Goal: Task Accomplishment & Management: Use online tool/utility

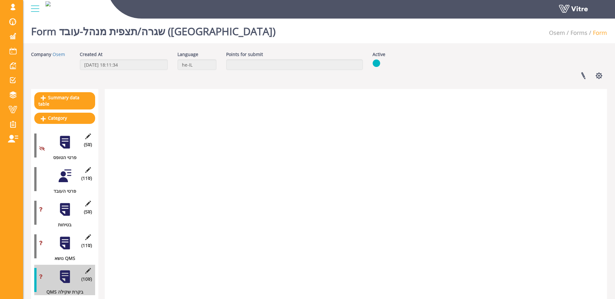
scroll to position [500, 0]
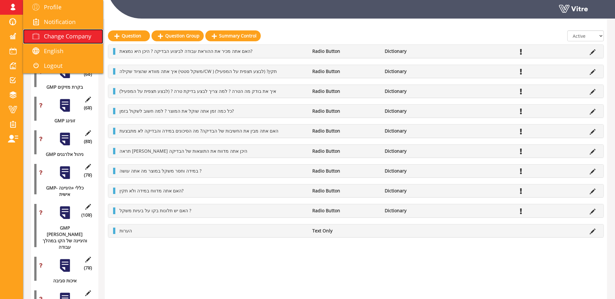
click at [33, 34] on span at bounding box center [36, 36] width 16 height 8
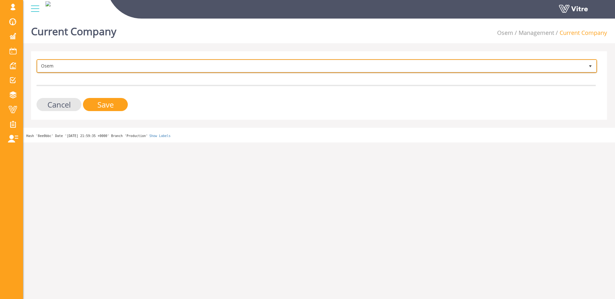
click at [102, 65] on span "Osem" at bounding box center [310, 66] width 547 height 12
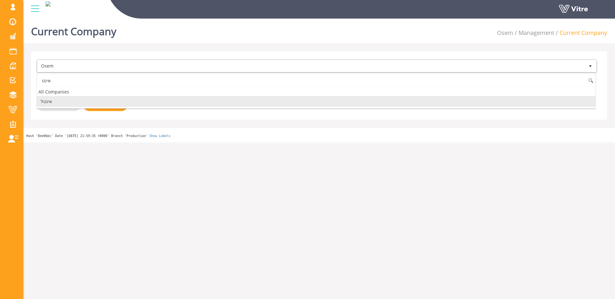
click at [87, 101] on li "אינטל" at bounding box center [316, 101] width 558 height 11
type input "אינט"
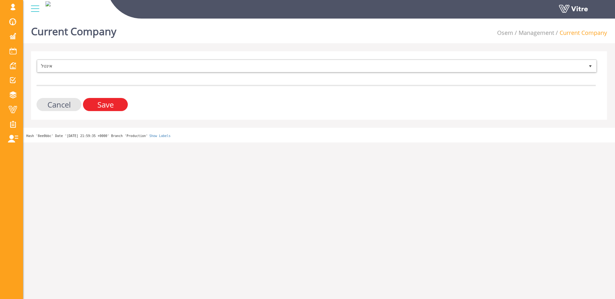
click at [98, 104] on input "Save" at bounding box center [105, 104] width 45 height 13
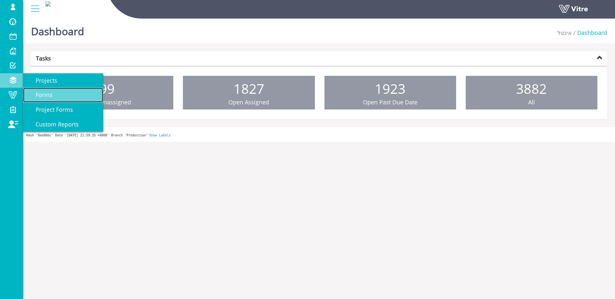
click at [51, 92] on span "Forms" at bounding box center [40, 95] width 25 height 8
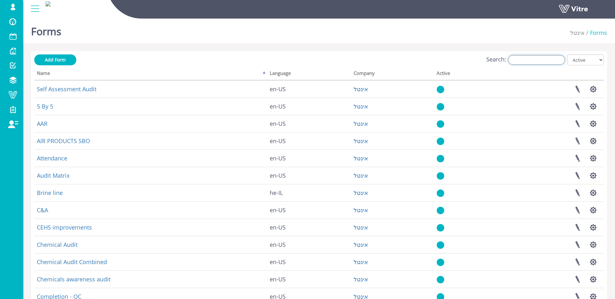
click at [549, 61] on input "Search:" at bounding box center [536, 60] width 57 height 10
type input "c"
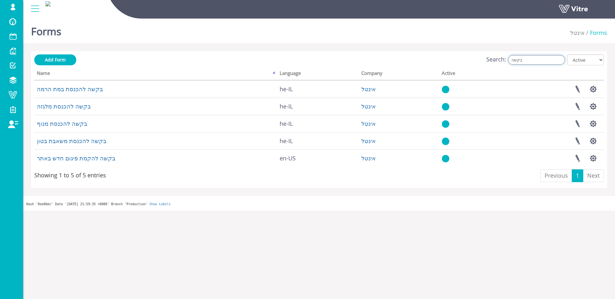
click at [529, 62] on input "בקשה" at bounding box center [536, 60] width 57 height 10
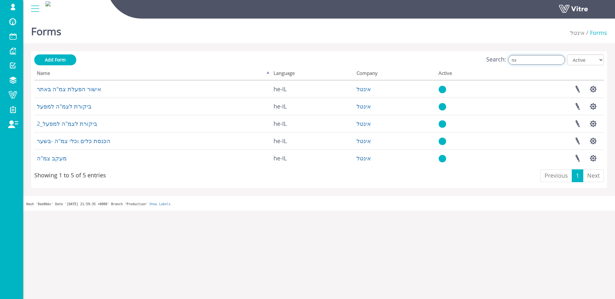
type input "צ"
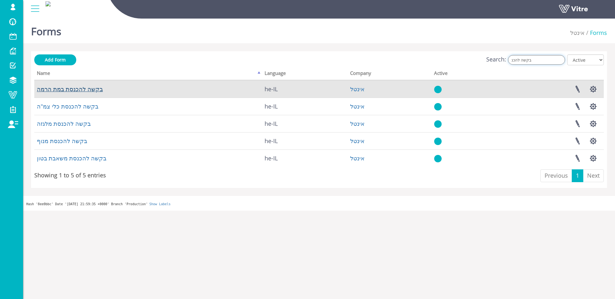
type input "בקשה להכנ"
click at [87, 88] on link "בקשה להכנסת במת הרמה" at bounding box center [70, 89] width 66 height 8
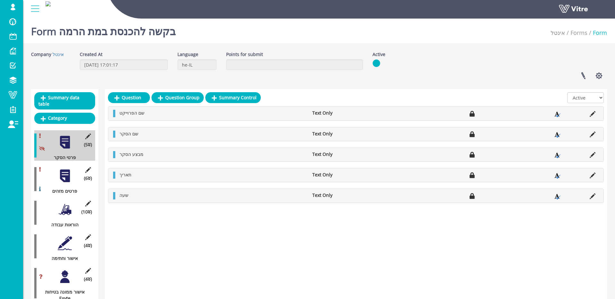
click at [59, 172] on div at bounding box center [65, 176] width 14 height 14
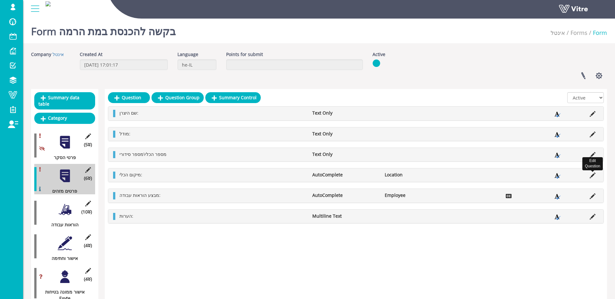
click at [593, 175] on icon at bounding box center [592, 176] width 6 height 6
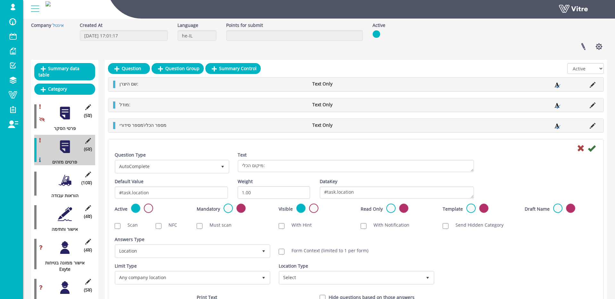
scroll to position [57, 0]
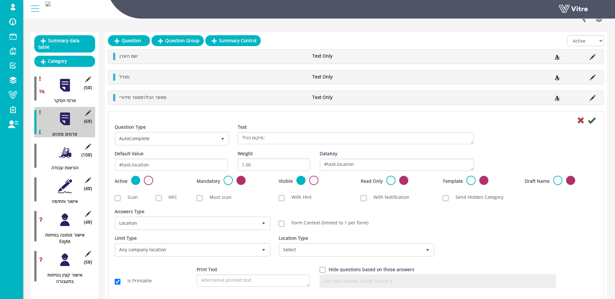
click at [314, 225] on label "Form Context (limited to 1 per form)" at bounding box center [326, 223] width 83 height 6
click at [284, 225] on input "Form Context (limited to 1 per form)" at bounding box center [282, 224] width 6 height 6
checkbox input "true"
click at [592, 118] on icon at bounding box center [592, 121] width 8 height 8
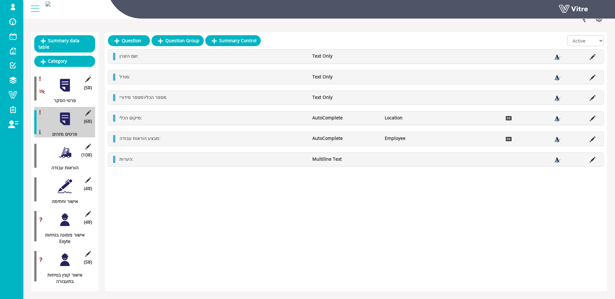
click at [65, 150] on div at bounding box center [65, 152] width 14 height 14
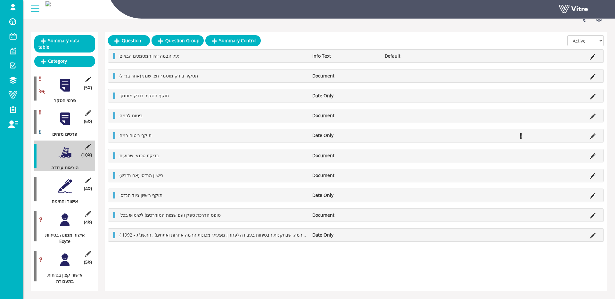
click at [362, 55] on li "Info Text" at bounding box center [345, 56] width 72 height 6
click at [65, 183] on div at bounding box center [65, 186] width 14 height 14
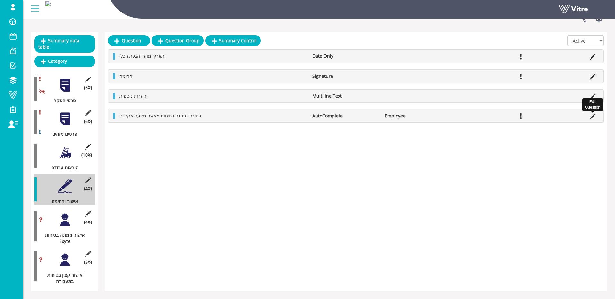
click at [594, 116] on icon at bounding box center [592, 117] width 6 height 6
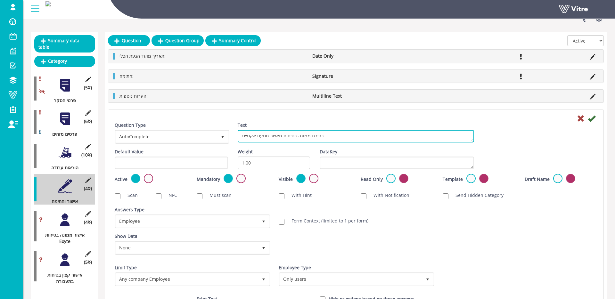
click at [252, 136] on textarea "בחירת ממונה בטיחות מאשר מטעם אקסייט" at bounding box center [356, 136] width 236 height 12
type textarea "בחירת ממונה בטיחות מאשר מטעם"
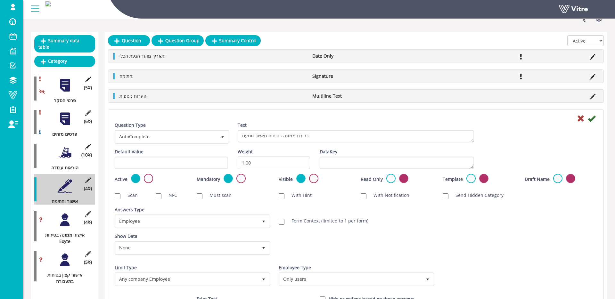
click at [572, 113] on div "Question Type AutoComplete 11 Text בחירת ממונה בטיחות מאשר מטעם אקסייט Default …" at bounding box center [355, 221] width 495 height 222
click at [578, 119] on icon at bounding box center [581, 119] width 8 height 8
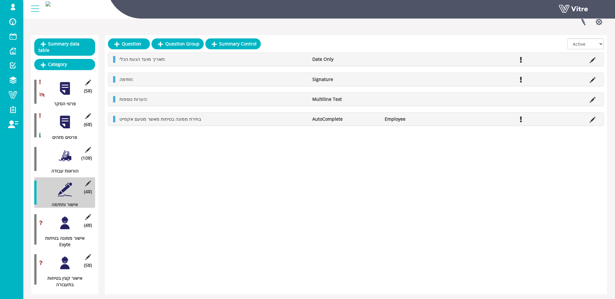
scroll to position [0, 0]
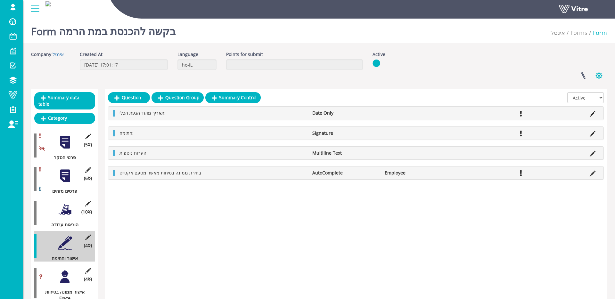
click at [599, 77] on button "button" at bounding box center [599, 75] width 16 height 17
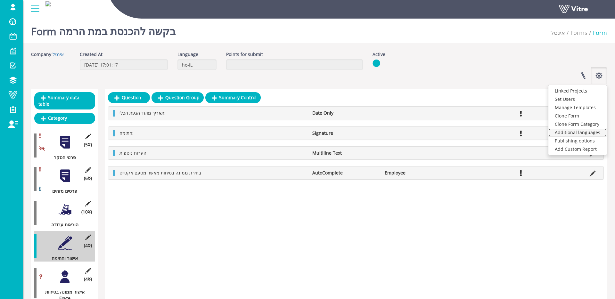
click at [589, 133] on link "Additional languages" at bounding box center [577, 132] width 58 height 8
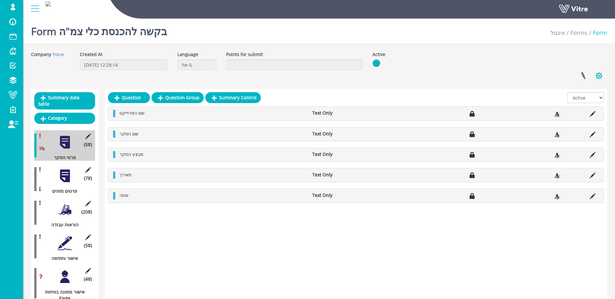
click at [598, 70] on button "button" at bounding box center [599, 75] width 16 height 17
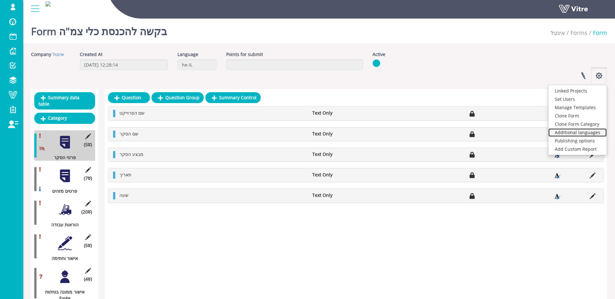
click at [594, 132] on link "Additional languages" at bounding box center [577, 132] width 58 height 8
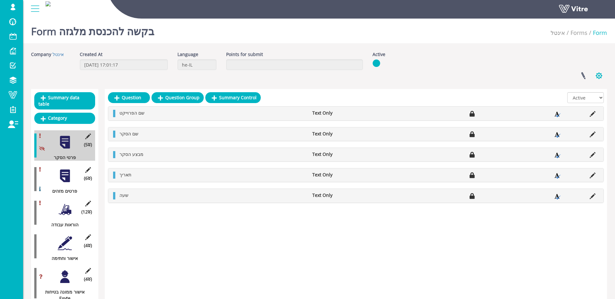
click at [592, 72] on button "button" at bounding box center [599, 75] width 16 height 17
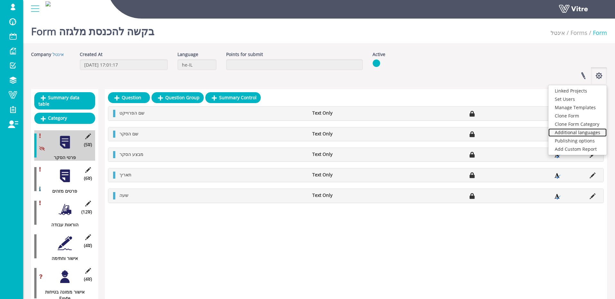
click at [590, 134] on link "Additional languages" at bounding box center [577, 132] width 58 height 8
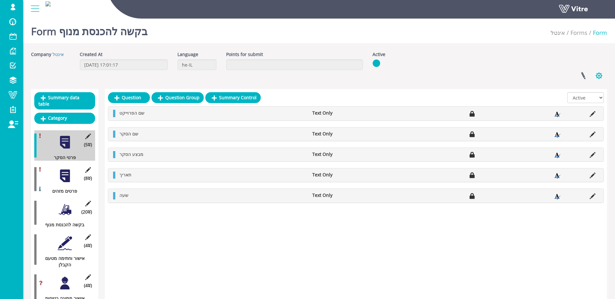
click at [603, 77] on button "button" at bounding box center [599, 75] width 16 height 17
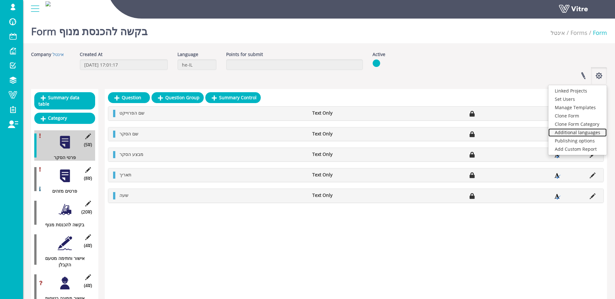
click at [591, 134] on link "Additional languages" at bounding box center [577, 132] width 58 height 8
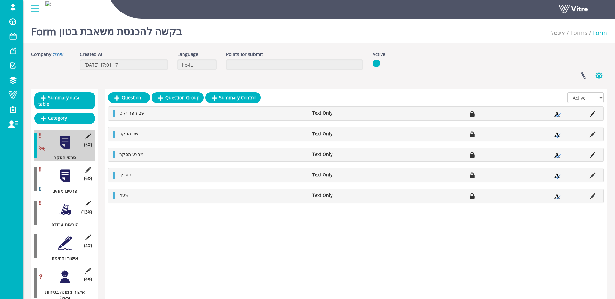
click at [605, 75] on button "button" at bounding box center [599, 75] width 16 height 17
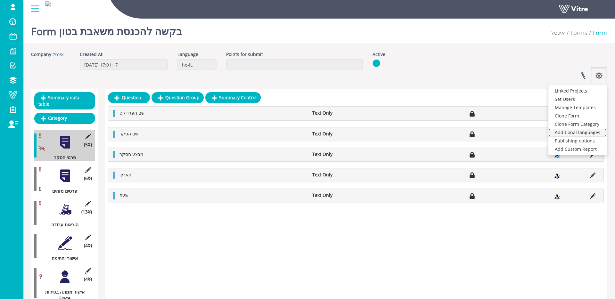
drag, startPoint x: 586, startPoint y: 132, endPoint x: 584, endPoint y: 129, distance: 3.4
click at [586, 132] on link "Additional languages" at bounding box center [577, 132] width 58 height 8
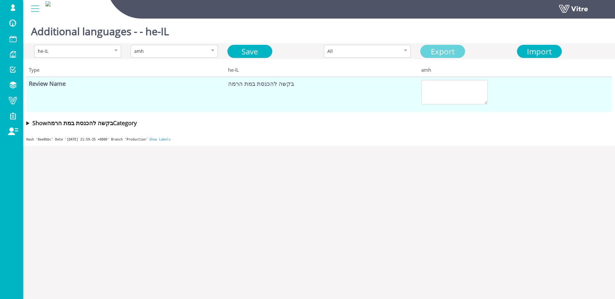
click at [439, 52] on link "Export" at bounding box center [442, 51] width 45 height 13
click at [520, 49] on div "Import" at bounding box center [539, 51] width 40 height 12
click at [519, 66] on th "amh" at bounding box center [514, 69] width 193 height 14
click at [529, 52] on span "Import" at bounding box center [539, 51] width 25 height 11
click at [535, 55] on span "Import" at bounding box center [539, 51] width 25 height 11
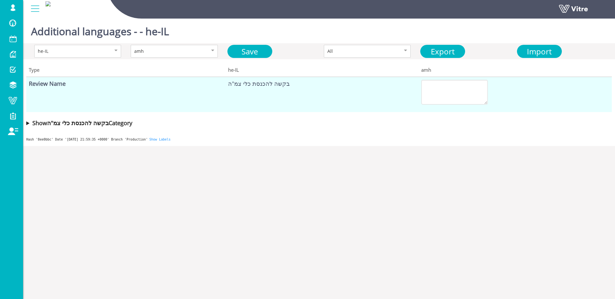
drag, startPoint x: 431, startPoint y: 51, endPoint x: 407, endPoint y: 34, distance: 29.6
click at [430, 51] on link "Export" at bounding box center [442, 51] width 45 height 13
click at [549, 51] on span "Import" at bounding box center [539, 51] width 25 height 11
drag, startPoint x: 452, startPoint y: 51, endPoint x: 444, endPoint y: 47, distance: 8.9
click at [452, 51] on link "Export" at bounding box center [442, 51] width 45 height 13
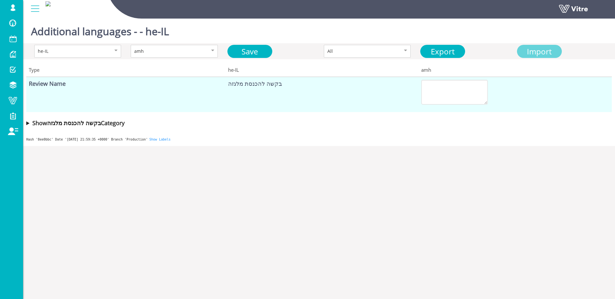
click at [548, 52] on span "Import" at bounding box center [539, 51] width 25 height 11
click at [431, 51] on link "Export" at bounding box center [442, 51] width 45 height 13
click at [528, 49] on span "Import" at bounding box center [539, 51] width 25 height 11
click at [444, 49] on link "Export" at bounding box center [442, 51] width 45 height 13
click at [527, 49] on span "Import" at bounding box center [539, 51] width 25 height 11
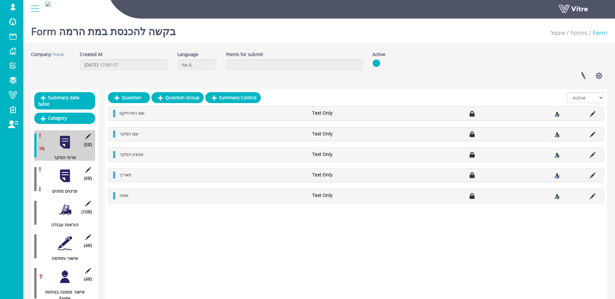
click at [65, 173] on div at bounding box center [65, 176] width 14 height 14
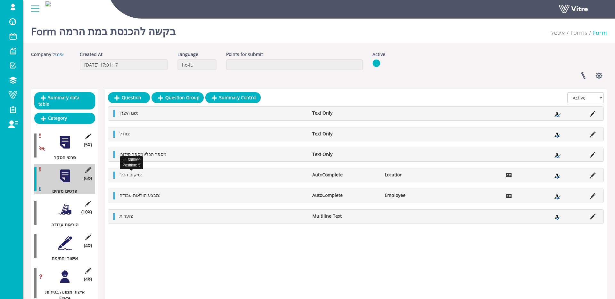
drag, startPoint x: 137, startPoint y: 173, endPoint x: 140, endPoint y: 169, distance: 4.4
click at [137, 173] on span "מיקום הכלי:" at bounding box center [130, 175] width 23 height 6
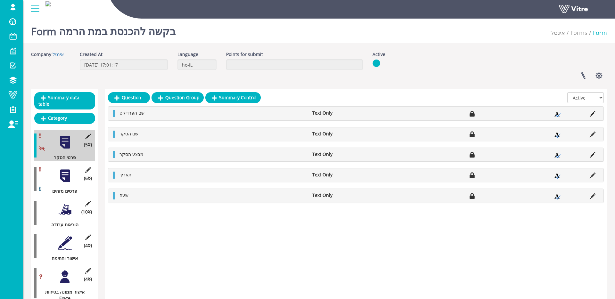
click at [67, 169] on div at bounding box center [65, 176] width 14 height 14
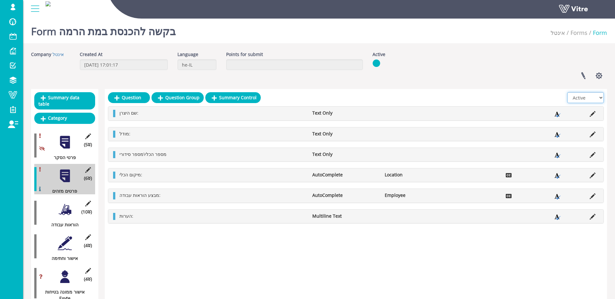
click at [592, 99] on select "All Active Not Active" at bounding box center [585, 97] width 37 height 11
select select "2"
click at [567, 92] on select "All Active Not Active" at bounding box center [585, 97] width 37 height 11
click at [365, 170] on div "מיקום הכלי: AutoComplete Location" at bounding box center [355, 174] width 495 height 13
click at [596, 176] on li at bounding box center [592, 175] width 12 height 6
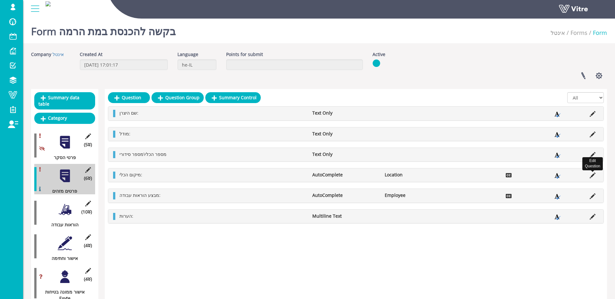
click at [591, 175] on icon at bounding box center [592, 176] width 6 height 6
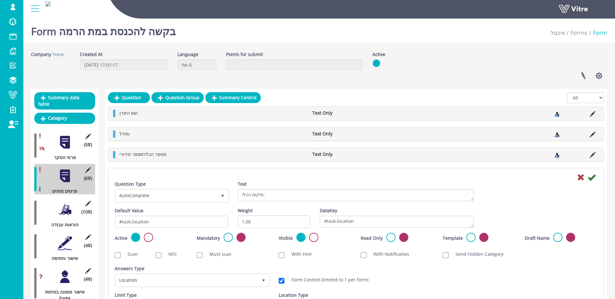
scroll to position [80, 0]
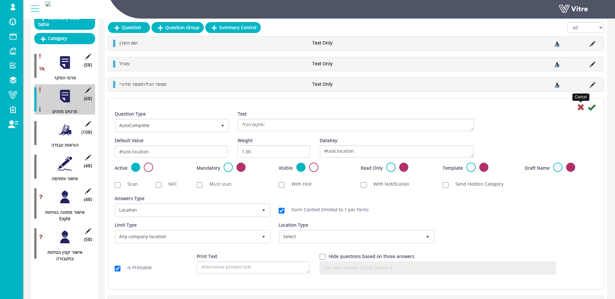
click at [584, 108] on icon at bounding box center [581, 107] width 8 height 8
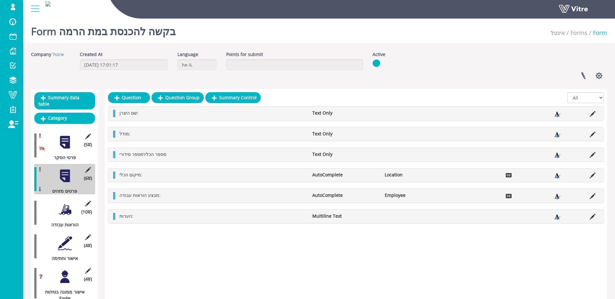
scroll to position [71, 0]
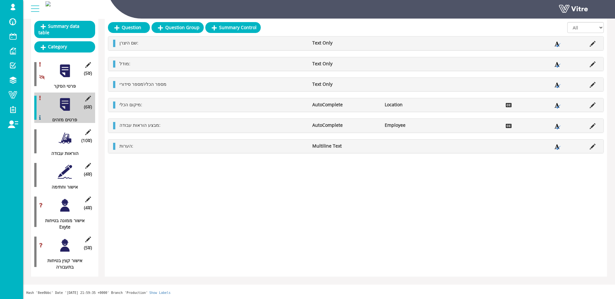
click at [62, 174] on div at bounding box center [65, 172] width 14 height 14
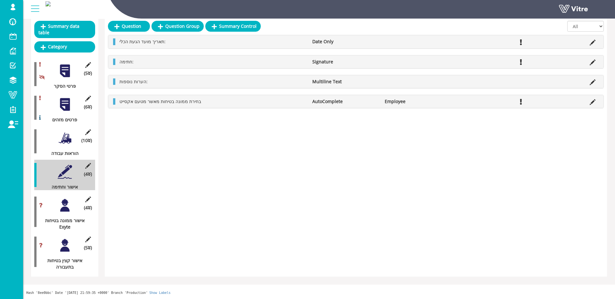
scroll to position [57, 0]
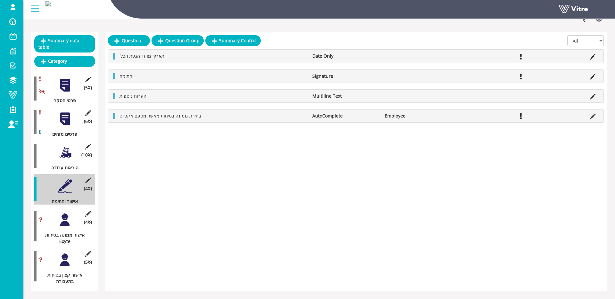
click at [66, 155] on div at bounding box center [65, 152] width 14 height 14
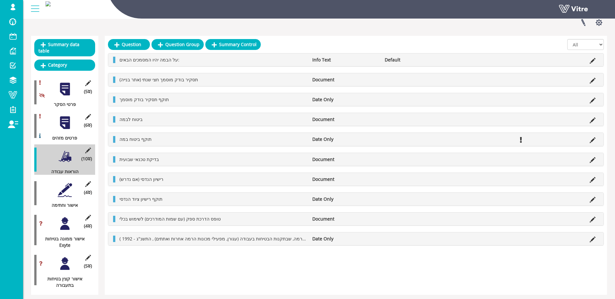
scroll to position [52, 0]
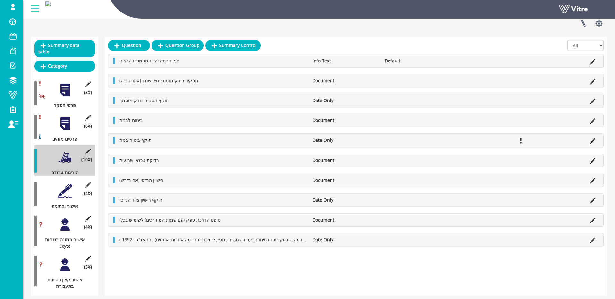
click at [65, 199] on div "(4 ) אישור וחתימה" at bounding box center [64, 194] width 61 height 30
click at [65, 190] on div at bounding box center [65, 191] width 14 height 14
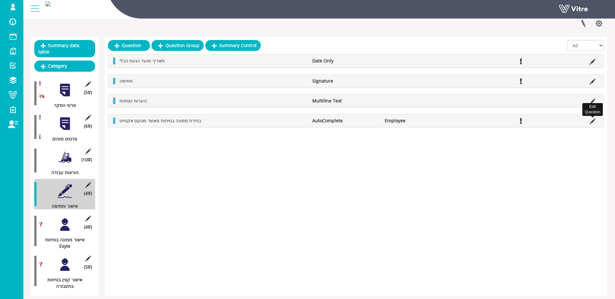
click at [592, 121] on icon at bounding box center [592, 121] width 6 height 6
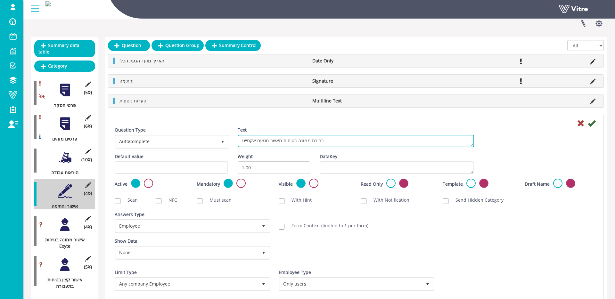
click at [250, 140] on textarea "בחירת ממונה בטיחות מאשר מטעם אקסייט" at bounding box center [356, 141] width 236 height 12
type textarea "בחירת ממונה בטיחות מאשר מטעם אינטל"
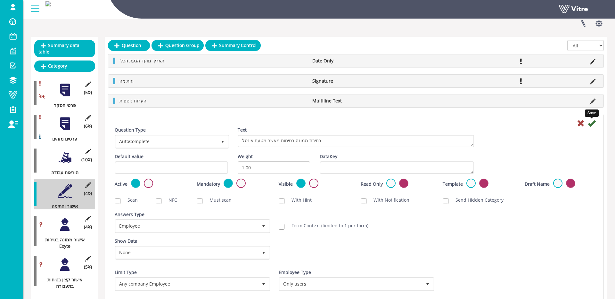
click at [592, 125] on icon at bounding box center [592, 123] width 8 height 8
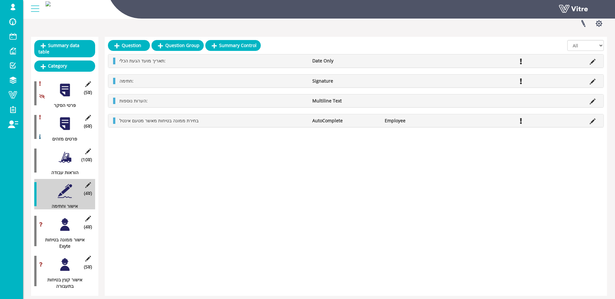
click at [71, 223] on div at bounding box center [65, 224] width 14 height 14
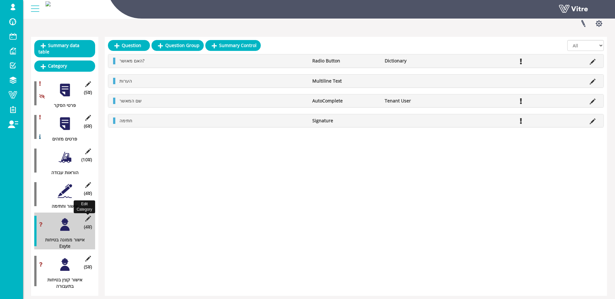
click at [89, 218] on icon at bounding box center [88, 219] width 8 height 6
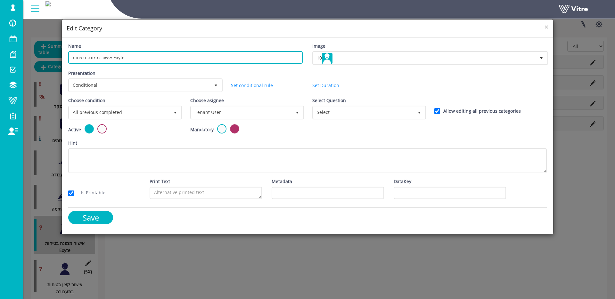
click at [118, 58] on input "אישור ממונה בטיחות Exyte" at bounding box center [185, 57] width 234 height 12
type input "אישור ממונה בטיחות Intel"
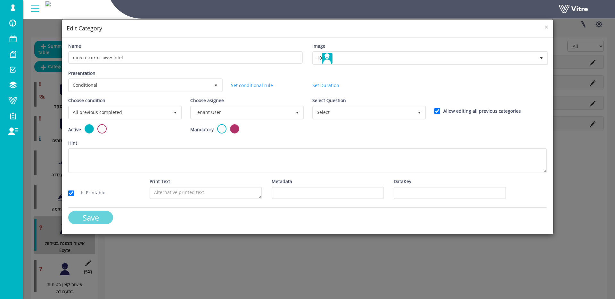
click at [88, 211] on input "Save" at bounding box center [90, 217] width 45 height 13
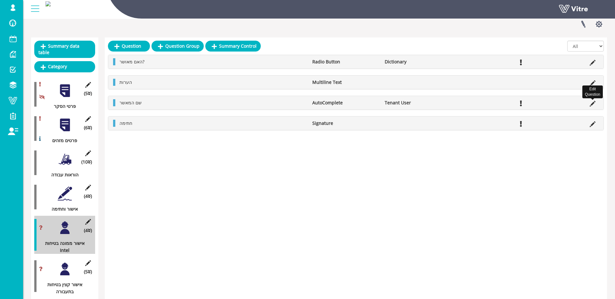
click at [591, 103] on icon at bounding box center [592, 104] width 6 height 6
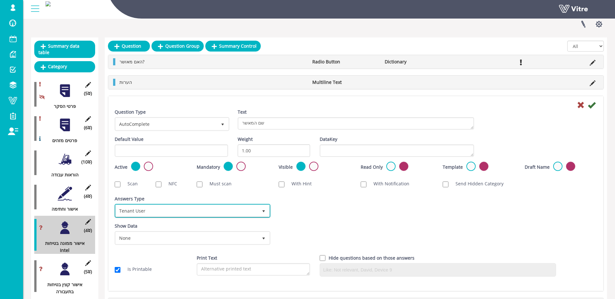
click at [153, 207] on span "Tenant User" at bounding box center [187, 211] width 142 height 12
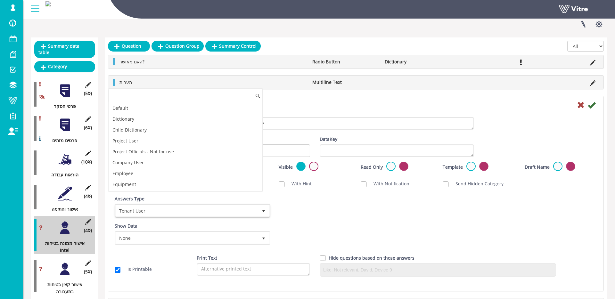
scroll to position [65, 0]
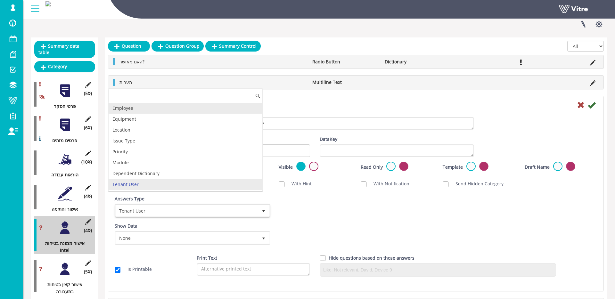
click at [131, 105] on li "Employee" at bounding box center [186, 108] width 154 height 11
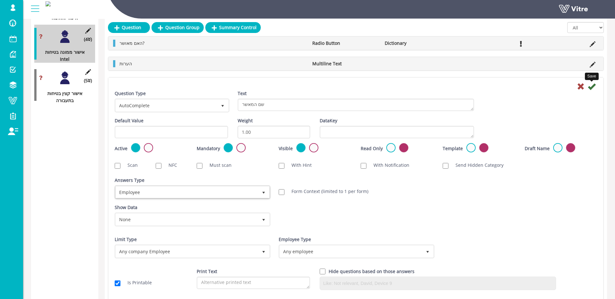
click at [594, 89] on icon at bounding box center [592, 87] width 8 height 8
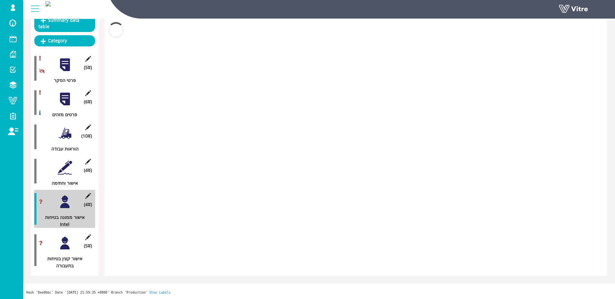
scroll to position [78, 0]
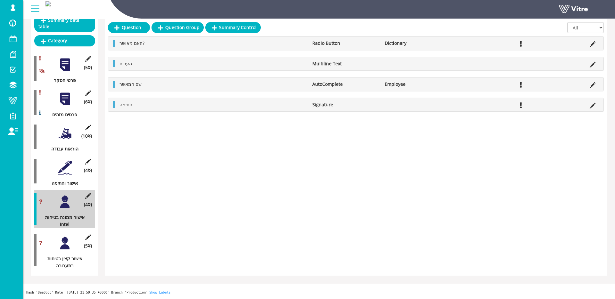
click at [65, 244] on div at bounding box center [65, 243] width 14 height 14
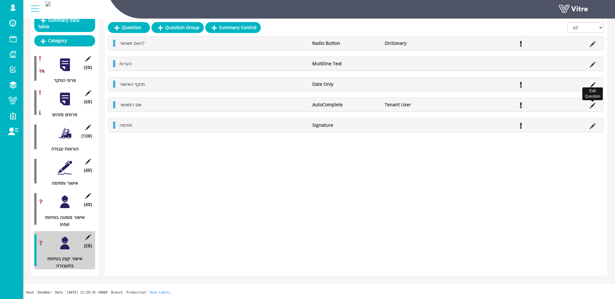
click at [592, 105] on icon at bounding box center [592, 106] width 6 height 6
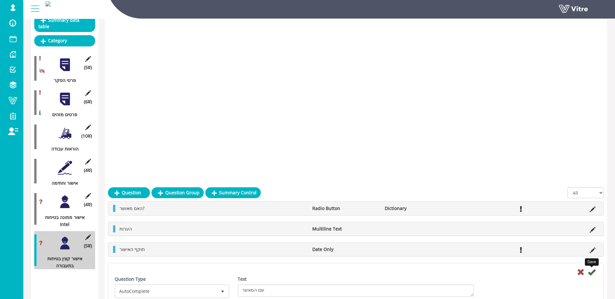
scroll to position [243, 0]
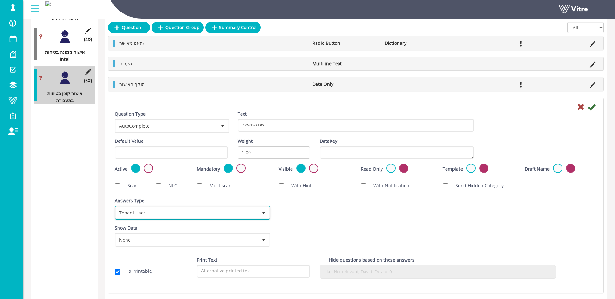
click at [155, 210] on span "Tenant User" at bounding box center [187, 213] width 142 height 12
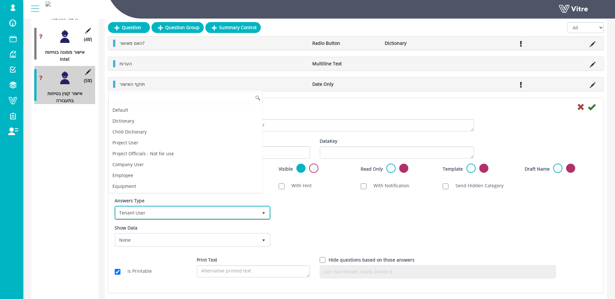
scroll to position [65, 0]
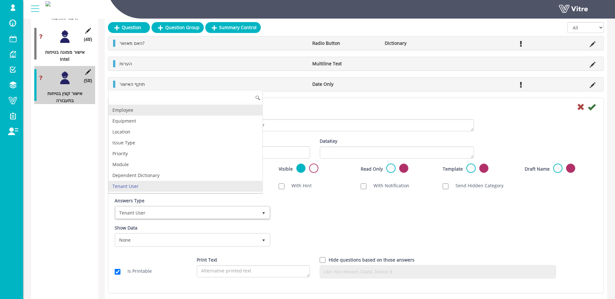
click at [138, 112] on li "Employee" at bounding box center [186, 110] width 154 height 11
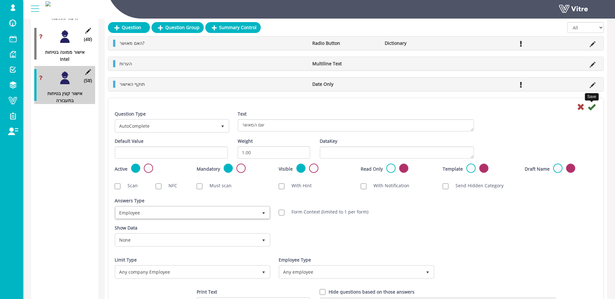
click at [591, 110] on icon at bounding box center [592, 107] width 8 height 8
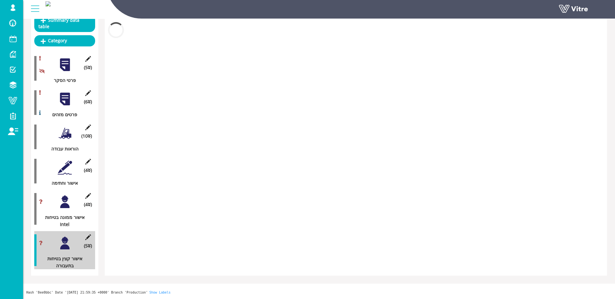
scroll to position [78, 0]
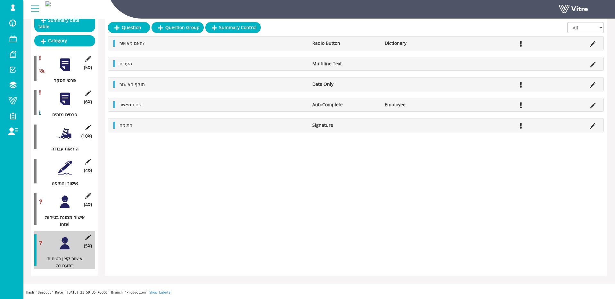
click at [72, 206] on div "(4 ) אישור ממונה בטיחות Intel" at bounding box center [64, 209] width 61 height 38
click at [70, 204] on div at bounding box center [65, 202] width 14 height 14
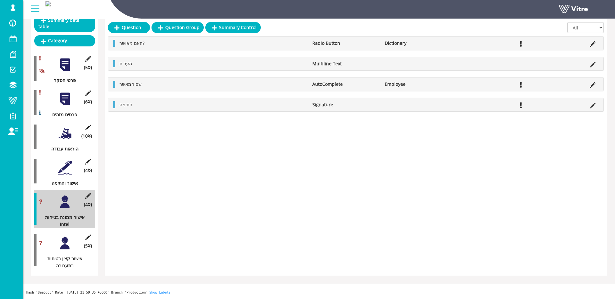
click at [65, 170] on div at bounding box center [65, 167] width 14 height 14
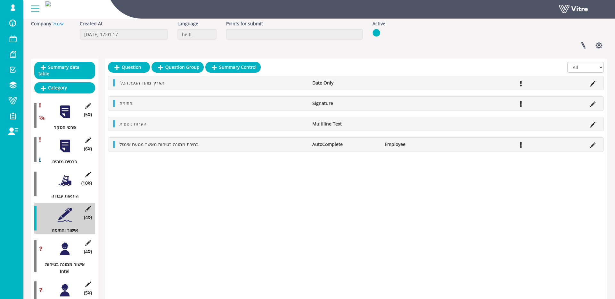
scroll to position [0, 0]
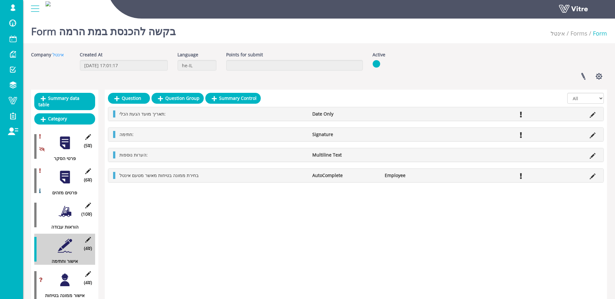
click at [64, 214] on div at bounding box center [65, 211] width 14 height 14
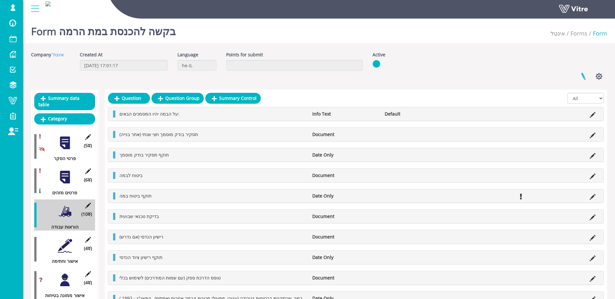
click at [571, 78] on div "Linked Projects Set Users Manage Templates Clone Form Clone Form Category Addit…" at bounding box center [490, 76] width 244 height 17
click at [578, 76] on link at bounding box center [583, 76] width 16 height 17
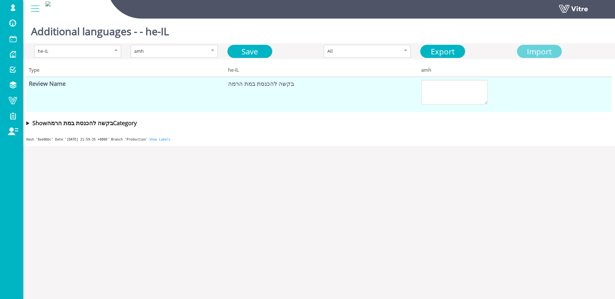
click at [536, 48] on span "Import" at bounding box center [539, 51] width 25 height 11
click at [262, 54] on link "Save" at bounding box center [249, 51] width 45 height 13
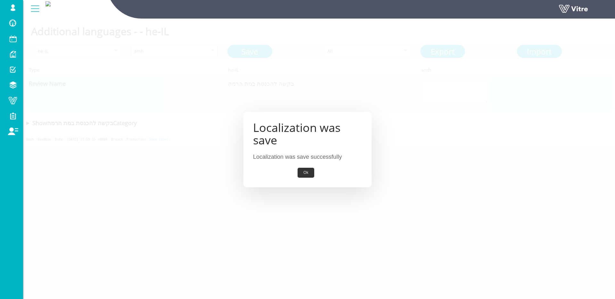
click at [305, 176] on button "Ok" at bounding box center [305, 173] width 16 height 10
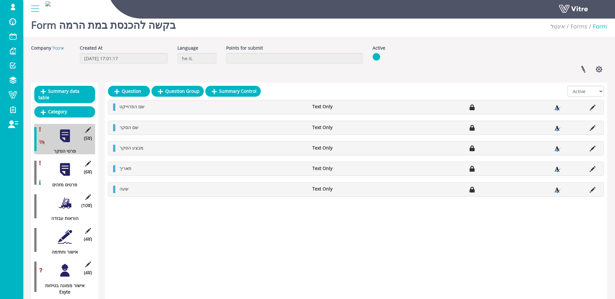
scroll to position [71, 0]
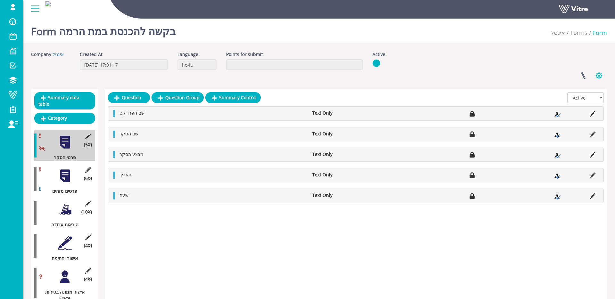
click at [597, 73] on button "button" at bounding box center [599, 75] width 16 height 17
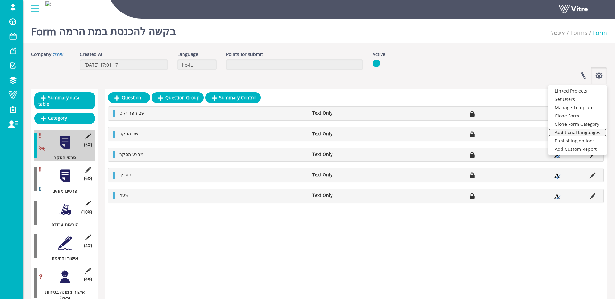
click at [588, 134] on link "Additional languages" at bounding box center [577, 132] width 58 height 8
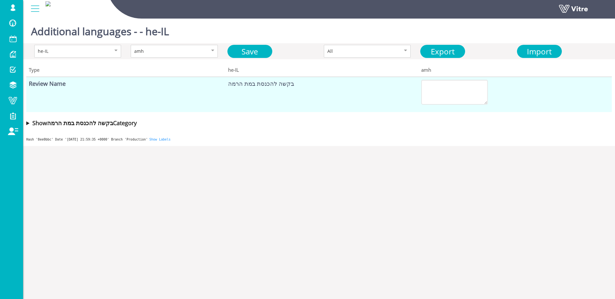
click at [87, 123] on b "Show בקשה להכנסת במת הרמה Category" at bounding box center [84, 123] width 104 height 8
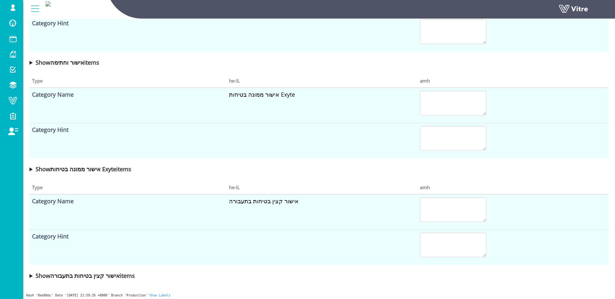
scroll to position [487, 0]
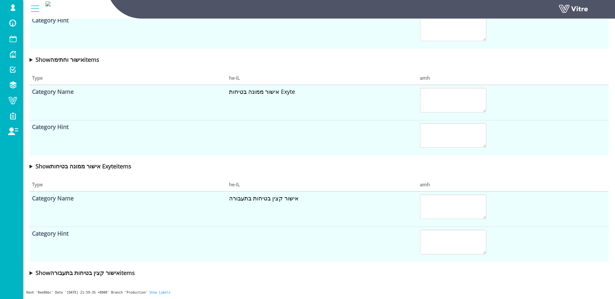
click at [74, 93] on b "Category Name" at bounding box center [53, 92] width 42 height 8
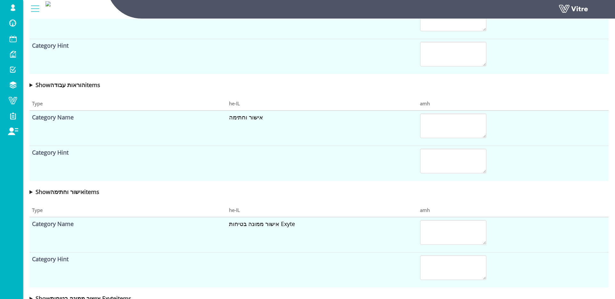
scroll to position [352, 0]
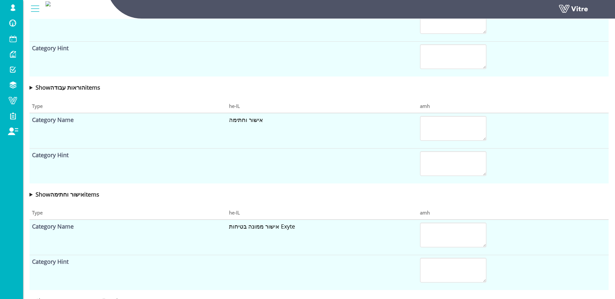
click at [60, 87] on b "Show הוראות עבודה items" at bounding box center [68, 88] width 65 height 8
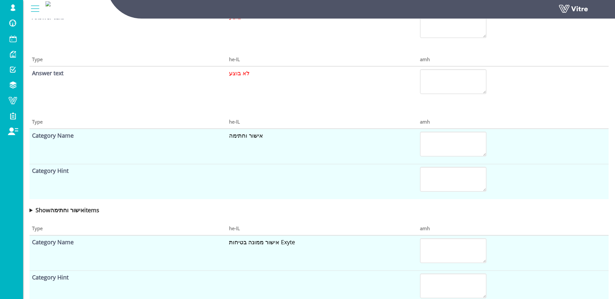
scroll to position [1707, 0]
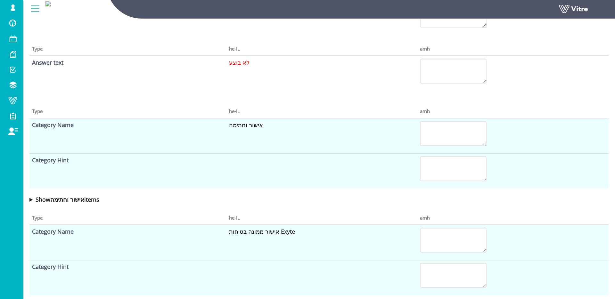
click at [79, 197] on b "Show אישור וחתימה items" at bounding box center [68, 200] width 64 height 8
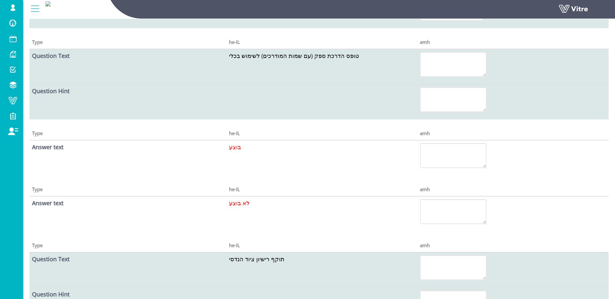
scroll to position [0, 0]
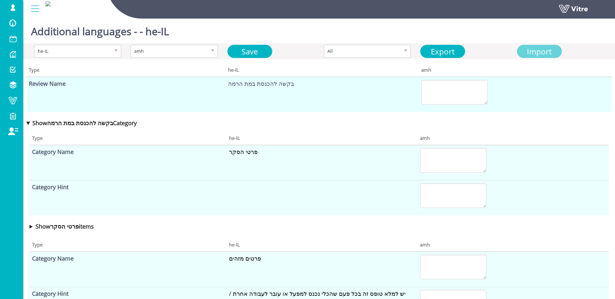
click at [523, 56] on div "Import" at bounding box center [539, 51] width 40 height 12
click at [468, 68] on th "amh" at bounding box center [514, 69] width 193 height 14
click at [542, 46] on span "Import" at bounding box center [539, 51] width 25 height 11
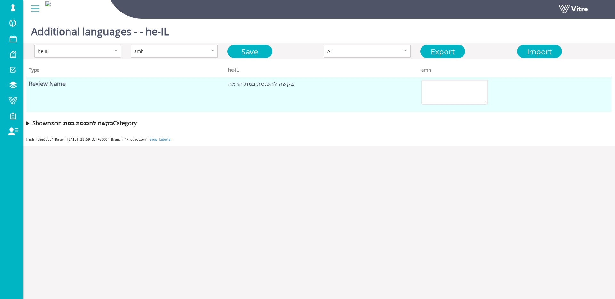
click at [86, 123] on b "Show בקשה להכנסת במת הרמה Category" at bounding box center [84, 123] width 104 height 8
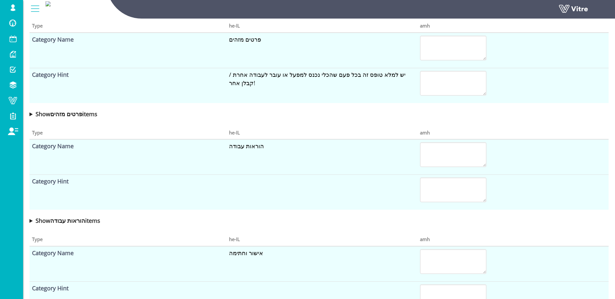
scroll to position [487, 0]
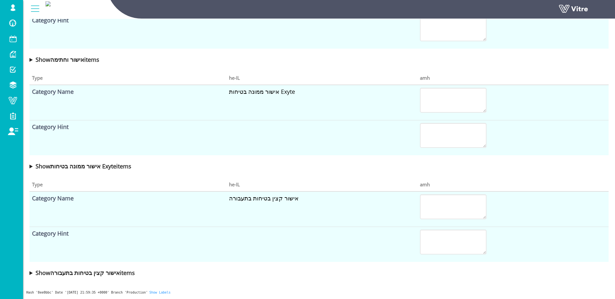
click at [76, 61] on b "Show אישור וחתימה items" at bounding box center [68, 60] width 64 height 8
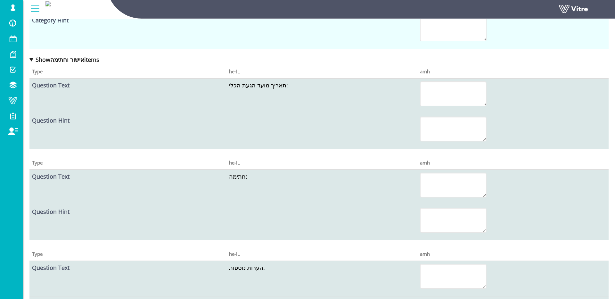
click at [76, 59] on b "Show אישור וחתימה items" at bounding box center [68, 60] width 64 height 8
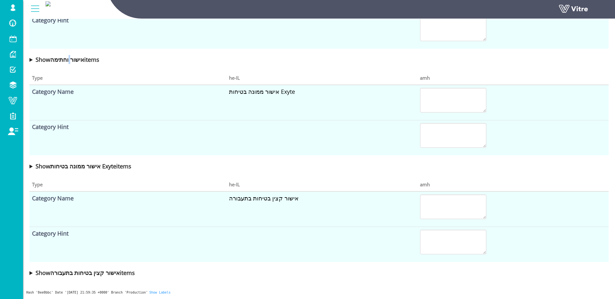
drag, startPoint x: 76, startPoint y: 59, endPoint x: 76, endPoint y: 66, distance: 6.8
click at [76, 59] on b "Show אישור וחתימה items" at bounding box center [68, 60] width 64 height 8
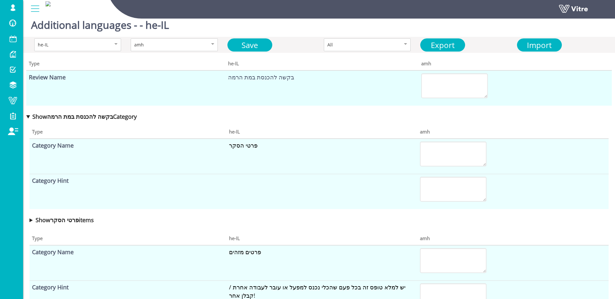
scroll to position [0, 0]
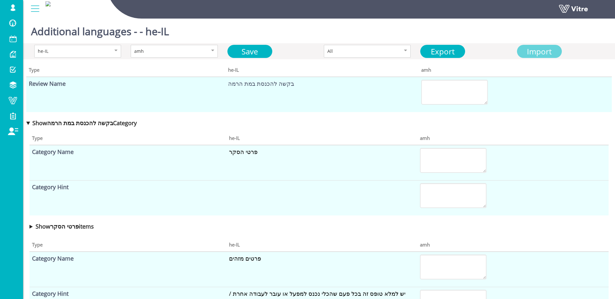
click at [532, 53] on span "Import" at bounding box center [539, 51] width 25 height 11
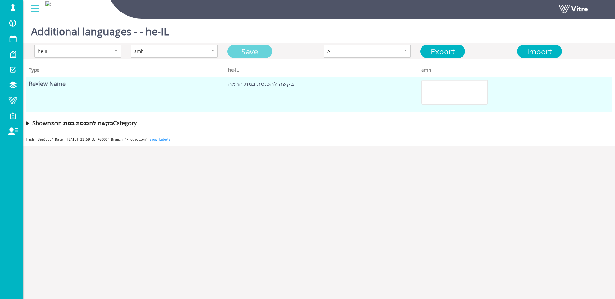
click at [260, 56] on link "Save" at bounding box center [249, 51] width 45 height 13
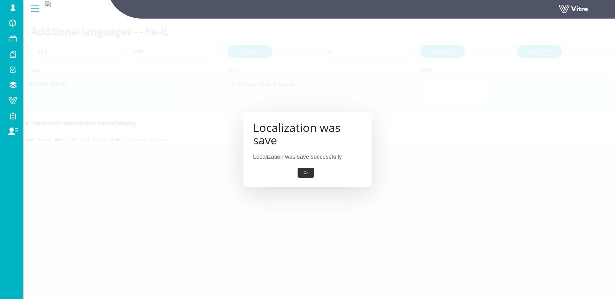
click at [309, 168] on button "Ok" at bounding box center [305, 173] width 16 height 10
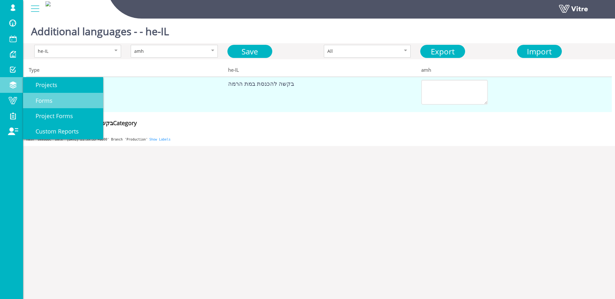
click at [34, 98] on span "Forms" at bounding box center [40, 101] width 25 height 8
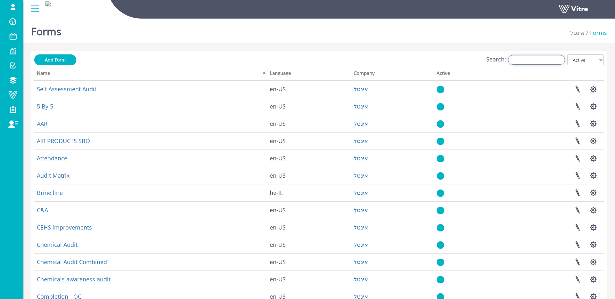
click at [529, 62] on input "Search:" at bounding box center [536, 60] width 57 height 10
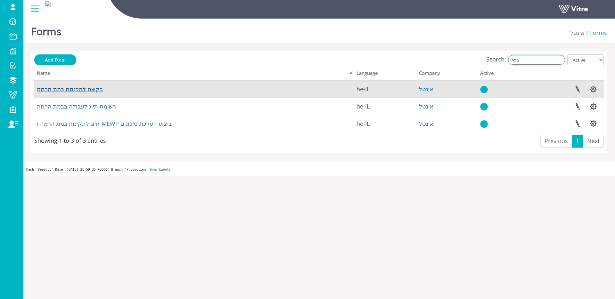
type input "במת"
click at [67, 88] on link "בקשה להכנסת במת הרמה" at bounding box center [70, 89] width 66 height 8
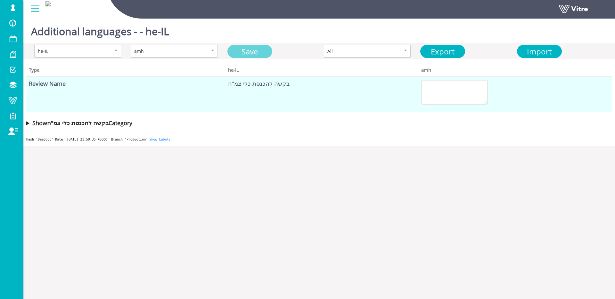
click at [248, 53] on link "Save" at bounding box center [249, 51] width 45 height 13
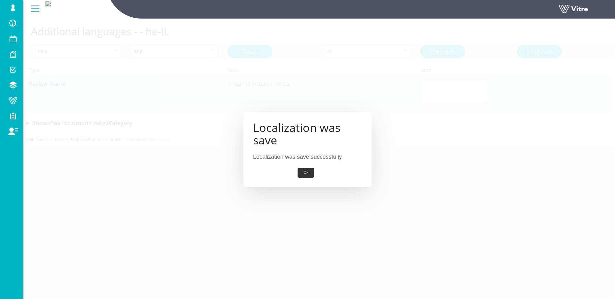
click at [297, 172] on div "Ok" at bounding box center [307, 173] width 109 height 10
click at [308, 174] on button "Ok" at bounding box center [305, 173] width 16 height 10
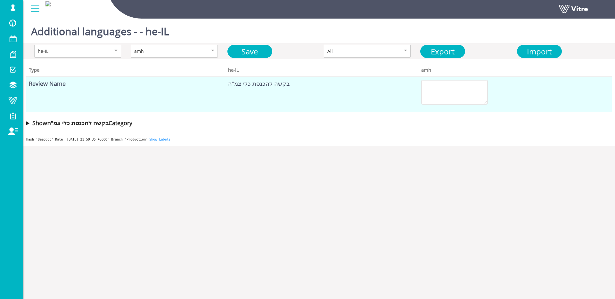
drag, startPoint x: 44, startPoint y: 101, endPoint x: 124, endPoint y: 106, distance: 80.2
click at [0, 0] on span "Forms" at bounding box center [0, 0] width 0 height 0
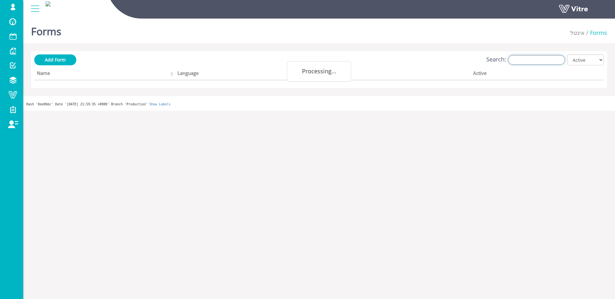
click at [544, 62] on input "Search:" at bounding box center [536, 60] width 57 height 10
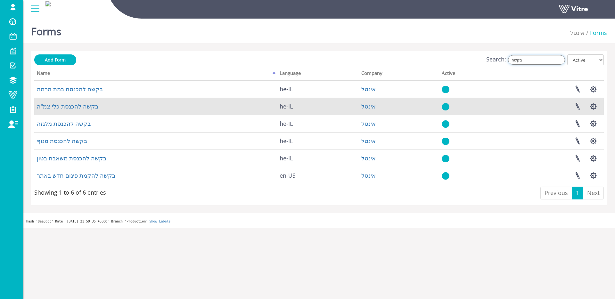
type input "בקשה"
click at [55, 111] on td "בקשה להכנסת כלי צמ"ה" at bounding box center [155, 106] width 243 height 17
click at [55, 108] on link "בקשה להכנסת כלי צמ"ה" at bounding box center [67, 106] width 61 height 8
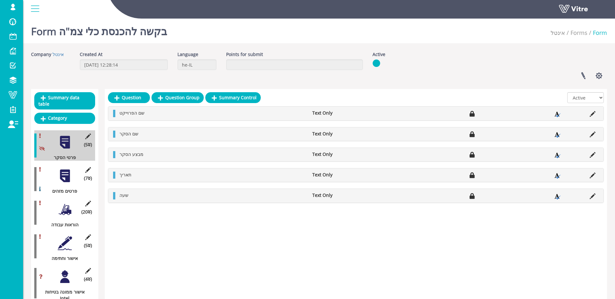
scroll to position [71, 0]
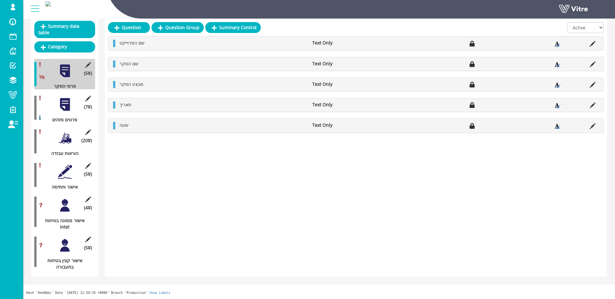
click at [68, 205] on div at bounding box center [65, 205] width 14 height 14
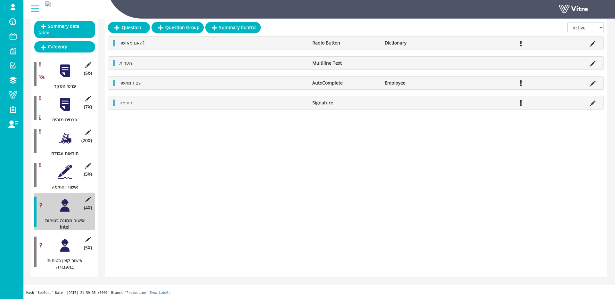
click at [65, 172] on div at bounding box center [65, 172] width 14 height 14
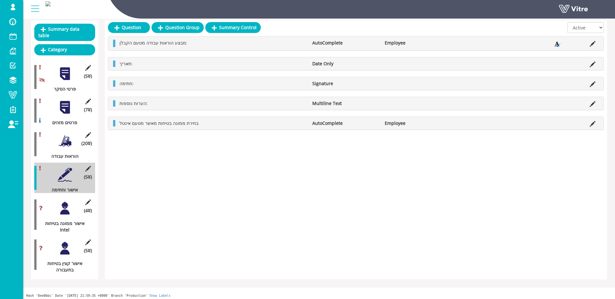
scroll to position [0, 0]
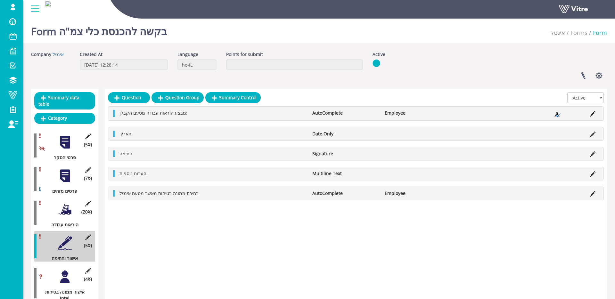
click at [70, 174] on div at bounding box center [65, 176] width 14 height 14
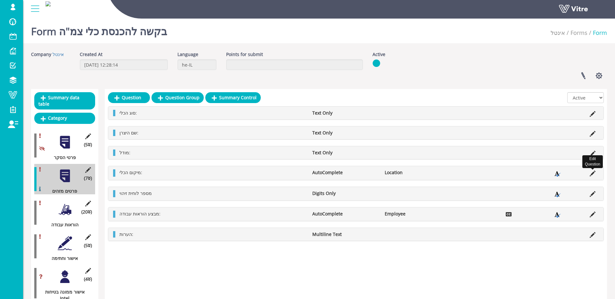
click at [595, 171] on icon at bounding box center [592, 174] width 6 height 6
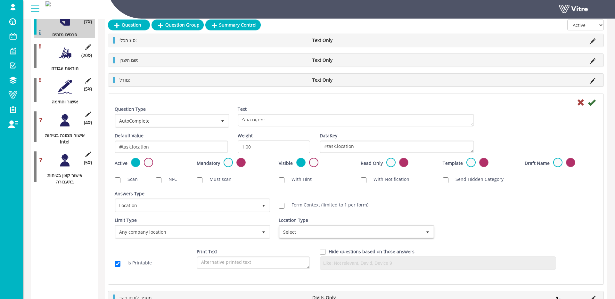
scroll to position [167, 0]
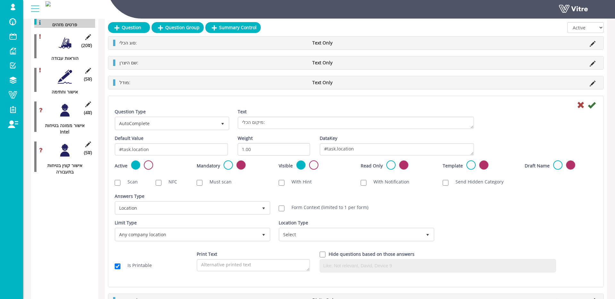
click at [309, 205] on label "Form Context (limited to 1 per form)" at bounding box center [326, 207] width 83 height 6
click at [284, 206] on input "Form Context (limited to 1 per form)" at bounding box center [282, 209] width 6 height 6
checkbox input "true"
click at [592, 109] on icon at bounding box center [592, 105] width 8 height 8
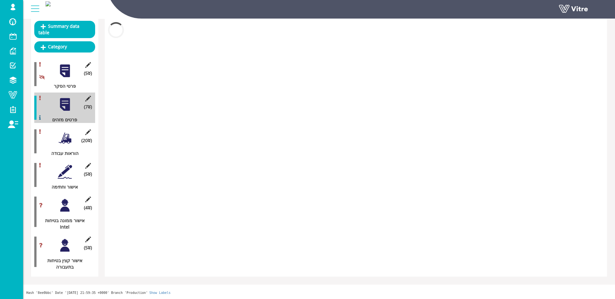
scroll to position [71, 0]
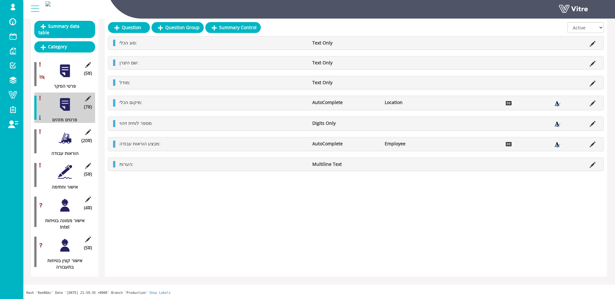
click at [64, 144] on div at bounding box center [65, 138] width 14 height 14
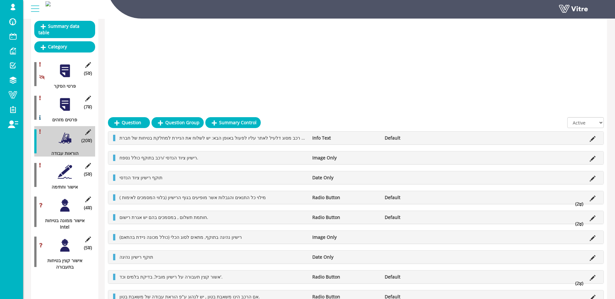
scroll to position [167, 0]
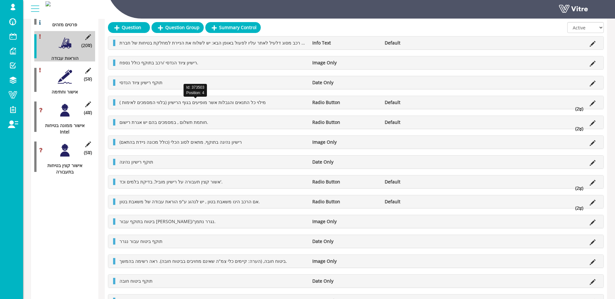
click at [239, 102] on span "מילוי כל התנאים והגבלות אשר מופיעים בגוף הרישיון (בלווי המסמכים לאימות )" at bounding box center [192, 102] width 146 height 6
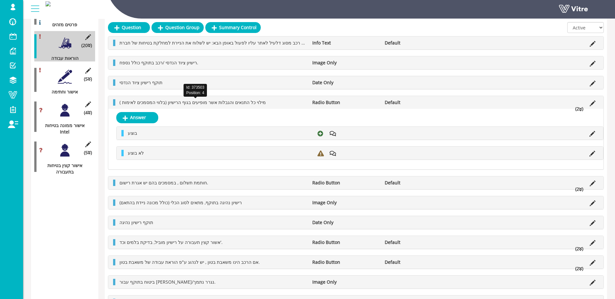
click at [238, 102] on span "מילוי כל התנאים והגבלות אשר מופיעים בגוף הרישיון (בלווי המסמכים לאימות )" at bounding box center [192, 102] width 146 height 6
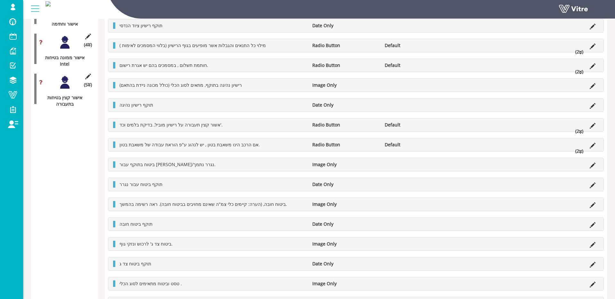
scroll to position [0, 0]
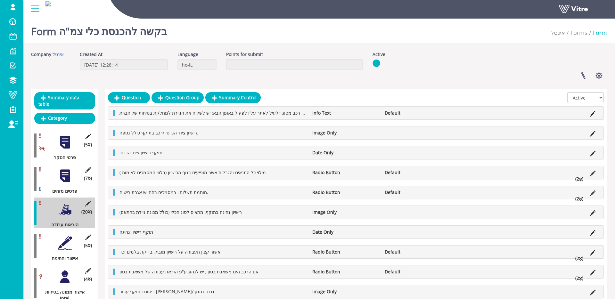
click at [60, 244] on div at bounding box center [65, 243] width 14 height 14
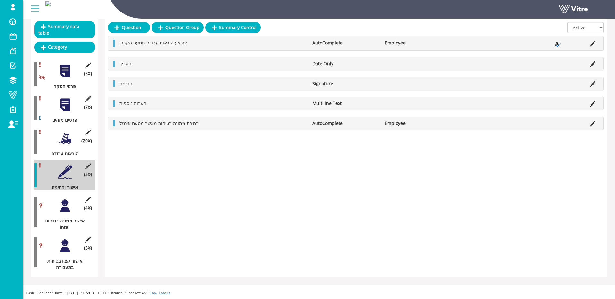
scroll to position [71, 0]
click at [593, 123] on icon at bounding box center [592, 124] width 6 height 6
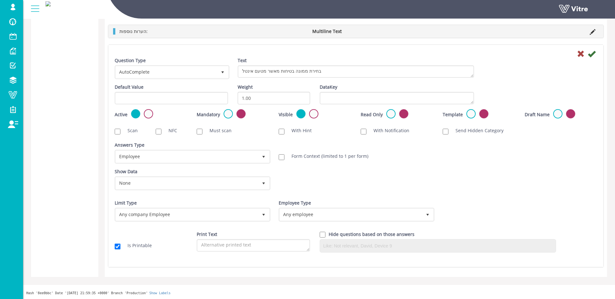
scroll to position [327, 0]
click at [303, 218] on span "Any employee" at bounding box center [351, 214] width 142 height 12
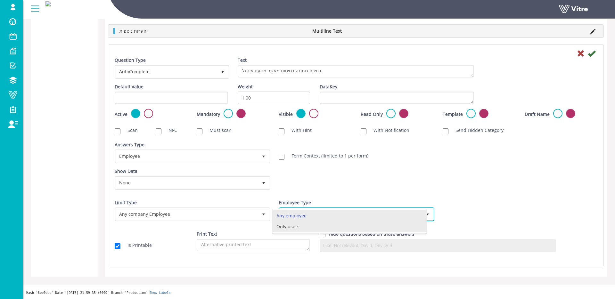
drag, startPoint x: 302, startPoint y: 224, endPoint x: 332, endPoint y: 210, distance: 32.8
click at [303, 224] on li "Only users" at bounding box center [349, 226] width 154 height 11
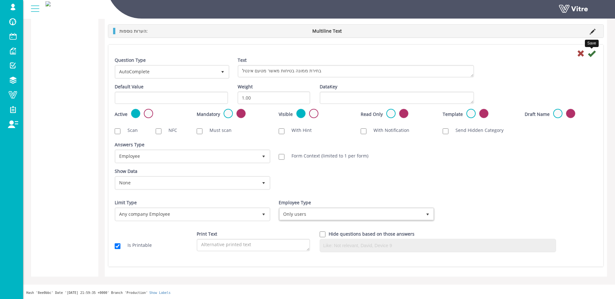
click at [592, 51] on icon at bounding box center [592, 54] width 8 height 8
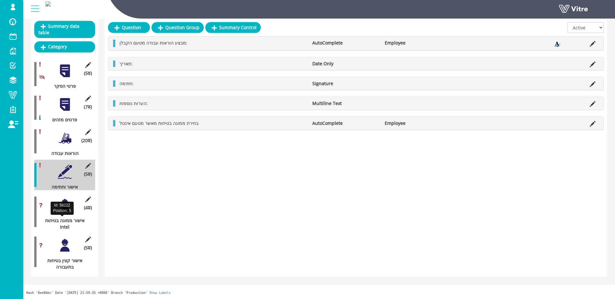
click at [56, 211] on div "Id: 58222 Position: 5" at bounding box center [62, 208] width 23 height 13
click at [61, 206] on div at bounding box center [65, 205] width 14 height 14
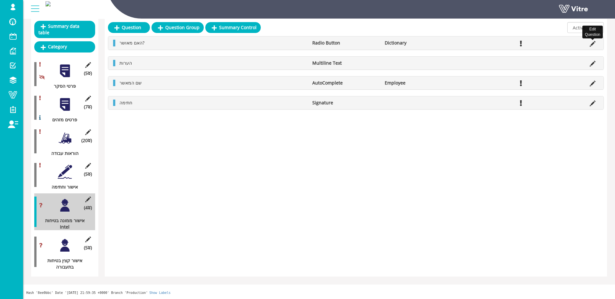
click at [594, 44] on icon at bounding box center [592, 44] width 6 height 6
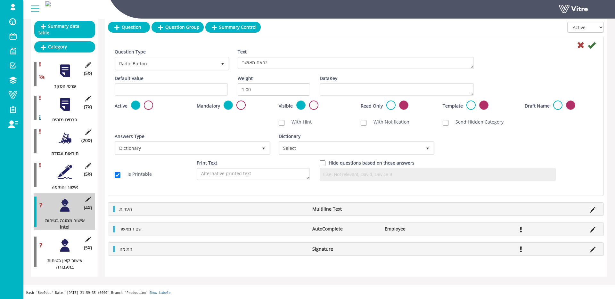
scroll to position [71, 0]
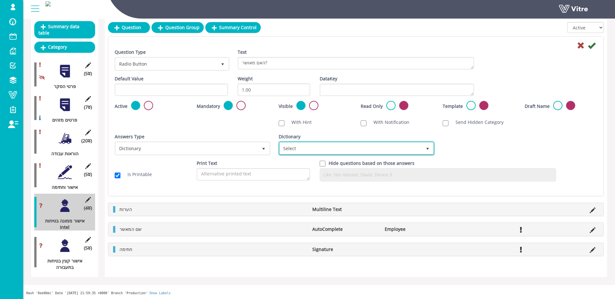
click at [303, 148] on span "Select" at bounding box center [351, 148] width 142 height 12
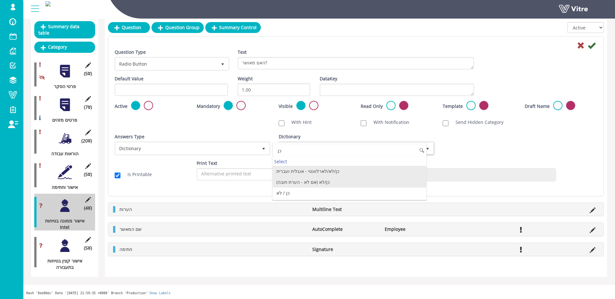
click at [345, 181] on li "כן/לא (אם לא - הערת חובה)" at bounding box center [349, 182] width 154 height 11
type input "כן"
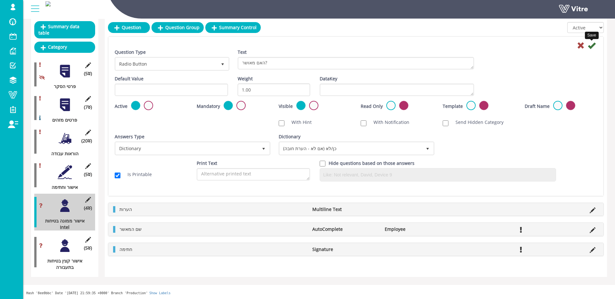
click at [591, 48] on icon at bounding box center [592, 46] width 8 height 8
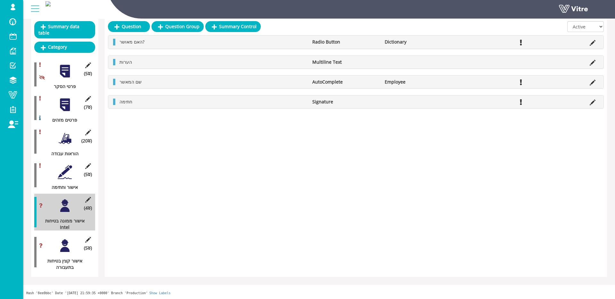
scroll to position [0, 0]
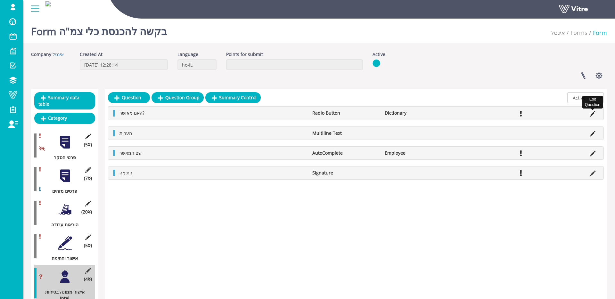
click at [590, 113] on icon at bounding box center [592, 114] width 6 height 6
click at [592, 113] on icon at bounding box center [592, 114] width 6 height 6
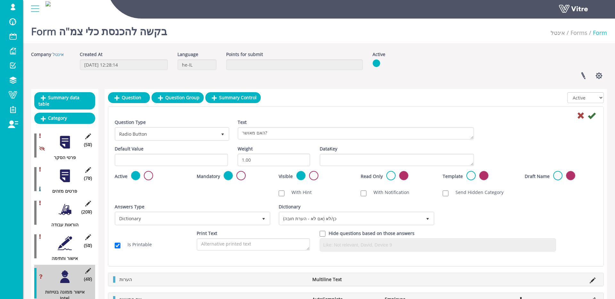
scroll to position [71, 0]
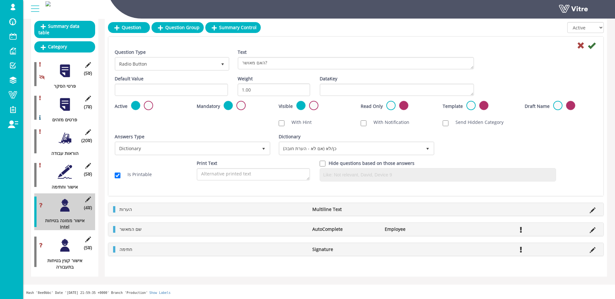
click at [69, 245] on div at bounding box center [65, 245] width 14 height 14
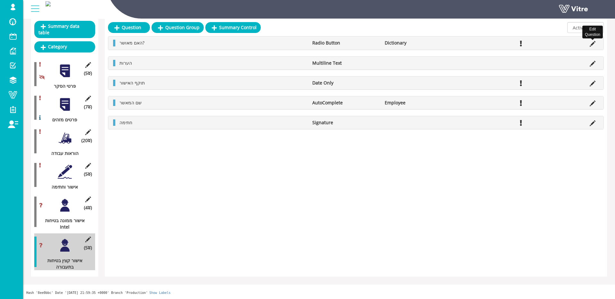
click at [592, 42] on icon at bounding box center [592, 44] width 6 height 6
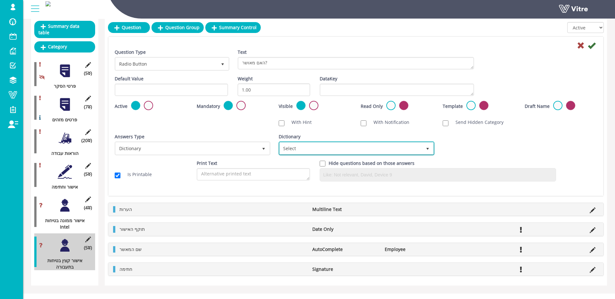
click at [327, 146] on span "Select" at bounding box center [351, 148] width 142 height 12
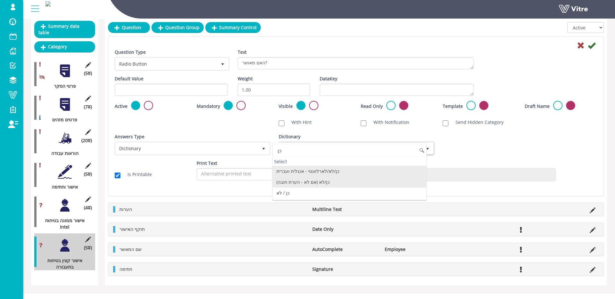
click at [337, 183] on li "כן/לא (אם לא - הערת חובה)" at bounding box center [349, 182] width 154 height 11
type input "כן"
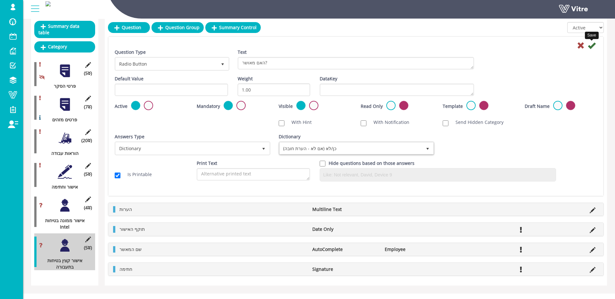
click at [590, 45] on icon at bounding box center [592, 46] width 8 height 8
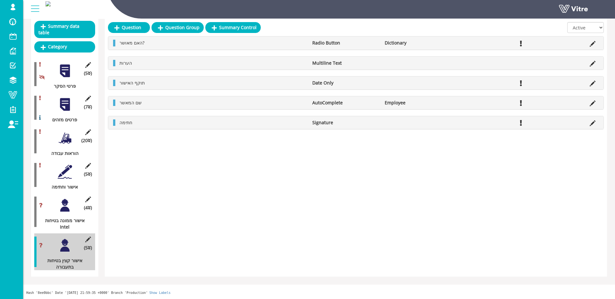
scroll to position [0, 0]
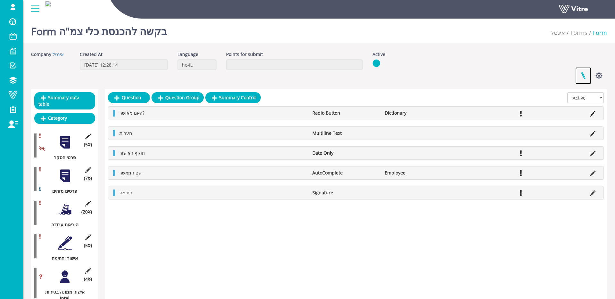
click at [586, 76] on link at bounding box center [583, 75] width 16 height 17
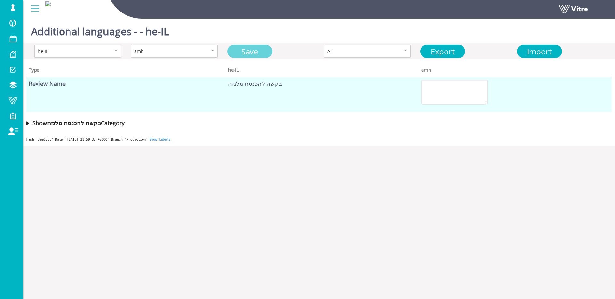
click at [254, 51] on link "Save" at bounding box center [249, 51] width 45 height 13
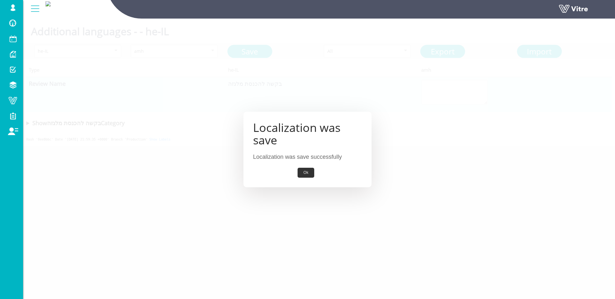
click at [306, 176] on button "Ok" at bounding box center [305, 173] width 16 height 10
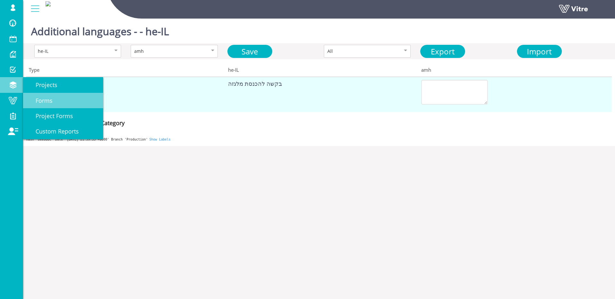
drag, startPoint x: 42, startPoint y: 102, endPoint x: 89, endPoint y: 103, distance: 47.1
click at [42, 102] on span "Forms" at bounding box center [40, 101] width 25 height 8
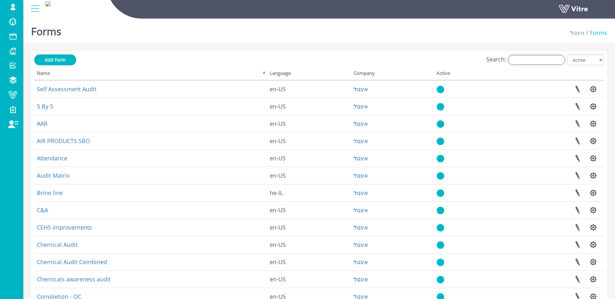
click at [549, 63] on input "Search:" at bounding box center [536, 60] width 57 height 10
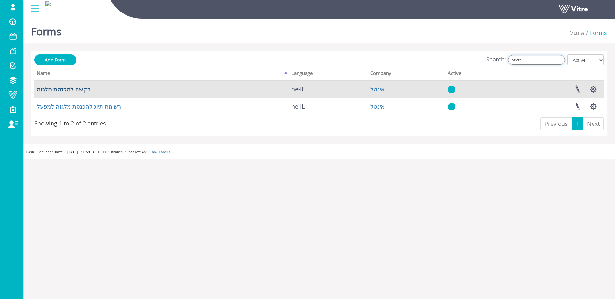
type input "מלגזה"
click at [64, 89] on link "בקשה להכנסת מלגזה" at bounding box center [64, 89] width 54 height 8
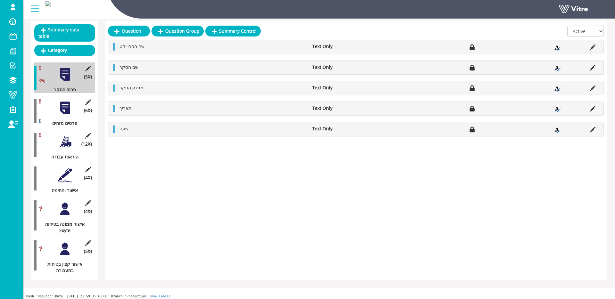
scroll to position [71, 0]
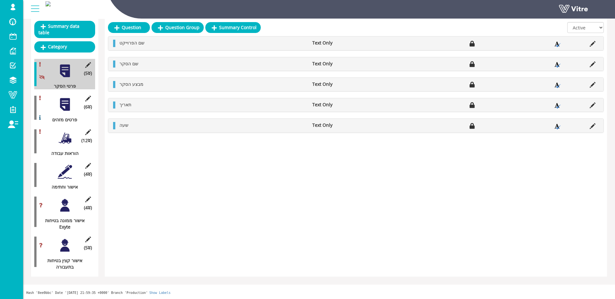
click at [72, 206] on div "(4 ) אישור ממונה בטיחות Exyte" at bounding box center [64, 211] width 61 height 37
click at [72, 206] on div at bounding box center [65, 205] width 14 height 14
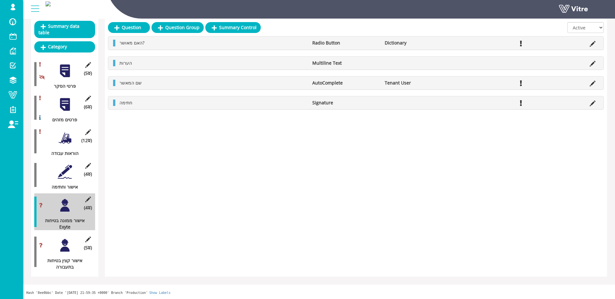
click at [68, 135] on div at bounding box center [65, 138] width 14 height 14
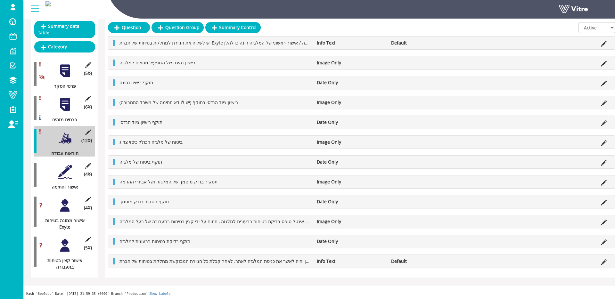
click at [605, 41] on icon at bounding box center [604, 44] width 6 height 6
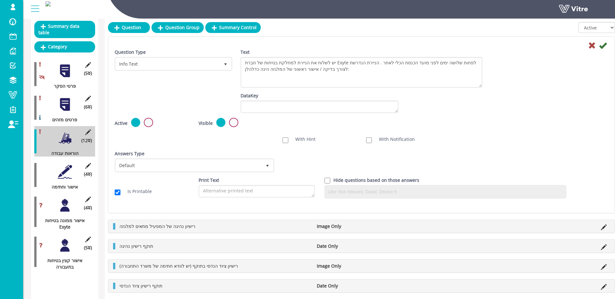
drag, startPoint x: 481, startPoint y: 68, endPoint x: 468, endPoint y: 85, distance: 21.2
click at [482, 88] on textarea "יש לשלוח את הניירת למחלקת בטיחות של חברת Exyte לפחות שלושה ימים לפני מועד הכנסת…" at bounding box center [361, 72] width 242 height 31
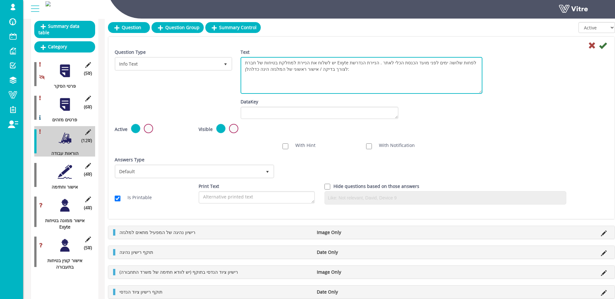
click at [346, 62] on textarea "יש לשלוח את הניירת למחלקת בטיחות של חברת Exyte לפחות שלושה ימים לפני מועד הכנסת…" at bounding box center [361, 75] width 242 height 37
type textarea "יש לשלוח את הניירת למחלקת בטיחות של חברת Intel לפחות שלושה ימים לפני מועד הכנסת…"
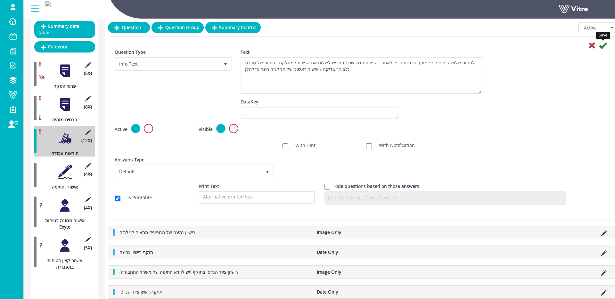
click at [601, 45] on icon at bounding box center [603, 46] width 8 height 8
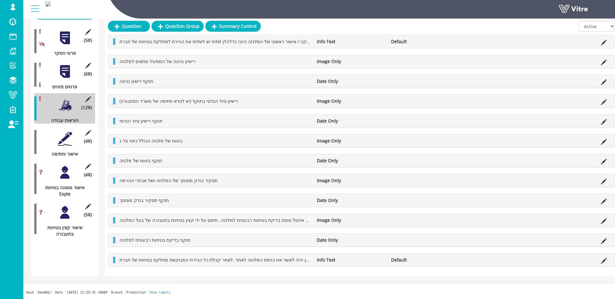
scroll to position [107, 0]
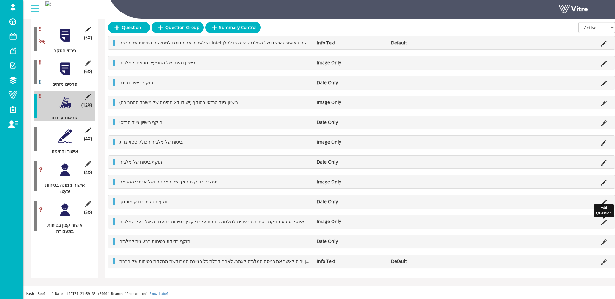
click at [602, 222] on icon at bounding box center [604, 223] width 6 height 6
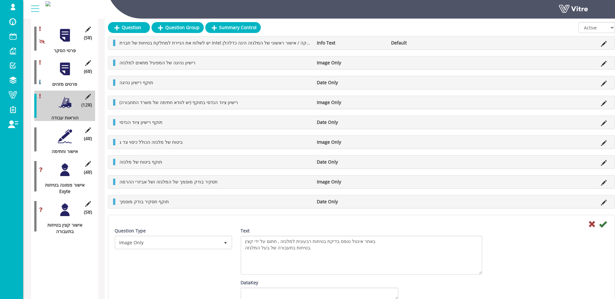
drag, startPoint x: 479, startPoint y: 246, endPoint x: 479, endPoint y: 272, distance: 25.6
click at [479, 272] on textarea "באתר אינטל טופס בדיקת בטיחות רבעונית למלגזה , חתום על ידי קצין בטיחות בתעבורה ש…" at bounding box center [361, 255] width 242 height 39
click at [591, 223] on icon at bounding box center [592, 224] width 8 height 8
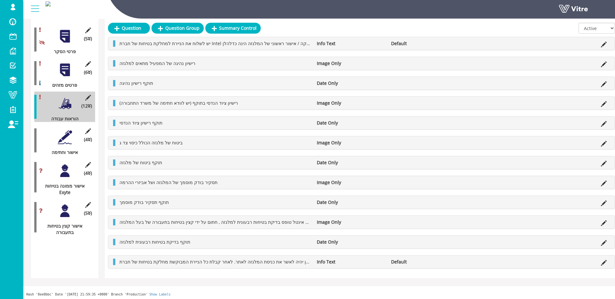
scroll to position [107, 1]
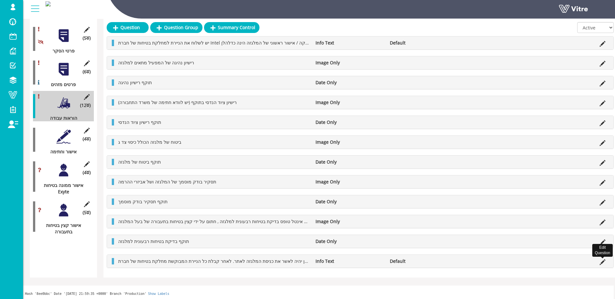
click at [604, 260] on icon at bounding box center [602, 262] width 6 height 6
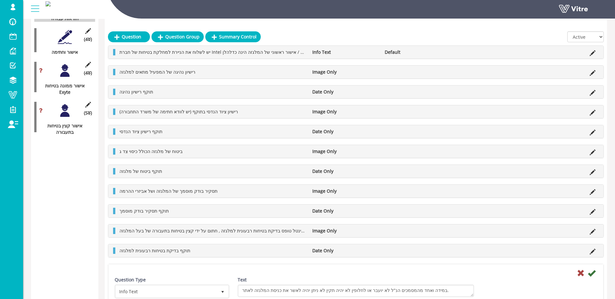
scroll to position [215, 0]
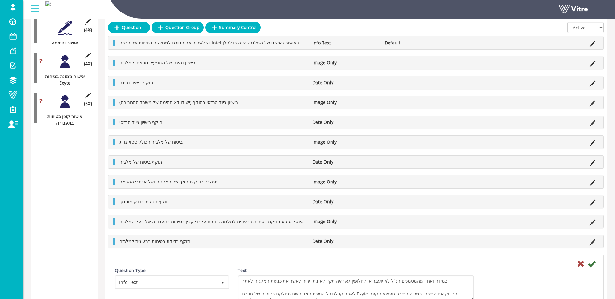
drag, startPoint x: 471, startPoint y: 286, endPoint x: 472, endPoint y: 298, distance: 12.2
click at [472, 298] on textarea "במידה ואחד מהמסמכים הנ"ל לא יועבר או לחלופין לא יהיה תקין לא ניתן יהיה לאשר את …" at bounding box center [356, 287] width 236 height 25
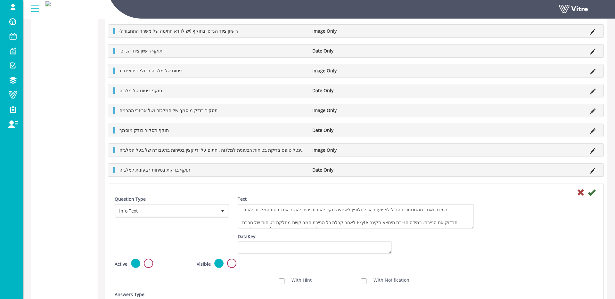
scroll to position [409, 0]
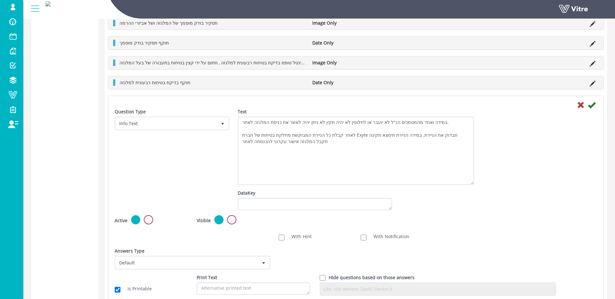
drag, startPoint x: 472, startPoint y: 140, endPoint x: 453, endPoint y: 167, distance: 33.2
click at [476, 182] on div "Text במידה ואחד מהמסמכים הנ"ל לא יועבר או לחלופין לא יהיה תקין לא ניתן יהיה לאש…" at bounding box center [356, 149] width 246 height 81
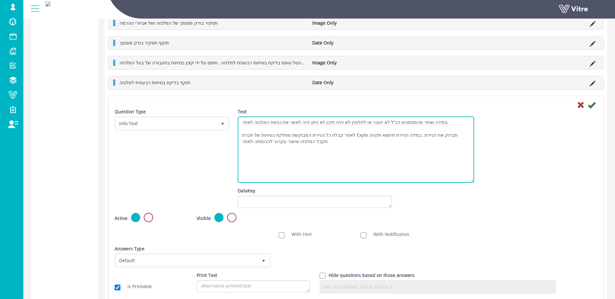
click at [363, 134] on textarea "במידה ואחד מהמסמכים הנ"ל לא יועבר או לחלופין לא יהיה תקין לא ניתן יהיה לאשר את …" at bounding box center [356, 150] width 236 height 66
drag, startPoint x: 363, startPoint y: 134, endPoint x: 404, endPoint y: 134, distance: 41.3
click at [363, 134] on textarea "במידה ואחד מהמסמכים הנ"ל לא יועבר או לחלופין לא יהיה תקין לא ניתן יהיה לאשר את …" at bounding box center [356, 150] width 236 height 66
type textarea "במידה ואחד מהמסמכים הנ"ל לא יועבר או לחלופין לא יהיה תקין לא ניתן יהיה לאשר את …"
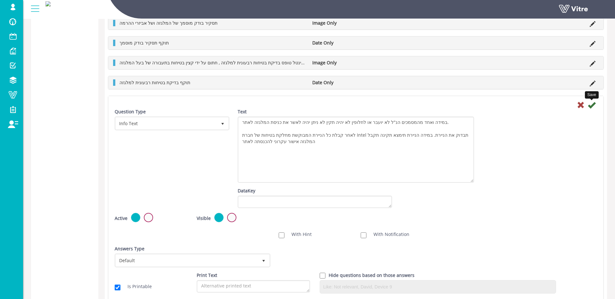
click at [588, 105] on icon at bounding box center [592, 105] width 8 height 8
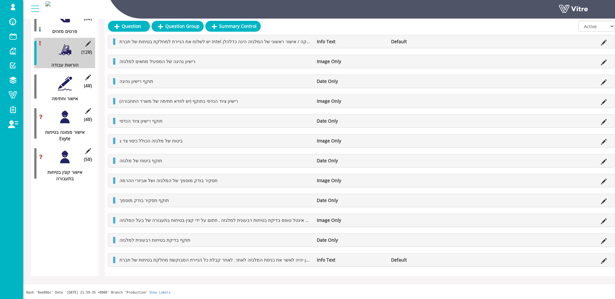
click at [58, 90] on div "(4 ) אישור וחתימה" at bounding box center [64, 86] width 61 height 30
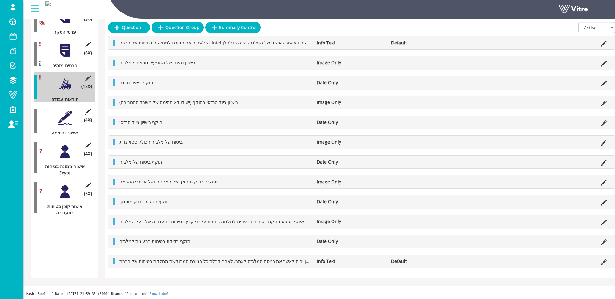
click at [67, 113] on div at bounding box center [65, 117] width 14 height 14
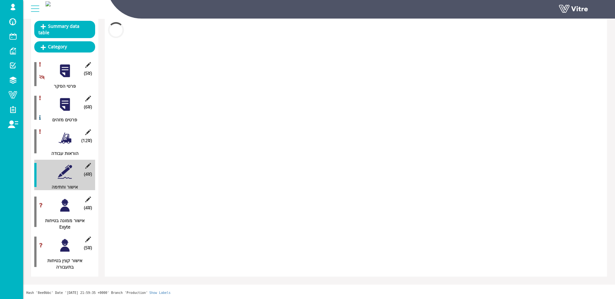
scroll to position [71, 0]
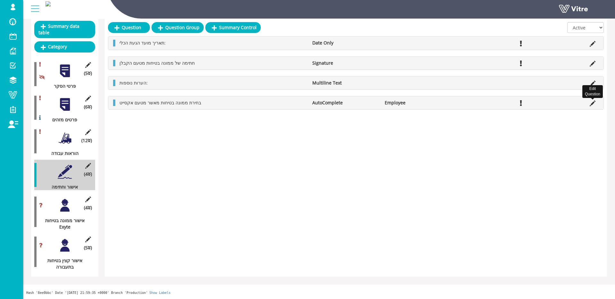
click at [595, 103] on icon at bounding box center [592, 104] width 6 height 6
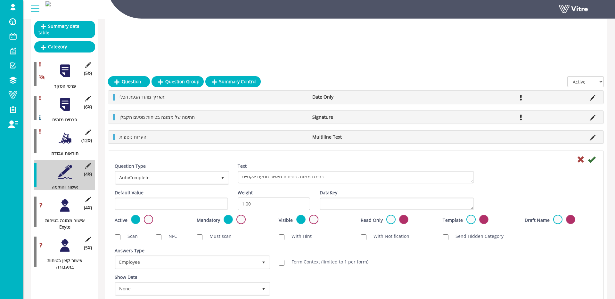
scroll to position [126, 0]
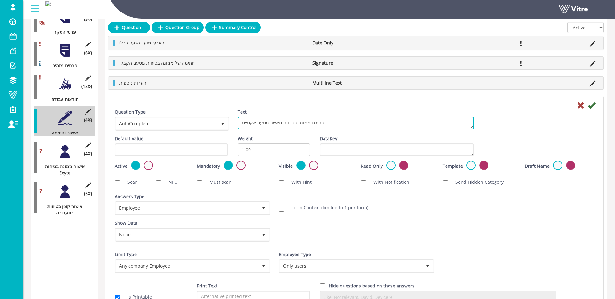
click at [255, 122] on textarea "בחירת ממונה בטיחות מאשר מטעם אקסייט" at bounding box center [356, 123] width 236 height 12
type textarea "בחירת ממונה בטיחות מאשר מטעם אינטל"
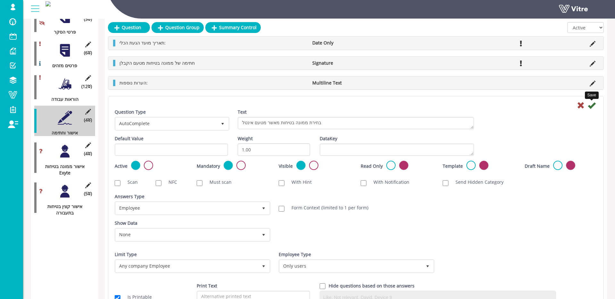
click at [588, 105] on icon at bounding box center [592, 106] width 8 height 8
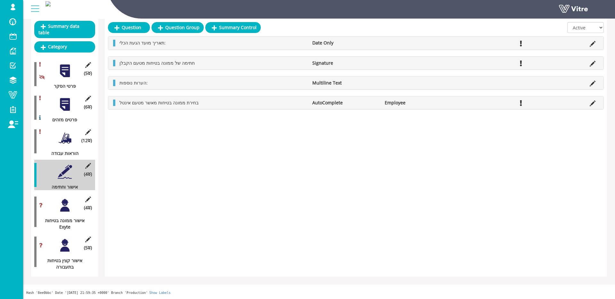
click at [66, 196] on div "(4 ) אישור ממונה בטיחות Exyte" at bounding box center [64, 211] width 61 height 37
click at [64, 204] on div at bounding box center [65, 205] width 14 height 14
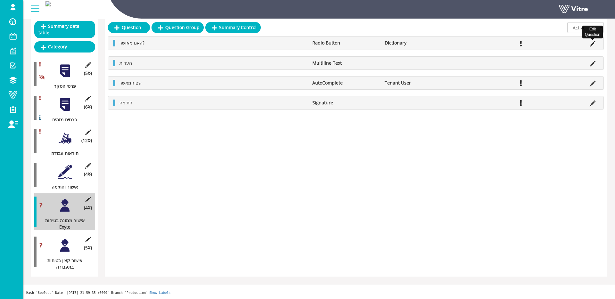
click at [593, 45] on icon at bounding box center [592, 44] width 6 height 6
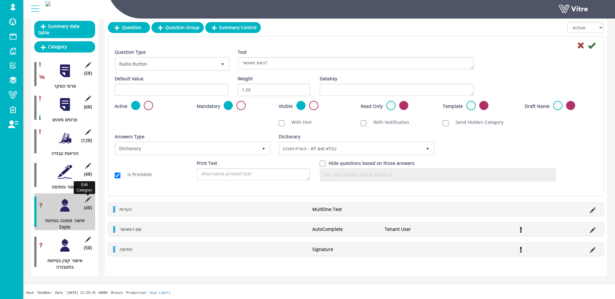
click at [90, 197] on icon at bounding box center [88, 200] width 8 height 6
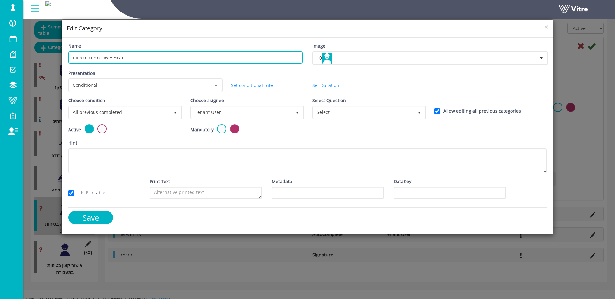
click at [122, 60] on input "אישור ממונה בטיחות Exyte" at bounding box center [185, 57] width 234 height 12
type input "אישור ממונה בטיחות Intel"
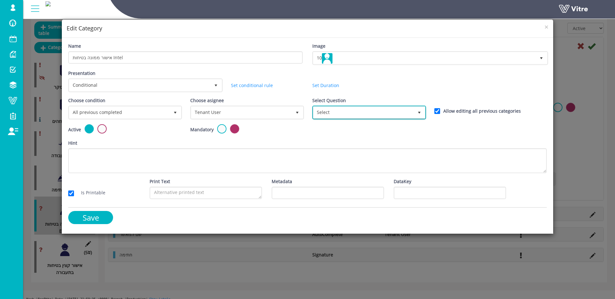
click at [383, 107] on span "Select" at bounding box center [363, 113] width 100 height 12
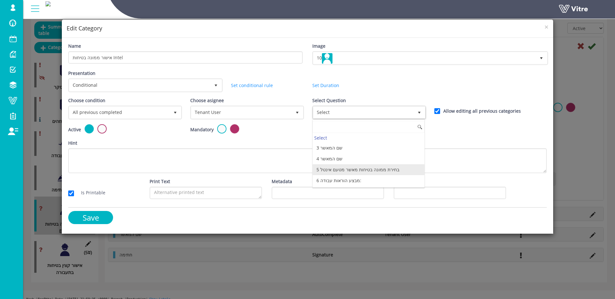
click at [402, 167] on li "5 בחירת ממונה בטיחות מאשר מטעם אינטל" at bounding box center [369, 169] width 112 height 11
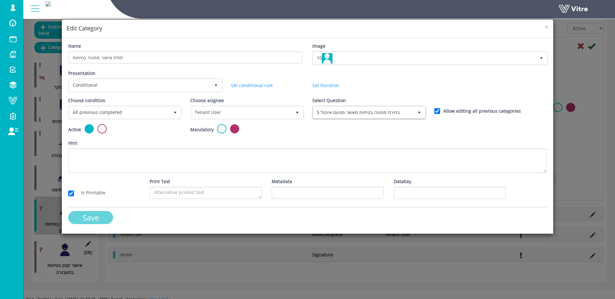
click at [93, 215] on input "Save" at bounding box center [90, 217] width 45 height 13
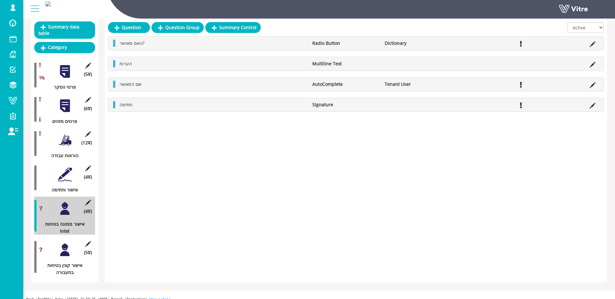
click at [598, 88] on div "שם המאשר AutoComplete Tenant User" at bounding box center [355, 83] width 495 height 13
click at [594, 85] on icon at bounding box center [592, 85] width 6 height 6
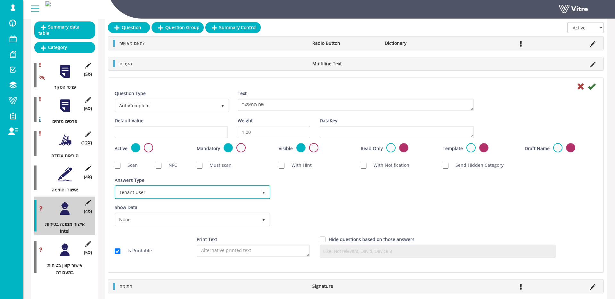
click at [142, 191] on span "Tenant User" at bounding box center [187, 192] width 142 height 12
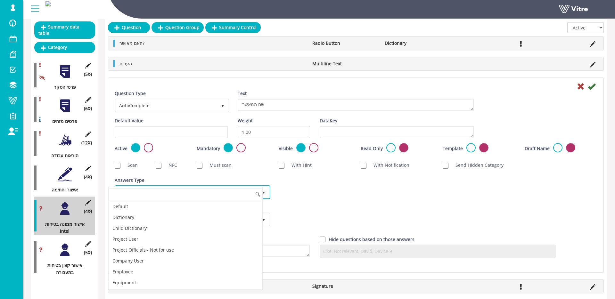
scroll to position [65, 0]
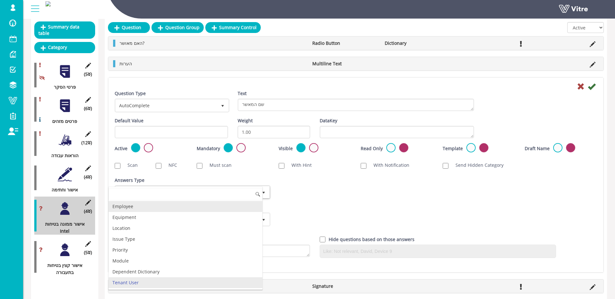
click at [145, 209] on li "Employee" at bounding box center [186, 206] width 154 height 11
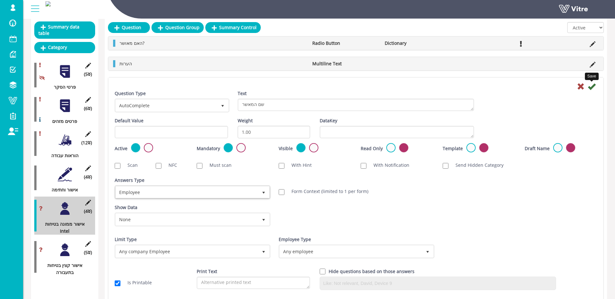
click at [593, 87] on icon at bounding box center [592, 87] width 8 height 8
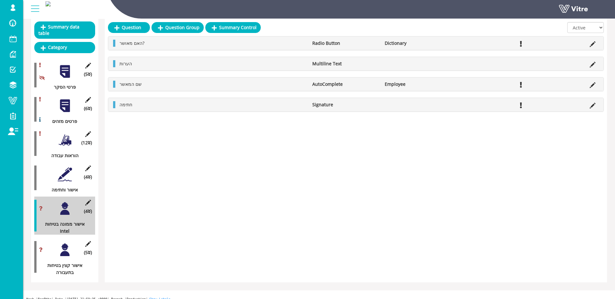
click at [56, 249] on div "(5 ) אישור קצין בטיחות בתעבורה" at bounding box center [64, 257] width 61 height 38
click at [63, 248] on div at bounding box center [65, 250] width 14 height 14
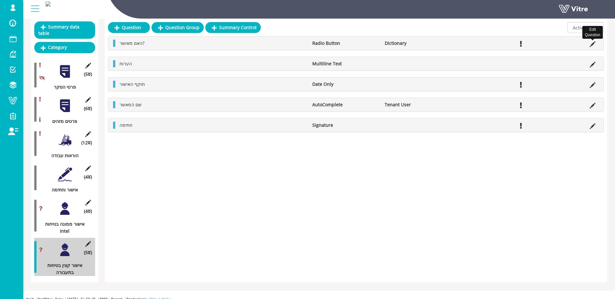
click at [593, 45] on icon at bounding box center [592, 44] width 6 height 6
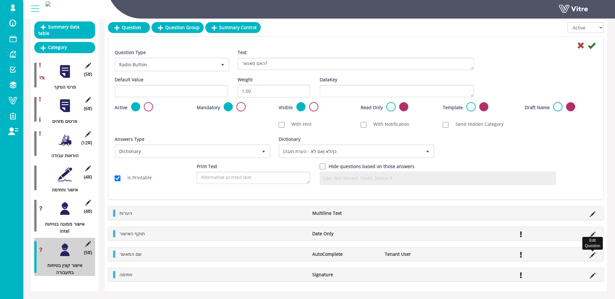
click at [592, 254] on icon at bounding box center [592, 255] width 6 height 6
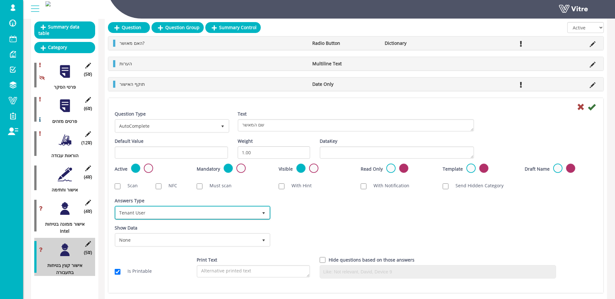
click at [182, 209] on span "Tenant User" at bounding box center [187, 213] width 142 height 12
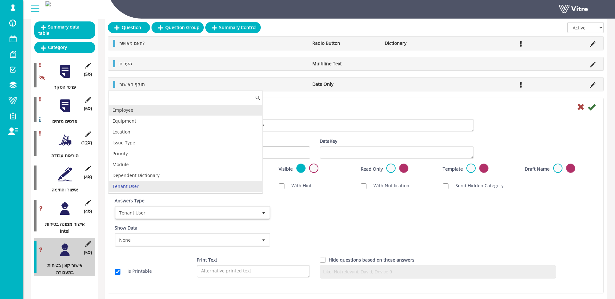
click at [138, 110] on li "Employee" at bounding box center [186, 110] width 154 height 11
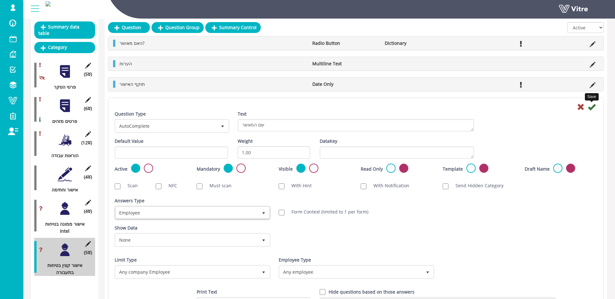
click at [591, 108] on icon at bounding box center [592, 107] width 8 height 8
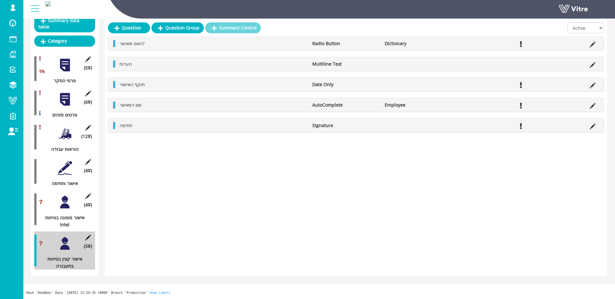
scroll to position [0, 0]
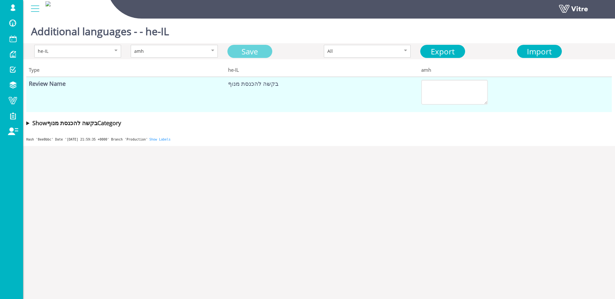
click at [262, 54] on link "Save" at bounding box center [249, 51] width 45 height 13
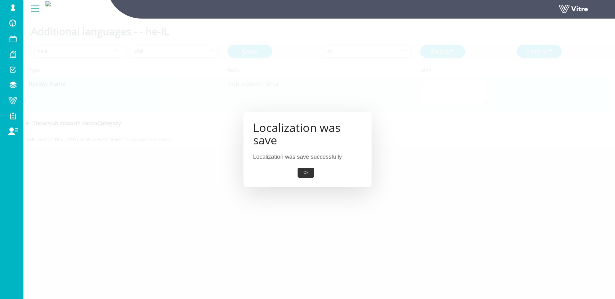
click at [305, 168] on button "Ok" at bounding box center [305, 173] width 16 height 10
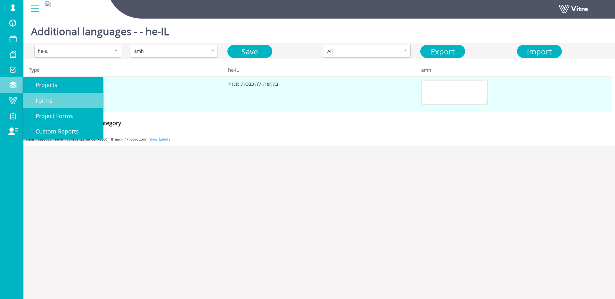
drag, startPoint x: 36, startPoint y: 96, endPoint x: 55, endPoint y: 95, distance: 19.2
click at [36, 97] on span "Forms" at bounding box center [40, 101] width 25 height 8
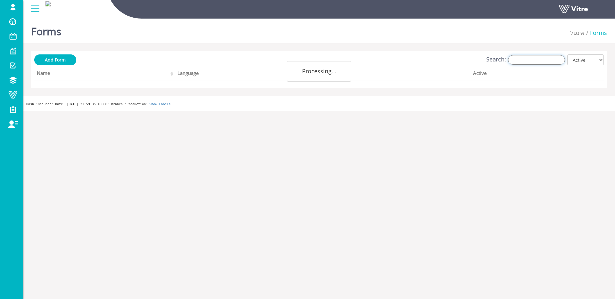
click at [539, 62] on input "Search:" at bounding box center [536, 60] width 57 height 10
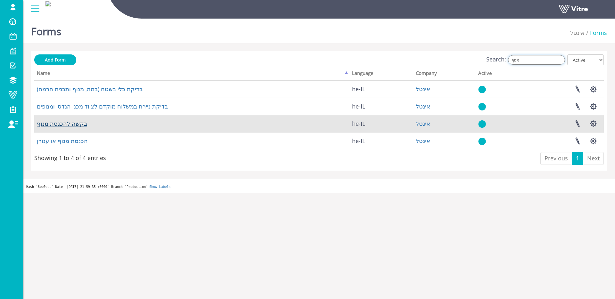
type input "מנוף"
click at [69, 125] on link "בקשה להכנסת מנוף" at bounding box center [62, 124] width 50 height 8
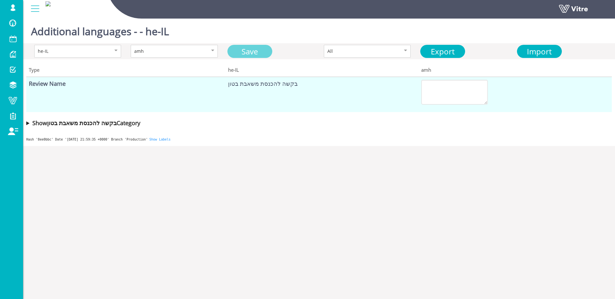
click at [260, 50] on link "Save" at bounding box center [249, 51] width 45 height 13
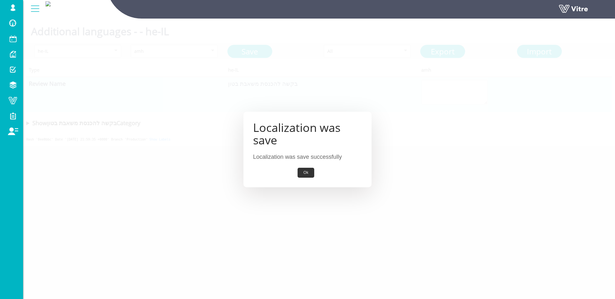
click at [310, 170] on button "Ok" at bounding box center [305, 173] width 16 height 10
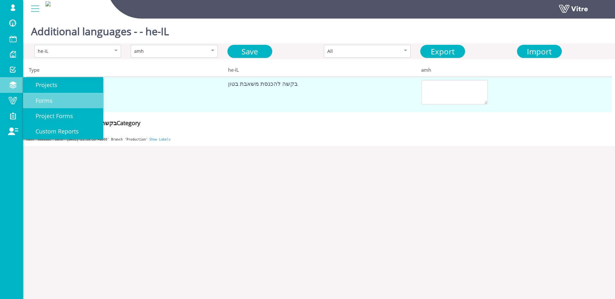
click at [65, 101] on link "Forms" at bounding box center [63, 100] width 80 height 15
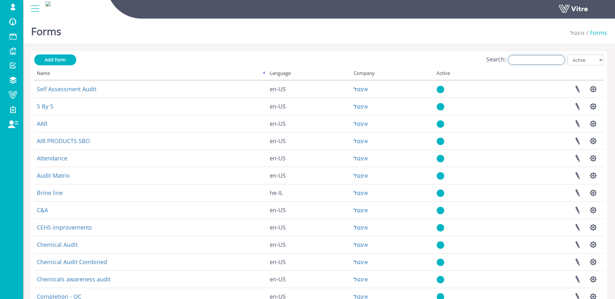
click at [541, 58] on input "Search:" at bounding box center [536, 60] width 57 height 10
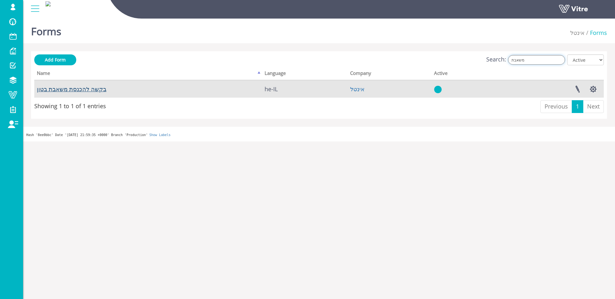
type input "משאבת"
click at [64, 91] on link "בקשה להכנסת משאבת בטון" at bounding box center [71, 89] width 69 height 8
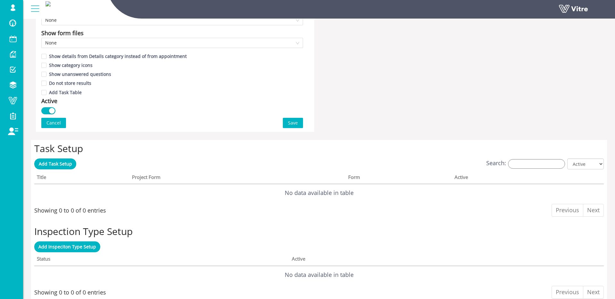
scroll to position [397, 0]
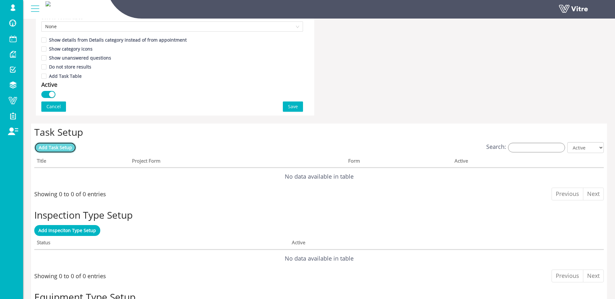
click at [44, 150] on span "Add Task Setup" at bounding box center [55, 147] width 33 height 6
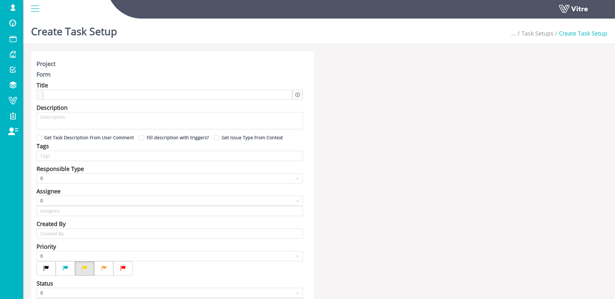
type input "[PERSON_NAME] SU"
click at [162, 91] on div at bounding box center [167, 95] width 249 height 10
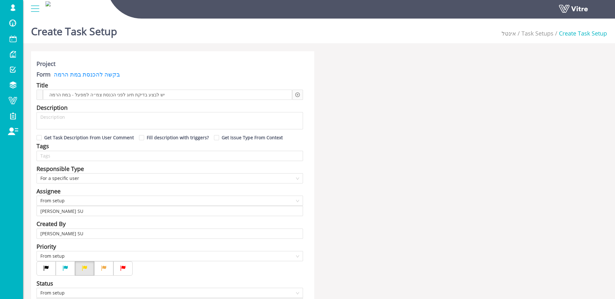
click at [296, 94] on icon "plus-circle" at bounding box center [297, 95] width 4 height 4
click at [310, 99] on div "Question" at bounding box center [352, 99] width 86 height 10
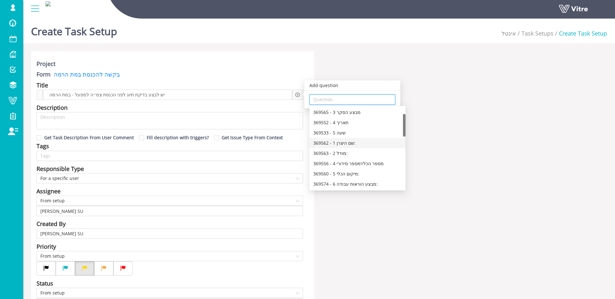
scroll to position [23, 0]
click at [360, 151] on div "369563 - 2 מודל:" at bounding box center [357, 150] width 88 height 7
type input "369563 - 2 מודל:"
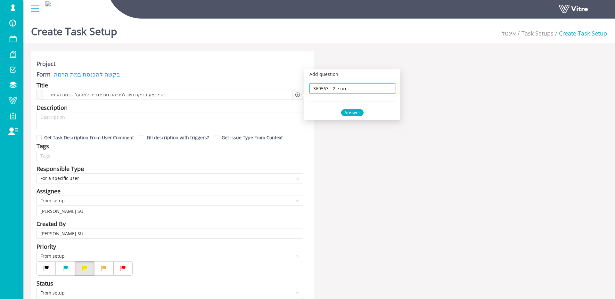
click at [353, 111] on div "Answer" at bounding box center [352, 112] width 22 height 7
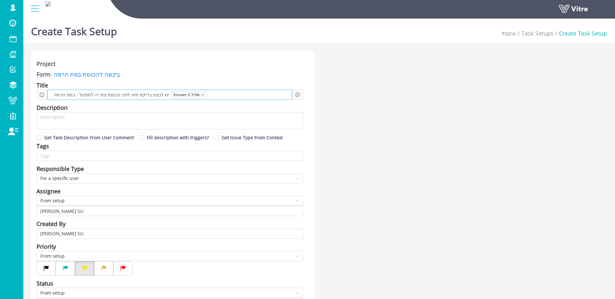
click at [235, 96] on span at bounding box center [233, 94] width 48 height 7
click at [299, 93] on icon "plus-circle" at bounding box center [297, 95] width 4 height 4
click at [329, 97] on input "search" at bounding box center [352, 100] width 78 height 10
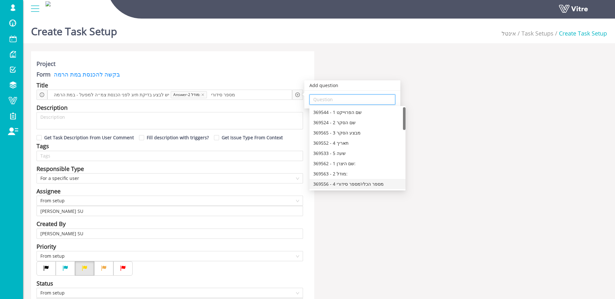
click at [338, 184] on div "369556 - 4 מספר הכלי\מספר סידורי" at bounding box center [357, 184] width 88 height 7
type input "369556 - 4 מספר הכלי\מספר סידורי"
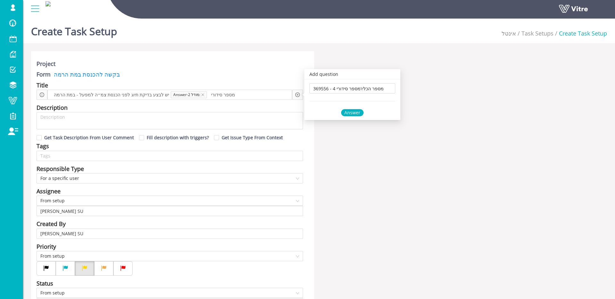
click at [355, 113] on div "Answer" at bounding box center [352, 112] width 22 height 7
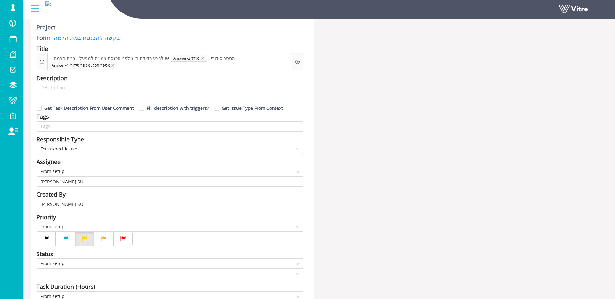
scroll to position [41, 0]
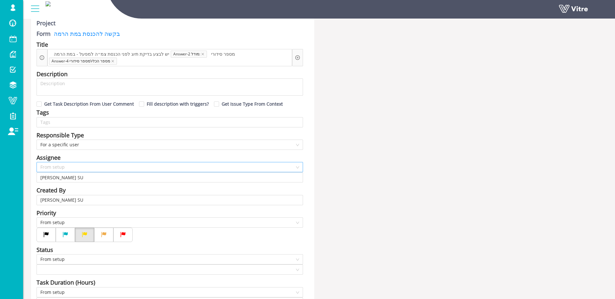
click at [83, 168] on span "From setup" at bounding box center [169, 167] width 259 height 10
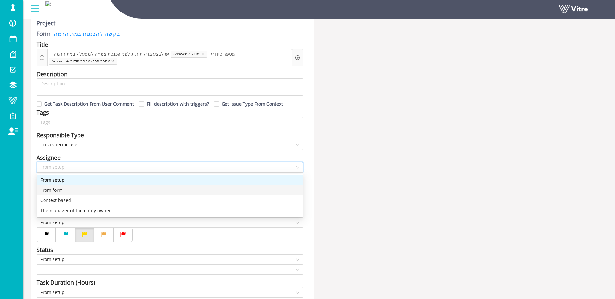
click at [81, 189] on div "From form" at bounding box center [169, 190] width 259 height 7
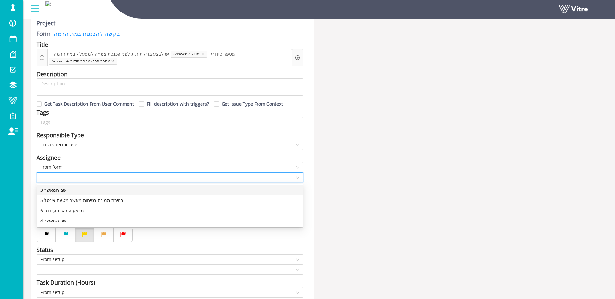
click at [74, 179] on input "search" at bounding box center [167, 178] width 254 height 10
click at [88, 200] on div "5 בחירת ממונה בטיחות מאשר מטעם אינטל" at bounding box center [169, 200] width 259 height 7
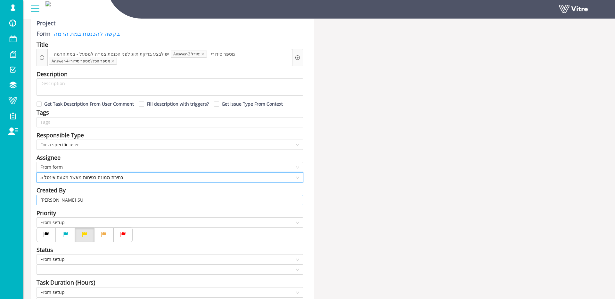
click at [88, 200] on input "Shir Moreno SU" at bounding box center [169, 200] width 259 height 10
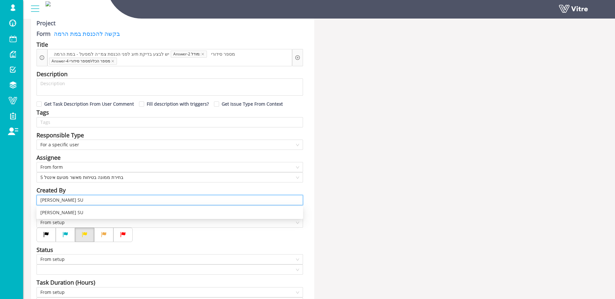
click at [88, 200] on input "Shir Moreno SU" at bounding box center [169, 200] width 259 height 10
click at [87, 200] on input "Shir Moreno SU" at bounding box center [169, 200] width 259 height 10
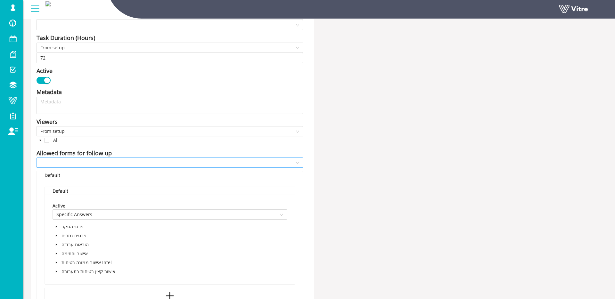
scroll to position [317, 0]
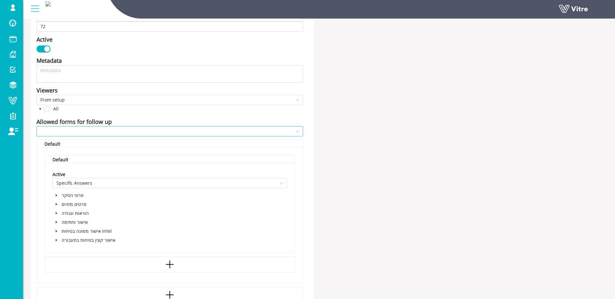
click at [117, 132] on input "search" at bounding box center [167, 131] width 254 height 10
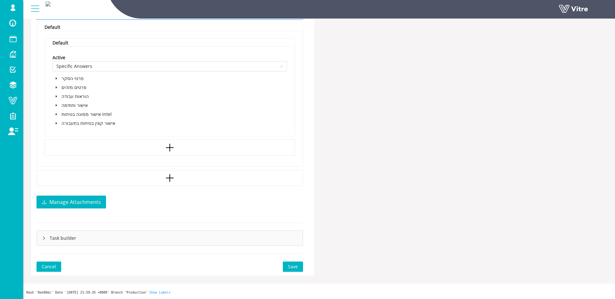
scroll to position [434, 0]
click at [55, 122] on icon "caret-down" at bounding box center [56, 123] width 3 height 3
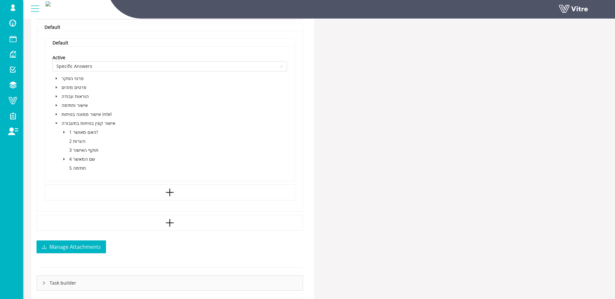
drag, startPoint x: 61, startPoint y: 129, endPoint x: 65, endPoint y: 130, distance: 3.7
click at [61, 129] on span at bounding box center [64, 132] width 8 height 8
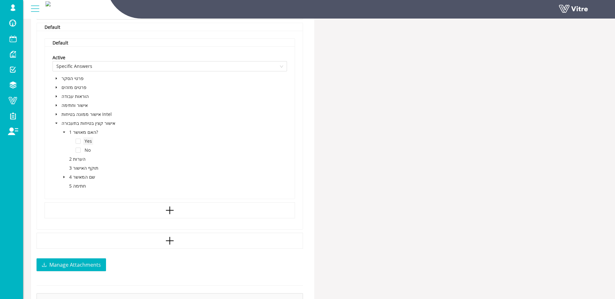
drag, startPoint x: 80, startPoint y: 141, endPoint x: 85, endPoint y: 141, distance: 5.1
click at [80, 141] on span at bounding box center [78, 141] width 5 height 5
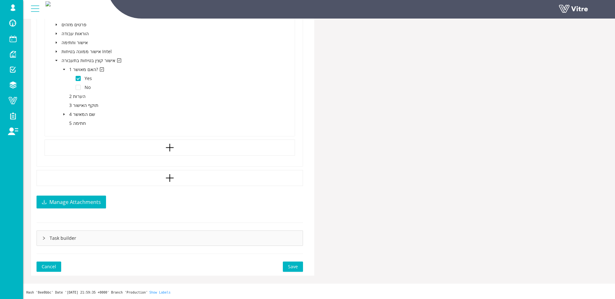
click at [291, 265] on span "Save" at bounding box center [293, 266] width 10 height 7
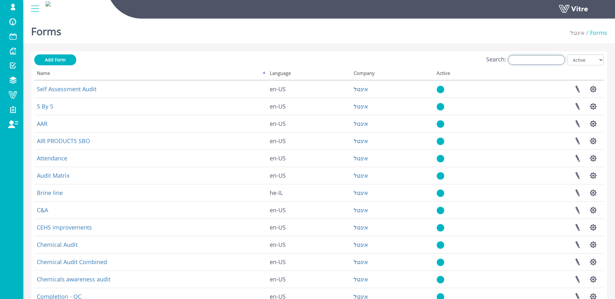
click at [533, 60] on input "Search:" at bounding box center [536, 60] width 57 height 10
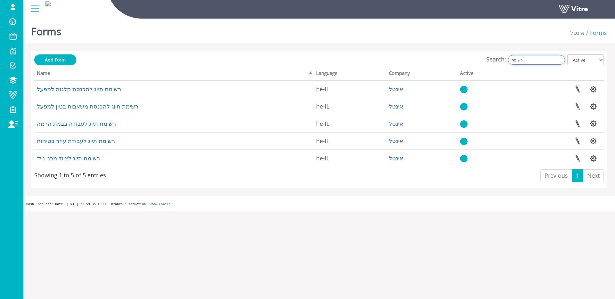
click at [538, 61] on input "רשימת" at bounding box center [536, 60] width 57 height 10
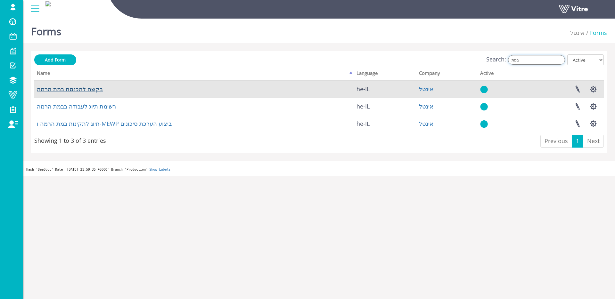
type input "במת"
click at [100, 90] on link "בקשה להכנסת במת הרמה" at bounding box center [70, 89] width 66 height 8
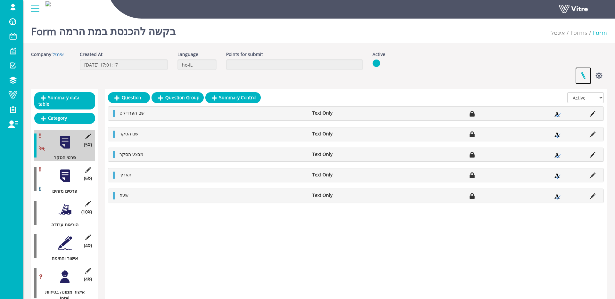
click at [581, 77] on link at bounding box center [583, 75] width 16 height 17
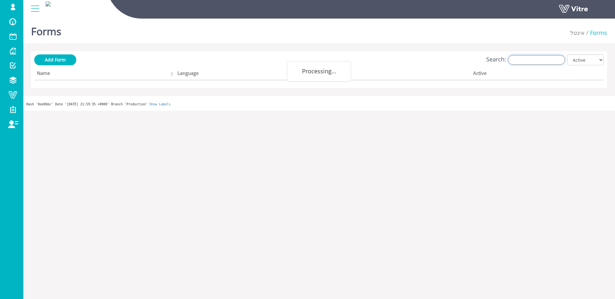
click at [551, 61] on input "Search:" at bounding box center [536, 60] width 57 height 10
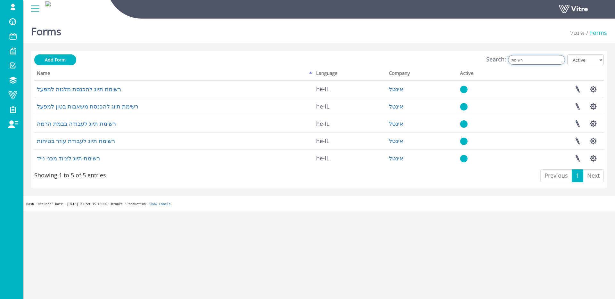
click at [532, 58] on input "רשימת" at bounding box center [536, 60] width 57 height 10
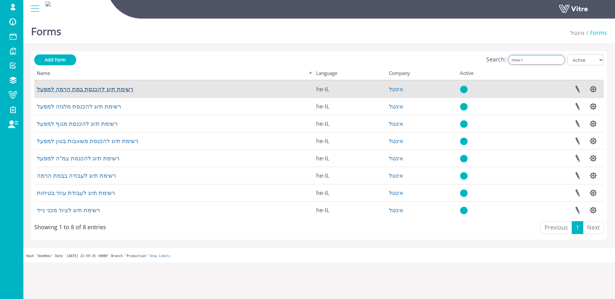
type input "רשימת"
click at [109, 87] on link "רשימת תיוג להכנסת במת הרמה למפעל" at bounding box center [85, 89] width 96 height 8
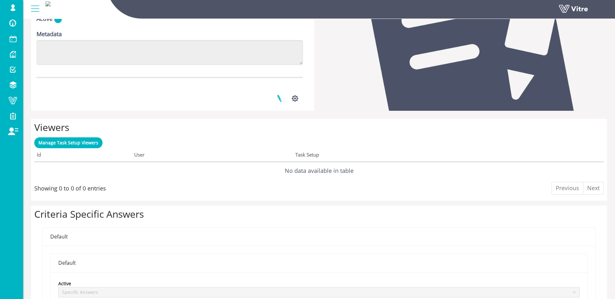
scroll to position [270, 0]
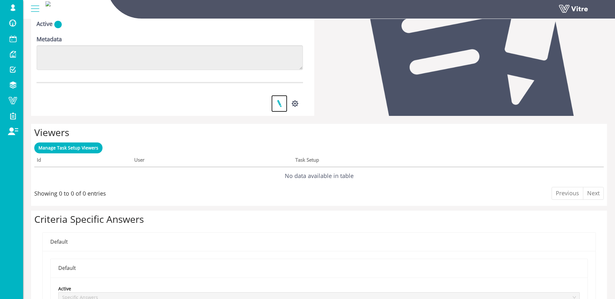
click at [285, 103] on link at bounding box center [279, 103] width 16 height 17
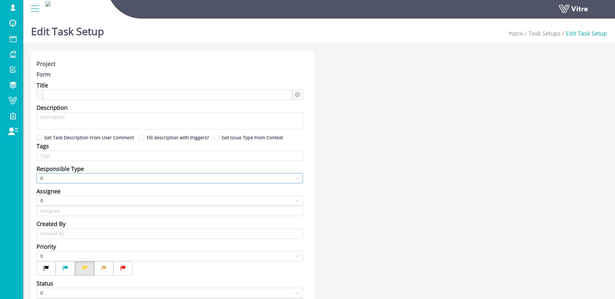
type input "[PERSON_NAME] SU"
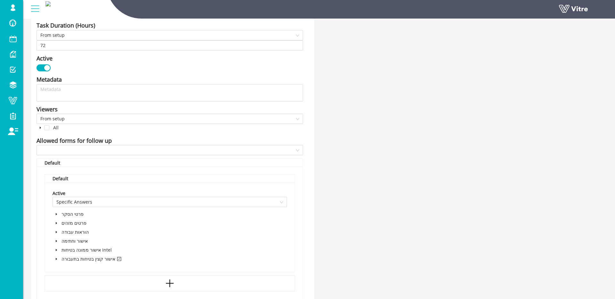
scroll to position [320, 0]
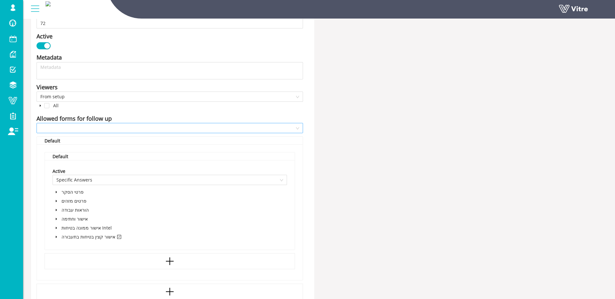
click at [88, 128] on input "search" at bounding box center [167, 128] width 254 height 10
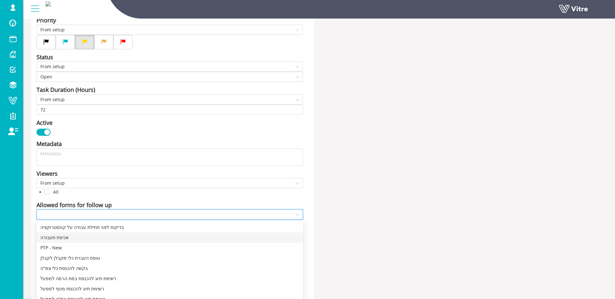
scroll to position [277, 0]
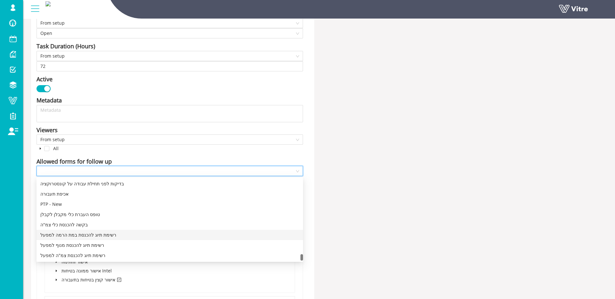
click at [94, 237] on div "רשימת תיוג להכנסת במת הרמה למפעל" at bounding box center [169, 235] width 259 height 7
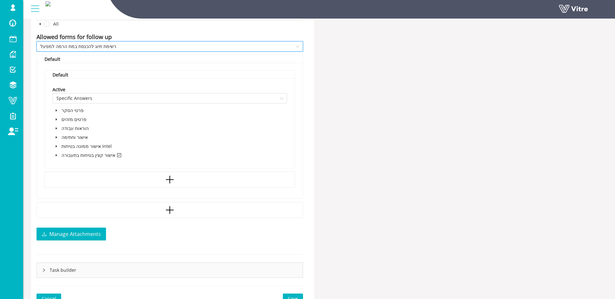
scroll to position [434, 0]
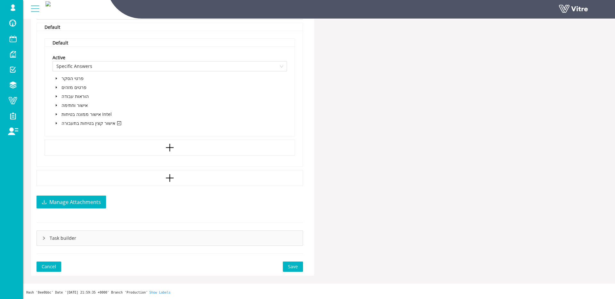
click at [291, 264] on span "Save" at bounding box center [293, 266] width 10 height 7
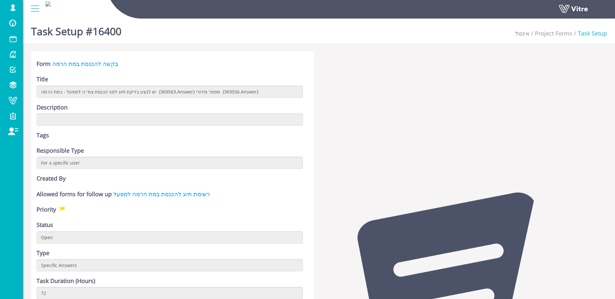
click at [116, 31] on h1 "Task Setup #16400" at bounding box center [76, 29] width 90 height 27
click at [235, 33] on div "Task Setup #16400 אינטל Project Forms Task Setup" at bounding box center [319, 29] width 592 height 27
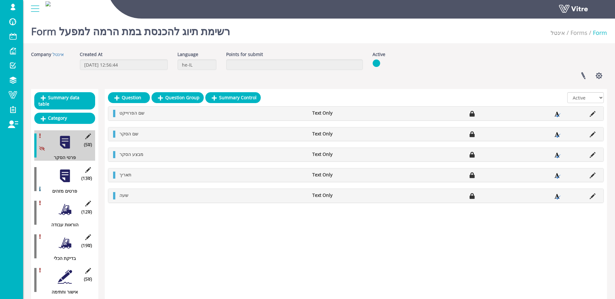
click at [64, 173] on div at bounding box center [65, 176] width 14 height 14
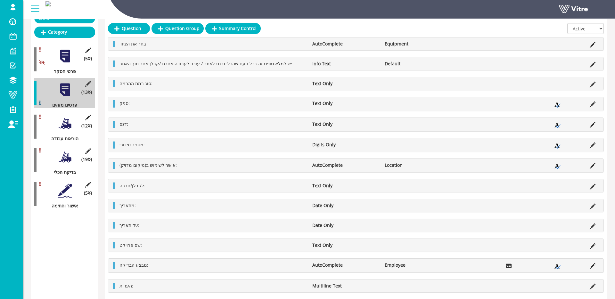
scroll to position [87, 0]
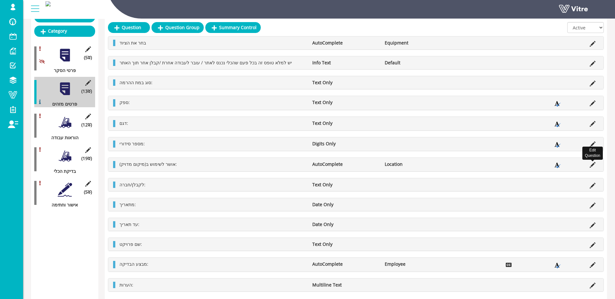
click at [592, 164] on icon at bounding box center [592, 165] width 6 height 6
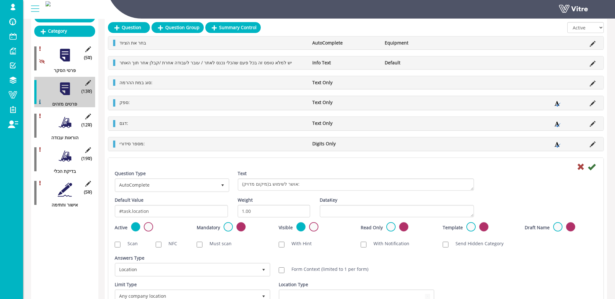
drag, startPoint x: 302, startPoint y: 266, endPoint x: 321, endPoint y: 261, distance: 19.7
click at [302, 266] on label "Form Context (limited to 1 per form)" at bounding box center [326, 269] width 83 height 6
click at [284, 267] on input "Form Context (limited to 1 per form)" at bounding box center [282, 270] width 6 height 6
checkbox input "true"
click at [593, 167] on icon at bounding box center [592, 167] width 8 height 8
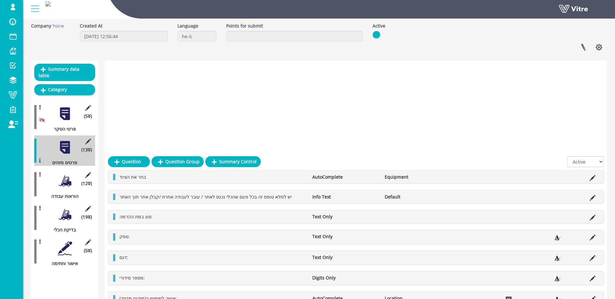
scroll to position [0, 0]
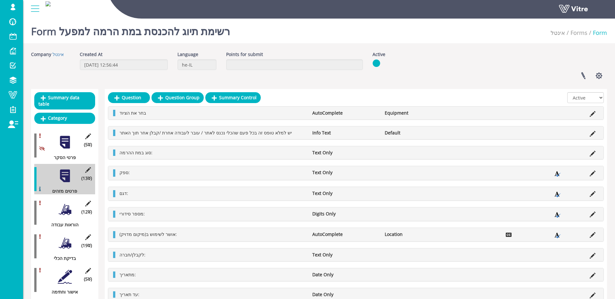
click at [72, 214] on div "(12 ) הוראות עבודה" at bounding box center [64, 213] width 61 height 30
click at [71, 213] on div at bounding box center [65, 209] width 14 height 14
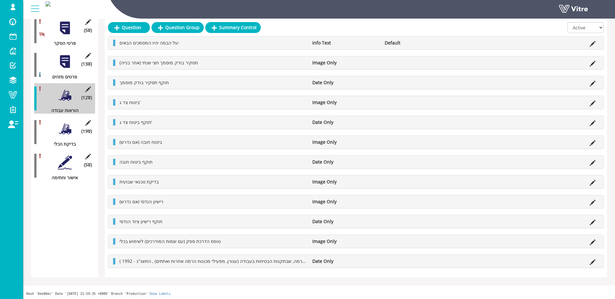
click at [65, 128] on div at bounding box center [65, 129] width 14 height 14
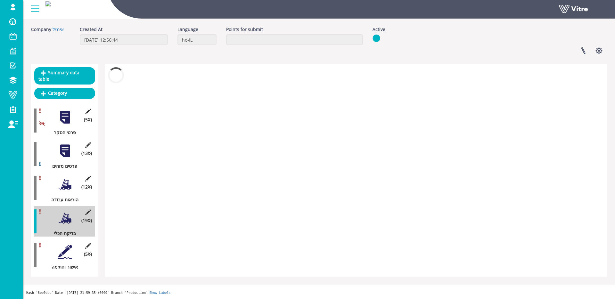
scroll to position [114, 0]
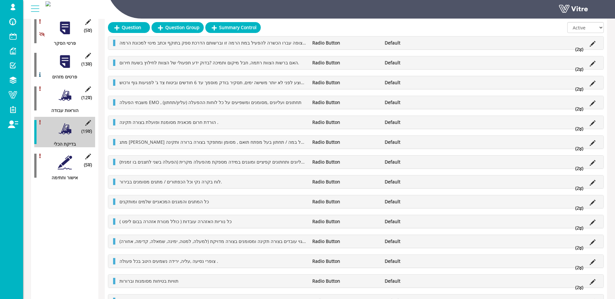
click at [187, 45] on span "האם המפעיל והצופה עברו הכשרה להפעיל במת הרמה זו וברשותם הדרכת ספק בתוקף וכתב מי…" at bounding box center [227, 43] width 217 height 6
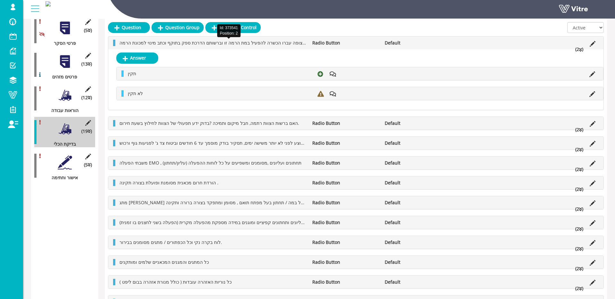
click at [187, 45] on span "האם המפעיל והצופה עברו הכשרה להפעיל במת הרמה זו וברשותם הדרכת ספק בתוקף וכתב מי…" at bounding box center [227, 43] width 217 height 6
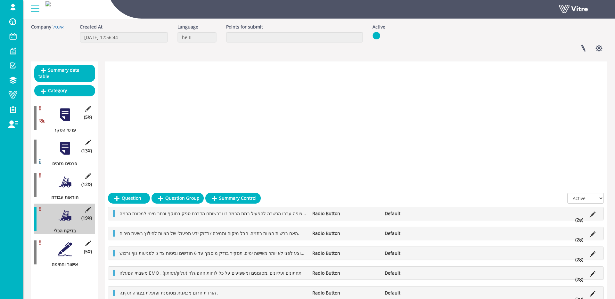
scroll to position [0, 0]
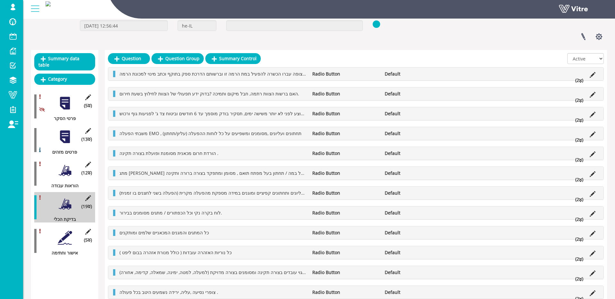
click at [60, 241] on div at bounding box center [65, 238] width 14 height 14
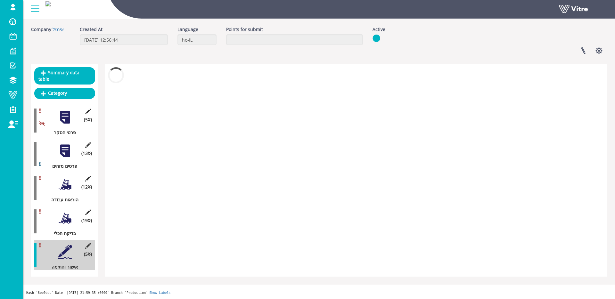
scroll to position [25, 0]
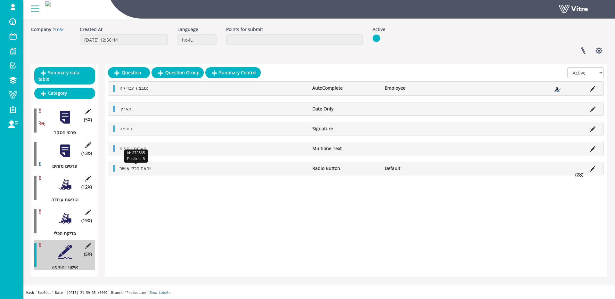
click at [135, 170] on span "האם הכלי אושר?" at bounding box center [135, 168] width 32 height 6
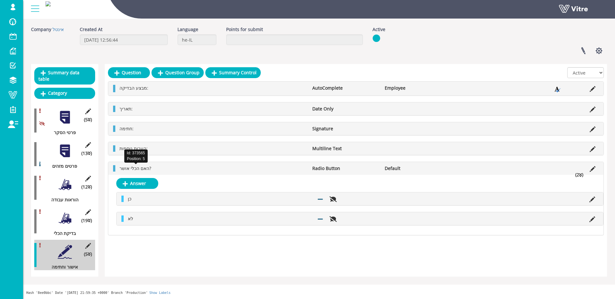
click at [137, 169] on span "האם הכלי אושר?" at bounding box center [135, 168] width 32 height 6
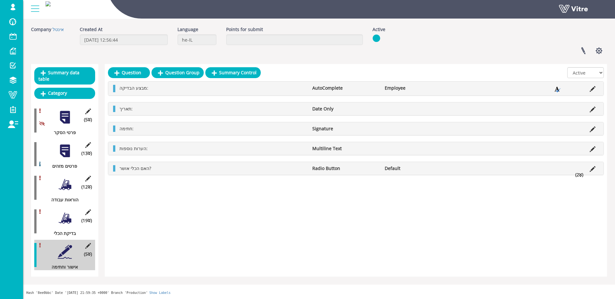
scroll to position [0, 0]
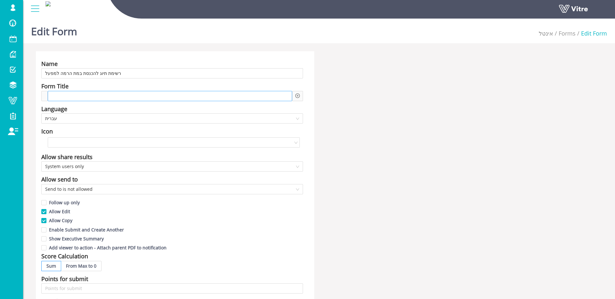
click at [136, 91] on div at bounding box center [170, 96] width 244 height 10
click at [299, 96] on icon "plus-circle" at bounding box center [297, 95] width 4 height 4
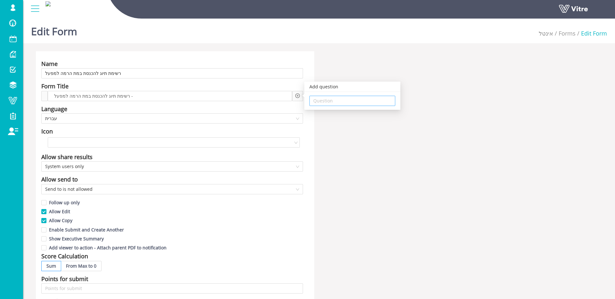
click at [311, 99] on div "Question" at bounding box center [352, 101] width 86 height 10
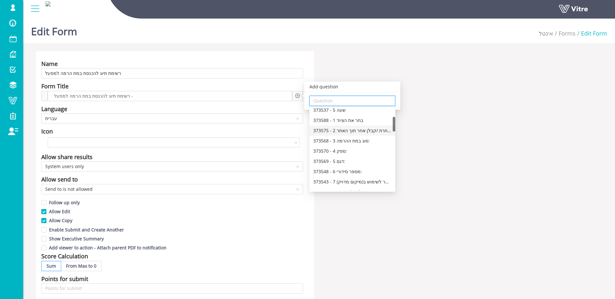
scroll to position [46, 0]
click at [355, 170] on div "373548 - 6 מספר סידורי:" at bounding box center [352, 170] width 78 height 7
type input "373548 - 6 מספר סידורי:"
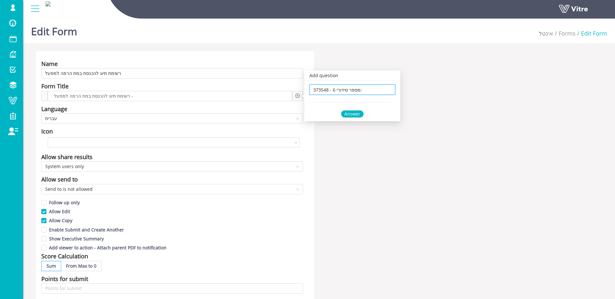
click at [353, 115] on div "Answer" at bounding box center [352, 113] width 22 height 7
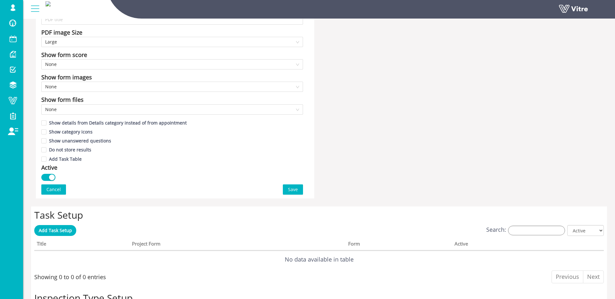
scroll to position [337, 0]
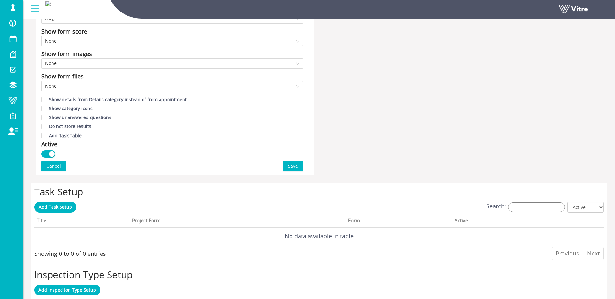
click at [293, 168] on span "Save" at bounding box center [293, 166] width 10 height 7
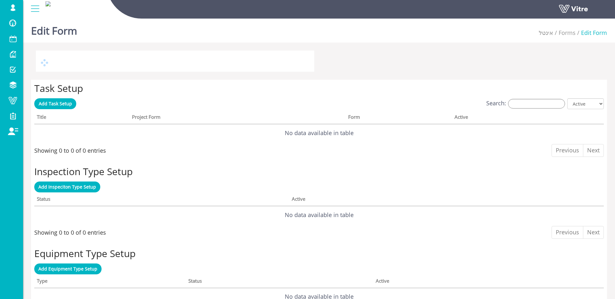
scroll to position [2, 0]
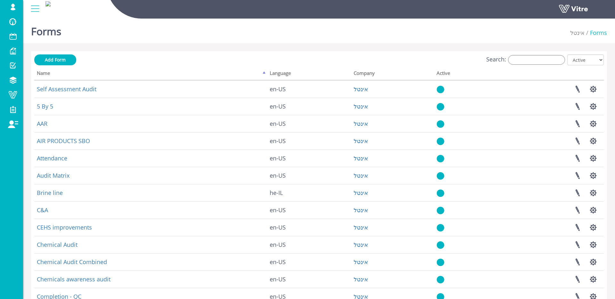
click at [566, 60] on div "Search: All Active Not Active" at bounding box center [318, 60] width 569 height 12
click at [560, 60] on input "Search:" at bounding box center [536, 60] width 57 height 10
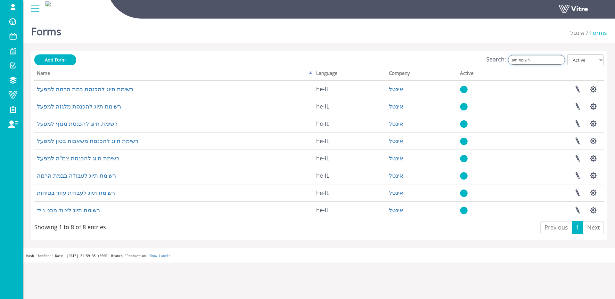
click at [539, 60] on input "רשימת תיוג" at bounding box center [536, 60] width 57 height 10
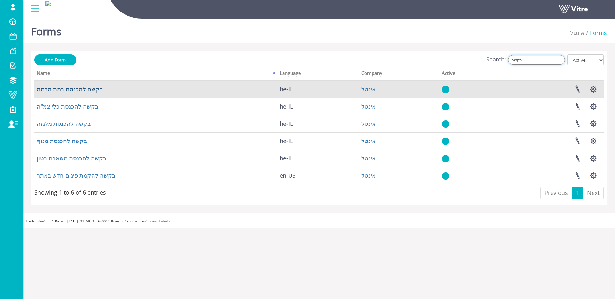
type input "בקשה"
click at [98, 90] on link "בקשה להכנסת במת הרמה" at bounding box center [70, 89] width 66 height 8
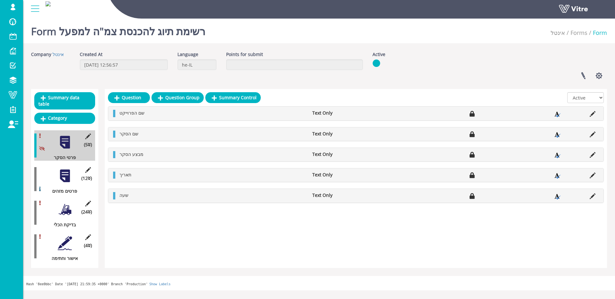
click at [65, 175] on div at bounding box center [65, 176] width 14 height 14
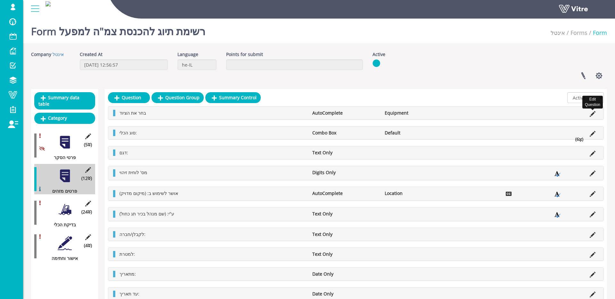
click at [591, 112] on icon at bounding box center [592, 114] width 6 height 6
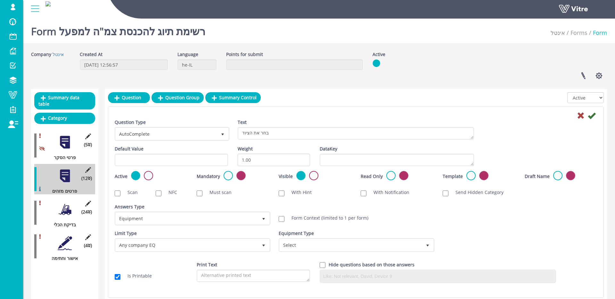
click at [302, 219] on label "Form Context (limited to 1 per form)" at bounding box center [326, 218] width 83 height 6
click at [284, 219] on input "Form Context (limited to 1 per form)" at bounding box center [282, 219] width 6 height 6
checkbox input "true"
click at [594, 117] on icon at bounding box center [592, 116] width 8 height 8
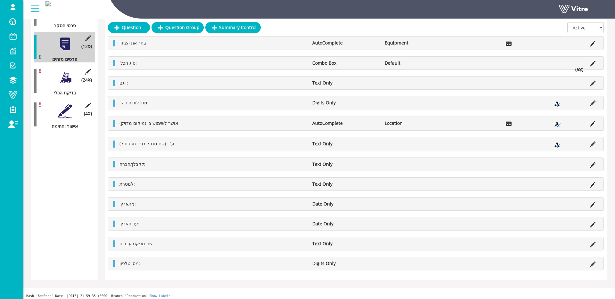
scroll to position [135, 0]
click at [61, 74] on div at bounding box center [65, 74] width 14 height 14
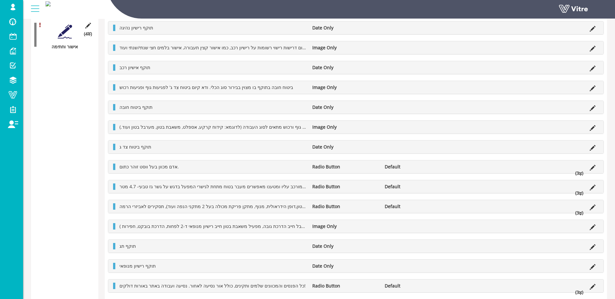
scroll to position [191, 0]
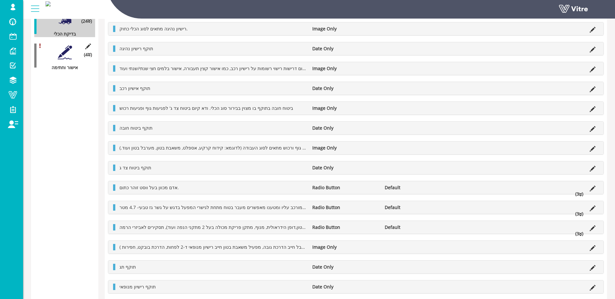
click at [62, 50] on div at bounding box center [65, 52] width 14 height 14
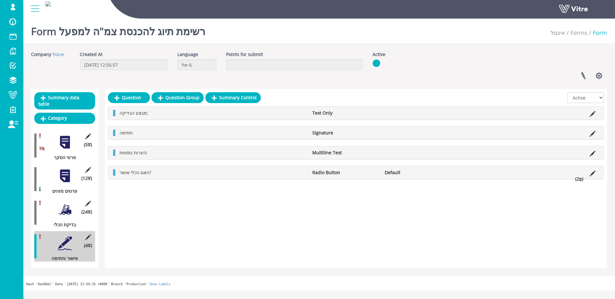
click at [331, 172] on li "Radio Button" at bounding box center [345, 172] width 72 height 6
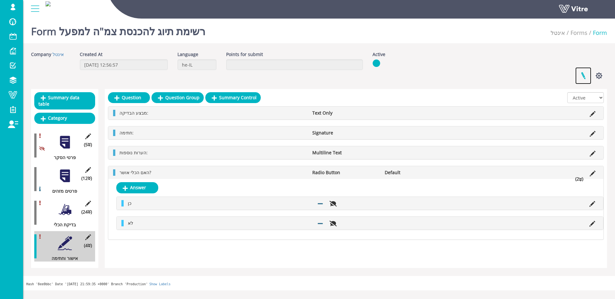
click at [583, 77] on link at bounding box center [583, 75] width 16 height 17
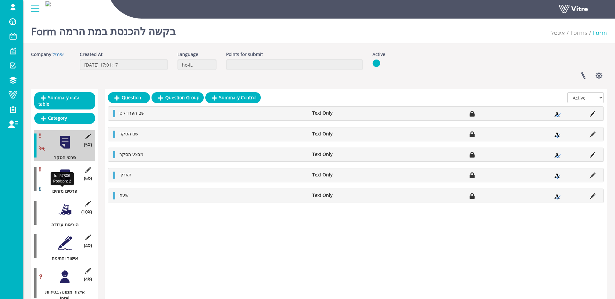
scroll to position [71, 0]
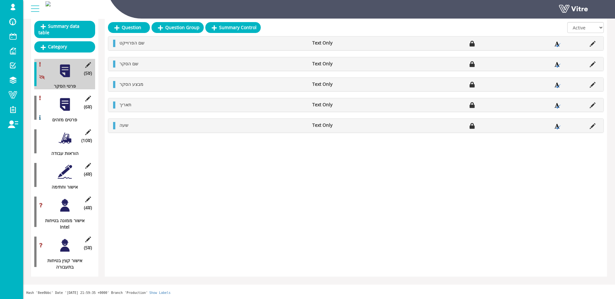
click at [61, 202] on div at bounding box center [65, 205] width 14 height 14
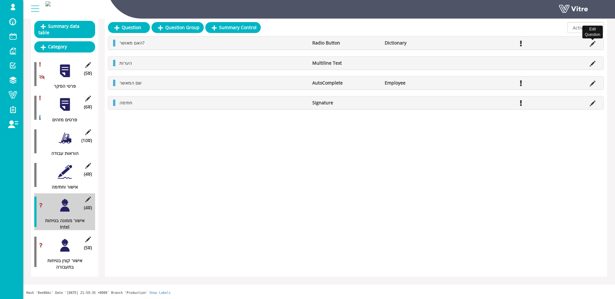
click at [590, 43] on icon at bounding box center [592, 44] width 6 height 6
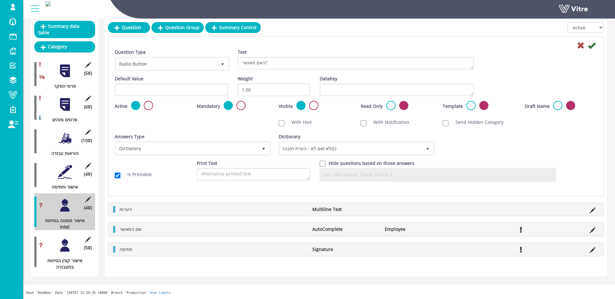
click at [62, 245] on div at bounding box center [65, 245] width 14 height 14
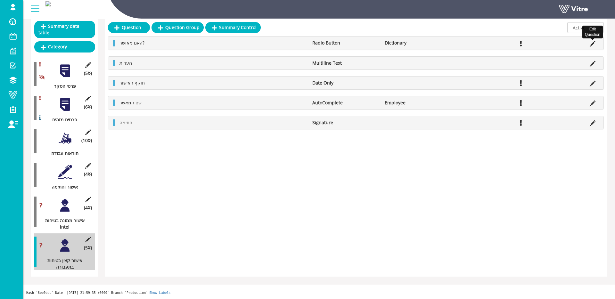
click at [594, 42] on icon at bounding box center [592, 44] width 6 height 6
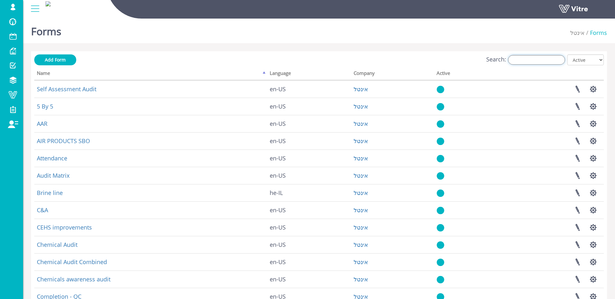
click at [535, 62] on input "Search:" at bounding box center [536, 60] width 57 height 10
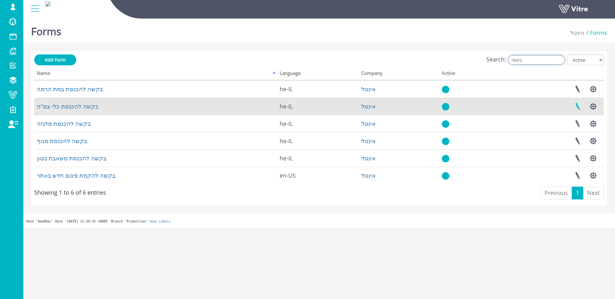
type input "בקשה"
click at [575, 105] on link at bounding box center [577, 106] width 16 height 17
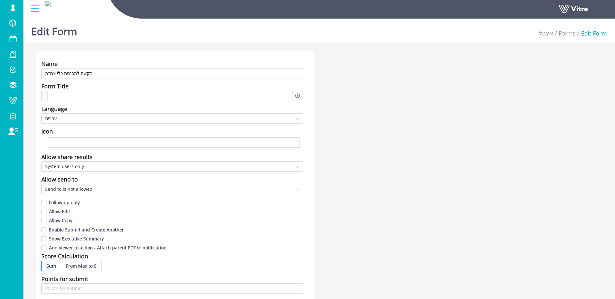
click at [121, 99] on div at bounding box center [170, 96] width 244 height 10
click at [297, 94] on icon "plus-circle" at bounding box center [297, 95] width 4 height 4
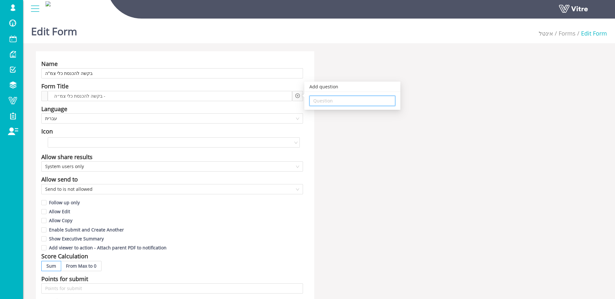
click at [323, 101] on input "search" at bounding box center [352, 101] width 78 height 10
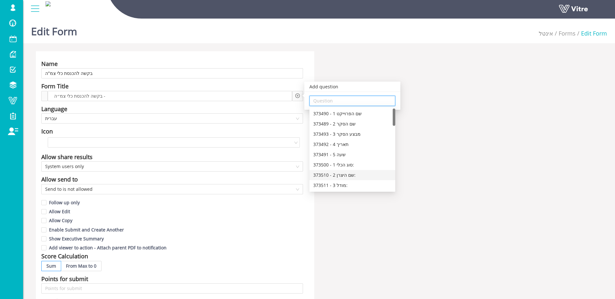
click at [340, 181] on div "373511 - 3 מודל:" at bounding box center [352, 185] width 86 height 10
type input "373511 - 3 מודל:"
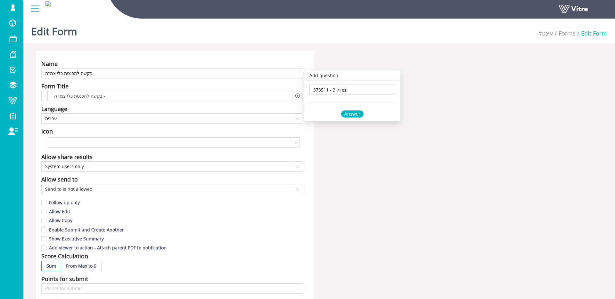
drag, startPoint x: 352, startPoint y: 115, endPoint x: 332, endPoint y: 116, distance: 19.9
click at [352, 115] on div "Answer" at bounding box center [352, 113] width 22 height 7
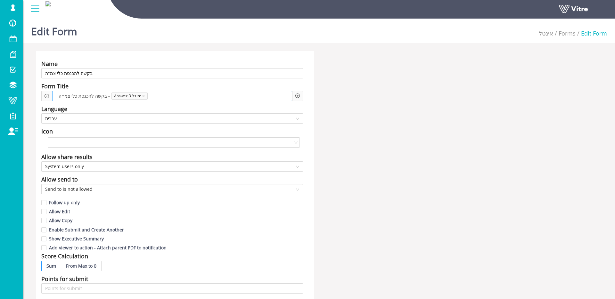
click at [202, 100] on div "בקשה להכנסת כלי צמ״ה - Answer-3 מודל:" at bounding box center [172, 96] width 240 height 10
click at [300, 95] on div "Add question Question" at bounding box center [297, 96] width 11 height 10
click at [298, 95] on icon "plus-circle" at bounding box center [297, 95] width 4 height 4
click at [337, 99] on input "search" at bounding box center [352, 101] width 78 height 10
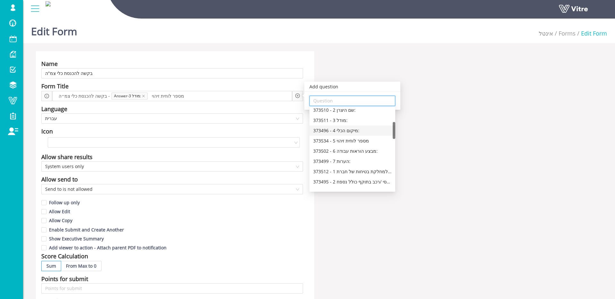
scroll to position [66, 0]
click at [345, 139] on div "373534 - 5 מספר לוחית זיהוי" at bounding box center [352, 139] width 78 height 7
type input "373534 - 5 מספר לוחית זיהוי"
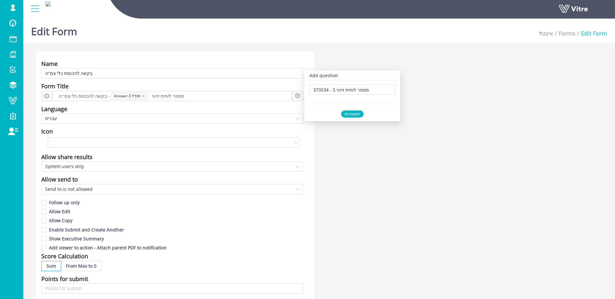
click at [350, 112] on div "Answer" at bounding box center [352, 113] width 22 height 7
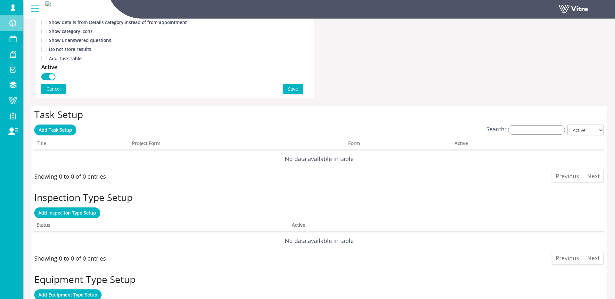
scroll to position [420, 0]
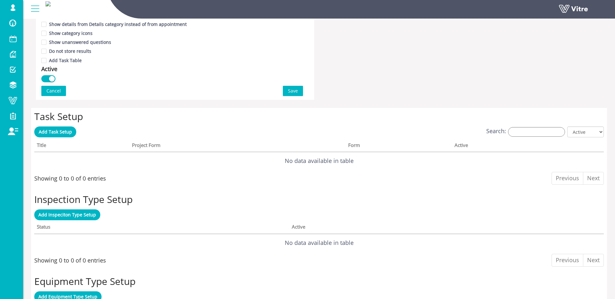
click at [293, 90] on span "Save" at bounding box center [293, 90] width 10 height 7
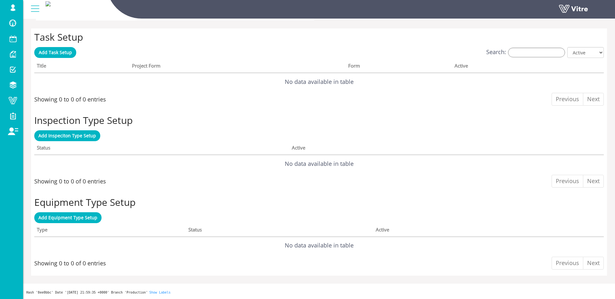
scroll to position [0, 0]
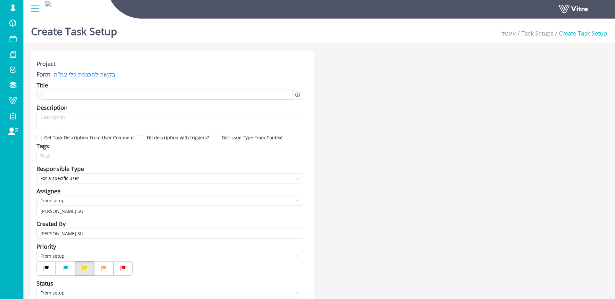
click at [89, 93] on span at bounding box center [72, 94] width 49 height 7
click at [298, 93] on icon "plus-circle" at bounding box center [297, 95] width 4 height 4
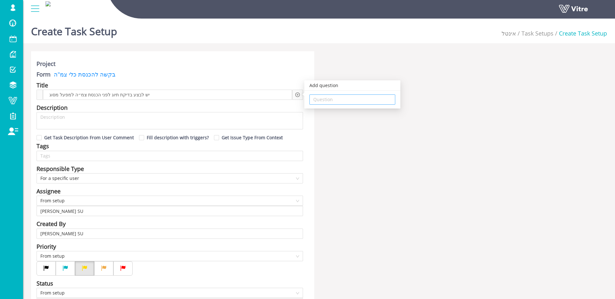
click at [346, 102] on input "search" at bounding box center [352, 100] width 78 height 10
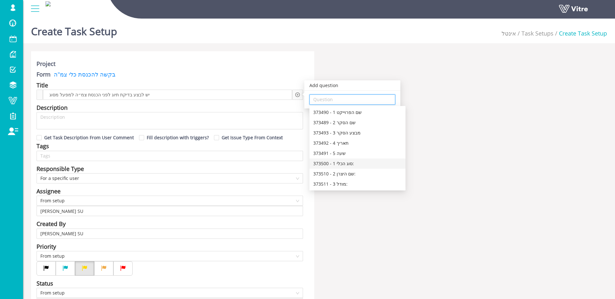
click at [352, 166] on div "373500 - 1 סוג הכלי:" at bounding box center [357, 163] width 88 height 7
type input "373500 - 1 סוג הכלי:"
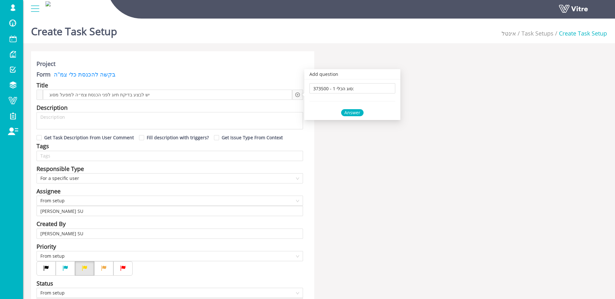
click at [355, 110] on div "Answer" at bounding box center [352, 112] width 22 height 7
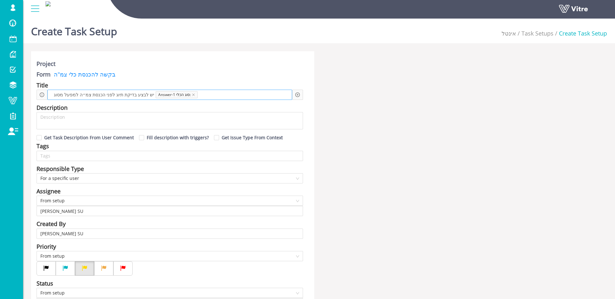
click at [233, 99] on div "יש לבצע בדיקת תיוג לפני הכנסת צמ״ה למפעל מסוג Answer-1 סוג הכלי:" at bounding box center [169, 95] width 245 height 10
click at [297, 95] on icon "plus-circle" at bounding box center [297, 95] width 4 height 4
drag, startPoint x: 332, startPoint y: 96, endPoint x: 339, endPoint y: 123, distance: 28.0
click at [331, 96] on input "search" at bounding box center [352, 100] width 78 height 10
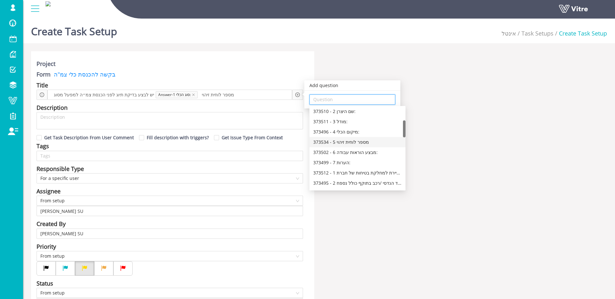
scroll to position [63, 0]
click at [359, 141] on div "373534 - 5 מספר לוחית זיהוי" at bounding box center [357, 141] width 88 height 7
type input "373534 - 5 מספר לוחית זיהוי"
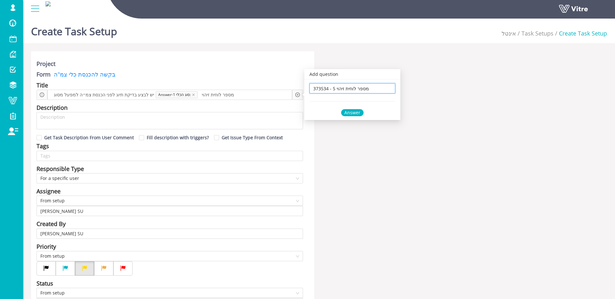
click at [346, 111] on div "Answer" at bounding box center [352, 112] width 22 height 7
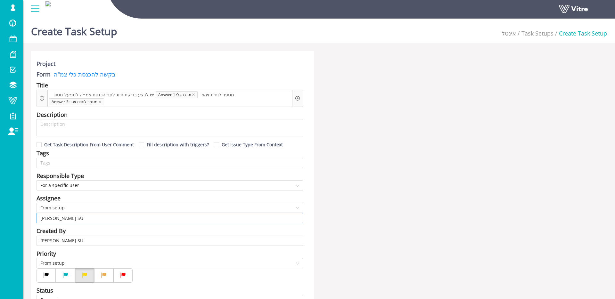
click at [110, 219] on input "Shir Moreno SU" at bounding box center [169, 218] width 259 height 10
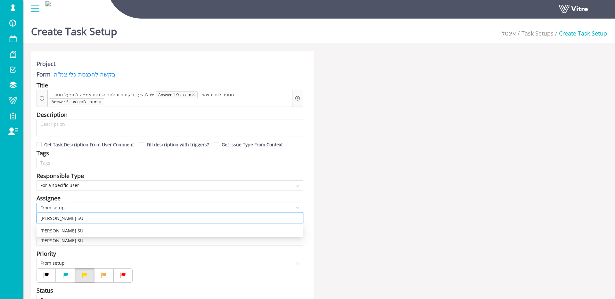
click at [97, 204] on span "From setup" at bounding box center [169, 208] width 259 height 10
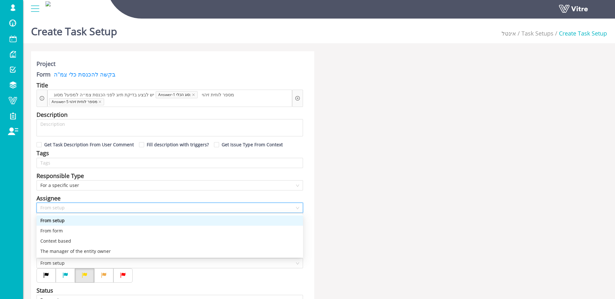
click at [78, 229] on div "From form" at bounding box center [169, 230] width 259 height 7
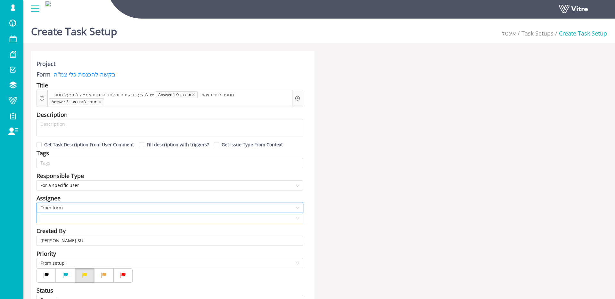
click at [79, 219] on input "search" at bounding box center [167, 218] width 254 height 10
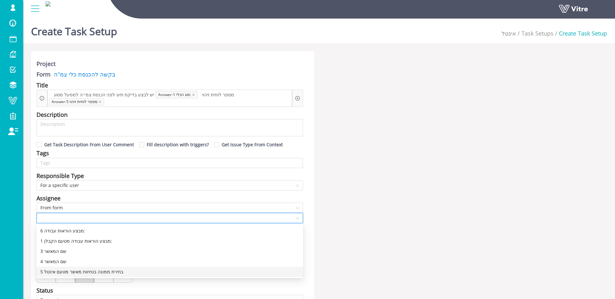
drag, startPoint x: 86, startPoint y: 272, endPoint x: 102, endPoint y: 254, distance: 24.7
click at [86, 272] on div "5 בחירת ממונה בטיחות מאשר מטעם אינטל" at bounding box center [169, 271] width 259 height 7
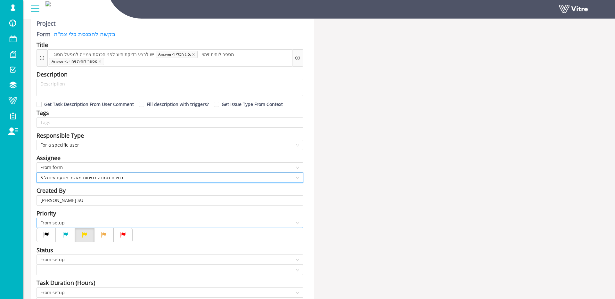
scroll to position [56, 0]
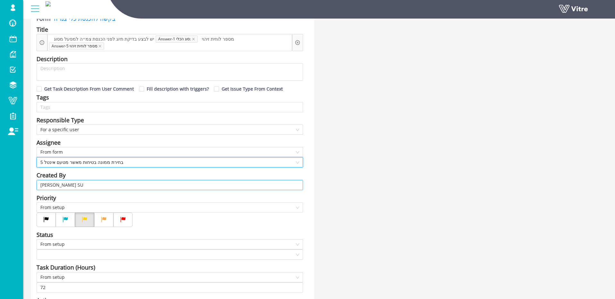
click at [103, 187] on input "Shir Moreno SU" at bounding box center [169, 185] width 259 height 10
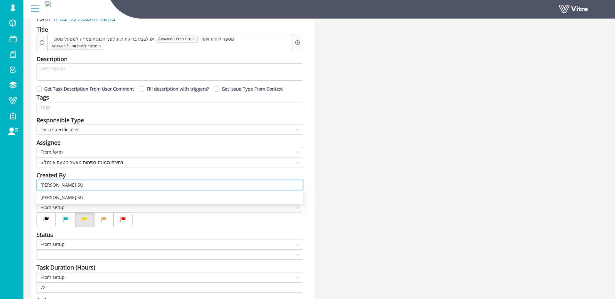
click at [103, 187] on input "Shir Moreno SU" at bounding box center [169, 185] width 259 height 10
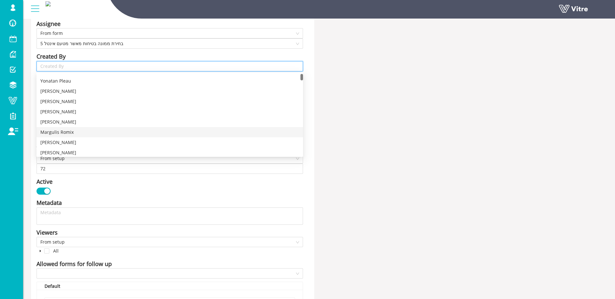
scroll to position [23, 0]
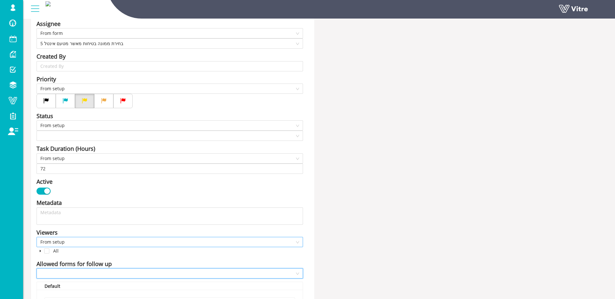
drag, startPoint x: 70, startPoint y: 274, endPoint x: 97, endPoint y: 238, distance: 44.6
click at [70, 273] on input "search" at bounding box center [167, 274] width 254 height 10
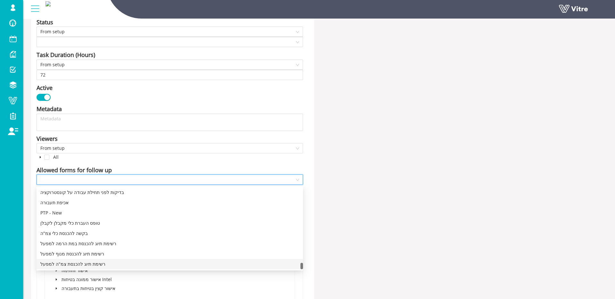
scroll to position [272, 0]
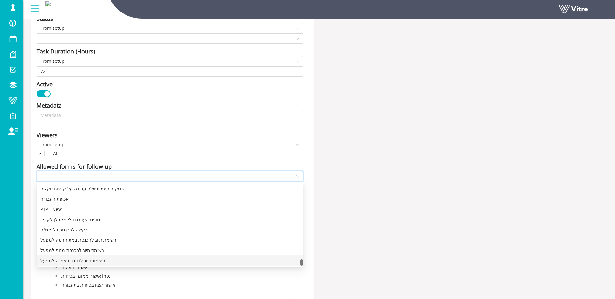
click at [94, 260] on div "רשימת תיוג להכנסת צמ"ה למפעל" at bounding box center [169, 260] width 259 height 7
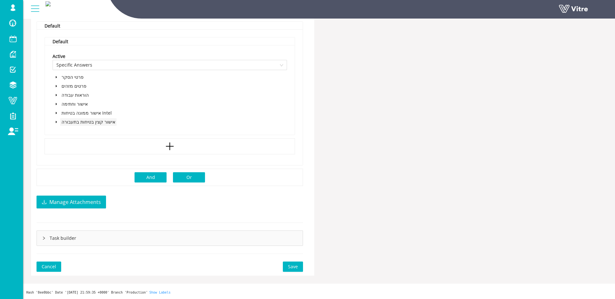
scroll to position [434, 0]
click at [55, 122] on icon "caret-down" at bounding box center [56, 123] width 3 height 3
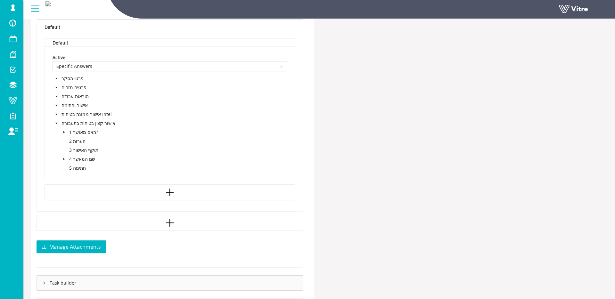
click at [64, 134] on span "caret-down" at bounding box center [63, 132] width 3 height 3
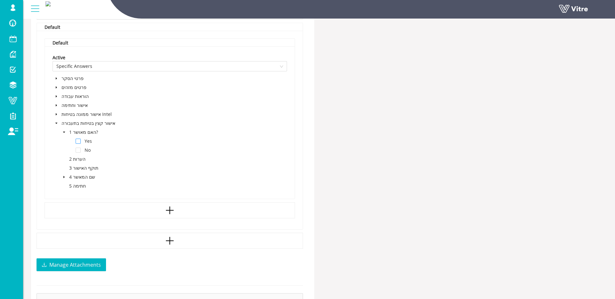
click at [80, 140] on span at bounding box center [78, 141] width 5 height 5
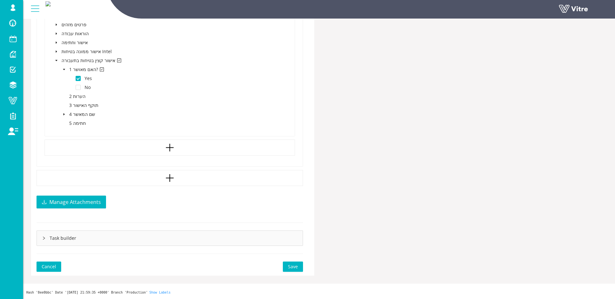
click at [299, 266] on button "Save" at bounding box center [293, 267] width 20 height 10
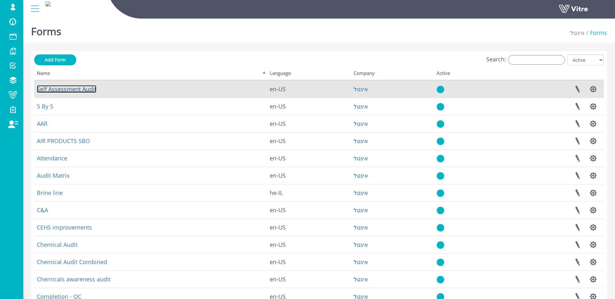
click at [61, 89] on link "Self Assessment Audit" at bounding box center [67, 89] width 60 height 8
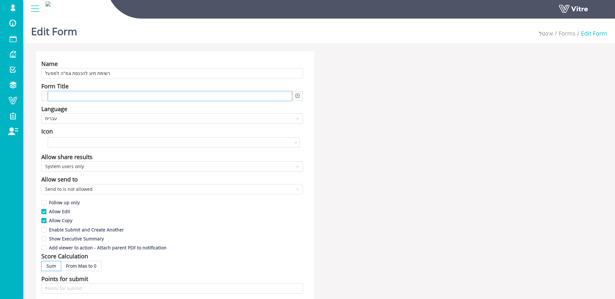
click at [85, 96] on span at bounding box center [77, 96] width 48 height 7
click at [209, 92] on div "רשימת תיוג להכנסת צמ״ה מסוג" at bounding box center [170, 96] width 244 height 10
click at [194, 94] on div "רשימת תיוג להכנסת צמ״ה מסוג" at bounding box center [170, 96] width 244 height 10
click at [294, 94] on div at bounding box center [297, 96] width 11 height 10
click at [295, 94] on icon "plus-circle" at bounding box center [297, 95] width 4 height 4
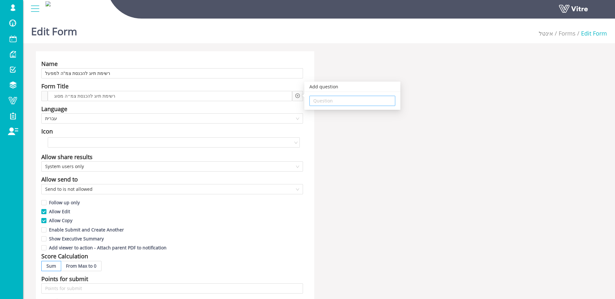
click at [324, 105] on input "search" at bounding box center [352, 101] width 78 height 10
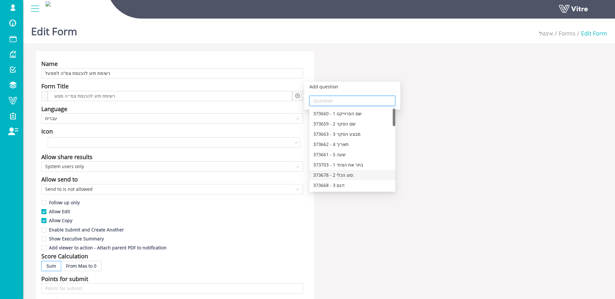
click at [354, 173] on div "373678 - 2 סוג הכלי:" at bounding box center [352, 175] width 78 height 7
type input "373678 - 2 סוג הכלי:"
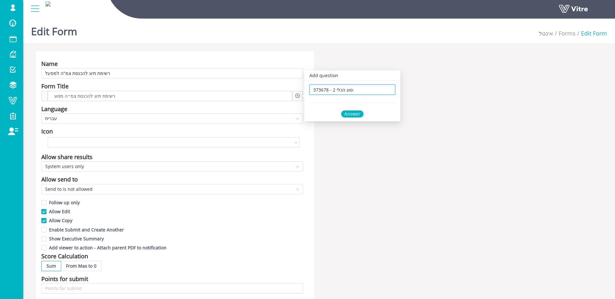
click at [350, 113] on div "Answer" at bounding box center [352, 113] width 22 height 7
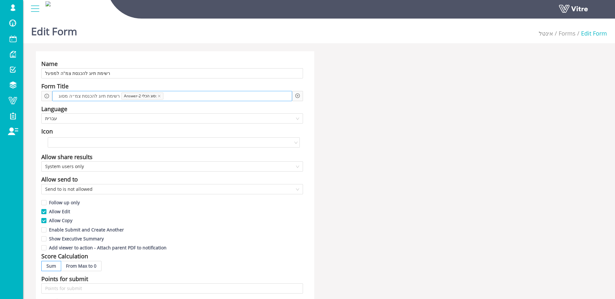
click at [200, 98] on span at bounding box center [189, 96] width 47 height 7
click at [301, 99] on div "Add question Question" at bounding box center [297, 96] width 11 height 10
click at [298, 97] on icon "plus-circle" at bounding box center [297, 95] width 4 height 4
click at [318, 100] on input "search" at bounding box center [352, 101] width 78 height 10
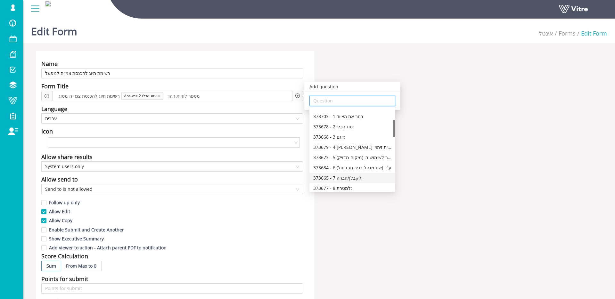
scroll to position [53, 0]
click at [345, 142] on div "373679 - 4 מס' לוחית זיהוי" at bounding box center [352, 142] width 78 height 7
type input "373679 - 4 מס' לוחית זיהוי"
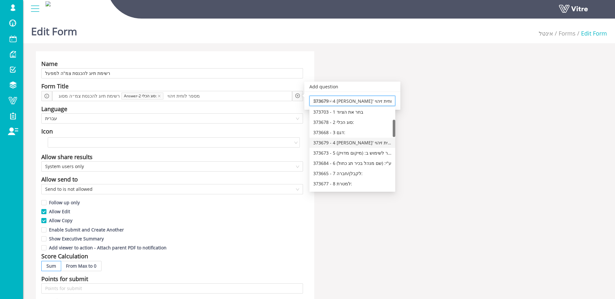
scroll to position [0, 0]
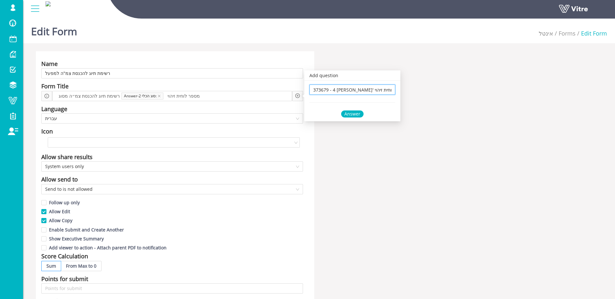
click at [351, 112] on div "Answer" at bounding box center [352, 113] width 22 height 7
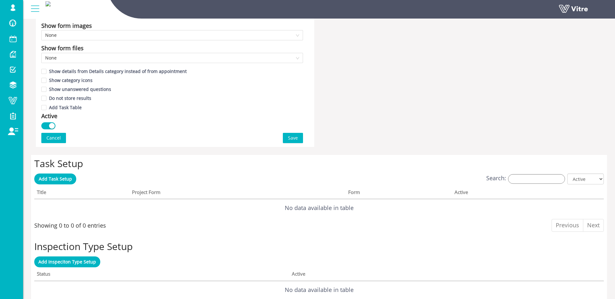
scroll to position [412, 0]
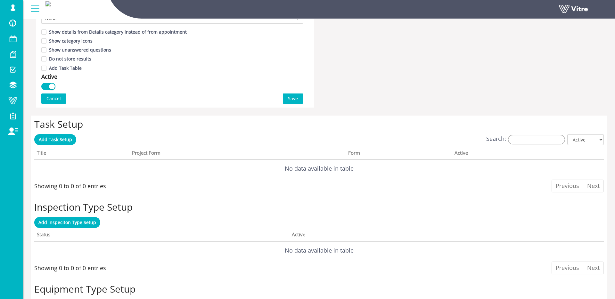
click at [290, 100] on span "Save" at bounding box center [293, 98] width 10 height 7
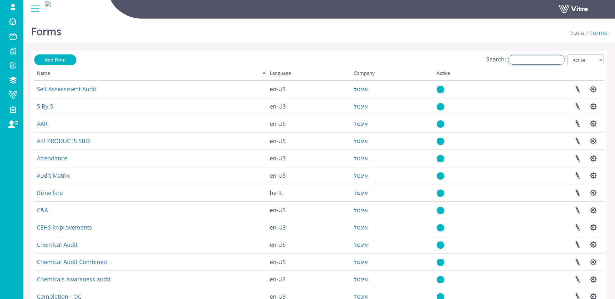
click at [525, 60] on input "Search:" at bounding box center [536, 60] width 57 height 10
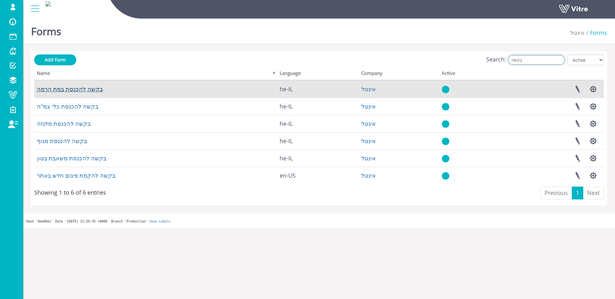
type input "בקשה"
click at [85, 90] on link "בקשה להכנסת במת הרמה" at bounding box center [70, 89] width 66 height 8
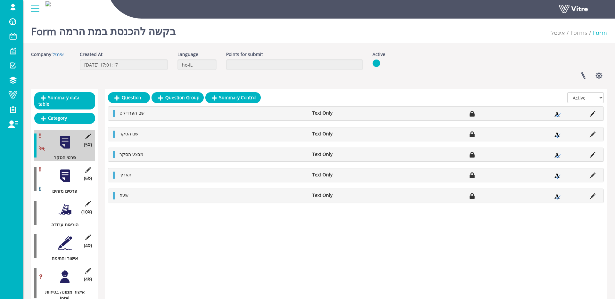
click at [73, 177] on div "(6 ) פרטים מזהים" at bounding box center [64, 179] width 61 height 30
click at [70, 176] on div at bounding box center [65, 176] width 14 height 14
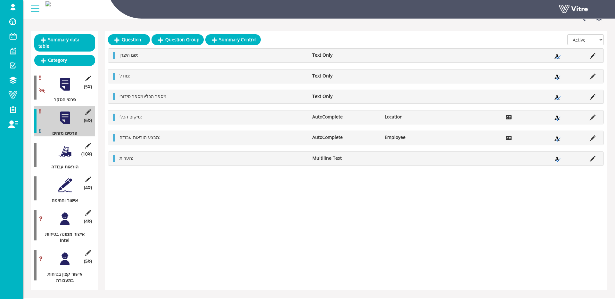
scroll to position [71, 0]
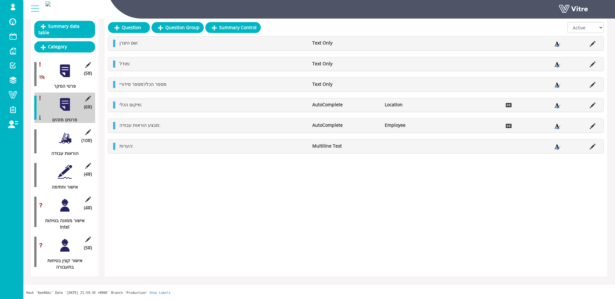
click at [73, 139] on div "(10 ) הוראות עבודה" at bounding box center [64, 141] width 61 height 30
click at [70, 139] on div at bounding box center [65, 138] width 14 height 14
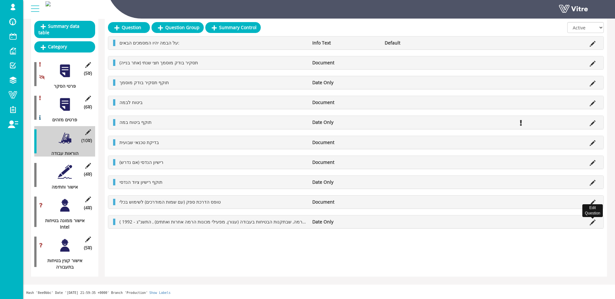
click at [592, 222] on icon at bounding box center [592, 223] width 6 height 6
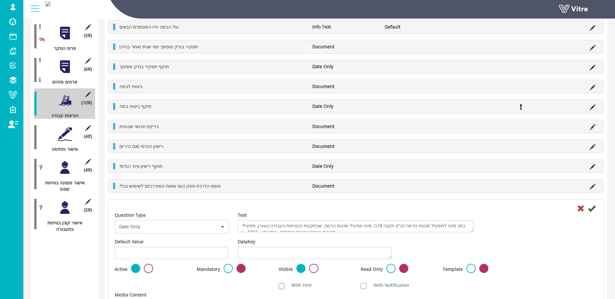
scroll to position [136, 0]
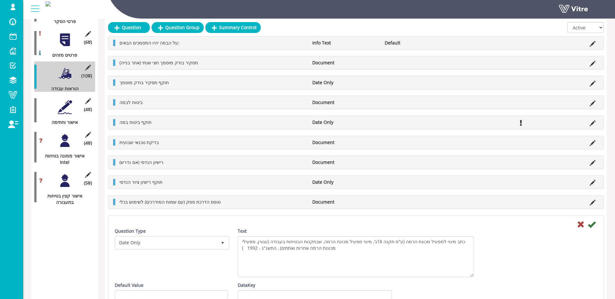
drag, startPoint x: 470, startPoint y: 246, endPoint x: 474, endPoint y: 269, distance: 23.4
click at [471, 274] on textarea "כתב מינוי למפעיל מכונת הרמה (ע"פ תקנה 18ג', מינוי מפעיל מכונת הרמה, שבתקנות הבט…" at bounding box center [356, 256] width 236 height 41
drag, startPoint x: 577, startPoint y: 223, endPoint x: 539, endPoint y: 218, distance: 38.5
click at [577, 223] on icon at bounding box center [581, 225] width 8 height 8
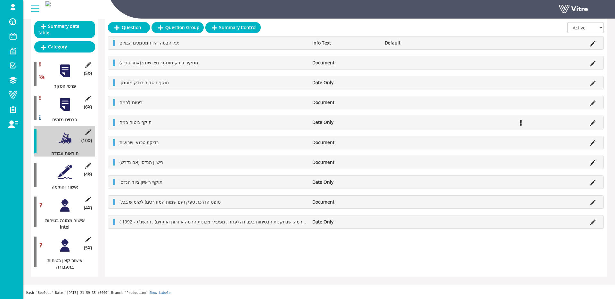
click at [63, 172] on div at bounding box center [65, 172] width 14 height 14
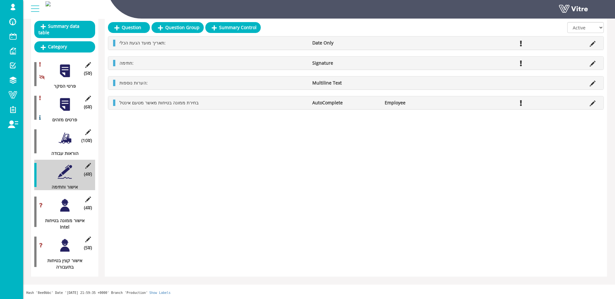
click at [61, 134] on div at bounding box center [65, 138] width 14 height 14
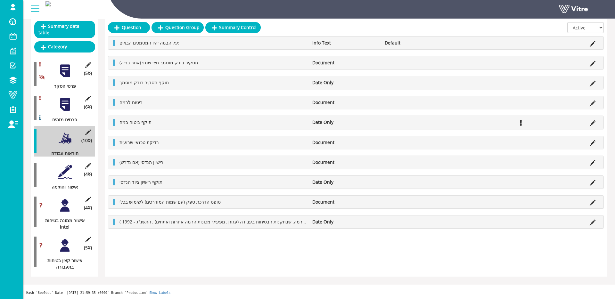
click at [65, 207] on div at bounding box center [65, 205] width 14 height 14
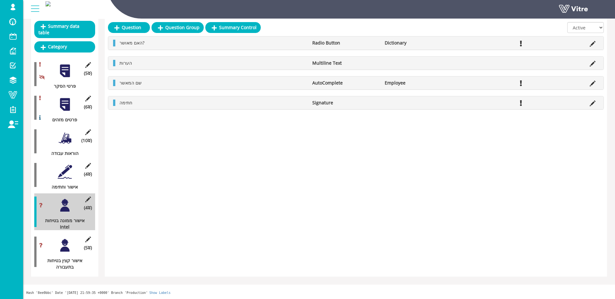
click at [63, 175] on div at bounding box center [65, 172] width 14 height 14
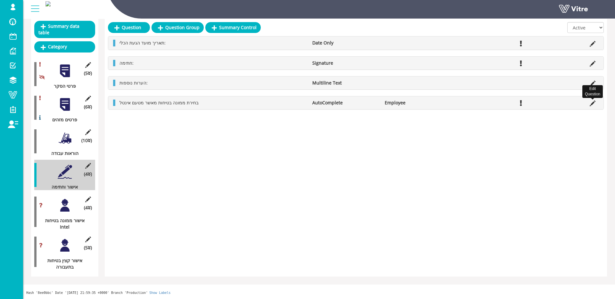
click at [589, 101] on icon at bounding box center [592, 104] width 6 height 6
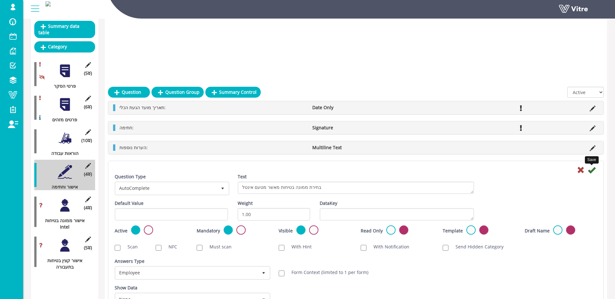
scroll to position [136, 0]
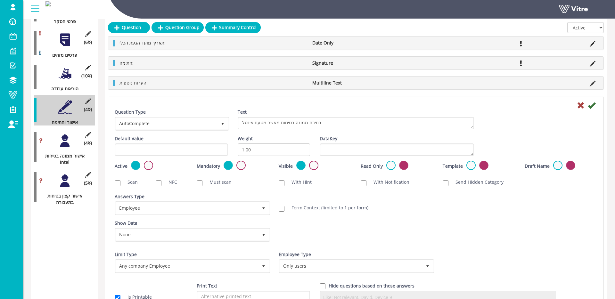
click at [61, 40] on div at bounding box center [65, 40] width 14 height 14
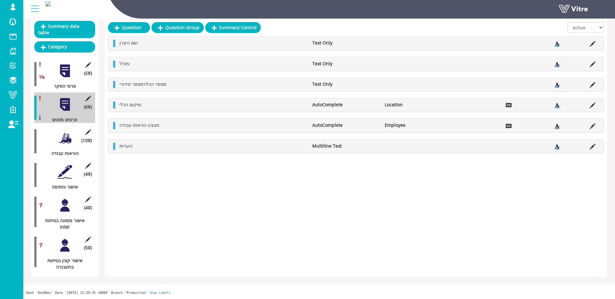
click at [72, 196] on div "(4 ) אישור ממונה בטיחות Intel" at bounding box center [64, 211] width 61 height 37
click at [66, 200] on div at bounding box center [65, 205] width 14 height 14
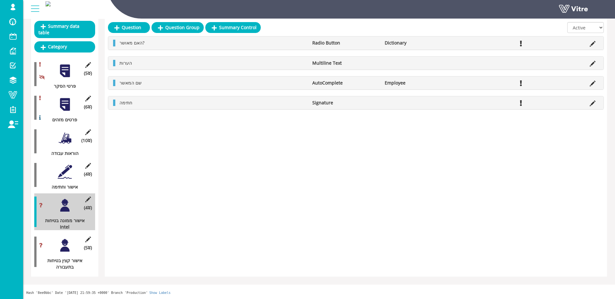
click at [590, 44] on icon at bounding box center [592, 44] width 6 height 6
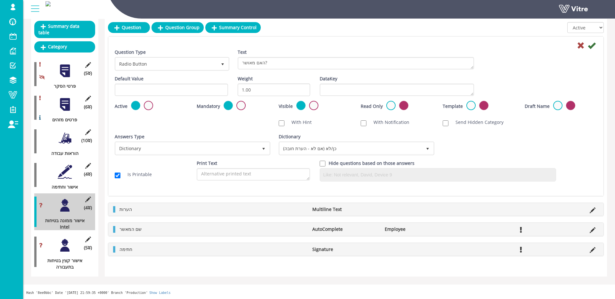
click at [579, 45] on icon at bounding box center [581, 46] width 8 height 8
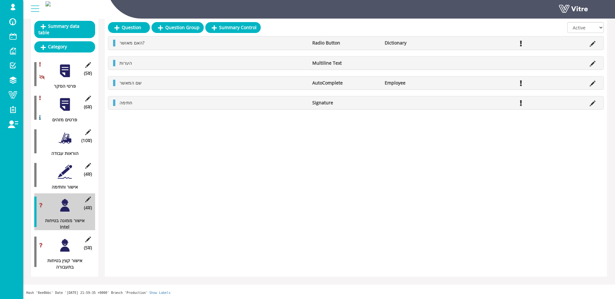
click at [65, 241] on div at bounding box center [65, 245] width 14 height 14
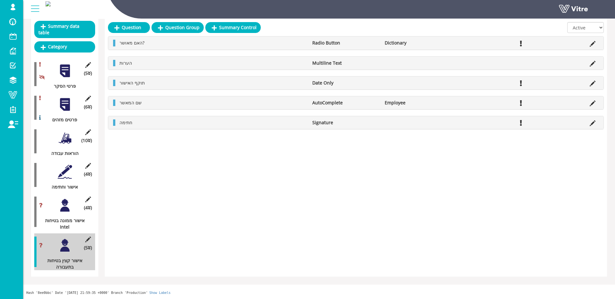
click at [597, 44] on li at bounding box center [592, 43] width 12 height 6
click at [595, 43] on icon at bounding box center [592, 44] width 6 height 6
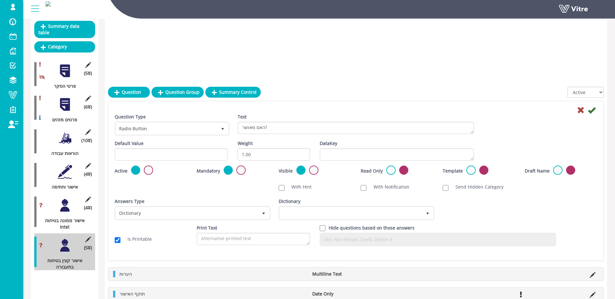
scroll to position [136, 0]
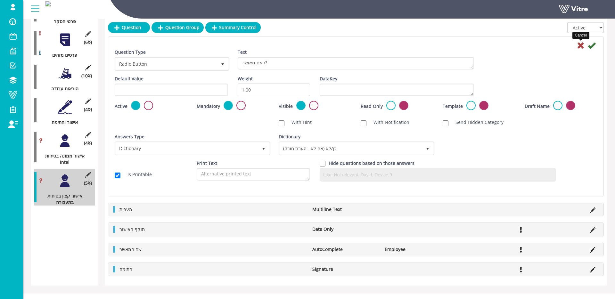
click at [582, 42] on icon at bounding box center [581, 46] width 8 height 8
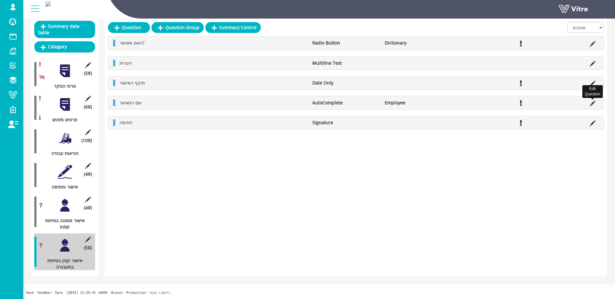
click at [591, 103] on icon at bounding box center [592, 104] width 6 height 6
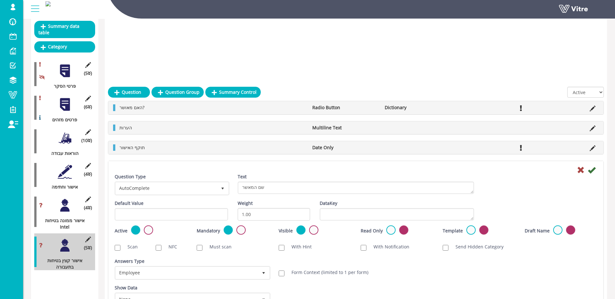
scroll to position [136, 0]
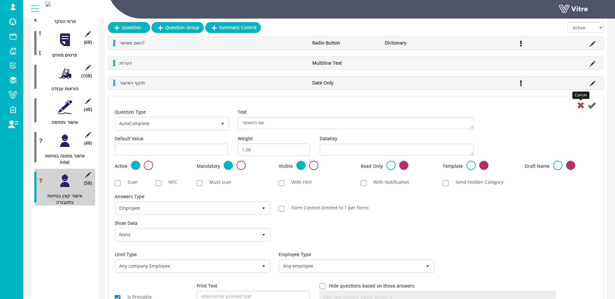
click at [578, 105] on icon at bounding box center [581, 106] width 8 height 8
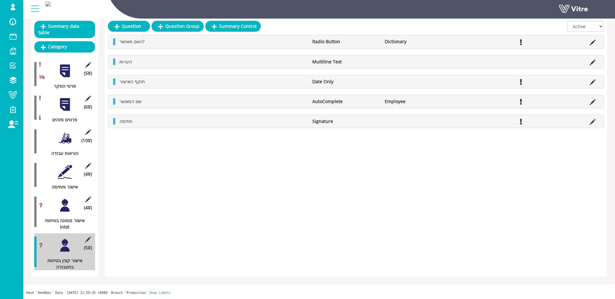
scroll to position [0, 0]
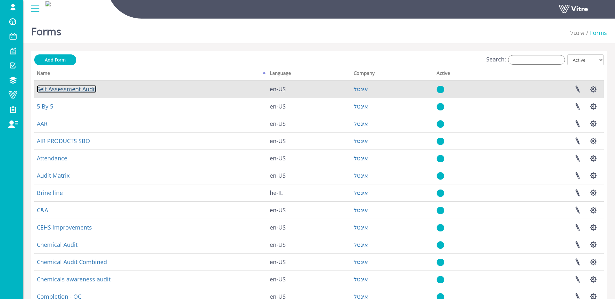
click at [84, 91] on link "Self Assessment Audit" at bounding box center [67, 89] width 60 height 8
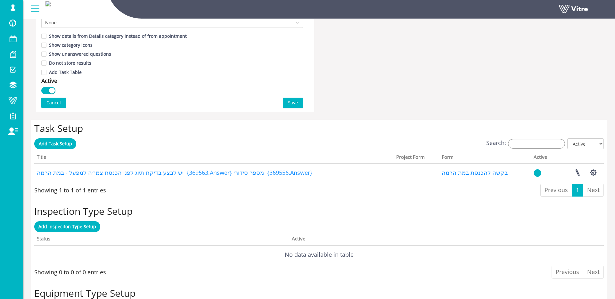
scroll to position [405, 0]
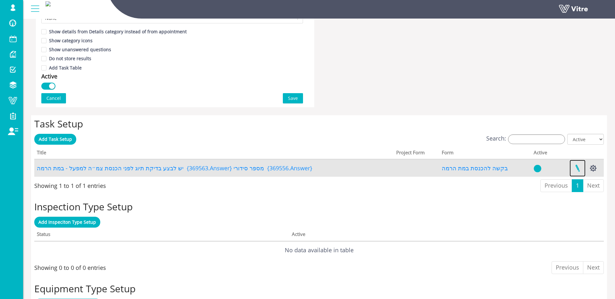
click at [574, 166] on link at bounding box center [577, 168] width 16 height 17
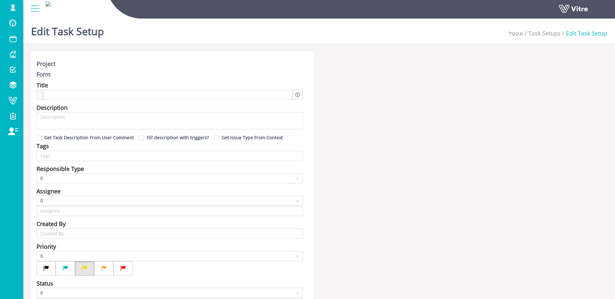
type input "[PERSON_NAME] SU"
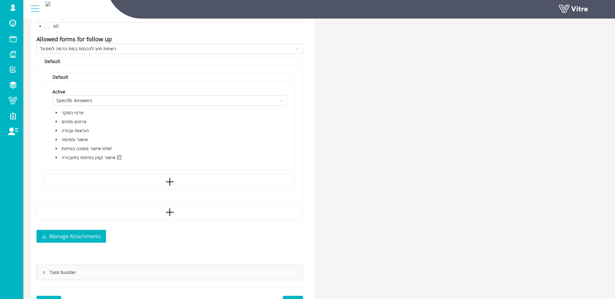
scroll to position [434, 0]
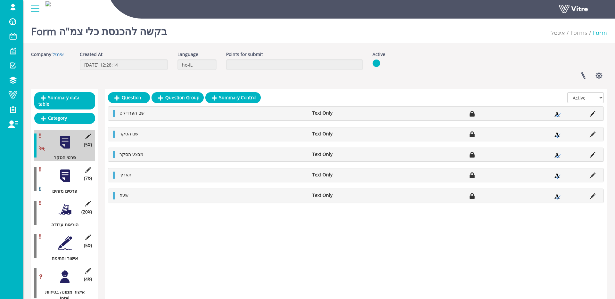
click at [66, 175] on div at bounding box center [65, 176] width 14 height 14
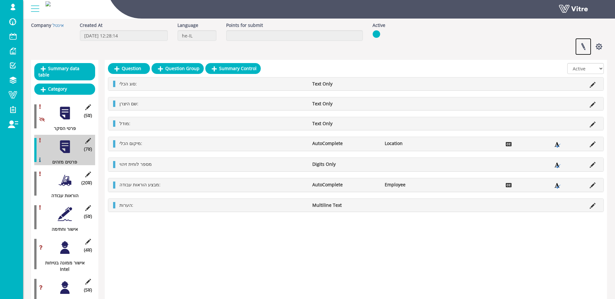
scroll to position [35, 0]
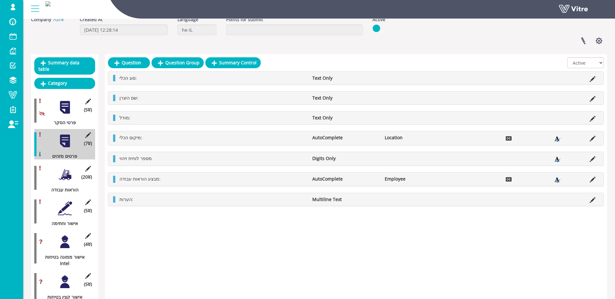
click at [63, 177] on div at bounding box center [65, 174] width 14 height 14
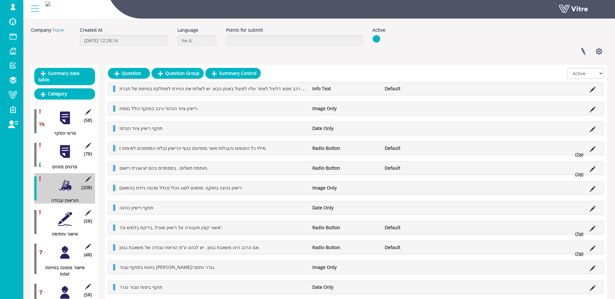
scroll to position [0, 0]
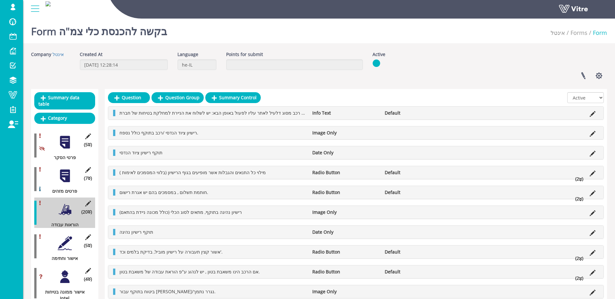
click at [65, 245] on div at bounding box center [65, 243] width 14 height 14
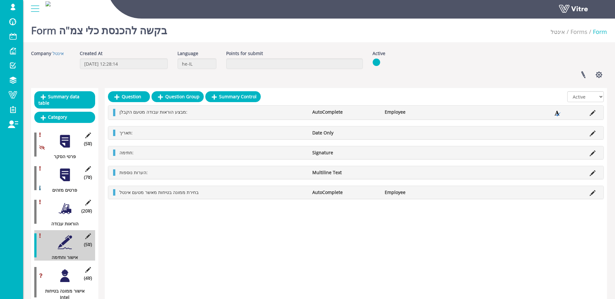
scroll to position [0, 0]
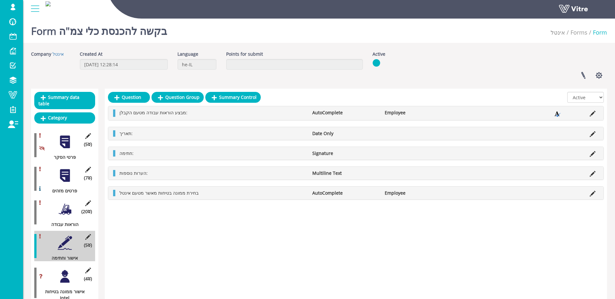
click at [65, 276] on div at bounding box center [65, 276] width 14 height 14
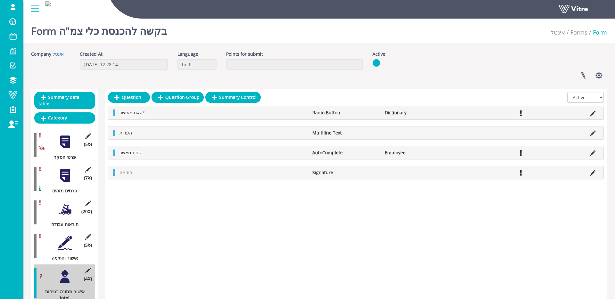
click at [66, 245] on div at bounding box center [65, 243] width 14 height 14
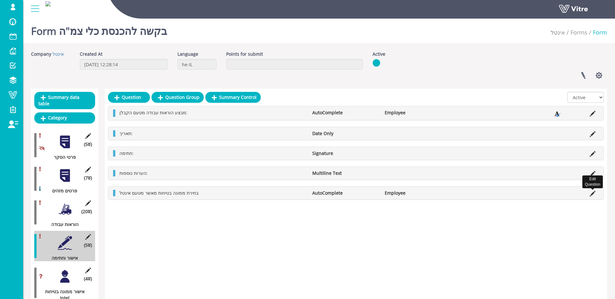
click at [592, 195] on icon at bounding box center [592, 194] width 6 height 6
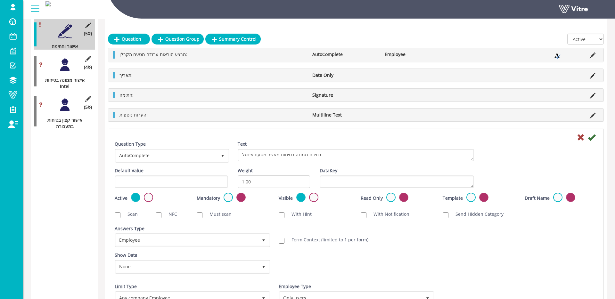
scroll to position [226, 0]
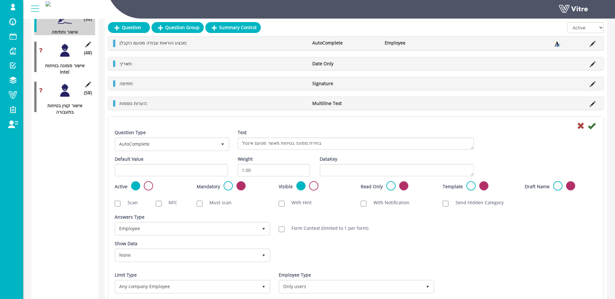
click at [62, 47] on div at bounding box center [65, 50] width 14 height 14
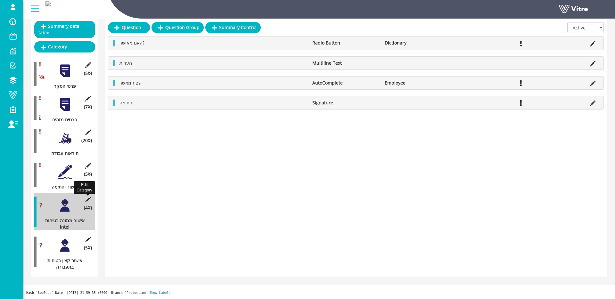
click at [86, 199] on icon at bounding box center [88, 200] width 8 height 6
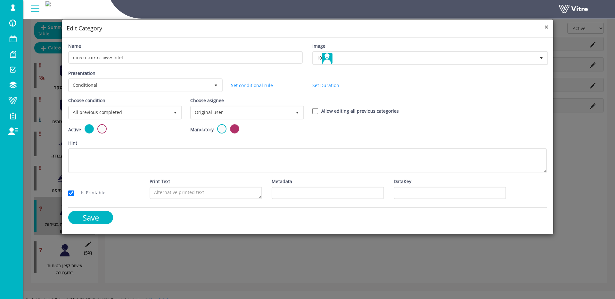
click at [547, 28] on span "×" at bounding box center [546, 26] width 4 height 9
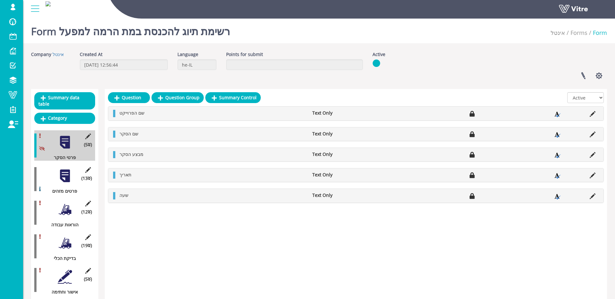
click at [66, 171] on div at bounding box center [65, 176] width 14 height 14
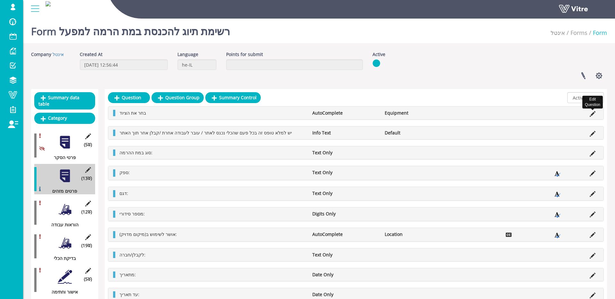
click at [593, 113] on icon at bounding box center [592, 114] width 6 height 6
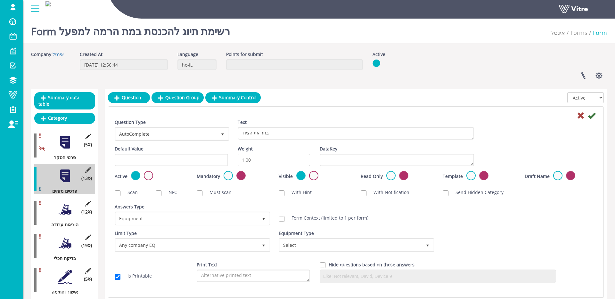
click at [313, 220] on label "Form Context (limited to 1 per form)" at bounding box center [326, 218] width 83 height 6
click at [284, 220] on input "Form Context (limited to 1 per form)" at bounding box center [282, 219] width 6 height 6
checkbox input "true"
click at [589, 116] on icon at bounding box center [592, 116] width 8 height 8
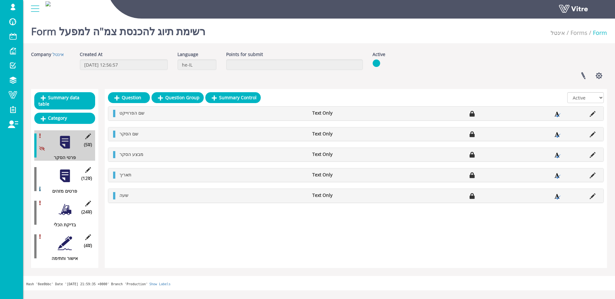
click at [69, 174] on div at bounding box center [65, 176] width 14 height 14
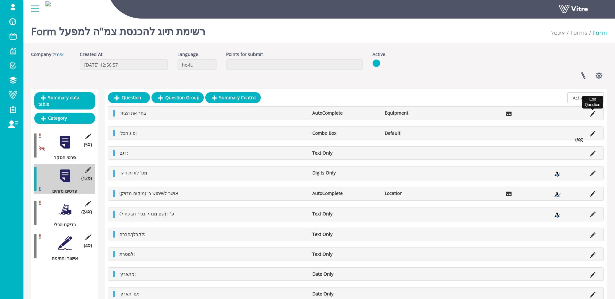
click at [592, 114] on icon at bounding box center [592, 114] width 6 height 6
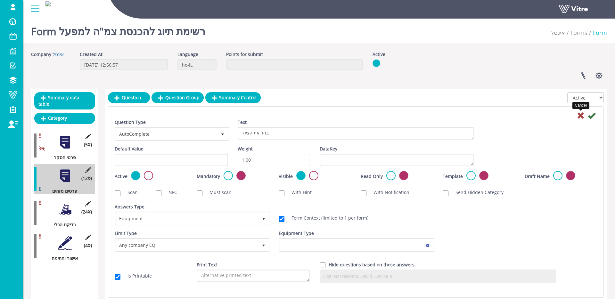
click at [580, 115] on icon at bounding box center [581, 116] width 8 height 8
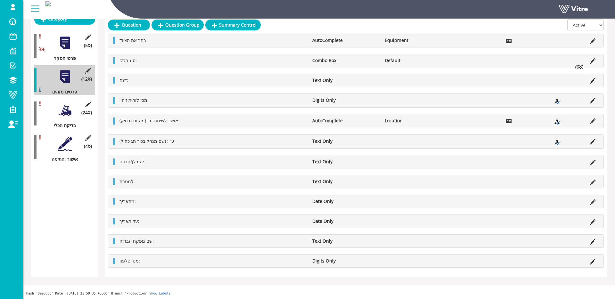
scroll to position [96, 0]
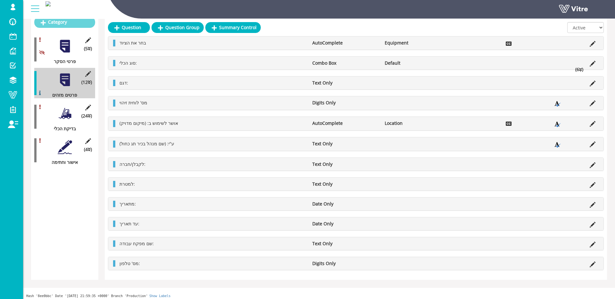
click at [64, 118] on div at bounding box center [65, 113] width 14 height 14
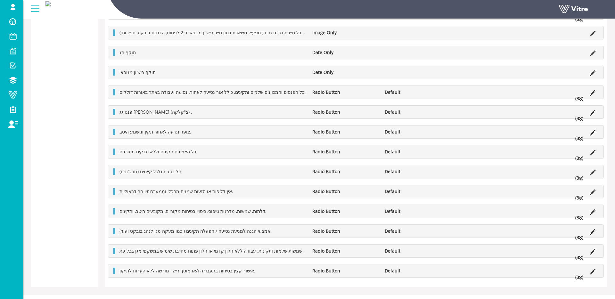
scroll to position [416, 0]
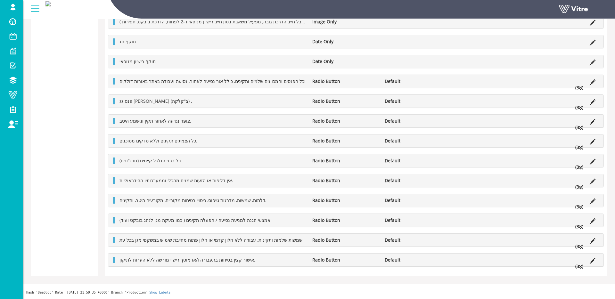
click at [248, 144] on div "כל הצמיגים תקינים וללא סדקים מסוכנים. Radio Button Default (3 )" at bounding box center [355, 140] width 495 height 13
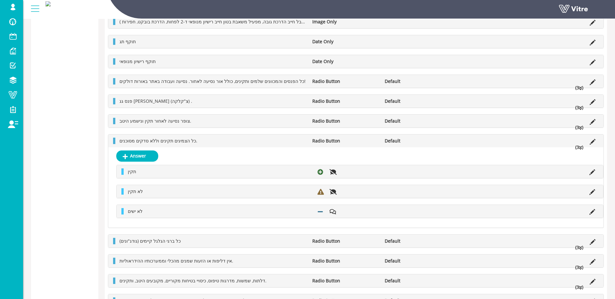
click at [248, 144] on li "כל הצמיגים תקינים וללא סדקים מסוכנים." at bounding box center [212, 141] width 193 height 6
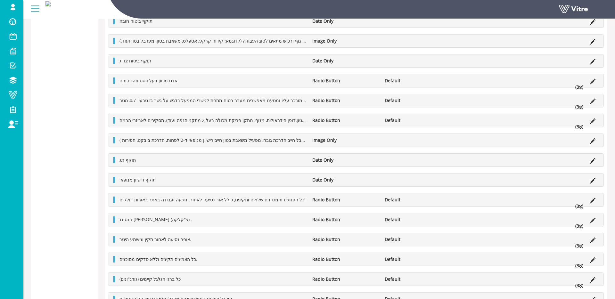
scroll to position [127, 0]
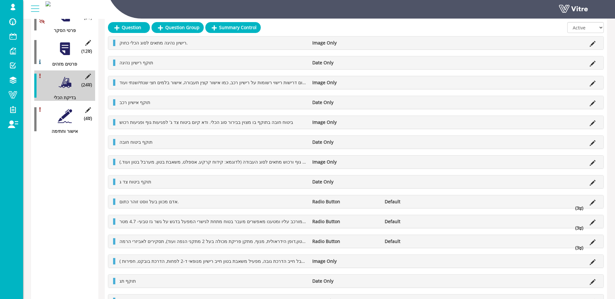
click at [62, 112] on div at bounding box center [65, 116] width 14 height 14
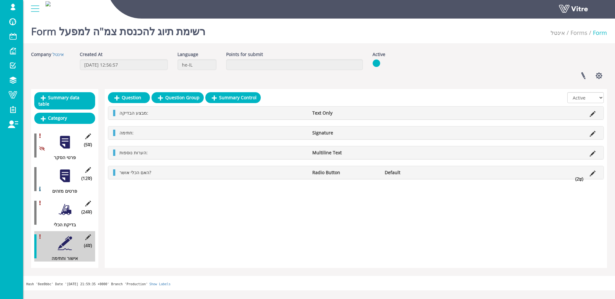
click at [336, 169] on div "האם הכלי אושר? Radio Button Default (2 )" at bounding box center [355, 172] width 495 height 13
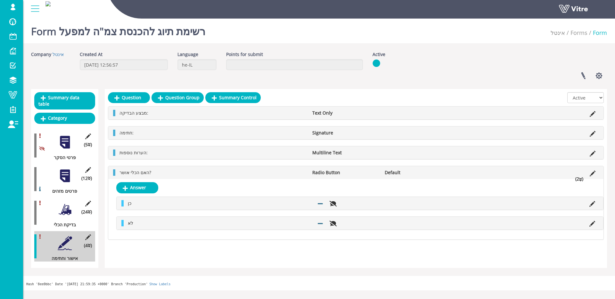
click at [336, 169] on li "Radio Button" at bounding box center [345, 172] width 72 height 6
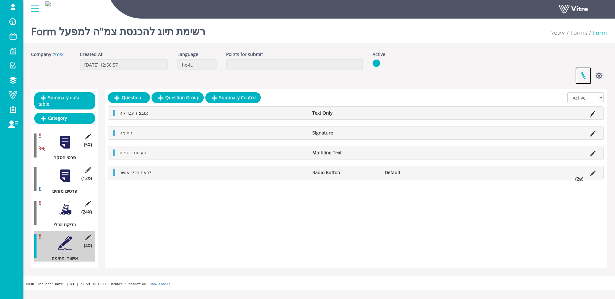
click at [581, 76] on link at bounding box center [583, 75] width 16 height 17
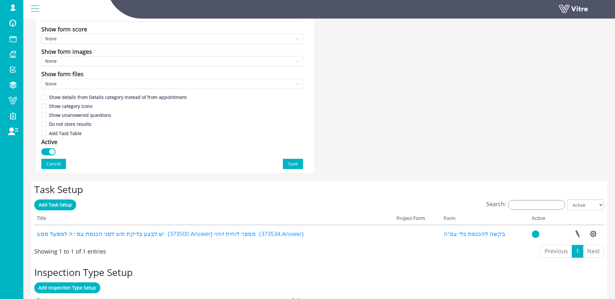
scroll to position [402, 0]
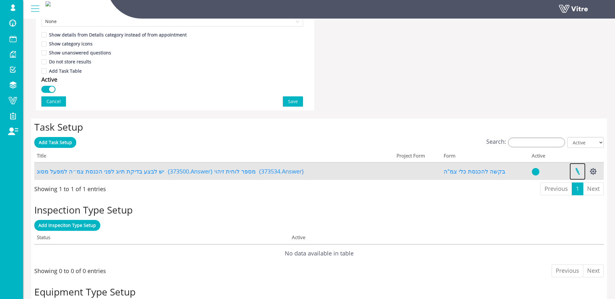
click at [575, 168] on link at bounding box center [577, 171] width 16 height 17
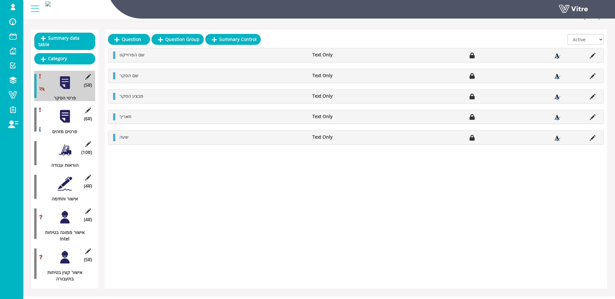
scroll to position [71, 0]
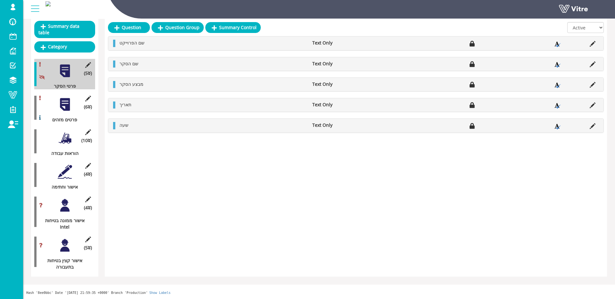
click at [55, 199] on div "(4 ) אישור ממונה בטיחות Intel" at bounding box center [64, 211] width 61 height 37
drag, startPoint x: 60, startPoint y: 203, endPoint x: 71, endPoint y: 203, distance: 11.5
click at [61, 203] on div at bounding box center [65, 205] width 14 height 14
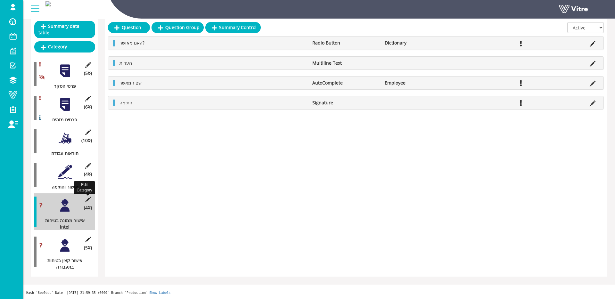
click at [89, 200] on icon at bounding box center [88, 200] width 8 height 6
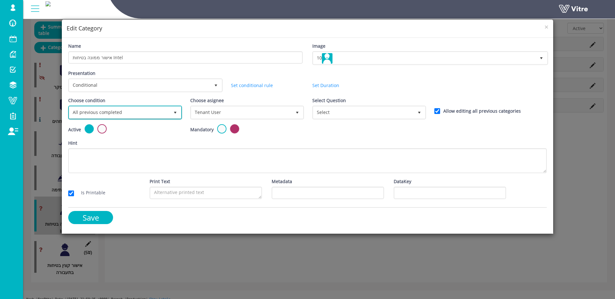
click at [177, 112] on span "select" at bounding box center [175, 112] width 5 height 5
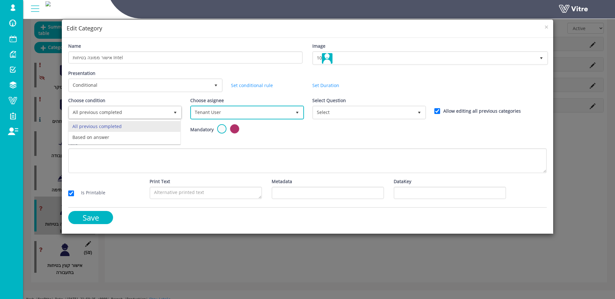
click at [225, 112] on span "Tenant User" at bounding box center [241, 113] width 100 height 12
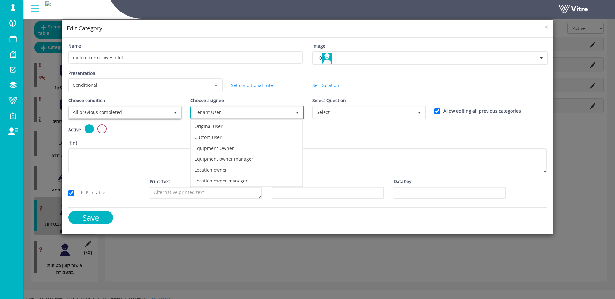
scroll to position [45, 0]
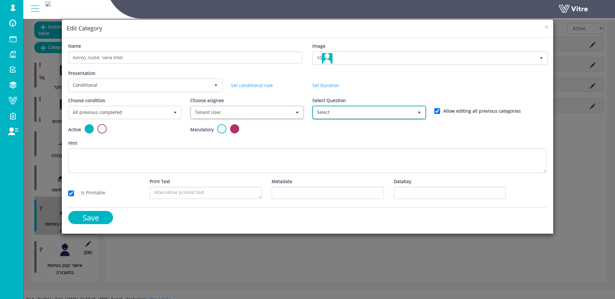
click at [351, 113] on span "Select" at bounding box center [363, 113] width 100 height 12
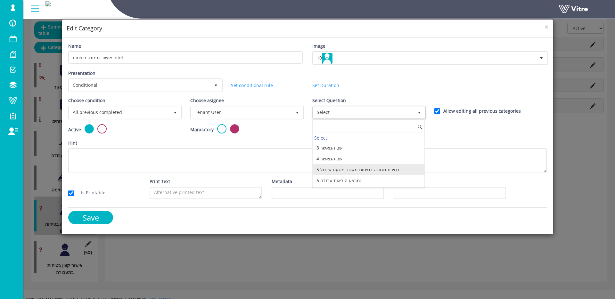
click at [375, 168] on li "5 בחירת ממונה בטיחות מאשר מטעם אינטל" at bounding box center [369, 169] width 112 height 11
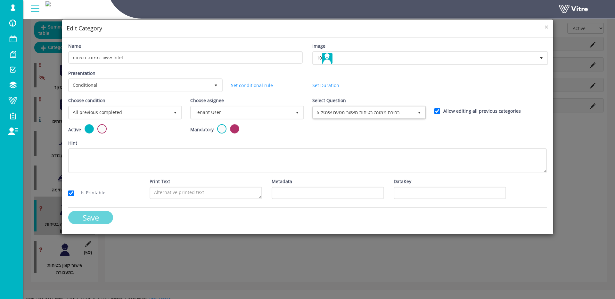
click at [95, 218] on input "Save" at bounding box center [90, 217] width 45 height 13
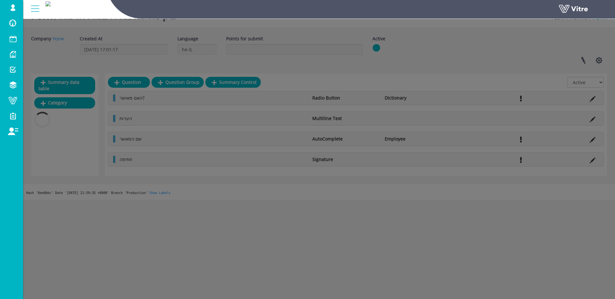
scroll to position [71, 0]
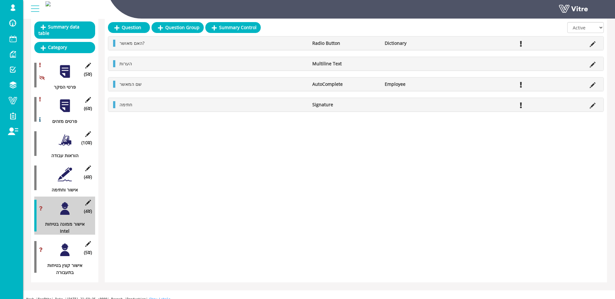
click at [69, 248] on div at bounding box center [65, 250] width 14 height 14
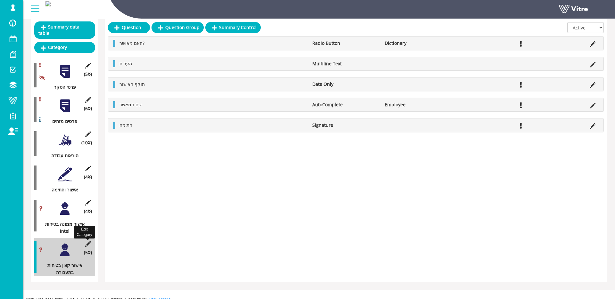
click at [87, 243] on icon at bounding box center [88, 244] width 8 height 6
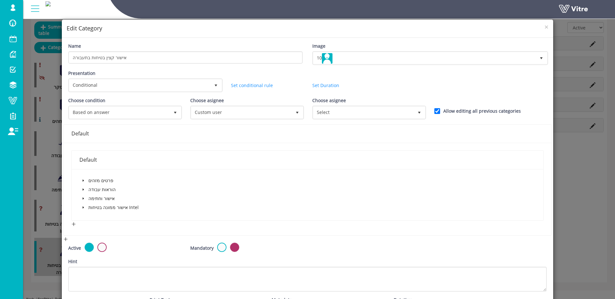
click at [83, 207] on icon "caret-down" at bounding box center [83, 208] width 1 height 2
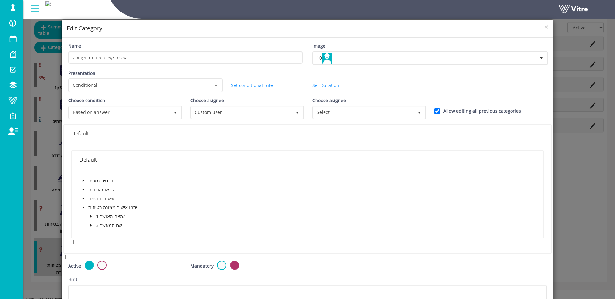
click at [91, 216] on icon "caret-down" at bounding box center [90, 216] width 1 height 2
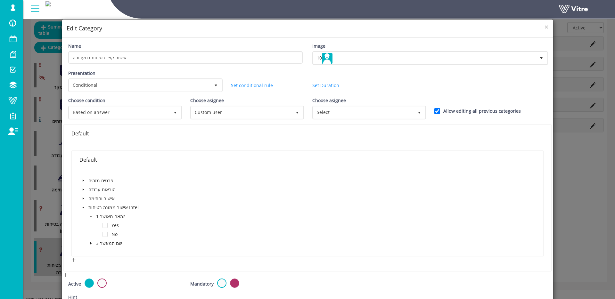
drag, startPoint x: 104, startPoint y: 225, endPoint x: 109, endPoint y: 223, distance: 5.2
click at [104, 225] on span at bounding box center [104, 225] width 5 height 5
click at [235, 112] on span "Custom user" at bounding box center [241, 113] width 100 height 12
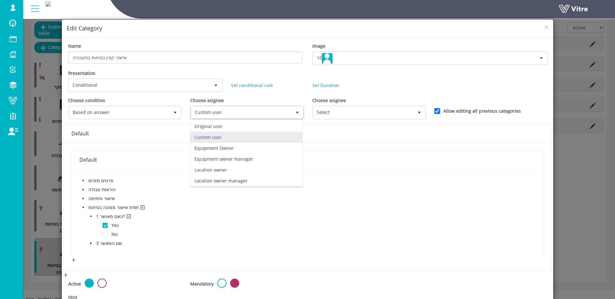
click at [49, 150] on div "× Edit Category Name אישור קצין בטיחות בתעבורה Image 10 10 Presentation Conditi…" at bounding box center [307, 149] width 615 height 299
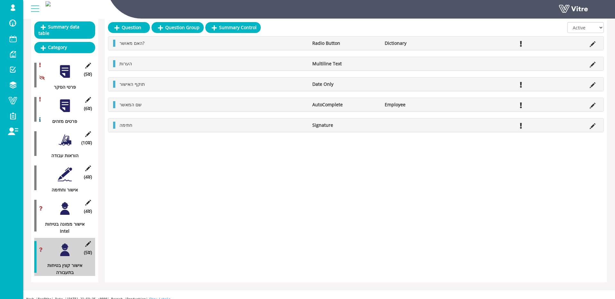
click at [60, 216] on div "(4 ) אישור ממונה בטיחות Intel" at bounding box center [64, 216] width 61 height 38
click at [71, 208] on div at bounding box center [65, 208] width 14 height 14
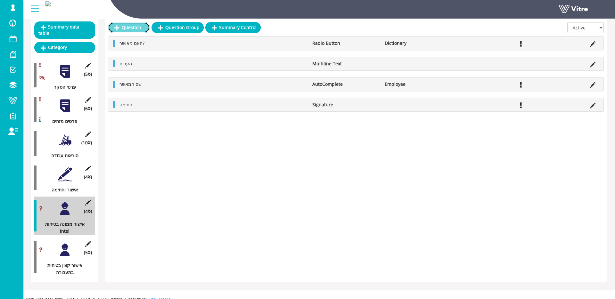
click at [134, 28] on link "Question" at bounding box center [129, 27] width 42 height 11
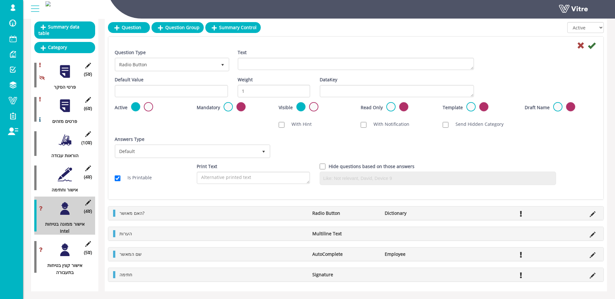
click at [327, 56] on div "Text" at bounding box center [356, 59] width 236 height 21
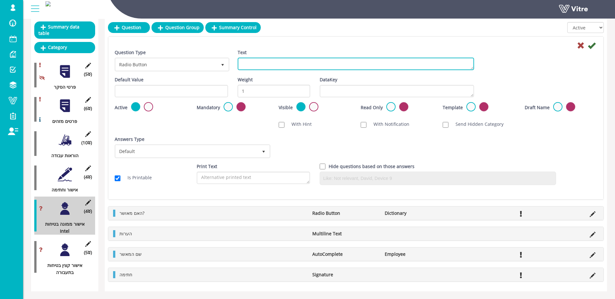
click at [328, 61] on textarea "Text" at bounding box center [356, 64] width 236 height 12
click at [248, 63] on textarea "בחירת קצין בטיחות בתעבורה לאישור" at bounding box center [356, 64] width 236 height 12
drag, startPoint x: 248, startPoint y: 63, endPoint x: 276, endPoint y: 62, distance: 27.9
click at [248, 63] on textarea "בחירת קצין בטיחות בתעבורה לאישור" at bounding box center [356, 64] width 236 height 12
click at [253, 62] on textarea "בחירת קצין בטיחות בתעבורה לאישור" at bounding box center [356, 64] width 236 height 12
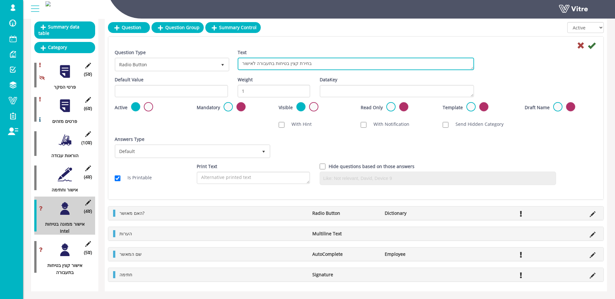
click at [251, 62] on textarea "בחירת קצין בטיחות בתעבורה לאישור" at bounding box center [356, 64] width 236 height 12
type textarea "בחירת קצין בטיחות בתעבורה לאישור"
click at [242, 62] on textarea "בחירת קצין בטיחות בתעבורה לאישור" at bounding box center [356, 64] width 236 height 12
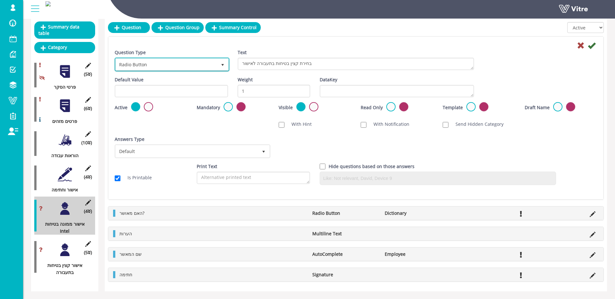
click at [211, 65] on span "Radio Button" at bounding box center [166, 65] width 101 height 12
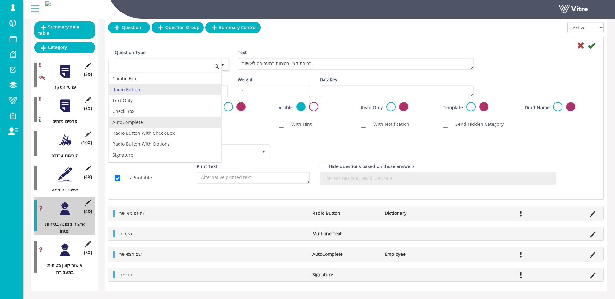
click at [156, 120] on li "AutoComplete" at bounding box center [165, 122] width 113 height 11
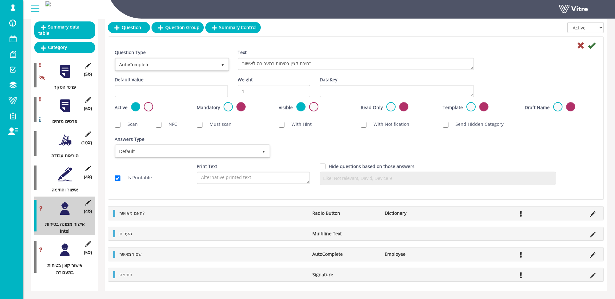
click at [175, 158] on div "Answers Type Default 0" at bounding box center [192, 149] width 164 height 27
click at [173, 152] on span "Default" at bounding box center [187, 151] width 142 height 12
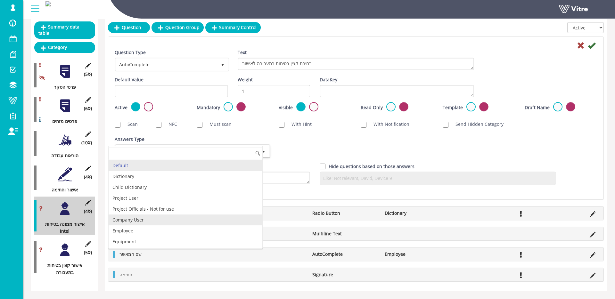
click at [144, 226] on li "Employee" at bounding box center [186, 230] width 154 height 11
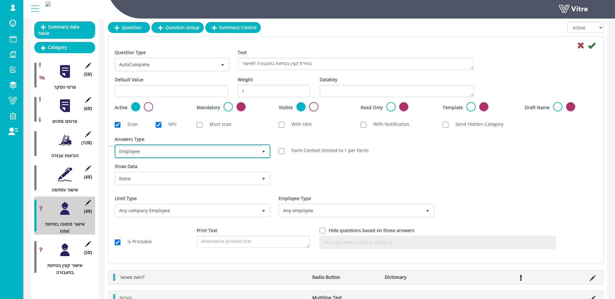
checkbox input "true"
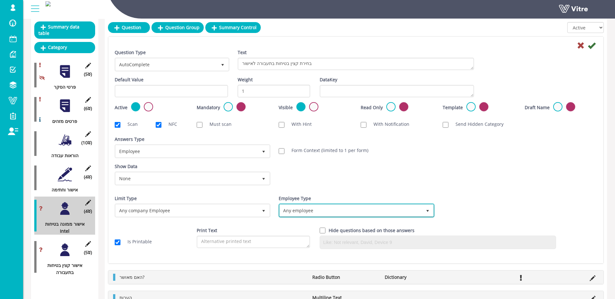
click at [300, 213] on span "Any employee" at bounding box center [351, 211] width 142 height 12
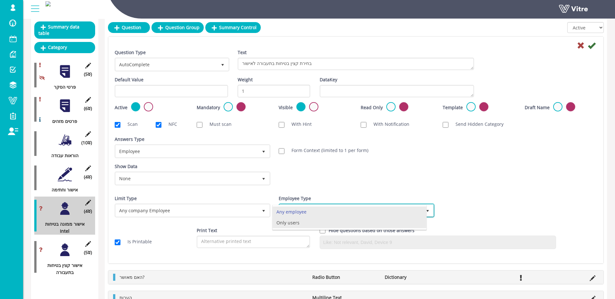
click at [307, 222] on li "Only users" at bounding box center [349, 222] width 154 height 11
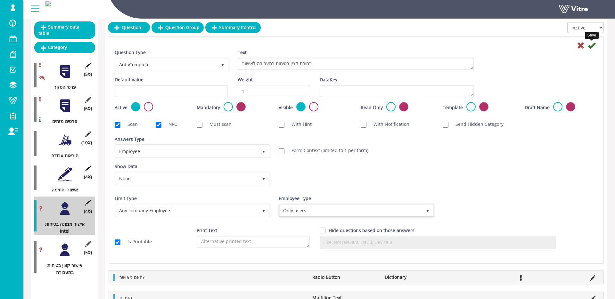
click at [593, 45] on icon at bounding box center [592, 46] width 8 height 8
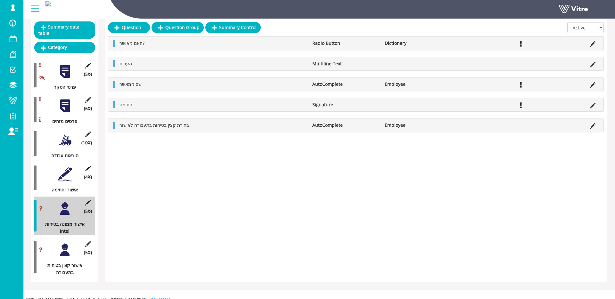
click at [64, 249] on div at bounding box center [65, 250] width 14 height 14
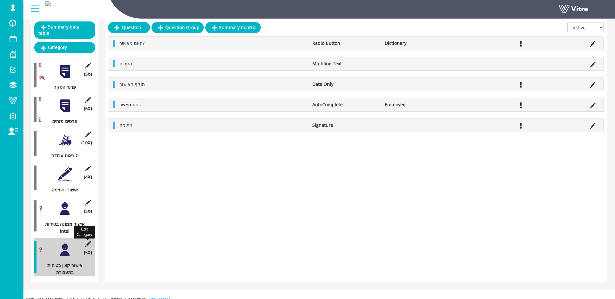
click at [87, 243] on icon at bounding box center [88, 244] width 8 height 6
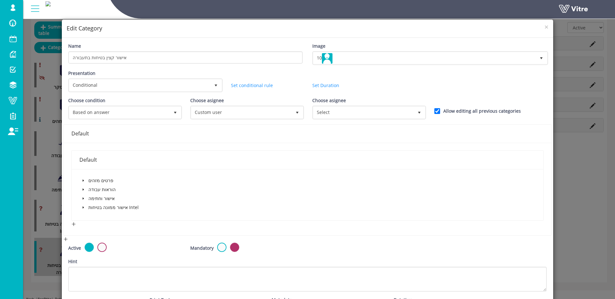
click at [82, 206] on icon "caret-down" at bounding box center [83, 207] width 3 height 3
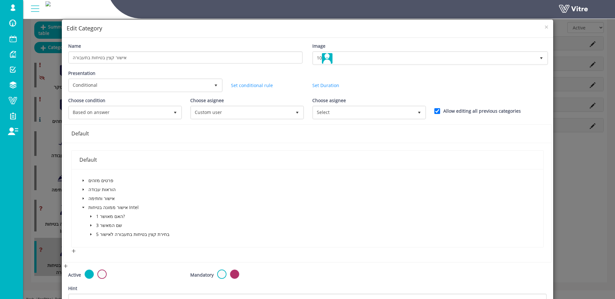
click at [92, 217] on icon "caret-down" at bounding box center [90, 216] width 3 height 3
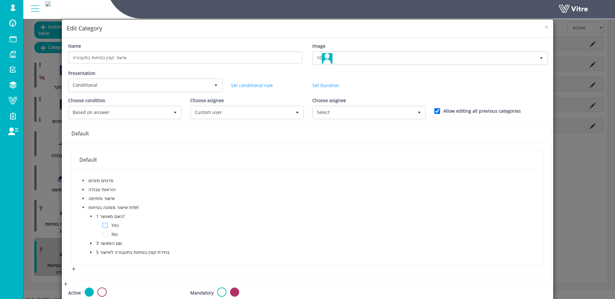
click at [104, 224] on span at bounding box center [104, 225] width 5 height 5
click at [250, 114] on span "Custom user" at bounding box center [241, 113] width 100 height 12
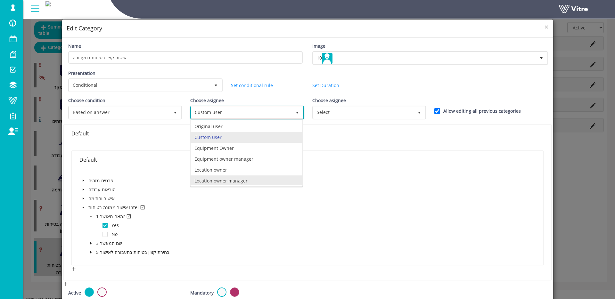
scroll to position [45, 0]
drag, startPoint x: 241, startPoint y: 177, endPoint x: 278, endPoint y: 147, distance: 47.3
click at [241, 177] on li "Tenant User" at bounding box center [247, 179] width 112 height 11
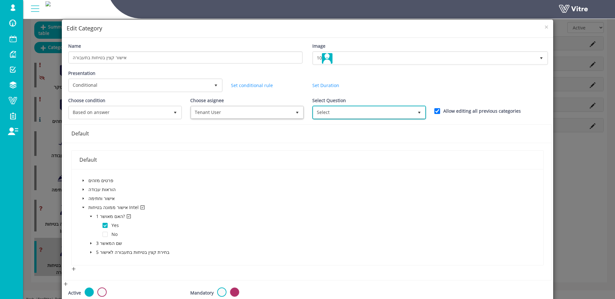
click at [347, 113] on span "Select" at bounding box center [363, 113] width 100 height 12
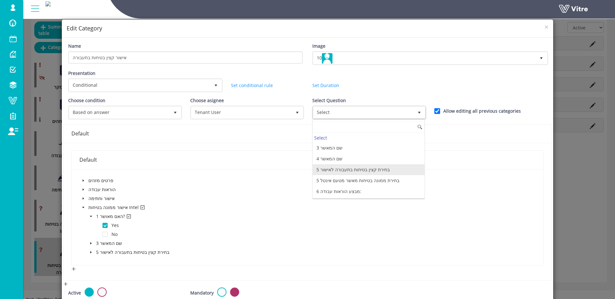
click at [373, 170] on li "5 בחירת קצין בטיחות בתעבורה לאישור" at bounding box center [369, 169] width 112 height 11
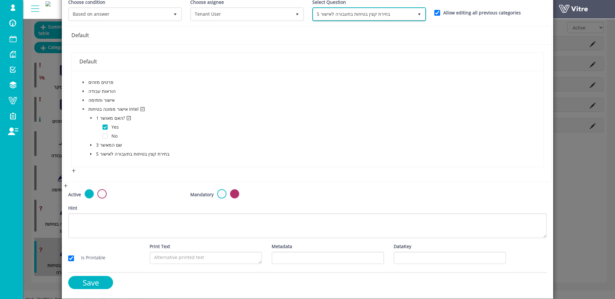
scroll to position [98, 0]
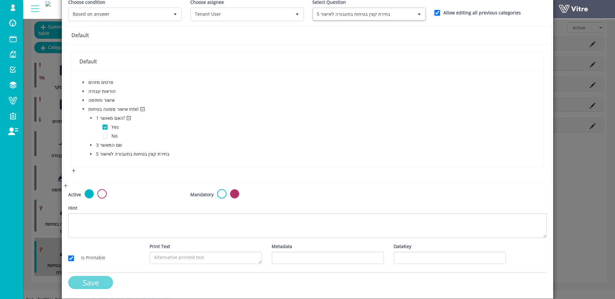
click at [81, 282] on input "Save" at bounding box center [90, 282] width 45 height 13
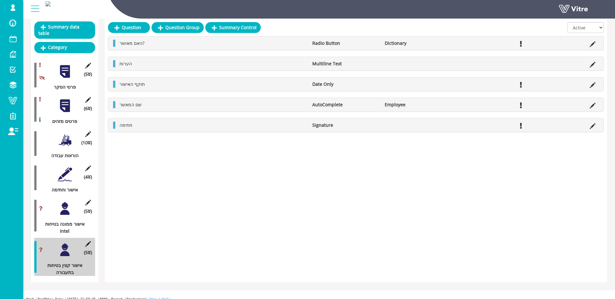
scroll to position [0, 0]
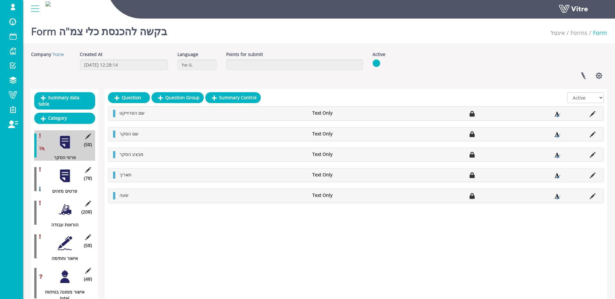
click at [67, 177] on div at bounding box center [65, 176] width 14 height 14
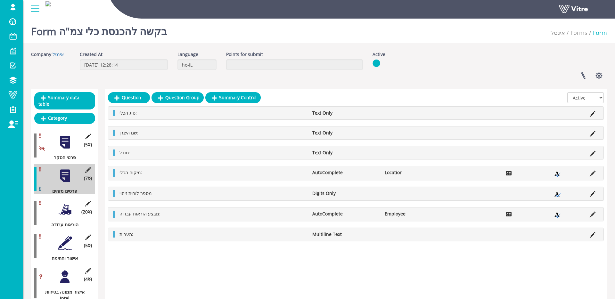
click at [65, 211] on div at bounding box center [65, 209] width 14 height 14
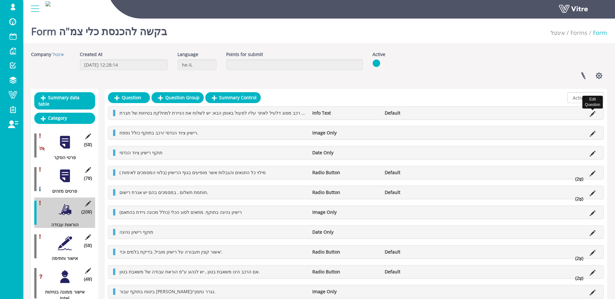
click at [592, 113] on icon at bounding box center [592, 114] width 6 height 6
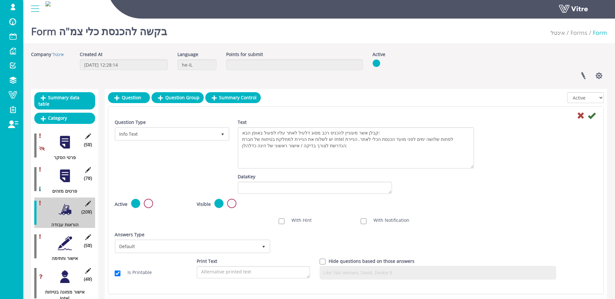
drag, startPoint x: 471, startPoint y: 137, endPoint x: 469, endPoint y: 164, distance: 26.6
click at [472, 167] on textarea "קבלן אשר מעוניין להכניס רכב מסוג דלעיל לאתר עליו לפעול באופן הבא: יש לשלוח את ה…" at bounding box center [356, 148] width 236 height 42
click at [583, 114] on icon at bounding box center [581, 116] width 8 height 8
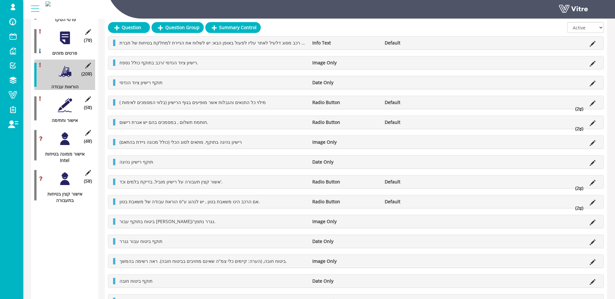
click at [69, 103] on div at bounding box center [65, 105] width 14 height 14
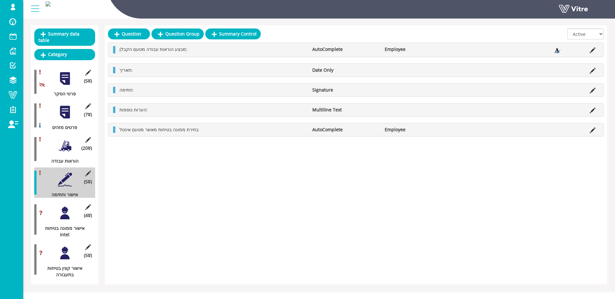
scroll to position [71, 0]
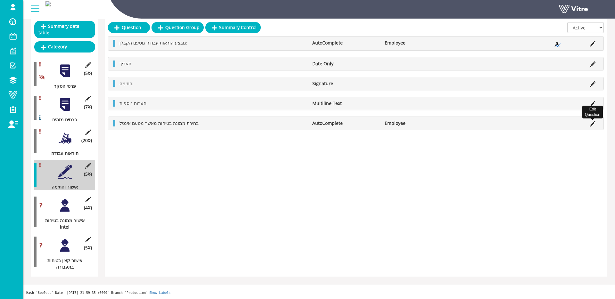
click at [594, 122] on icon at bounding box center [592, 124] width 6 height 6
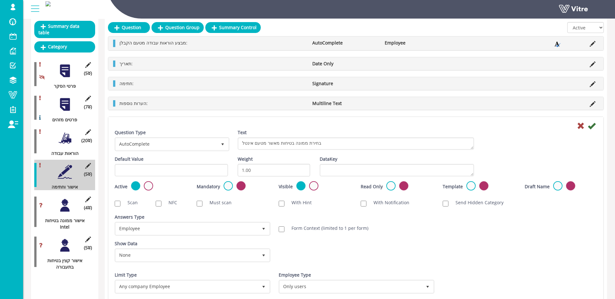
click at [581, 125] on icon at bounding box center [581, 126] width 8 height 8
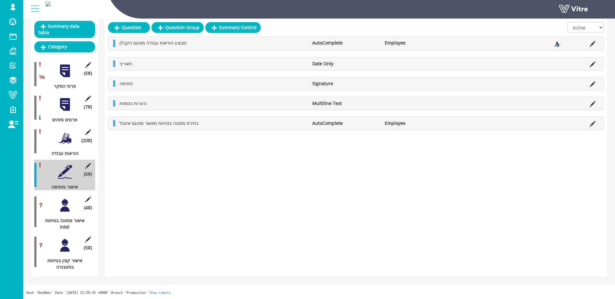
click at [61, 107] on div at bounding box center [65, 104] width 14 height 14
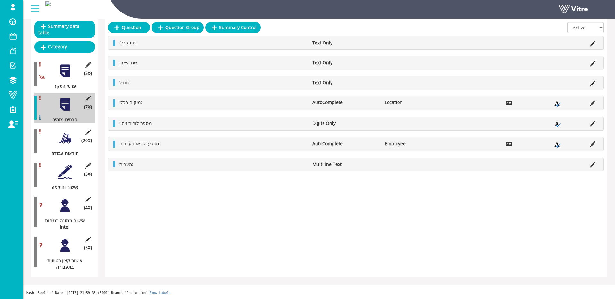
drag, startPoint x: 67, startPoint y: 135, endPoint x: 63, endPoint y: 142, distance: 8.2
click at [67, 135] on div at bounding box center [65, 138] width 14 height 14
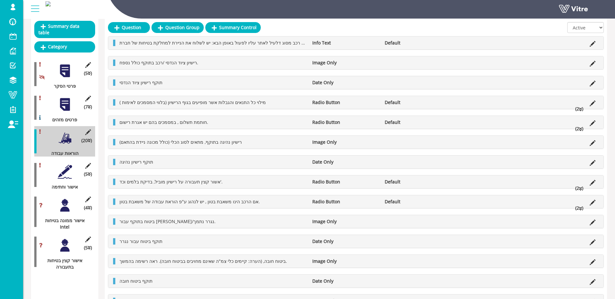
click at [64, 173] on div at bounding box center [65, 172] width 14 height 14
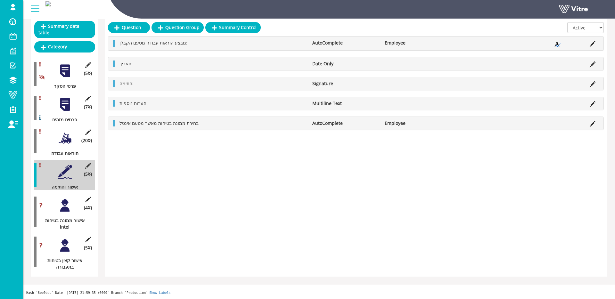
click at [66, 203] on div at bounding box center [65, 205] width 14 height 14
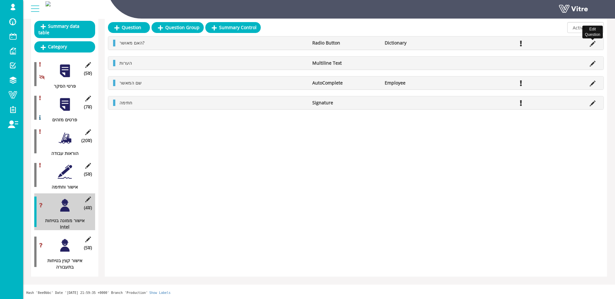
click at [593, 43] on icon at bounding box center [592, 44] width 6 height 6
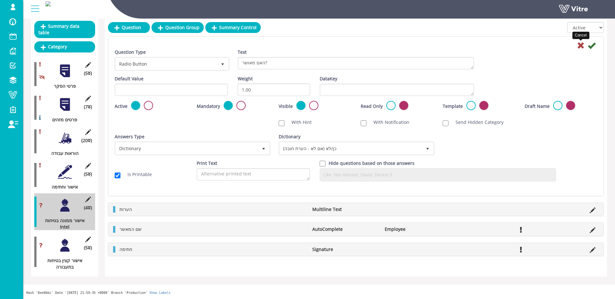
click at [578, 45] on icon at bounding box center [581, 46] width 8 height 8
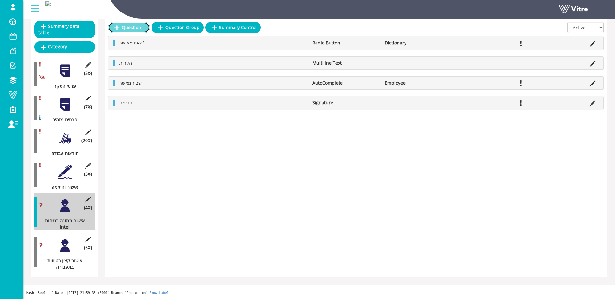
click at [131, 28] on link "Question" at bounding box center [129, 27] width 42 height 11
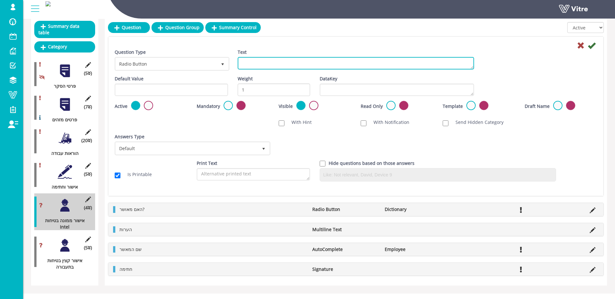
click at [263, 66] on textarea "Text" at bounding box center [356, 63] width 236 height 12
paste textarea "בחירת קצין בטיחות בתעבורה לאישור"
type textarea "בחירת קצין בטיחות בתעבורה לאישור"
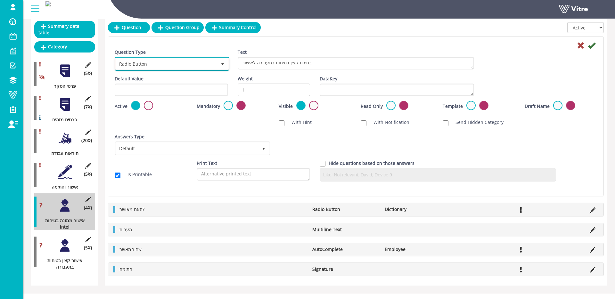
click at [201, 63] on span "Radio Button" at bounding box center [166, 64] width 101 height 12
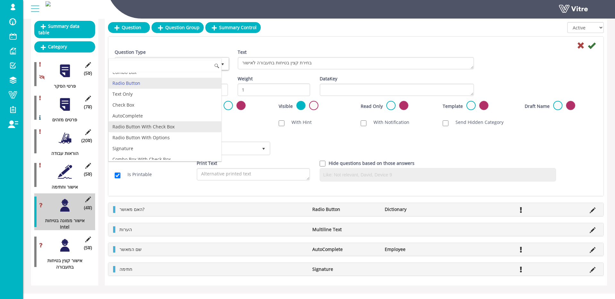
scroll to position [0, 0]
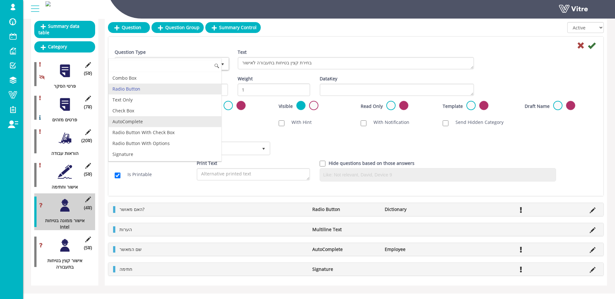
drag, startPoint x: 161, startPoint y: 118, endPoint x: 191, endPoint y: 84, distance: 45.6
click at [161, 118] on li "AutoComplete" at bounding box center [165, 121] width 113 height 11
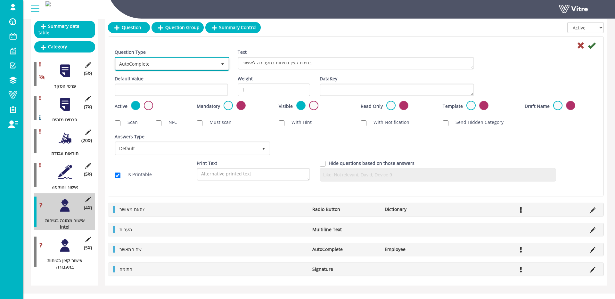
scroll to position [71, 0]
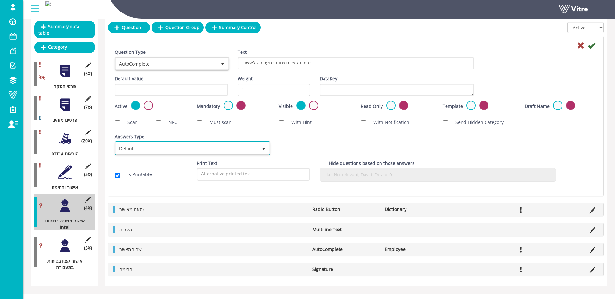
click at [238, 142] on span "Default" at bounding box center [187, 148] width 142 height 12
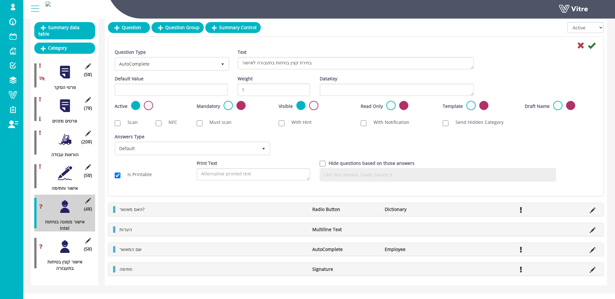
scroll to position [68, 0]
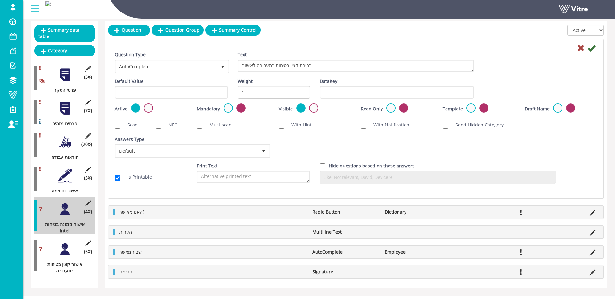
click at [161, 229] on li "הערות" at bounding box center [212, 232] width 193 height 6
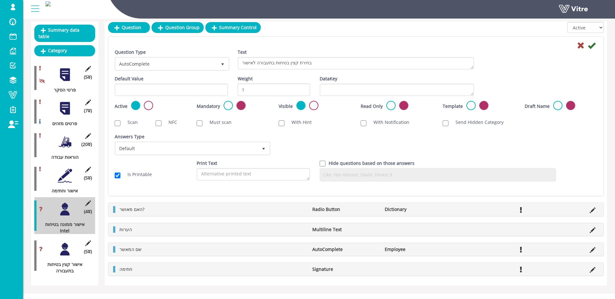
click at [201, 159] on div "Answers Type Default 0" at bounding box center [192, 147] width 164 height 27
click at [201, 154] on span "Default" at bounding box center [192, 148] width 154 height 12
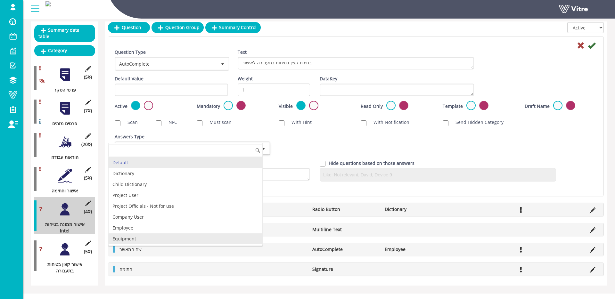
click at [139, 228] on li "Employee" at bounding box center [186, 228] width 154 height 11
checkbox input "true"
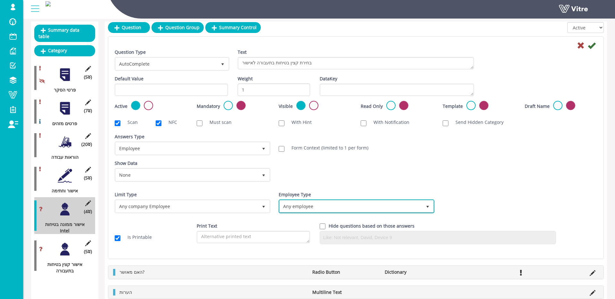
click at [314, 202] on span "Any employee" at bounding box center [351, 206] width 142 height 12
click at [308, 214] on li "Only users" at bounding box center [349, 218] width 154 height 11
click at [231, 103] on label at bounding box center [227, 105] width 9 height 9
click at [0, 0] on input "radio" at bounding box center [0, 0] width 0 height 0
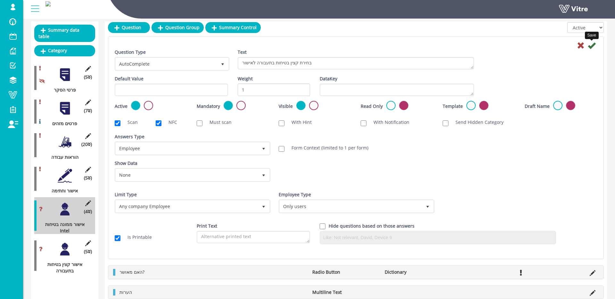
click at [591, 45] on icon at bounding box center [592, 46] width 8 height 8
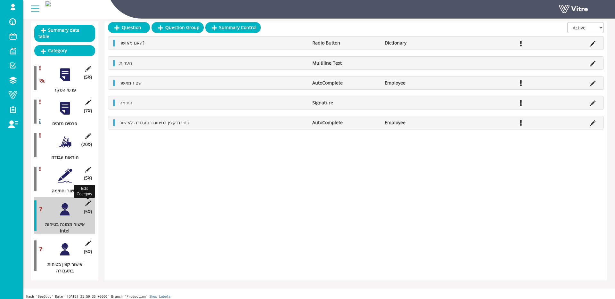
click at [87, 202] on icon at bounding box center [88, 203] width 8 height 6
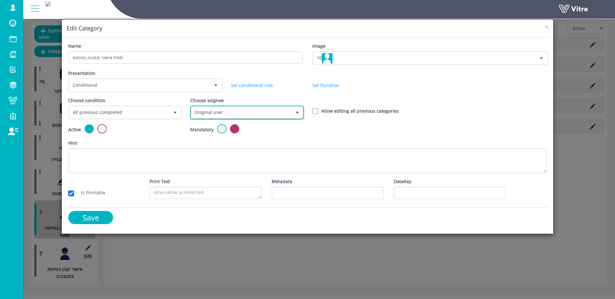
click at [258, 112] on span "Original user" at bounding box center [241, 113] width 100 height 12
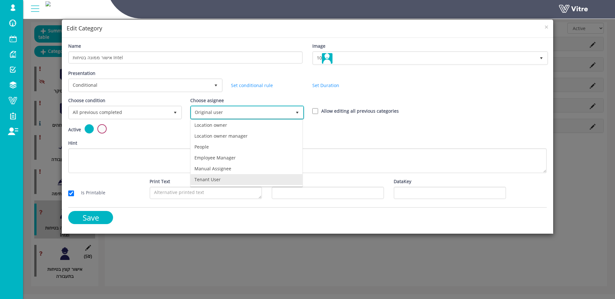
drag, startPoint x: 237, startPoint y: 176, endPoint x: 275, endPoint y: 155, distance: 43.9
click at [238, 176] on li "Tenant User" at bounding box center [247, 179] width 112 height 11
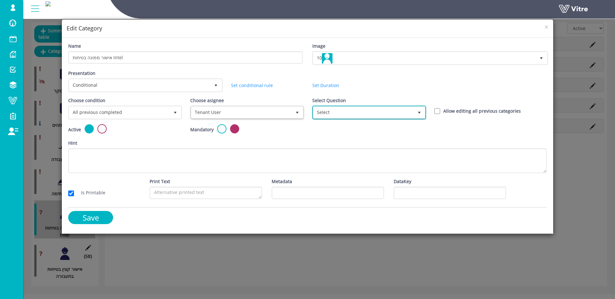
click at [345, 113] on span "Select" at bounding box center [363, 113] width 100 height 12
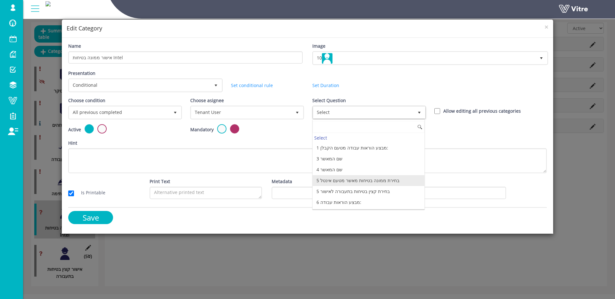
click at [406, 184] on li "5 בחירת ממונה בטיחות מאשר מטעם אינטל" at bounding box center [369, 180] width 112 height 11
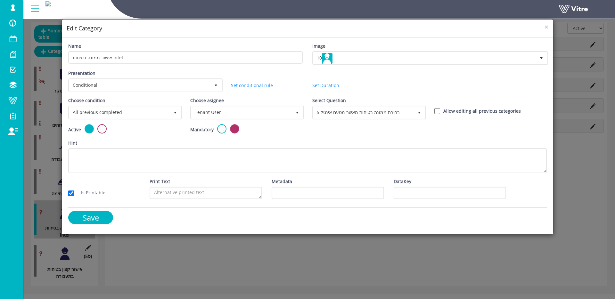
click at [461, 112] on label "Allow editing all previous categories" at bounding box center [481, 111] width 77 height 7
click at [440, 112] on input "Allow editing all previous categories" at bounding box center [437, 111] width 6 height 6
checkbox input "true"
click at [84, 214] on input "Save" at bounding box center [90, 217] width 45 height 13
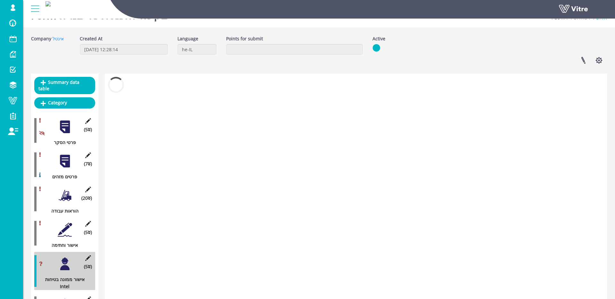
scroll to position [68, 0]
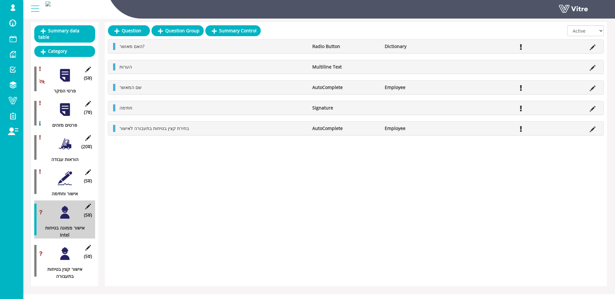
drag, startPoint x: 70, startPoint y: 250, endPoint x: 80, endPoint y: 249, distance: 10.3
click at [70, 250] on div at bounding box center [65, 254] width 14 height 14
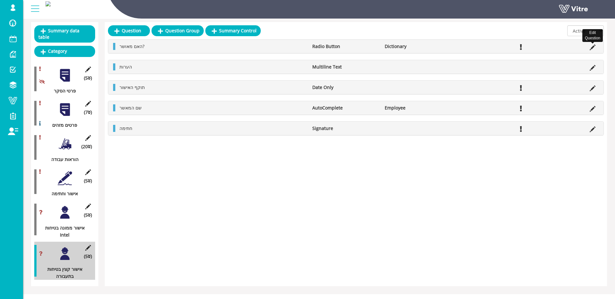
click at [593, 46] on icon at bounding box center [592, 48] width 6 height 6
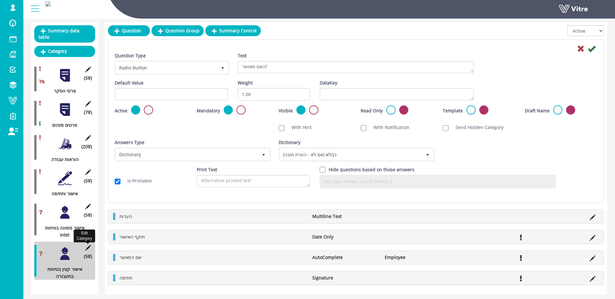
click at [90, 248] on icon at bounding box center [88, 248] width 8 height 6
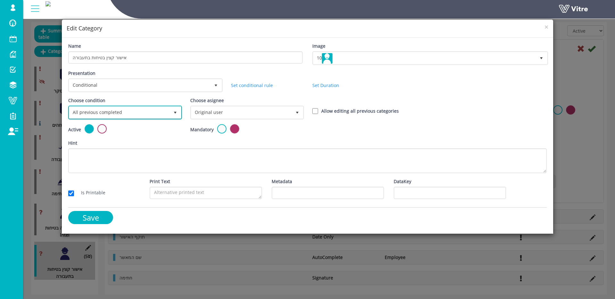
click at [139, 111] on span "All previous completed" at bounding box center [119, 113] width 100 height 12
click at [128, 134] on li "Based on answer" at bounding box center [125, 137] width 112 height 11
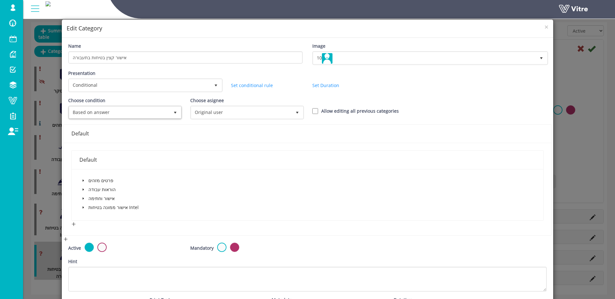
click at [85, 208] on icon "caret-down" at bounding box center [83, 207] width 3 height 3
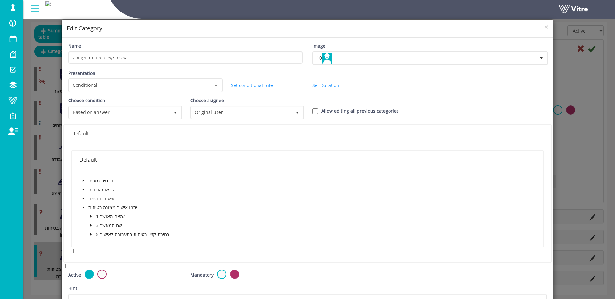
click at [92, 216] on icon "caret-down" at bounding box center [90, 216] width 3 height 3
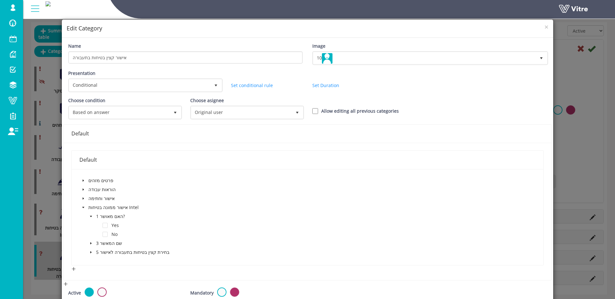
drag, startPoint x: 106, startPoint y: 227, endPoint x: 194, endPoint y: 190, distance: 95.3
click at [106, 226] on span at bounding box center [104, 225] width 5 height 5
click at [241, 112] on span "Original user" at bounding box center [241, 113] width 100 height 12
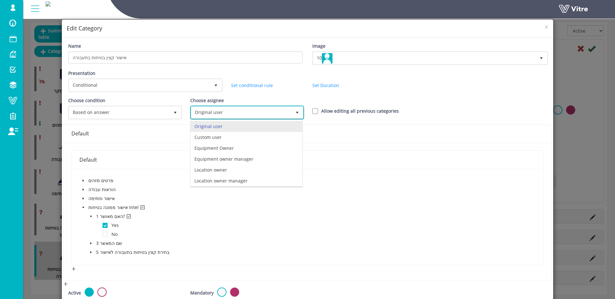
scroll to position [45, 0]
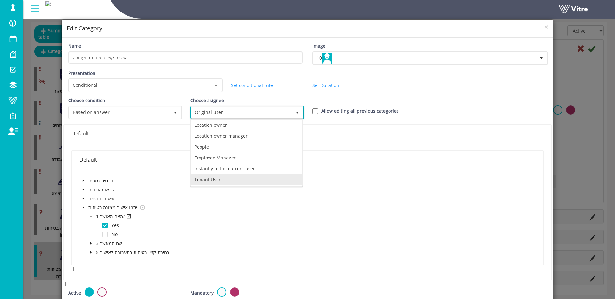
drag, startPoint x: 222, startPoint y: 179, endPoint x: 252, endPoint y: 151, distance: 41.0
click at [222, 179] on li "Tenant User" at bounding box center [247, 179] width 112 height 11
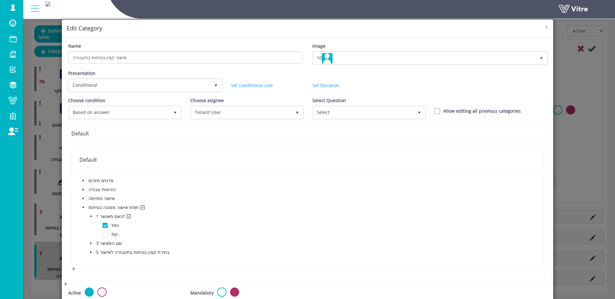
click at [365, 103] on div "Select Question Select" at bounding box center [368, 108] width 112 height 22
click at [366, 106] on span "Select" at bounding box center [369, 112] width 112 height 12
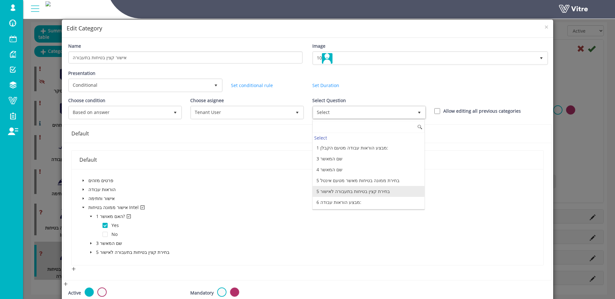
click at [396, 190] on li "5 בחירת קצין בטיחות בתעבורה לאישור" at bounding box center [369, 191] width 112 height 11
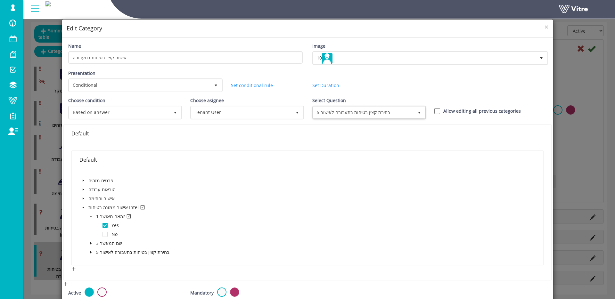
click at [449, 114] on div "Choose condition Based on answer 1 Choose asignee Original user 0 Choose asigne…" at bounding box center [307, 110] width 488 height 27
click at [450, 111] on label "Allow editing all previous categories" at bounding box center [481, 111] width 77 height 7
click at [440, 111] on input "Allow editing all previous categories" at bounding box center [437, 111] width 6 height 6
checkbox input "true"
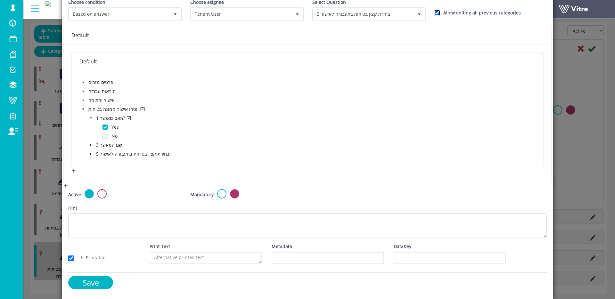
scroll to position [98, 0]
click at [107, 283] on input "Save" at bounding box center [90, 282] width 45 height 13
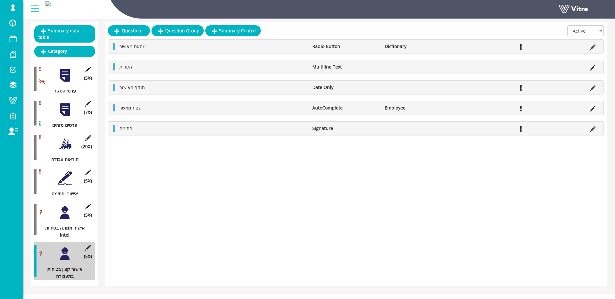
scroll to position [0, 0]
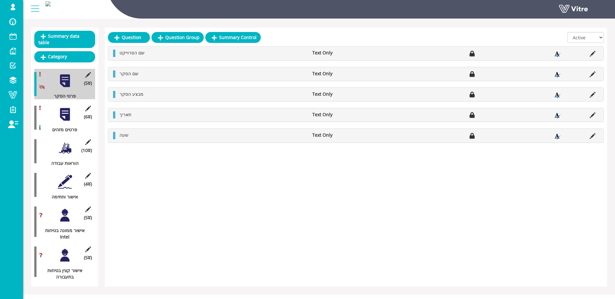
scroll to position [71, 0]
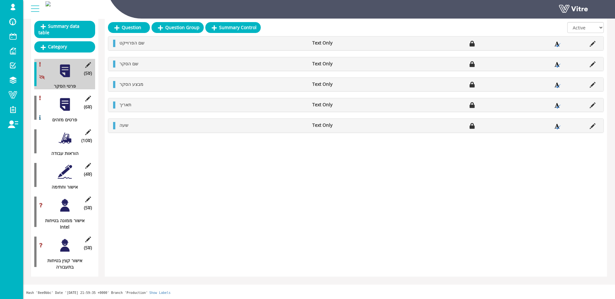
click at [70, 210] on div at bounding box center [65, 205] width 14 height 14
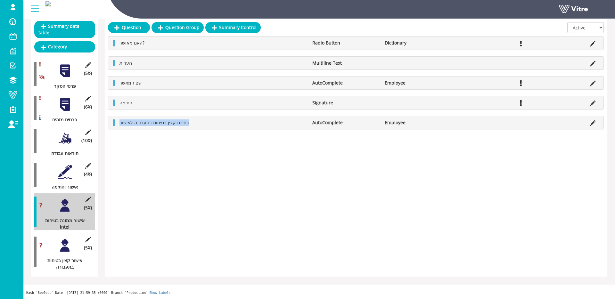
drag, startPoint x: 202, startPoint y: 123, endPoint x: 116, endPoint y: 121, distance: 85.5
click at [116, 121] on li "בחירת קצין בטיחות בתעבורה לאישור" at bounding box center [212, 122] width 193 height 6
copy span "בחירת קצין בטיחות בתעבורה לאישור"
click at [591, 121] on icon at bounding box center [592, 123] width 6 height 6
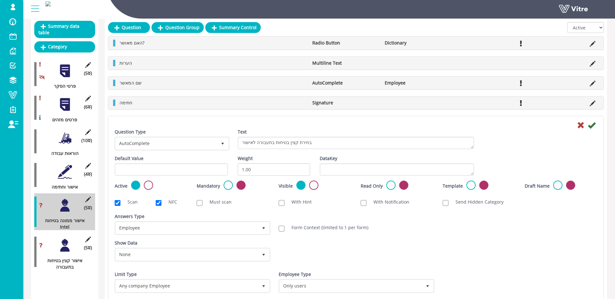
click at [232, 187] on label at bounding box center [227, 185] width 9 height 9
click at [0, 0] on input "radio" at bounding box center [0, 0] width 0 height 0
click at [592, 126] on icon at bounding box center [592, 125] width 8 height 8
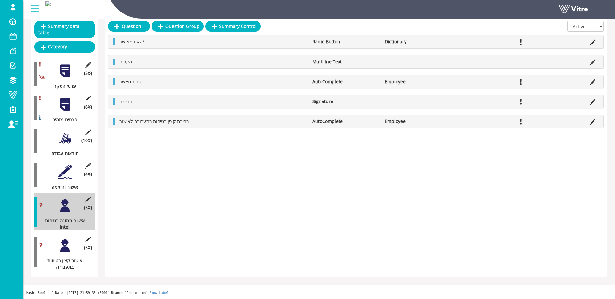
scroll to position [0, 0]
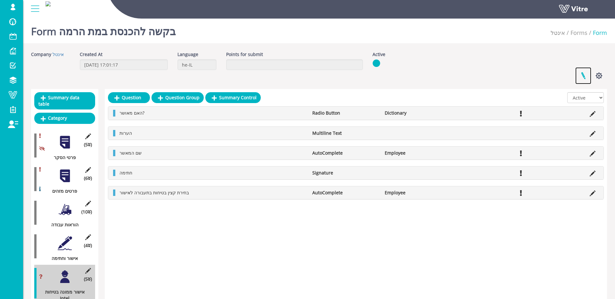
click at [585, 74] on link at bounding box center [583, 75] width 16 height 17
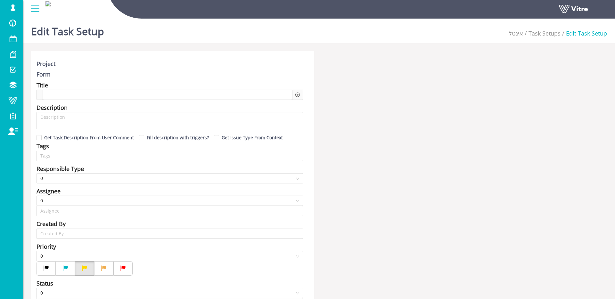
type input "[PERSON_NAME] SU"
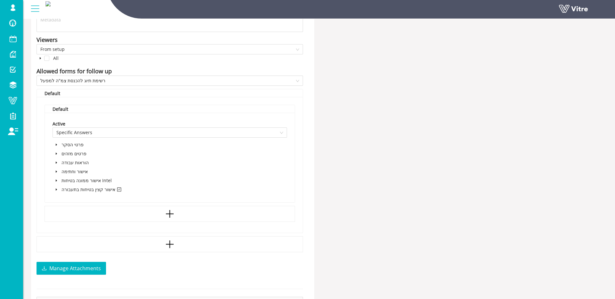
scroll to position [390, 0]
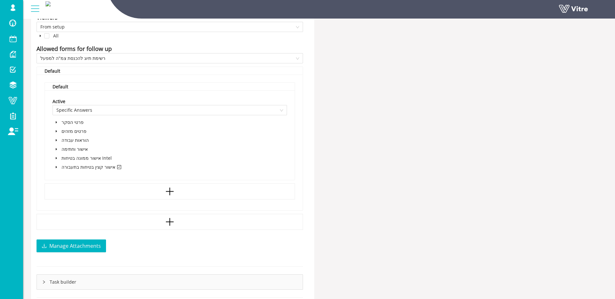
click at [55, 166] on icon "caret-down" at bounding box center [56, 167] width 3 height 3
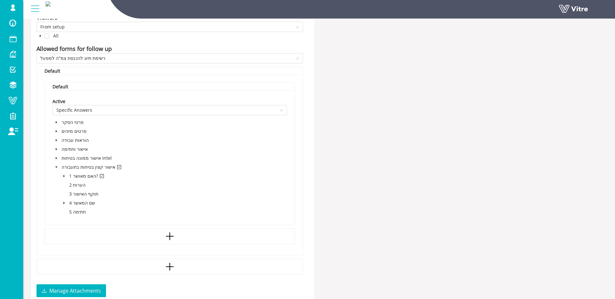
click at [62, 175] on icon "caret-down" at bounding box center [63, 176] width 3 height 3
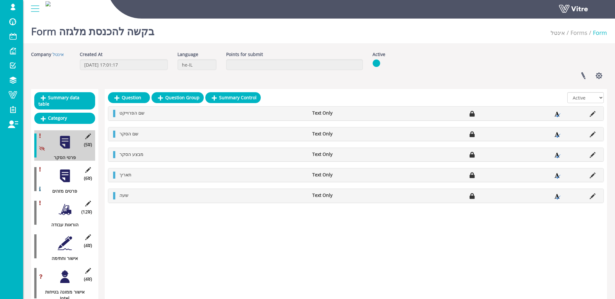
click at [64, 174] on div at bounding box center [65, 176] width 14 height 14
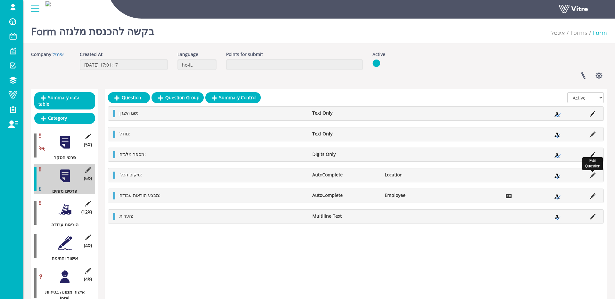
click at [592, 175] on icon at bounding box center [592, 176] width 6 height 6
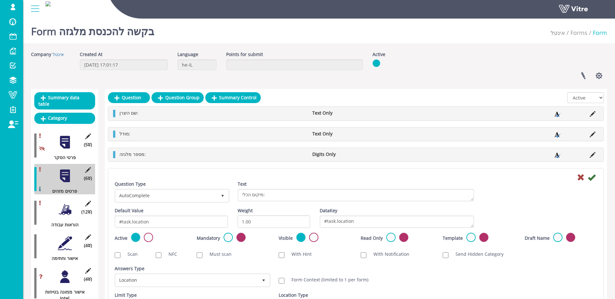
click at [325, 279] on label "Form Context (limited to 1 per form)" at bounding box center [326, 280] width 83 height 6
click at [284, 279] on input "Form Context (limited to 1 per form)" at bounding box center [282, 281] width 6 height 6
checkbox input "true"
click at [591, 179] on icon at bounding box center [592, 178] width 8 height 8
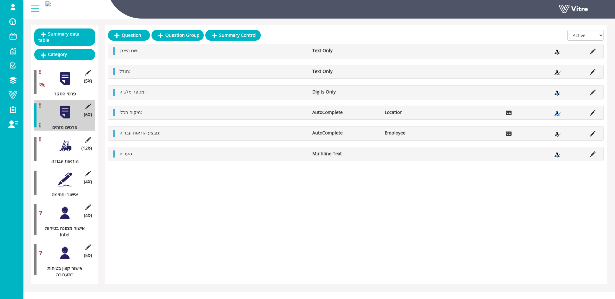
scroll to position [71, 0]
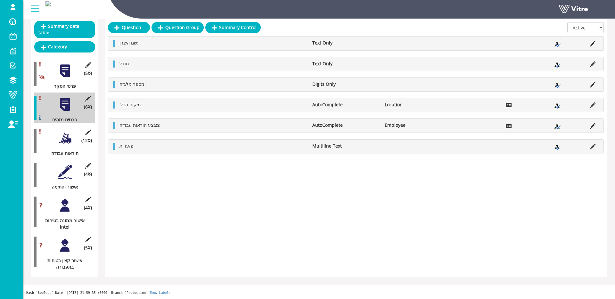
click at [69, 137] on div at bounding box center [65, 138] width 14 height 14
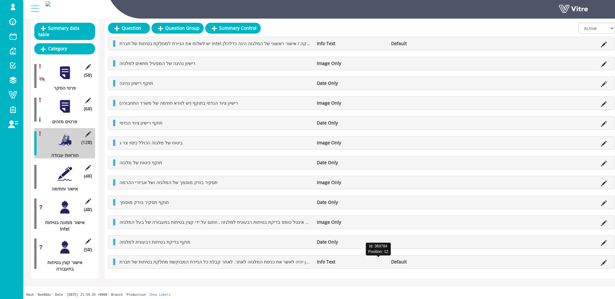
scroll to position [70, 0]
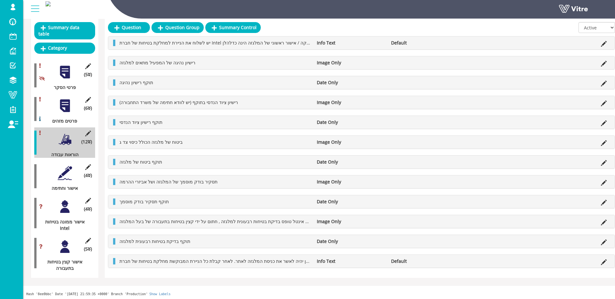
click at [63, 171] on div at bounding box center [65, 173] width 14 height 14
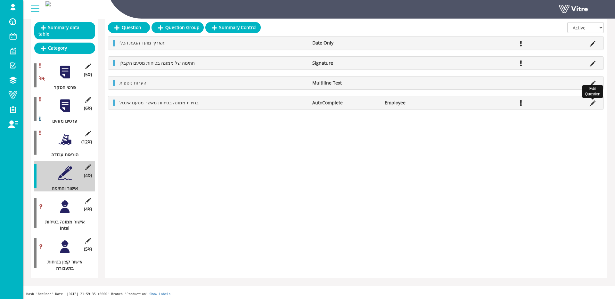
click at [590, 104] on icon at bounding box center [592, 104] width 6 height 6
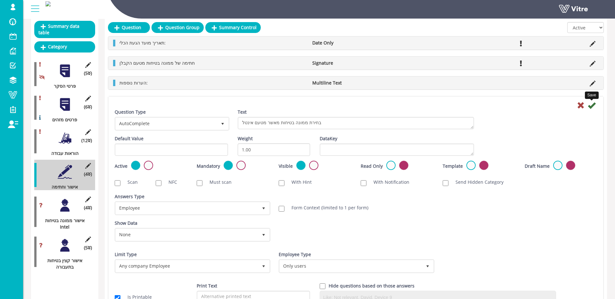
scroll to position [72, 0]
click at [582, 106] on icon at bounding box center [581, 106] width 8 height 8
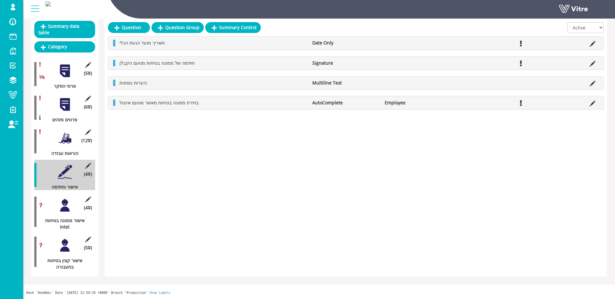
click at [64, 205] on div at bounding box center [65, 205] width 14 height 14
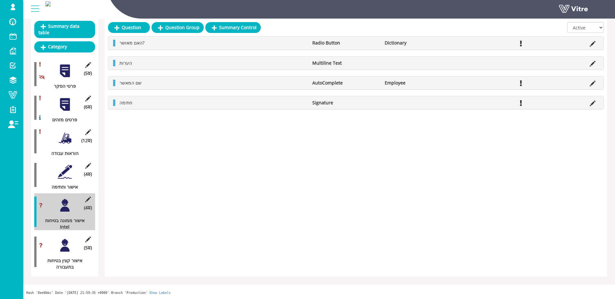
click at [590, 41] on icon at bounding box center [592, 44] width 6 height 6
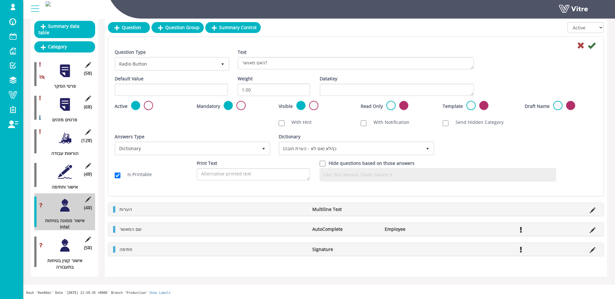
click at [576, 45] on div at bounding box center [356, 45] width 492 height 8
click at [579, 45] on icon at bounding box center [581, 46] width 8 height 8
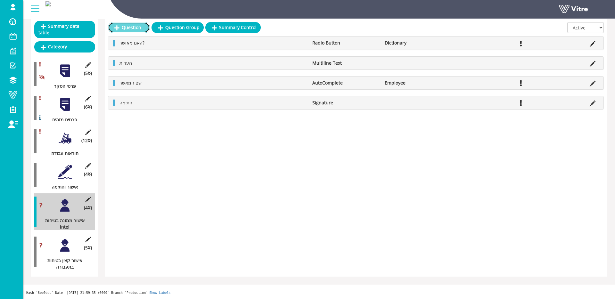
click at [131, 23] on link "Question" at bounding box center [129, 27] width 42 height 11
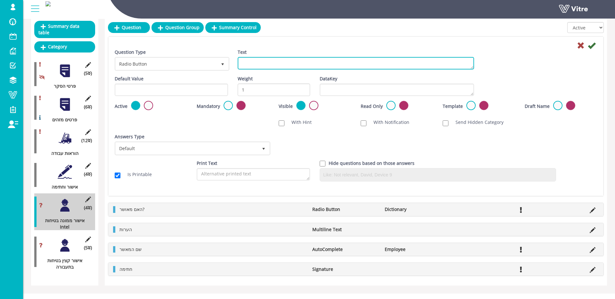
click at [291, 65] on textarea "Text" at bounding box center [356, 63] width 236 height 12
paste textarea "בחירת קצין בטיחות בתעבורה לאישור"
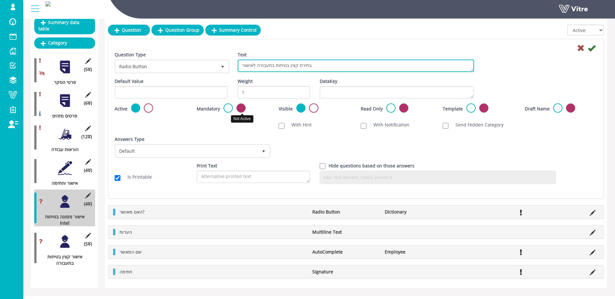
scroll to position [79, 0]
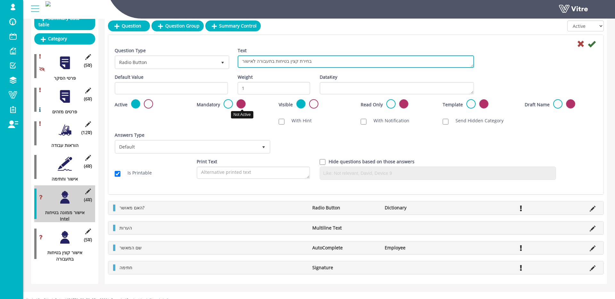
type textarea "בחירת קצין בטיחות בתעבורה לאישור"
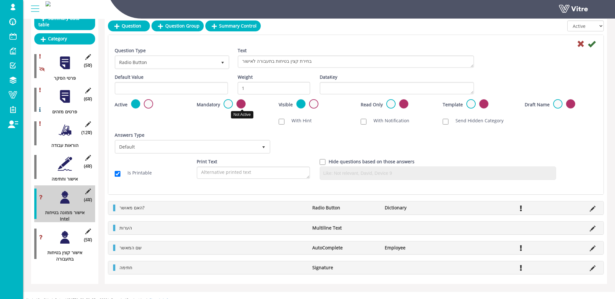
click at [239, 106] on label at bounding box center [240, 103] width 9 height 9
click at [0, 0] on input "radio" at bounding box center [0, 0] width 0 height 0
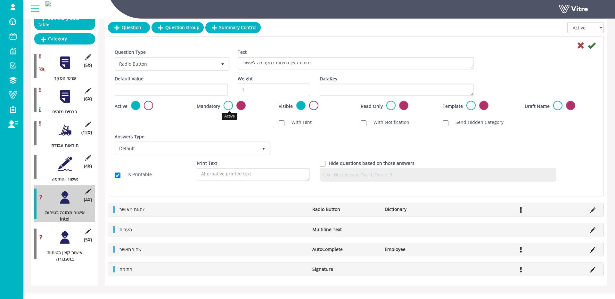
click at [233, 105] on label at bounding box center [227, 105] width 9 height 9
click at [0, 0] on input "radio" at bounding box center [0, 0] width 0 height 0
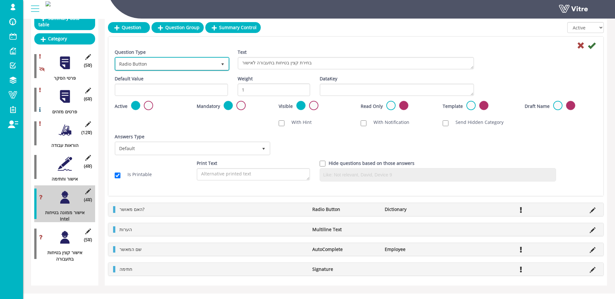
click at [189, 67] on span "Radio Button" at bounding box center [166, 64] width 101 height 12
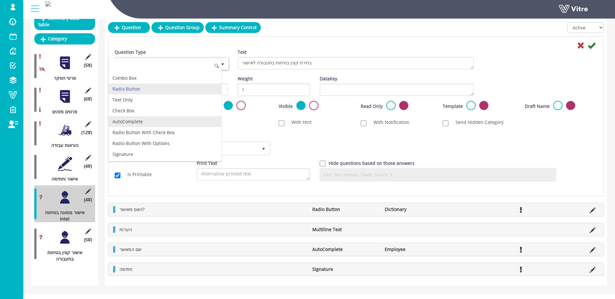
click at [164, 118] on li "AutoComplete" at bounding box center [165, 121] width 113 height 11
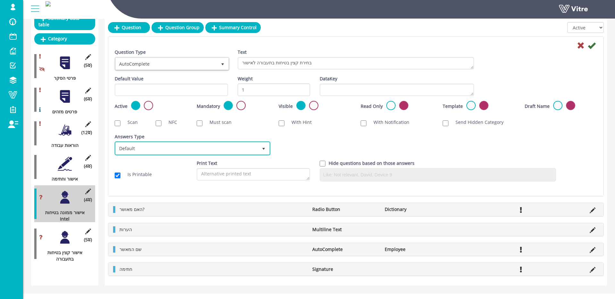
click at [176, 148] on span "Default" at bounding box center [187, 148] width 142 height 12
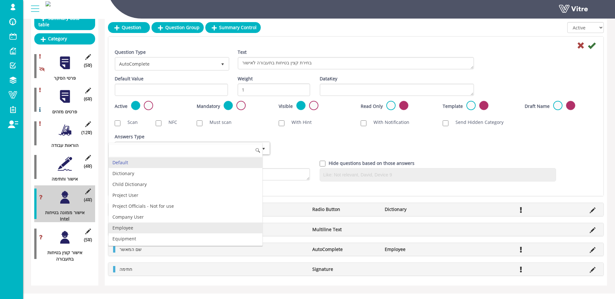
click at [146, 226] on li "Employee" at bounding box center [186, 228] width 154 height 11
checkbox input "true"
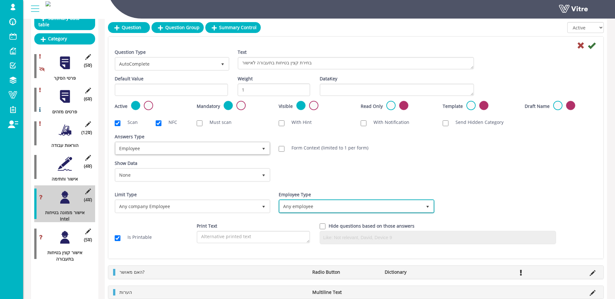
click at [307, 206] on span "Any employee" at bounding box center [351, 206] width 142 height 12
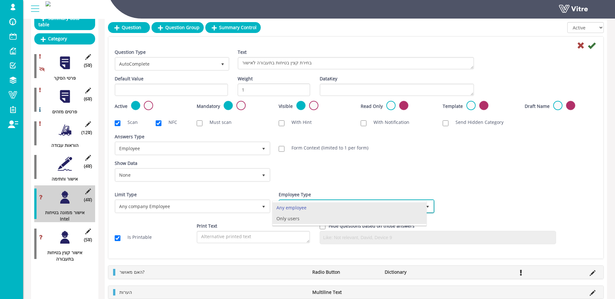
click at [305, 214] on li "Only users" at bounding box center [349, 218] width 154 height 11
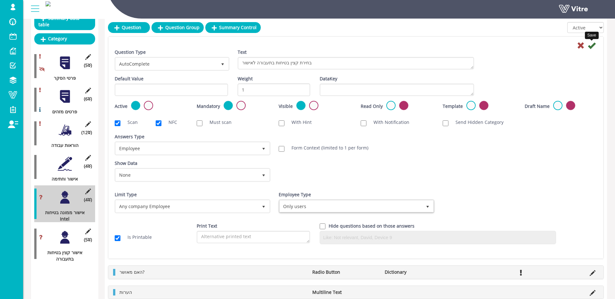
click at [594, 44] on icon at bounding box center [592, 46] width 8 height 8
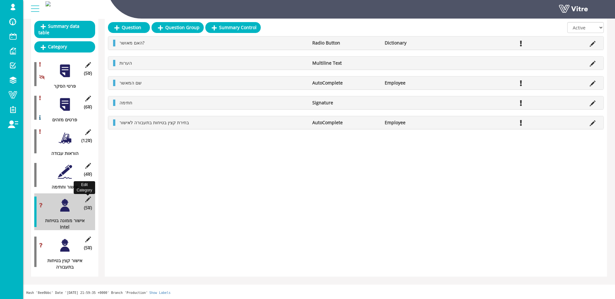
click at [85, 200] on icon at bounding box center [88, 200] width 8 height 6
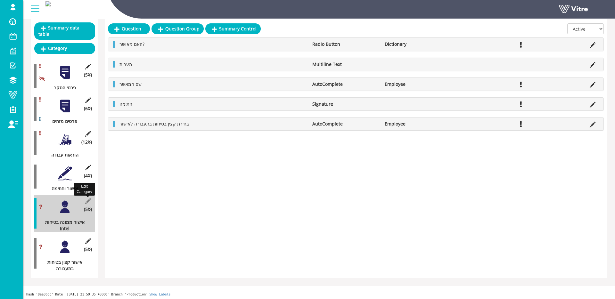
scroll to position [67, 0]
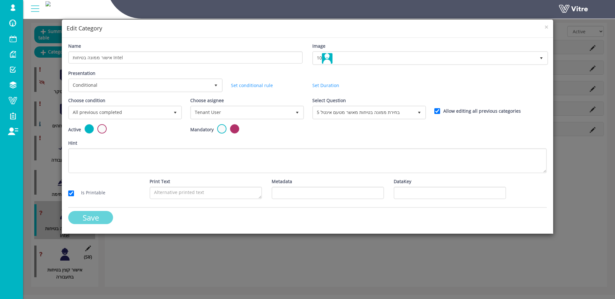
drag, startPoint x: 100, startPoint y: 222, endPoint x: 96, endPoint y: 235, distance: 13.9
click at [100, 222] on input "Save" at bounding box center [90, 217] width 45 height 13
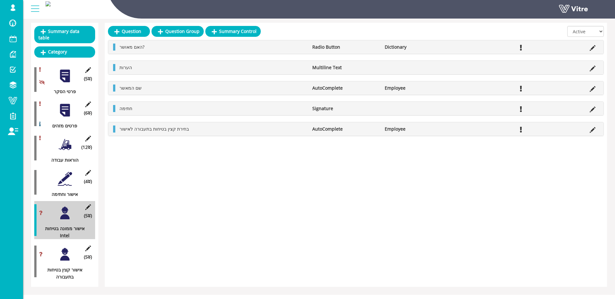
drag, startPoint x: 65, startPoint y: 256, endPoint x: 78, endPoint y: 251, distance: 14.2
click at [66, 256] on div at bounding box center [65, 254] width 14 height 14
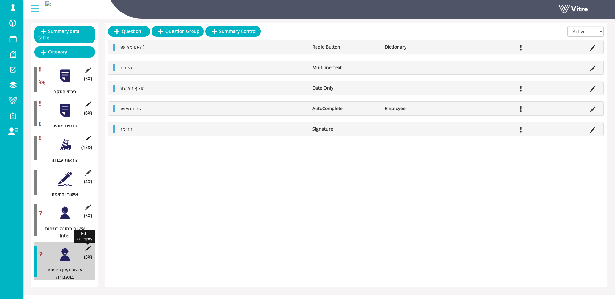
click at [85, 248] on icon at bounding box center [88, 249] width 8 height 6
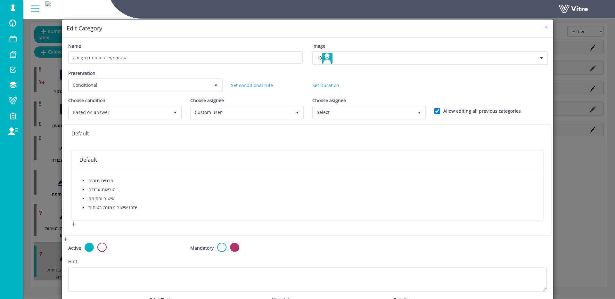
click at [82, 207] on icon "caret-down" at bounding box center [83, 207] width 3 height 3
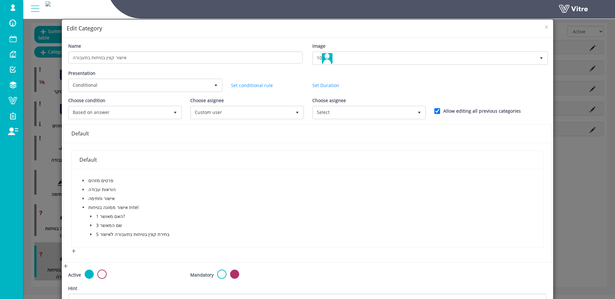
click at [92, 215] on icon "caret-down" at bounding box center [90, 216] width 3 height 3
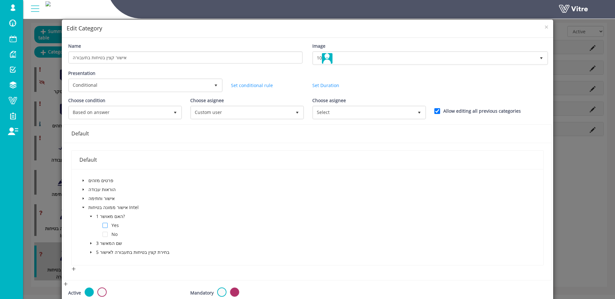
click at [104, 225] on span at bounding box center [104, 225] width 5 height 5
click at [246, 117] on span "Custom user" at bounding box center [241, 113] width 100 height 12
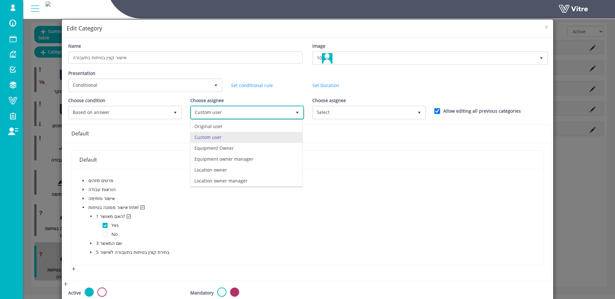
scroll to position [45, 0]
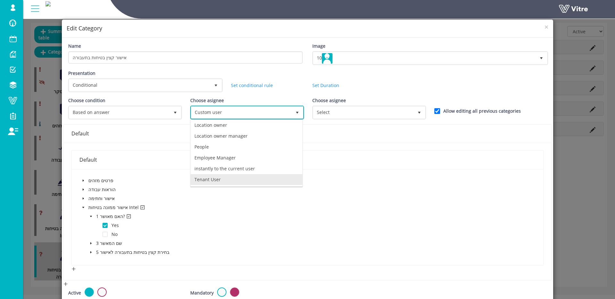
drag, startPoint x: 242, startPoint y: 178, endPoint x: 282, endPoint y: 153, distance: 46.9
click at [242, 178] on li "Tenant User" at bounding box center [247, 179] width 112 height 11
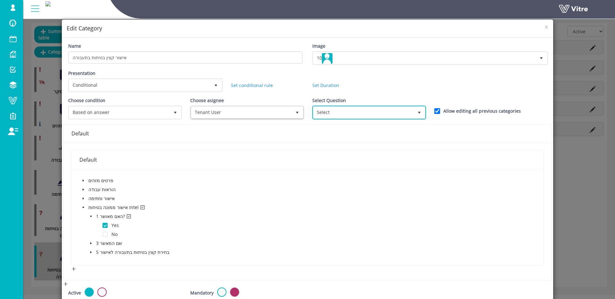
click at [346, 108] on span "Select" at bounding box center [363, 113] width 100 height 12
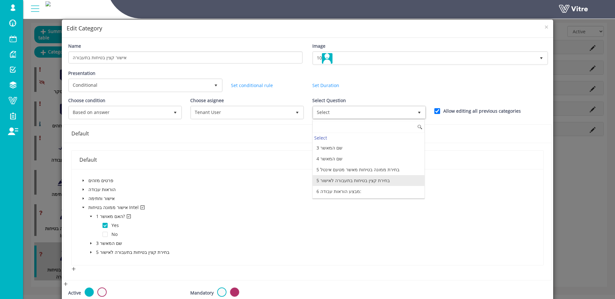
click at [374, 182] on li "5 בחירת קצין בטיחות בתעבורה לאישור" at bounding box center [369, 180] width 112 height 11
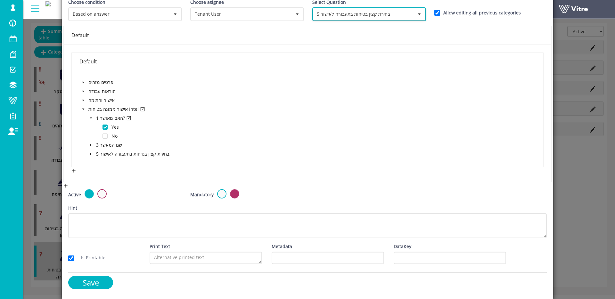
scroll to position [98, 0]
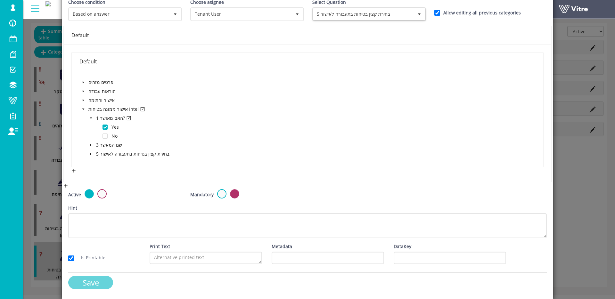
click at [106, 286] on input "Save" at bounding box center [90, 282] width 45 height 13
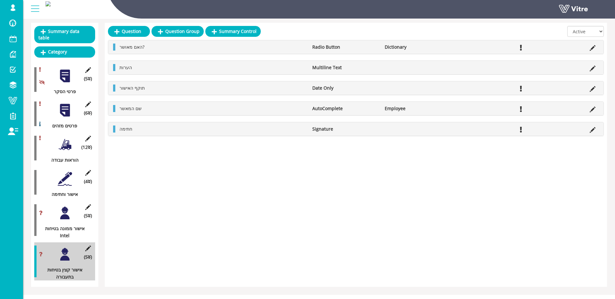
scroll to position [0, 0]
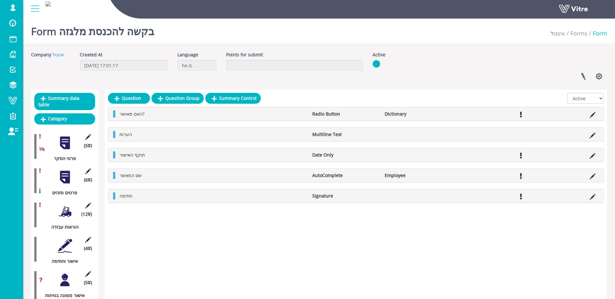
click at [66, 180] on div at bounding box center [65, 177] width 14 height 14
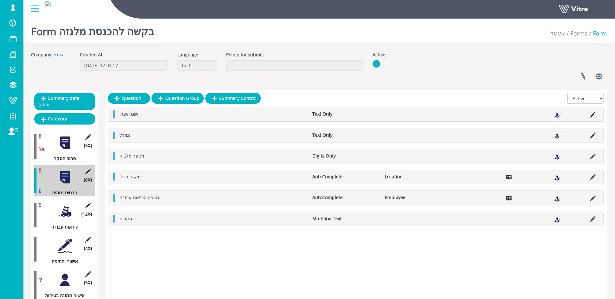
click at [71, 210] on div at bounding box center [65, 211] width 14 height 14
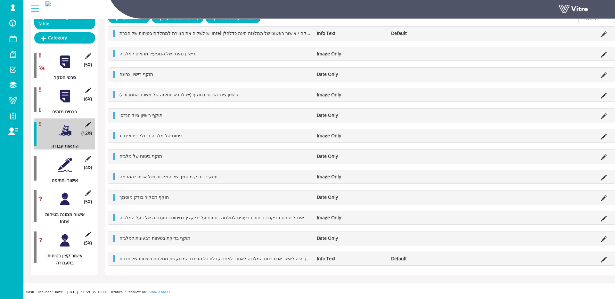
scroll to position [98, 0]
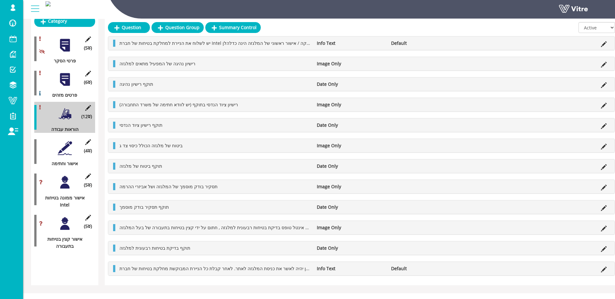
click at [68, 149] on div at bounding box center [65, 148] width 14 height 14
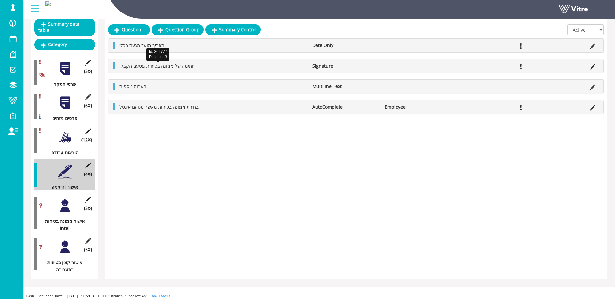
scroll to position [74, 0]
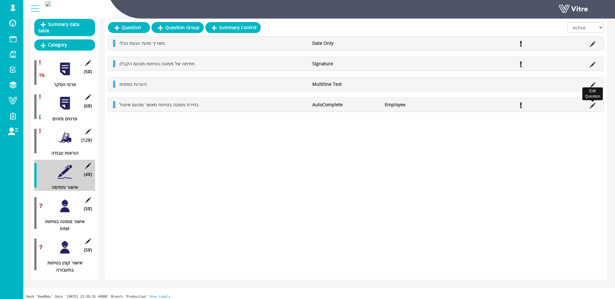
click at [594, 105] on icon at bounding box center [592, 106] width 6 height 6
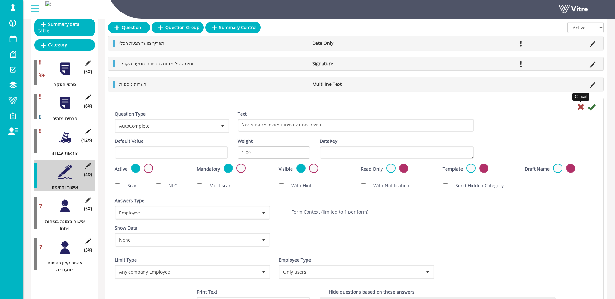
click at [579, 107] on icon at bounding box center [581, 107] width 8 height 8
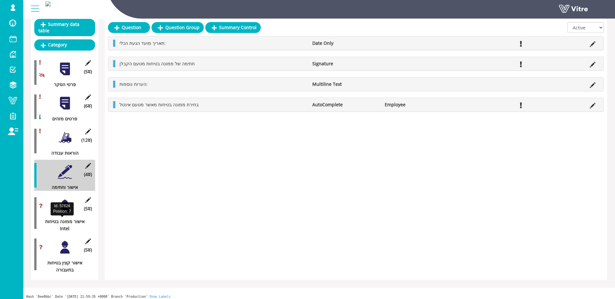
click at [67, 211] on div at bounding box center [65, 206] width 14 height 14
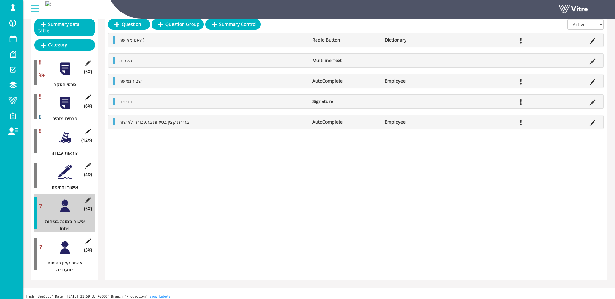
scroll to position [0, 0]
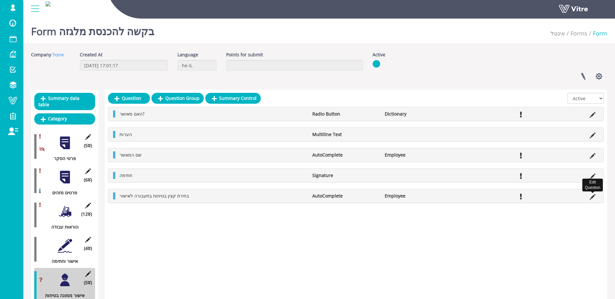
click at [593, 194] on icon at bounding box center [592, 197] width 6 height 6
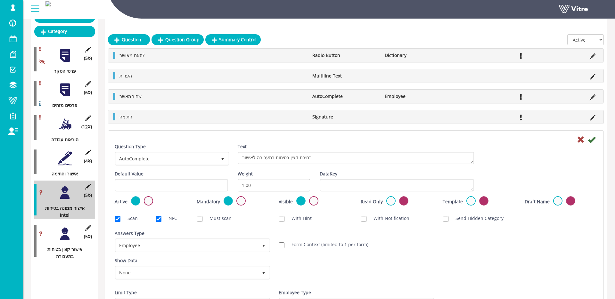
scroll to position [100, 0]
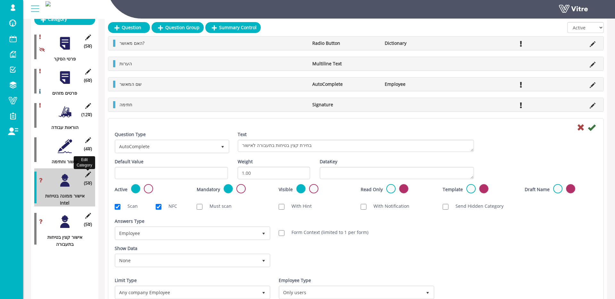
click at [91, 173] on icon at bounding box center [88, 175] width 8 height 6
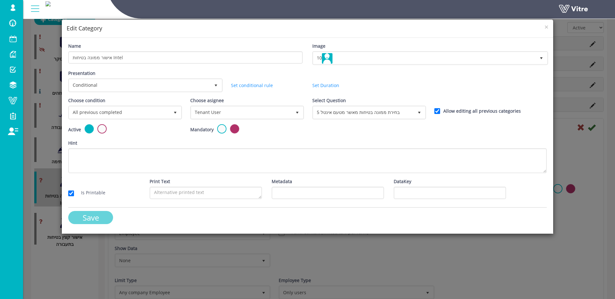
click at [83, 221] on input "Save" at bounding box center [90, 217] width 45 height 13
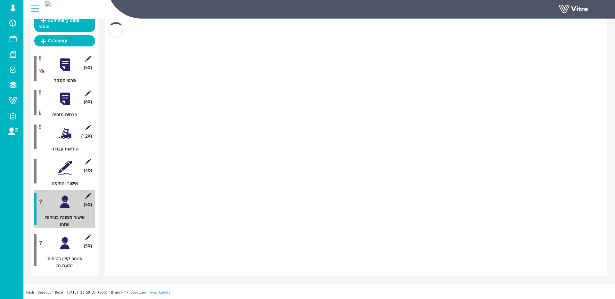
scroll to position [78, 0]
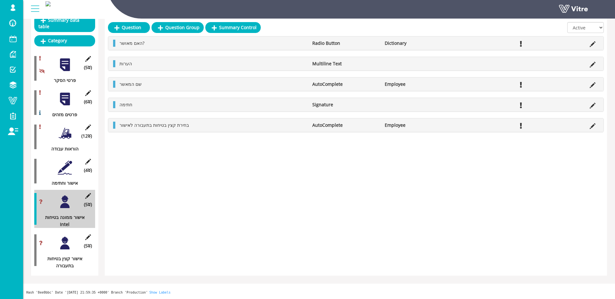
click at [65, 237] on div at bounding box center [65, 243] width 14 height 14
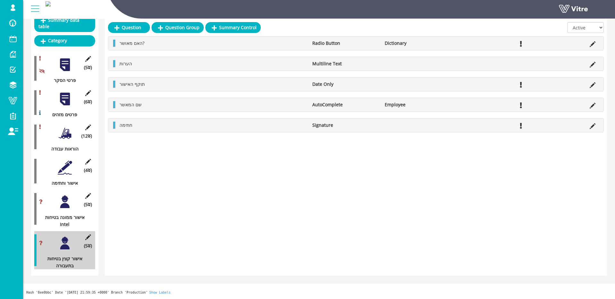
click at [594, 43] on icon at bounding box center [592, 44] width 6 height 6
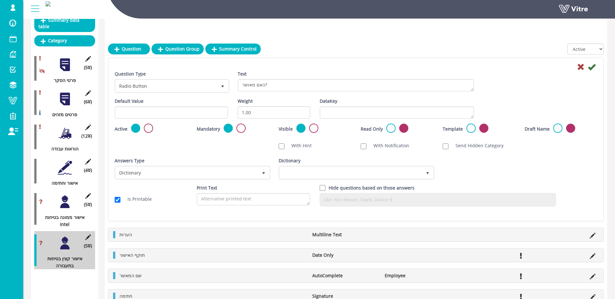
scroll to position [100, 0]
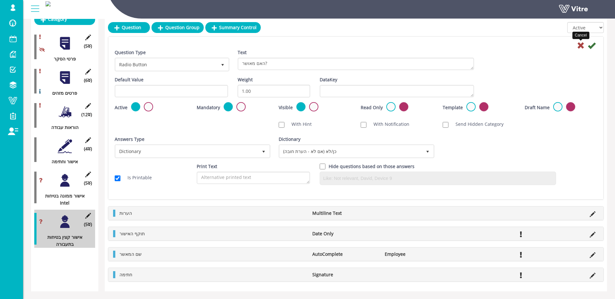
click at [580, 45] on icon at bounding box center [581, 46] width 8 height 8
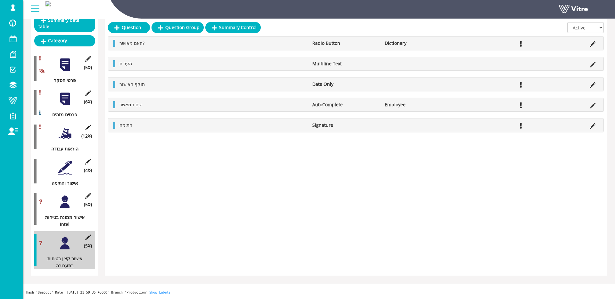
scroll to position [78, 0]
drag, startPoint x: 84, startPoint y: 237, endPoint x: 89, endPoint y: 237, distance: 5.8
click at [88, 237] on icon at bounding box center [88, 237] width 8 height 6
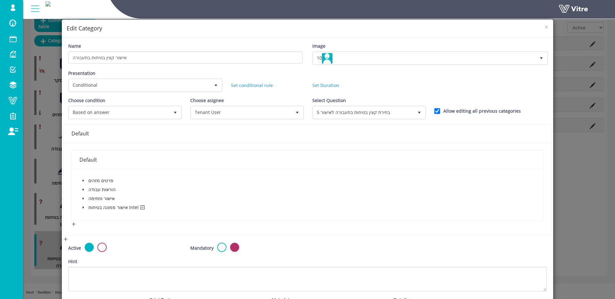
click at [83, 206] on span at bounding box center [83, 208] width 8 height 8
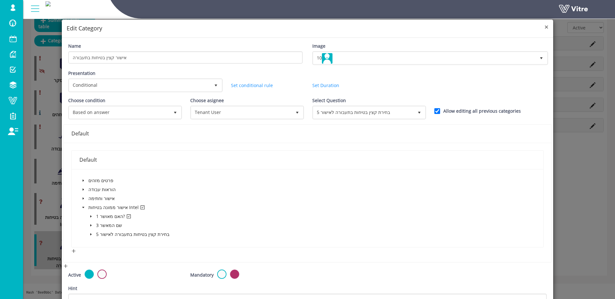
click at [547, 27] on span "×" at bounding box center [546, 26] width 4 height 9
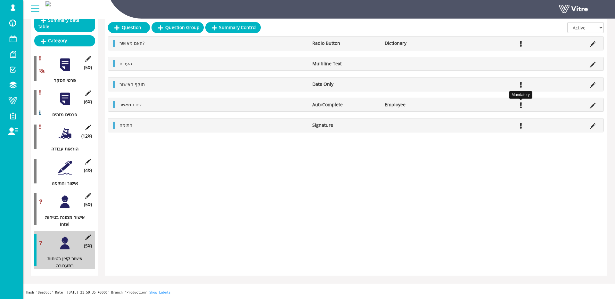
scroll to position [0, 0]
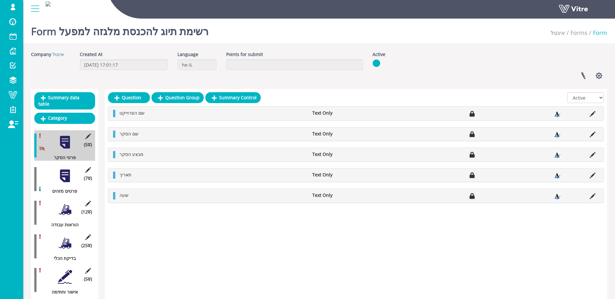
click at [68, 174] on div at bounding box center [65, 176] width 14 height 14
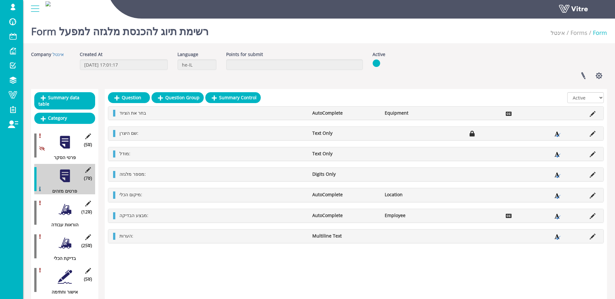
click at [595, 194] on li at bounding box center [592, 194] width 12 height 6
click at [594, 194] on icon at bounding box center [592, 196] width 6 height 6
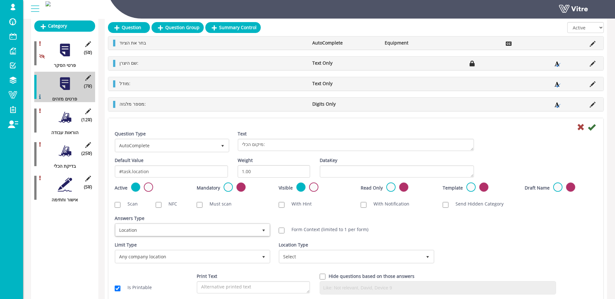
scroll to position [100, 0]
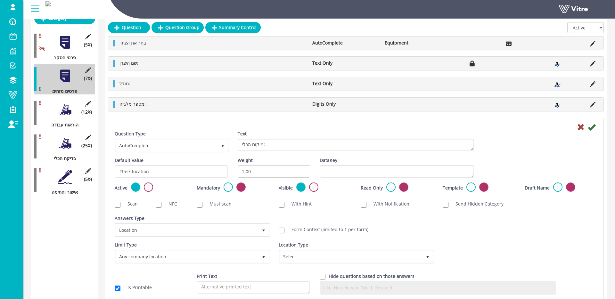
click at [312, 232] on label "Form Context (limited to 1 per form)" at bounding box center [326, 229] width 83 height 6
click at [284, 232] on input "Form Context (limited to 1 per form)" at bounding box center [282, 231] width 6 height 6
checkbox input "true"
click at [592, 127] on icon at bounding box center [592, 127] width 8 height 8
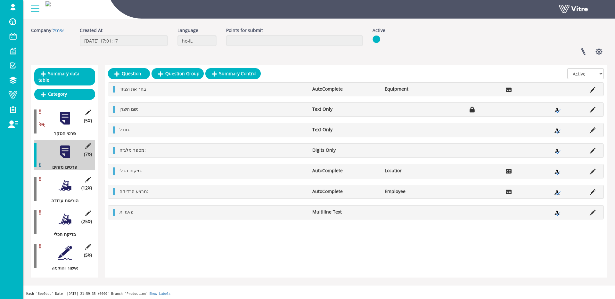
scroll to position [25, 0]
click at [72, 182] on div "(12 ) הוראות עבודה" at bounding box center [64, 189] width 61 height 30
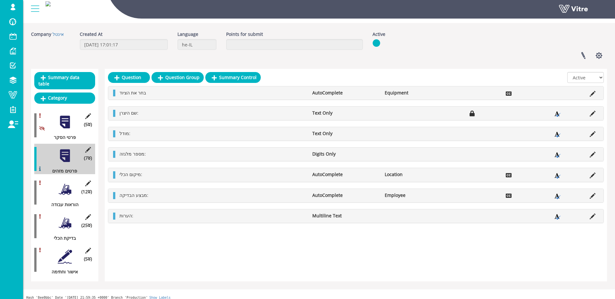
click at [68, 186] on div at bounding box center [65, 189] width 14 height 14
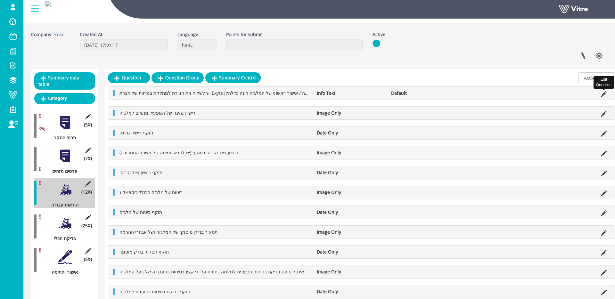
click at [602, 93] on icon at bounding box center [604, 94] width 6 height 6
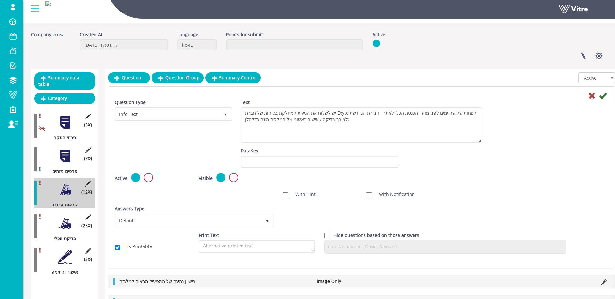
drag, startPoint x: 479, startPoint y: 119, endPoint x: 480, endPoint y: 140, distance: 20.5
click at [480, 140] on textarea "יש לשלוח את הניירת למחלקת בטיחות של חברת Exyte לפחות שלושה ימים לפני מועד הכנסת…" at bounding box center [361, 125] width 242 height 36
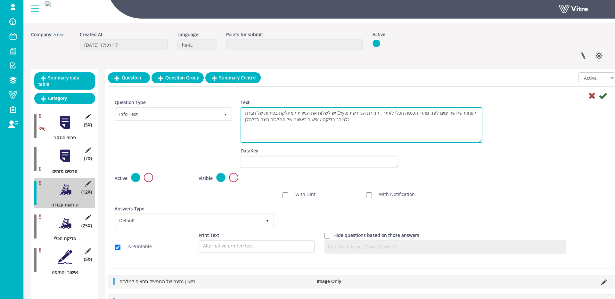
click at [344, 112] on textarea "יש לשלוח את הניירת למחלקת בטיחות של חברת Exyte לפחות שלושה ימים לפני מועד הכנסת…" at bounding box center [361, 125] width 242 height 36
type textarea "יש לשלוח את הניירת למחלקת בטיחות של חברת Intel לפחות שלושה ימים לפני מועד הכנסת…"
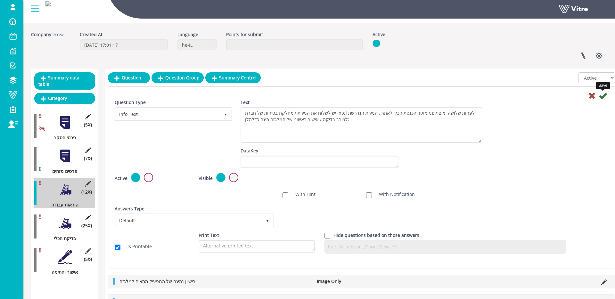
click at [599, 97] on icon at bounding box center [603, 96] width 8 height 8
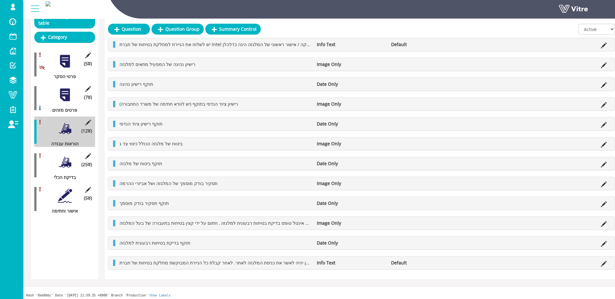
scroll to position [83, 0]
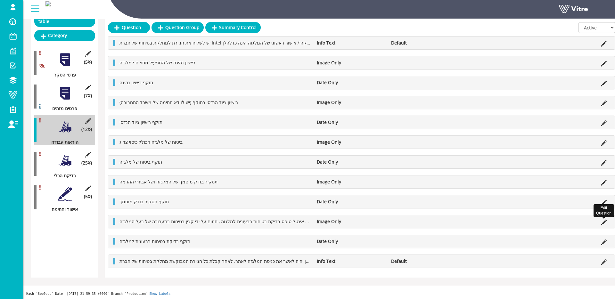
click at [605, 222] on icon at bounding box center [604, 223] width 6 height 6
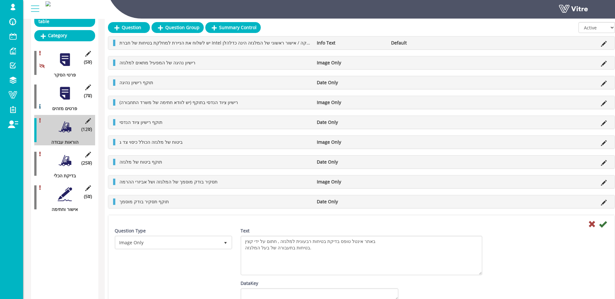
drag, startPoint x: 479, startPoint y: 245, endPoint x: 524, endPoint y: 250, distance: 45.1
click at [480, 270] on textarea "באתר אינטל טופס בדיקת בטיחות רבעונית למלגזה , חתום על ידי קצין בטיחות בתעבורה ש…" at bounding box center [361, 256] width 242 height 40
click at [593, 224] on icon at bounding box center [592, 224] width 8 height 8
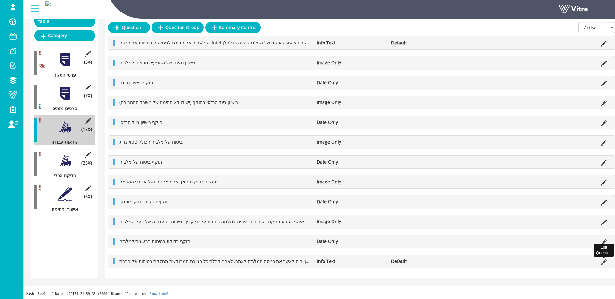
click at [604, 263] on icon at bounding box center [604, 262] width 6 height 6
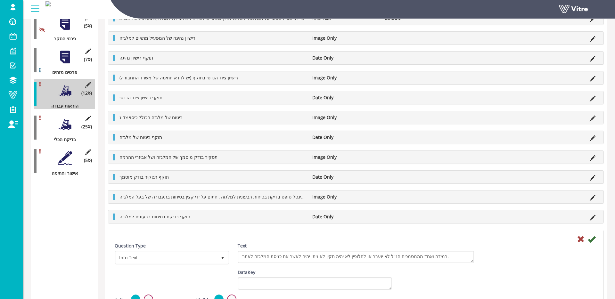
scroll to position [177, 0]
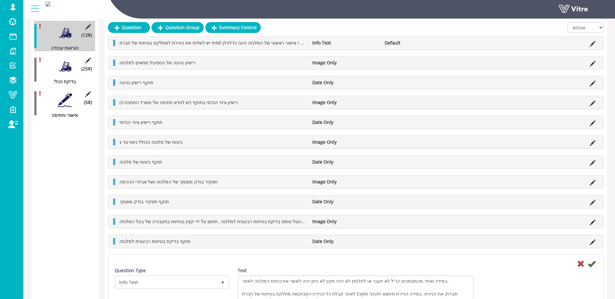
click at [470, 296] on textarea "במידה ואחד מהמסמכים הנ"ל לא יועבר או לחלופין לא יהיה תקין לא ניתן יהיה לאשר את …" at bounding box center [356, 288] width 236 height 27
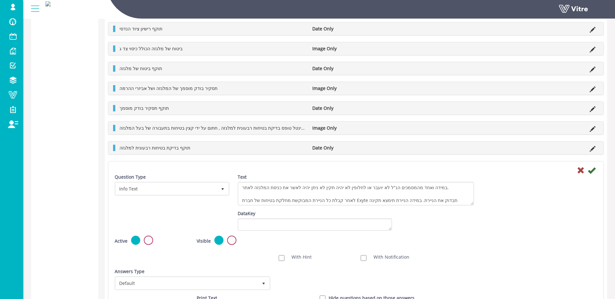
scroll to position [357, 0]
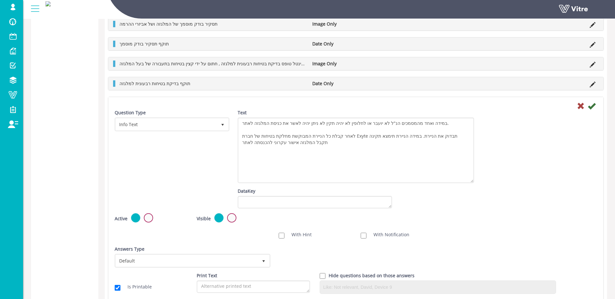
drag, startPoint x: 472, startPoint y: 142, endPoint x: 428, endPoint y: 158, distance: 46.6
click at [473, 181] on textarea "במידה ואחד מהמסמכים הנ"ל לא יועבר או לחלופין לא יהיה תקין לא ניתן יהיה לאשר את …" at bounding box center [356, 151] width 236 height 66
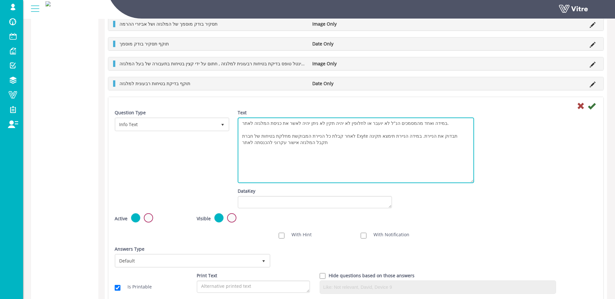
click at [366, 135] on textarea "במידה ואחד מהמסמכים הנ"ל לא יועבר או לחלופין לא יהיה תקין לא ניתן יהיה לאשר את …" at bounding box center [356, 151] width 236 height 66
type textarea "במידה ואחד מהמסמכים הנ"ל לא יועבר או לחלופין לא יהיה תקין לא ניתן יהיה לאשר את …"
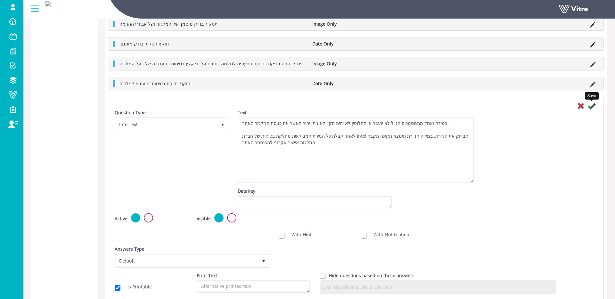
click at [593, 105] on icon at bounding box center [592, 106] width 8 height 8
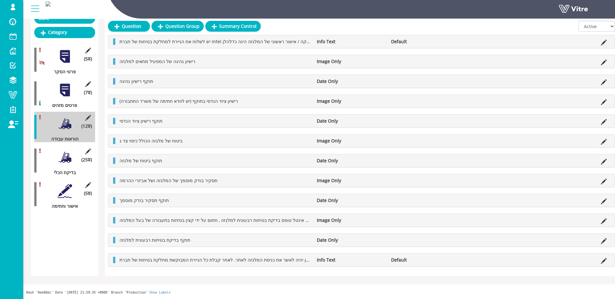
scroll to position [84, 0]
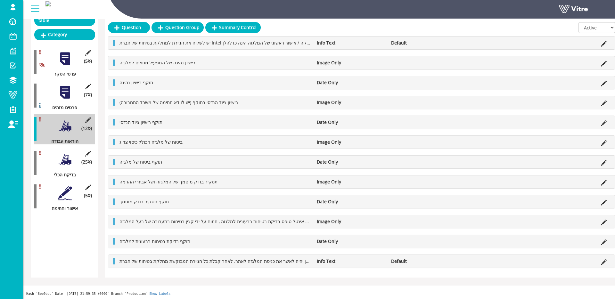
click at [67, 159] on div at bounding box center [65, 159] width 14 height 14
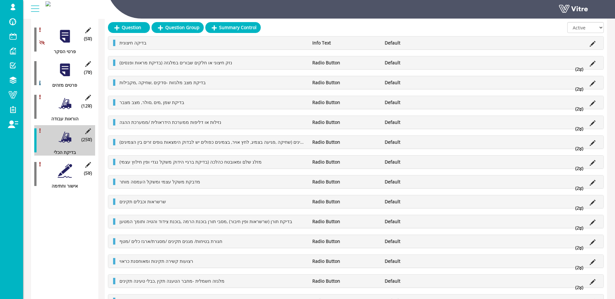
scroll to position [52, 0]
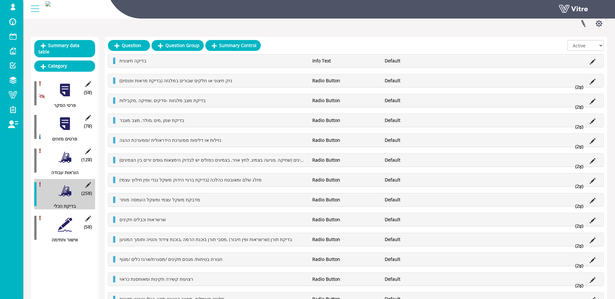
click at [60, 225] on div at bounding box center [65, 224] width 14 height 14
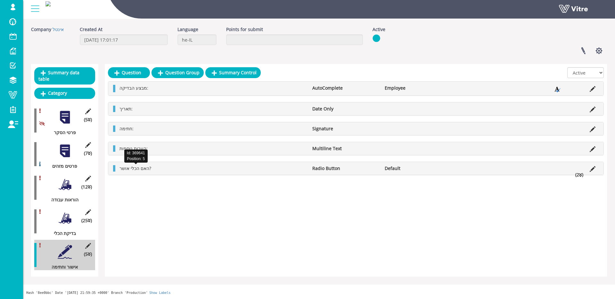
click at [140, 166] on span "האם הכלי אושר?" at bounding box center [135, 168] width 32 height 6
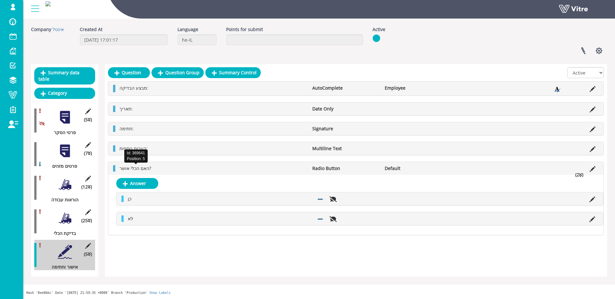
click at [141, 166] on span "האם הכלי אושר?" at bounding box center [135, 168] width 32 height 6
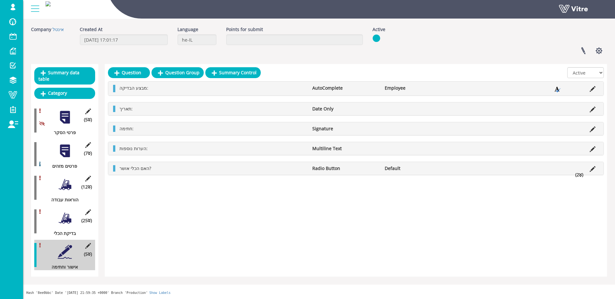
scroll to position [0, 0]
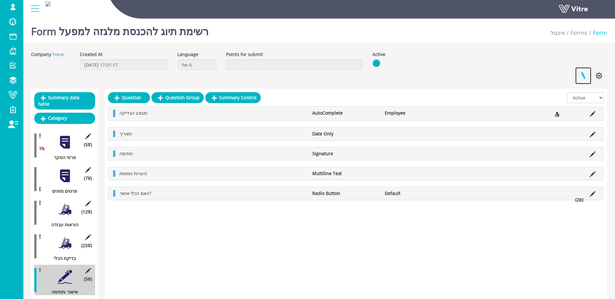
click at [583, 75] on link at bounding box center [583, 75] width 16 height 17
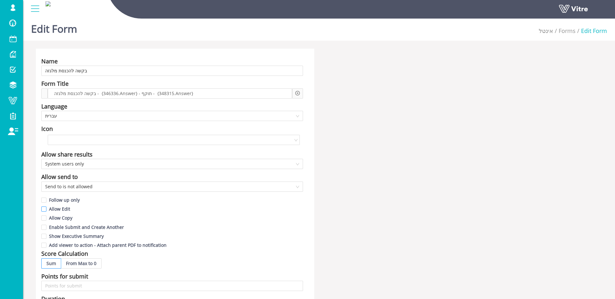
scroll to position [2, 0]
click at [60, 210] on span "Allow Edit" at bounding box center [59, 209] width 26 height 6
click at [47, 210] on input "Allow Edit" at bounding box center [44, 211] width 6 height 6
checkbox input "true"
click at [60, 218] on span "Allow Copy" at bounding box center [60, 218] width 28 height 6
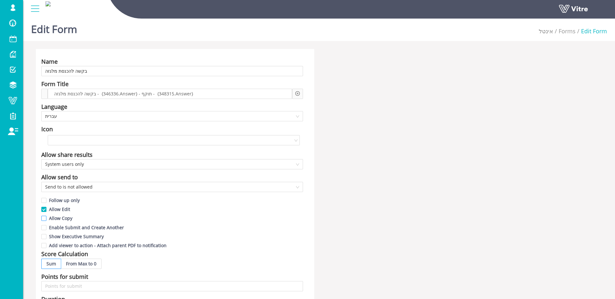
click at [47, 218] on input "Allow Copy" at bounding box center [44, 220] width 6 height 6
checkbox input "true"
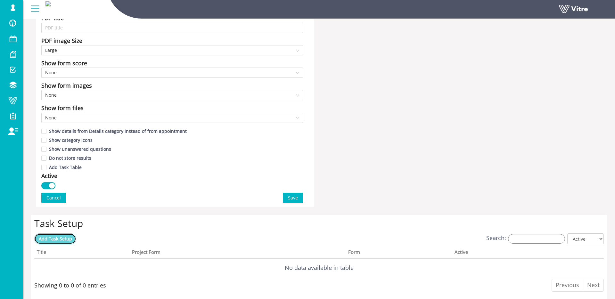
scroll to position [307, 0]
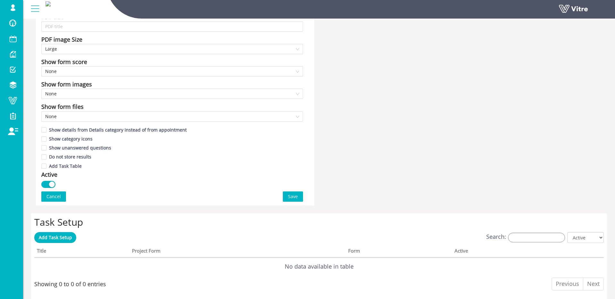
click at [297, 201] on button "Save" at bounding box center [293, 196] width 20 height 10
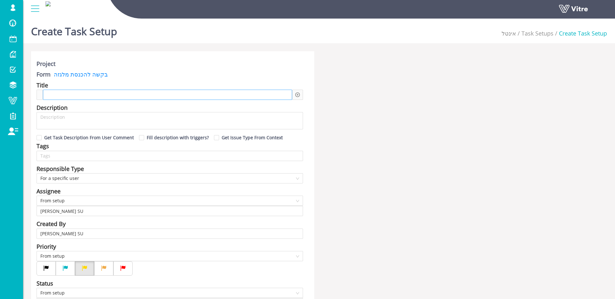
click at [104, 90] on div at bounding box center [167, 95] width 249 height 10
click at [178, 98] on div "בקשה להכנסת מלגזה -" at bounding box center [167, 95] width 249 height 10
click at [297, 95] on icon "plus-circle" at bounding box center [297, 95] width 4 height 4
click at [318, 102] on input "search" at bounding box center [352, 100] width 78 height 10
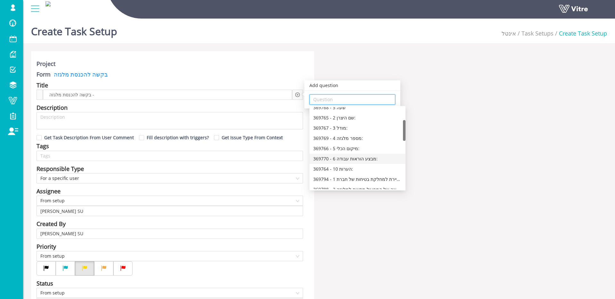
scroll to position [53, 0]
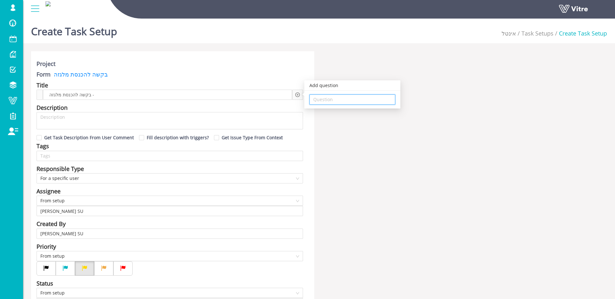
click at [320, 98] on input "search" at bounding box center [352, 100] width 78 height 10
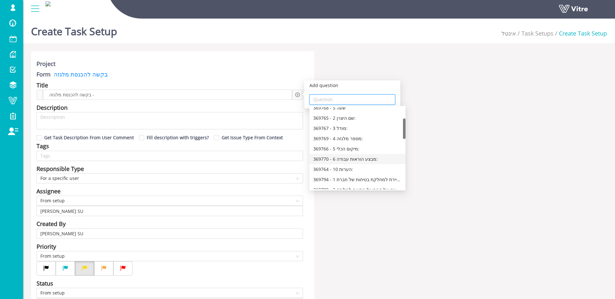
scroll to position [45, 0]
click at [364, 138] on div "369769 - 4 מספר מלגזה:" at bounding box center [357, 138] width 88 height 7
type input "369769 - 4 מספר מלגזה:"
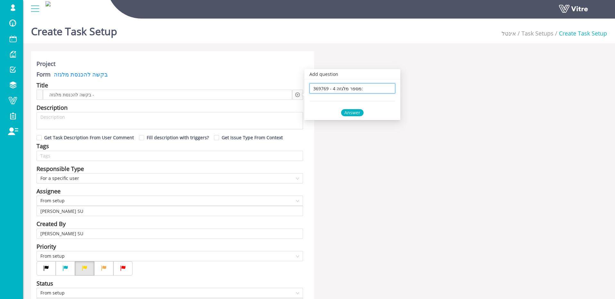
scroll to position [0, 0]
click at [356, 112] on div "Answer" at bounding box center [352, 112] width 22 height 7
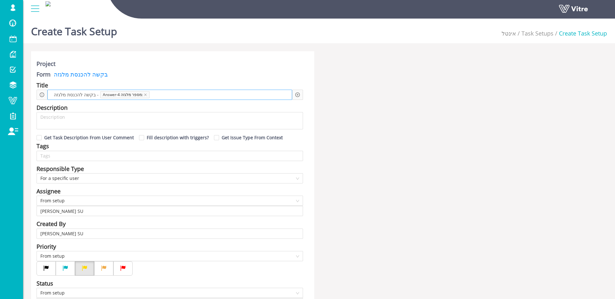
click at [170, 93] on span at bounding box center [176, 94] width 48 height 7
click at [298, 95] on icon "plus-circle" at bounding box center [297, 95] width 4 height 4
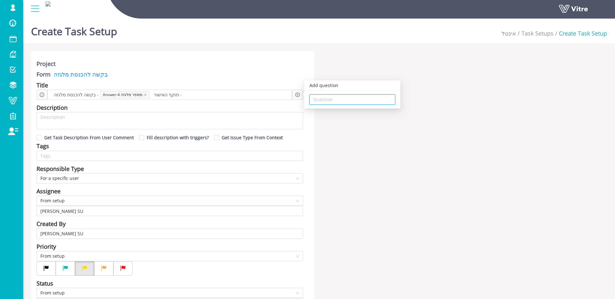
click at [318, 101] on input "search" at bounding box center [352, 100] width 78 height 10
click at [371, 98] on input "search" at bounding box center [352, 100] width 78 height 10
click at [367, 113] on div "369808 - 3 תוקף האישור" at bounding box center [357, 112] width 88 height 7
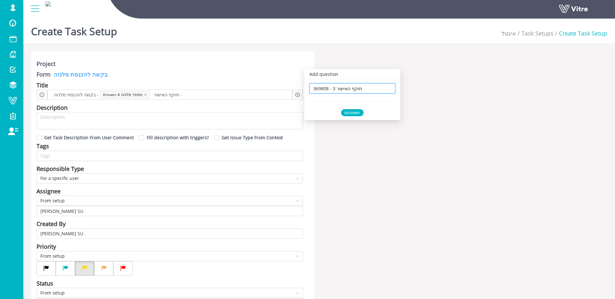
type input "369808 - 3 תוקף האישור"
click at [350, 110] on div "Answer" at bounding box center [352, 112] width 22 height 7
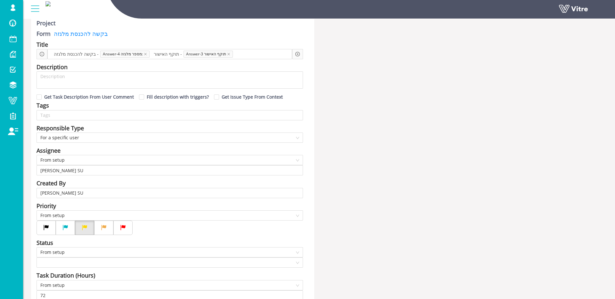
scroll to position [40, 0]
click at [85, 196] on input "[PERSON_NAME] SU" at bounding box center [169, 194] width 259 height 10
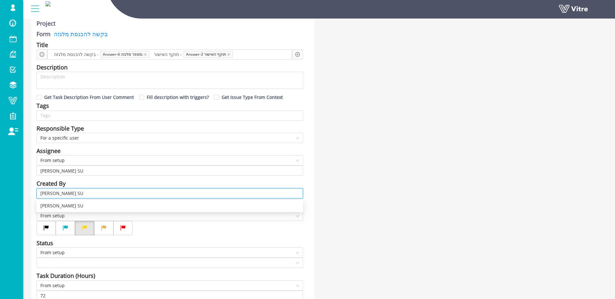
click at [85, 196] on input "[PERSON_NAME] SU" at bounding box center [169, 194] width 259 height 10
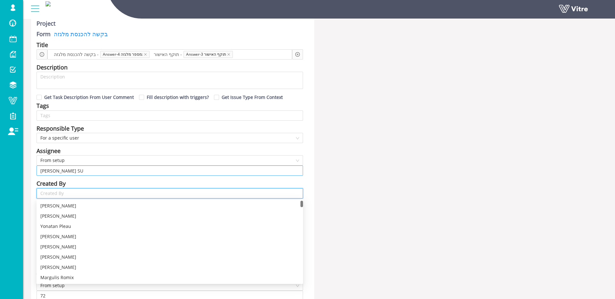
click at [75, 169] on input "[PERSON_NAME] SU" at bounding box center [169, 171] width 259 height 10
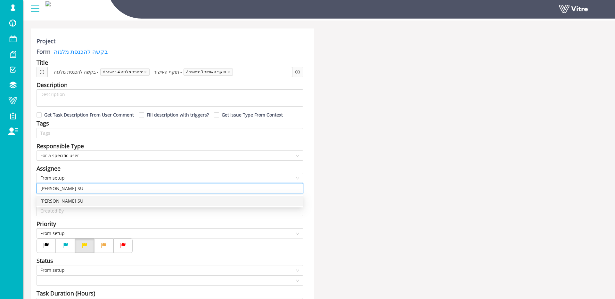
scroll to position [0, 0]
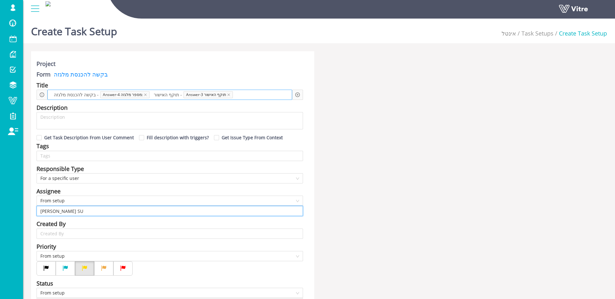
click at [259, 97] on span at bounding box center [259, 94] width 48 height 7
drag, startPoint x: 259, startPoint y: 97, endPoint x: 252, endPoint y: 96, distance: 7.4
click at [259, 97] on span at bounding box center [259, 94] width 48 height 7
drag, startPoint x: 230, startPoint y: 94, endPoint x: 196, endPoint y: 94, distance: 33.9
click at [230, 94] on icon "close" at bounding box center [228, 94] width 3 height 3
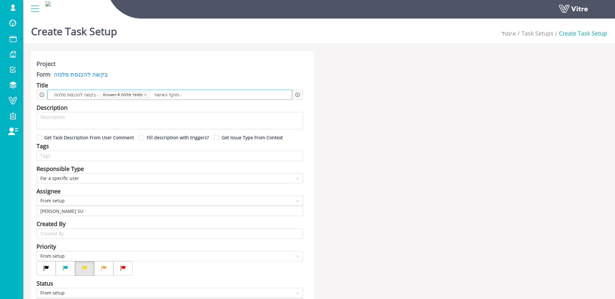
click at [145, 94] on icon "close" at bounding box center [145, 94] width 3 height 3
click at [161, 94] on span at bounding box center [151, 94] width 49 height 7
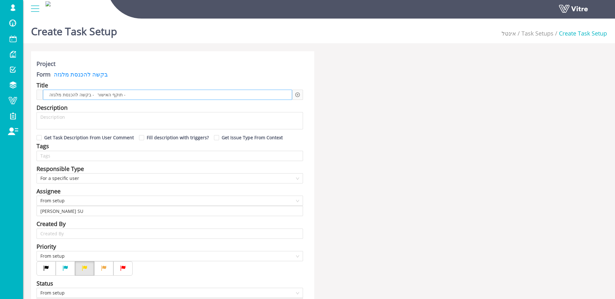
click at [113, 96] on span "תוקף האישור -" at bounding box center [111, 94] width 31 height 7
click at [76, 96] on span "בקשה להכנסת מלגזה -" at bounding box center [72, 94] width 48 height 7
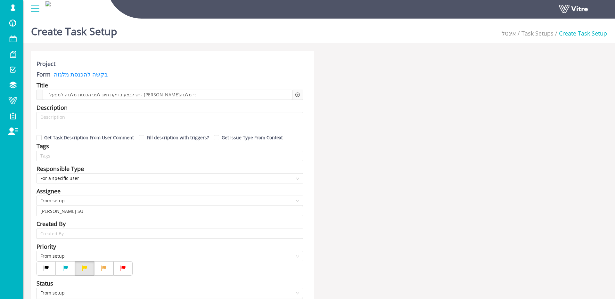
click at [297, 93] on icon "plus-circle" at bounding box center [297, 95] width 4 height 4
click at [326, 104] on input "search" at bounding box center [352, 100] width 78 height 10
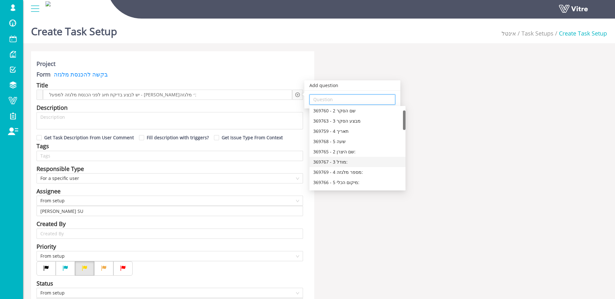
scroll to position [13, 0]
click at [378, 168] on div "369769 - 4 מספר מלגזה:" at bounding box center [357, 170] width 88 height 7
type input "369769 - 4 מספר מלגזה:"
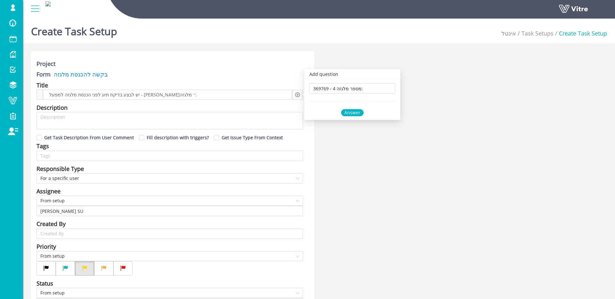
click at [356, 111] on div "Answer" at bounding box center [352, 112] width 22 height 7
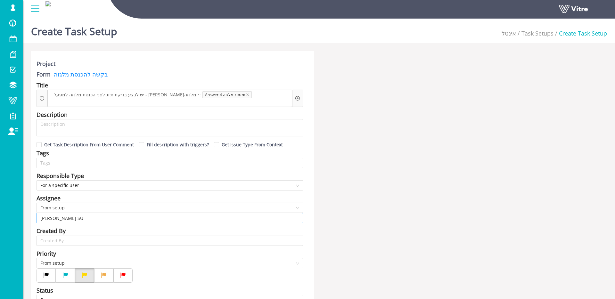
click at [70, 213] on input "[PERSON_NAME] SU" at bounding box center [169, 218] width 259 height 10
click at [74, 203] on span "From setup" at bounding box center [169, 208] width 259 height 10
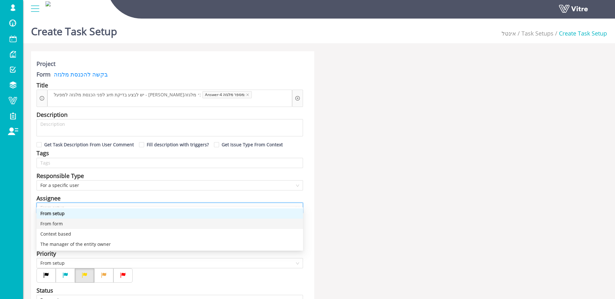
click at [73, 222] on div "From form" at bounding box center [169, 223] width 259 height 7
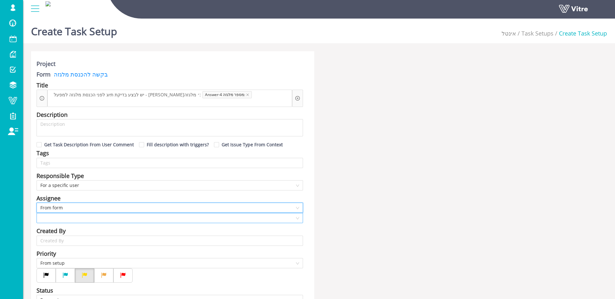
click at [76, 213] on input "search" at bounding box center [167, 218] width 254 height 10
click at [109, 256] on div "5 בחירת ממונה בטיחות מאשר מטעם אינטל" at bounding box center [169, 254] width 259 height 7
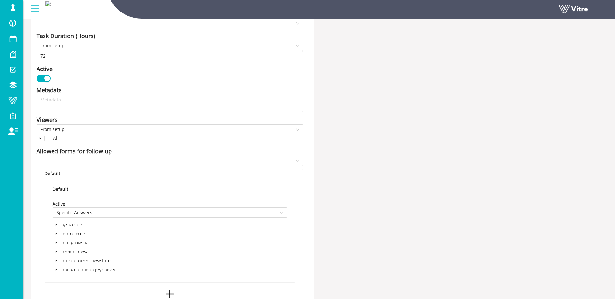
scroll to position [288, 0]
click at [111, 155] on input "search" at bounding box center [167, 160] width 254 height 10
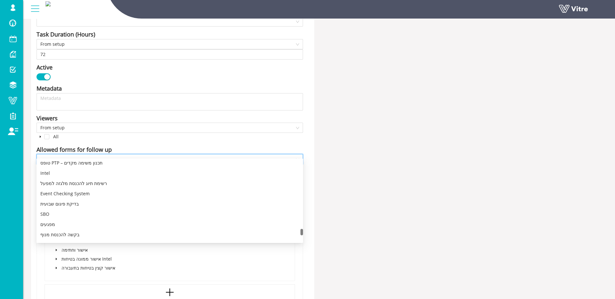
scroll to position [2234, 0]
click at [84, 185] on div "רשימת תיוג להכנסת מלגזה למפעל" at bounding box center [169, 185] width 259 height 7
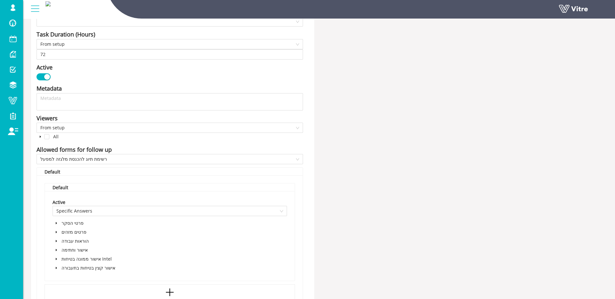
click at [56, 266] on icon "caret-down" at bounding box center [56, 267] width 3 height 3
click at [64, 276] on icon "caret-down" at bounding box center [63, 277] width 1 height 2
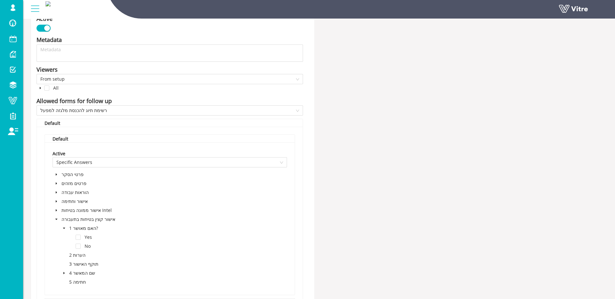
scroll to position [342, 0]
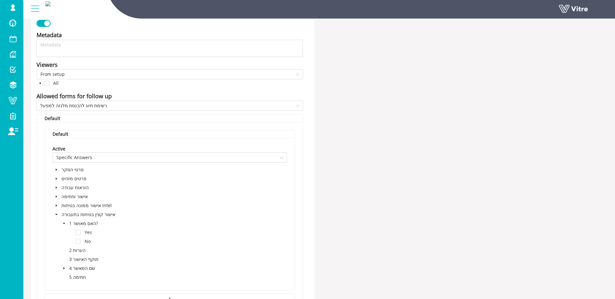
click at [148, 215] on div "פרטי הסקר פרטים מזהים הוראות עבודה אישור וחתימה אישור ממונה בטיחות Intel אישור …" at bounding box center [170, 224] width 234 height 117
click at [80, 229] on div "Yes" at bounding box center [73, 233] width 41 height 9
click at [80, 230] on span at bounding box center [78, 232] width 5 height 5
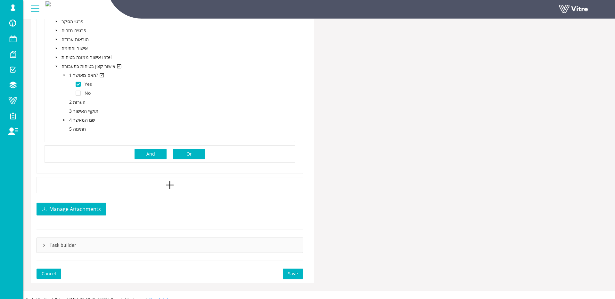
scroll to position [489, 0]
click at [300, 269] on button "Save" at bounding box center [293, 274] width 20 height 10
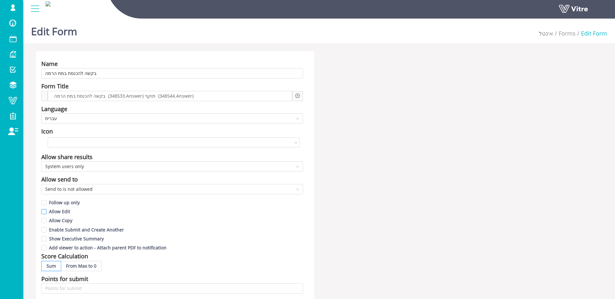
click at [56, 215] on label "Allow Edit" at bounding box center [56, 211] width 31 height 7
click at [47, 215] on input "Allow Edit" at bounding box center [44, 213] width 6 height 6
checkbox input "true"
drag, startPoint x: 56, startPoint y: 220, endPoint x: 82, endPoint y: 216, distance: 26.3
click at [57, 220] on span "Allow Copy" at bounding box center [60, 220] width 28 height 6
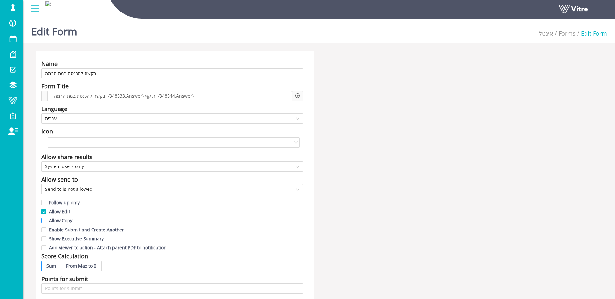
click at [47, 220] on input "Allow Copy" at bounding box center [44, 222] width 6 height 6
checkbox input "true"
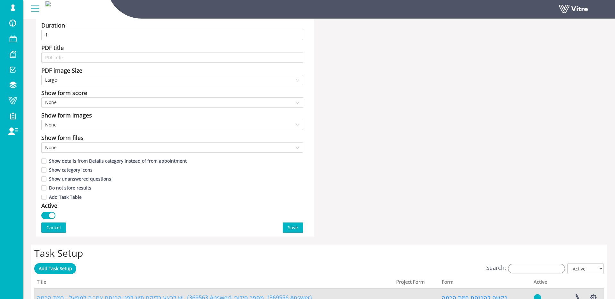
scroll to position [361, 0]
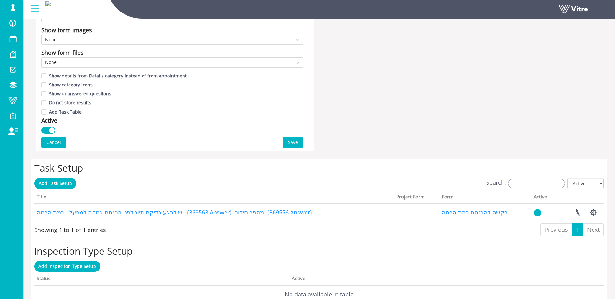
click at [295, 138] on button "Save" at bounding box center [293, 142] width 20 height 10
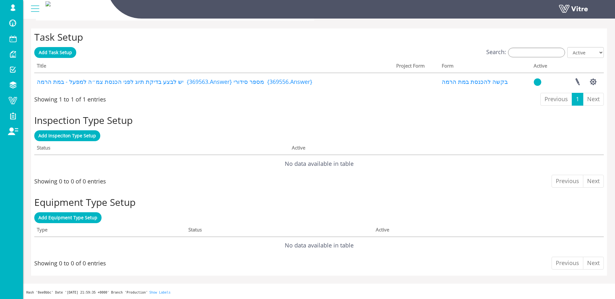
scroll to position [0, 0]
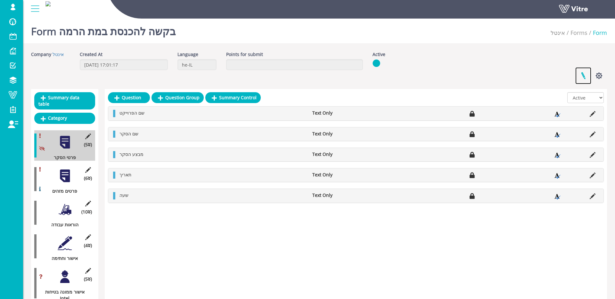
click at [581, 76] on link at bounding box center [583, 75] width 16 height 17
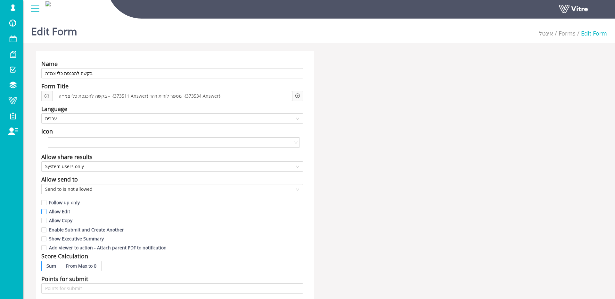
click at [68, 211] on span "Allow Edit" at bounding box center [59, 211] width 26 height 6
click at [47, 211] on input "Allow Edit" at bounding box center [44, 213] width 6 height 6
checkbox input "true"
drag, startPoint x: 67, startPoint y: 219, endPoint x: 153, endPoint y: 199, distance: 88.0
click at [67, 219] on span "Allow Copy" at bounding box center [60, 220] width 28 height 6
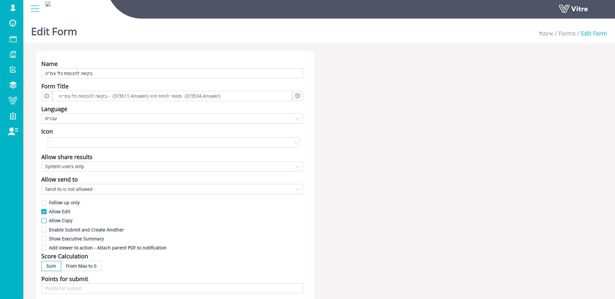
click at [47, 219] on input "Allow Copy" at bounding box center [44, 222] width 6 height 6
checkbox input "true"
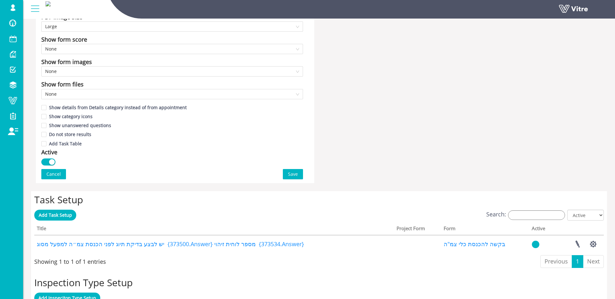
scroll to position [389, 0]
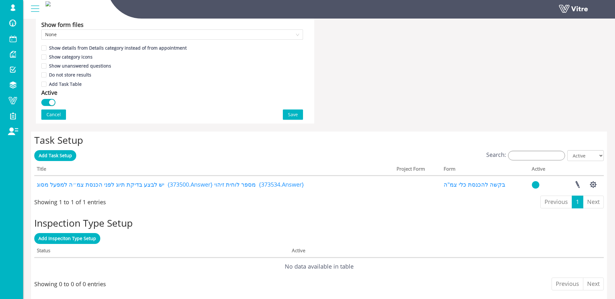
click at [295, 116] on span "Save" at bounding box center [293, 114] width 10 height 7
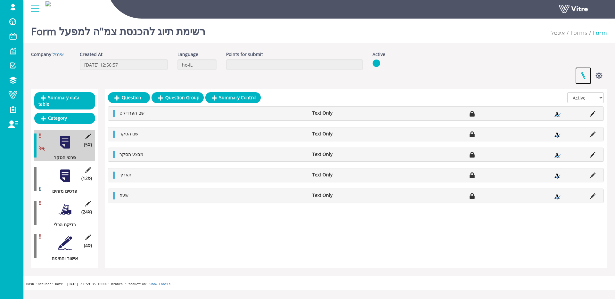
click at [578, 77] on link at bounding box center [583, 75] width 16 height 17
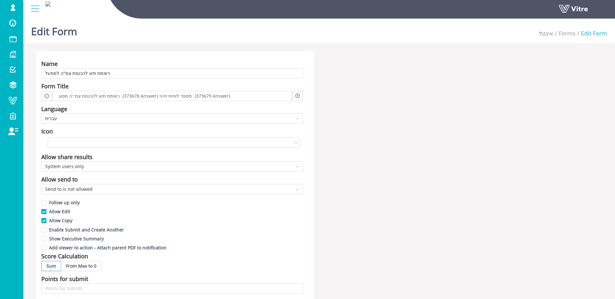
drag, startPoint x: 568, startPoint y: 35, endPoint x: 540, endPoint y: 25, distance: 30.3
click at [568, 35] on link "Forms" at bounding box center [566, 33] width 17 height 8
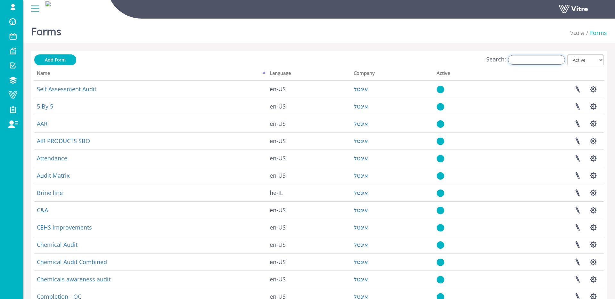
click at [546, 55] on input "Search:" at bounding box center [536, 60] width 57 height 10
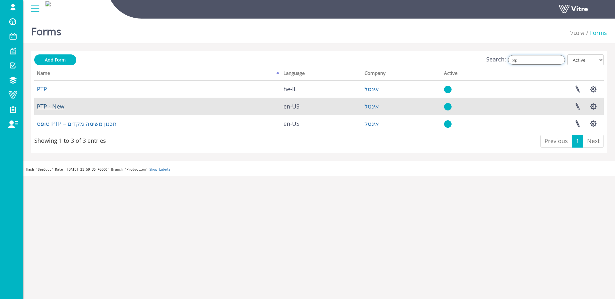
type input "ptp"
click at [54, 104] on link "PTP - New" at bounding box center [51, 106] width 28 height 8
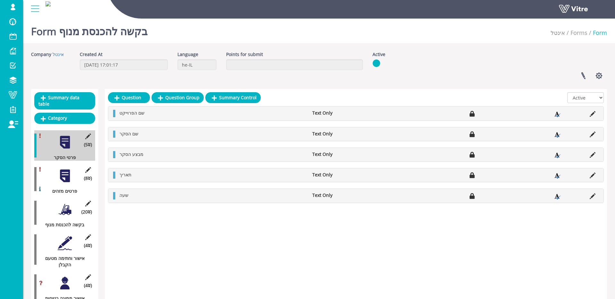
click at [62, 177] on div at bounding box center [65, 176] width 14 height 14
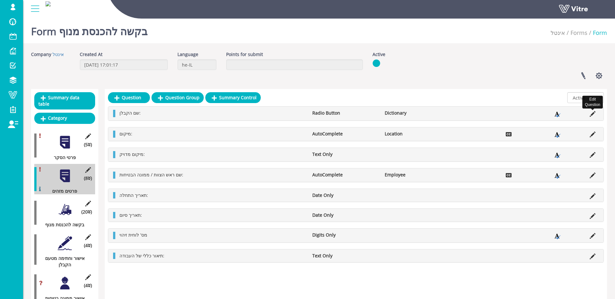
click at [591, 114] on icon at bounding box center [592, 114] width 6 height 6
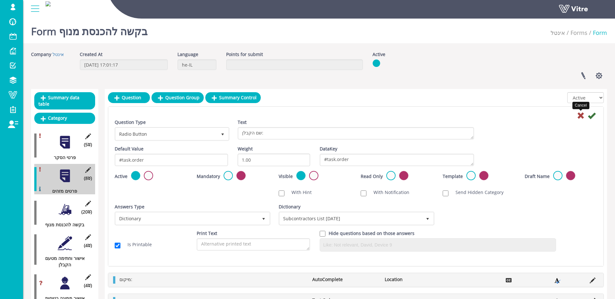
click at [580, 117] on icon at bounding box center [581, 116] width 8 height 8
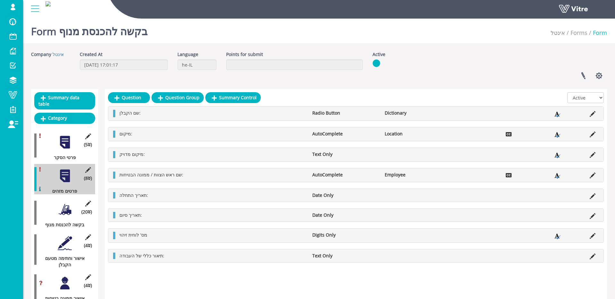
click at [386, 176] on li "Employee" at bounding box center [417, 175] width 72 height 6
click at [58, 210] on div at bounding box center [65, 209] width 14 height 14
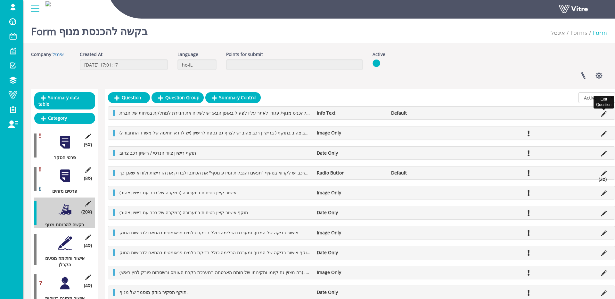
click at [601, 114] on icon at bounding box center [604, 114] width 6 height 6
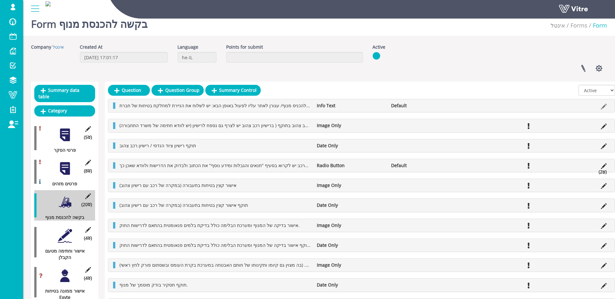
scroll to position [9, 0]
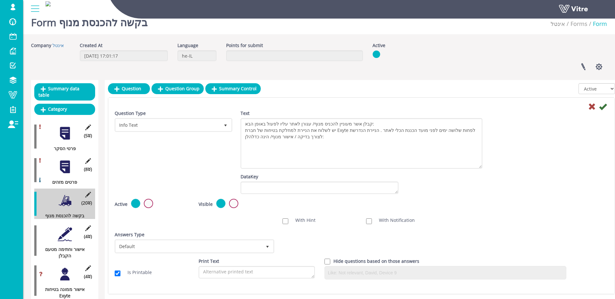
drag, startPoint x: 478, startPoint y: 128, endPoint x: 467, endPoint y: 168, distance: 41.1
click at [471, 168] on textarea "קבלן אשר מעוניין להכניס מנוף/ עגורן לאתר עליו לפעול באופן הבא: יש לשלוח את הניי…" at bounding box center [361, 143] width 242 height 51
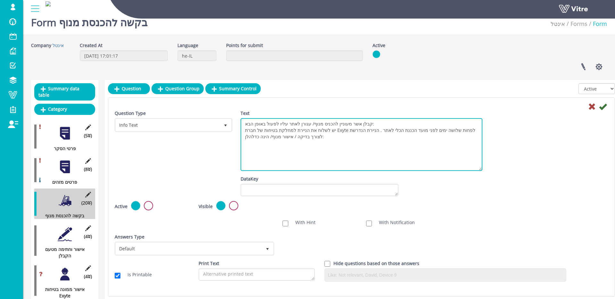
click at [345, 131] on textarea "קבלן אשר מעוניין להכניס מנוף/ עגורן לאתר עליו לפעול באופן הבא: יש לשלוח את הניי…" at bounding box center [361, 144] width 242 height 53
type textarea "קבלן אשר מעוניין להכניס מנוף/ עגורן לאתר עליו לפעול באופן הבא: יש לשלוח את הניי…"
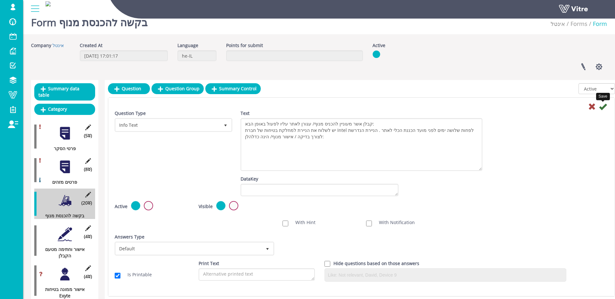
click at [600, 108] on icon at bounding box center [603, 107] width 8 height 8
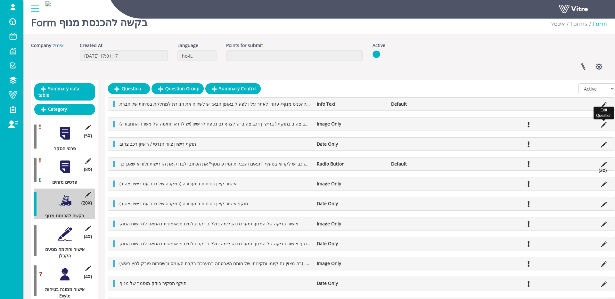
click at [603, 124] on icon at bounding box center [604, 125] width 6 height 6
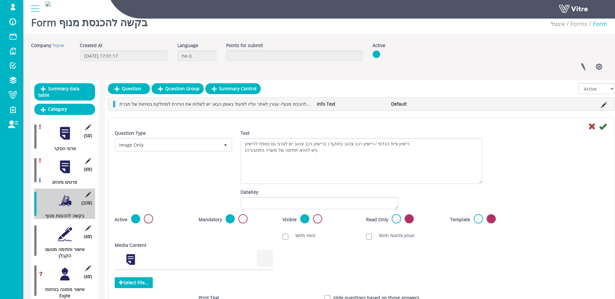
drag, startPoint x: 480, startPoint y: 148, endPoint x: 513, endPoint y: 164, distance: 36.4
click at [479, 184] on textarea "רישיון ציוד הנדסי / רישיון רכב צהוב בתוקף ( ברישיון רכב צהוב יש לצרף גם נספח לר…" at bounding box center [361, 161] width 242 height 46
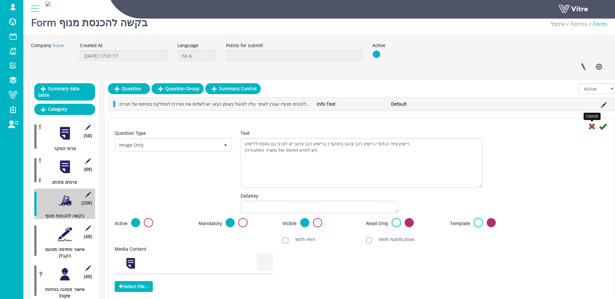
click at [591, 128] on icon at bounding box center [592, 127] width 8 height 8
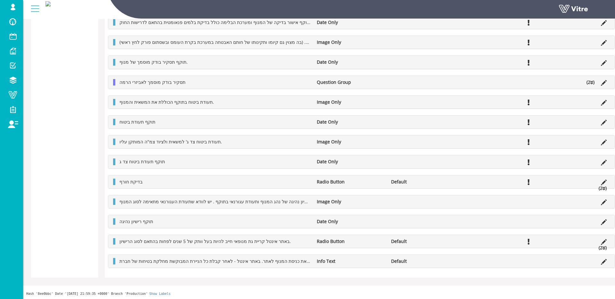
scroll to position [428, 0]
click at [601, 260] on icon at bounding box center [604, 261] width 6 height 6
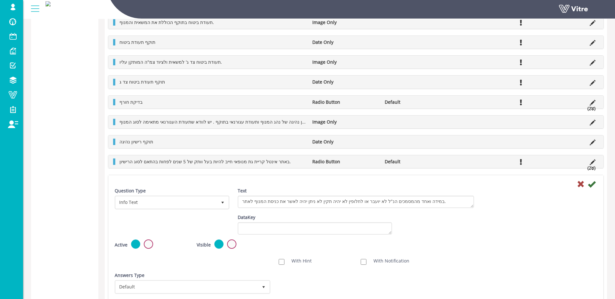
scroll to position [522, 0]
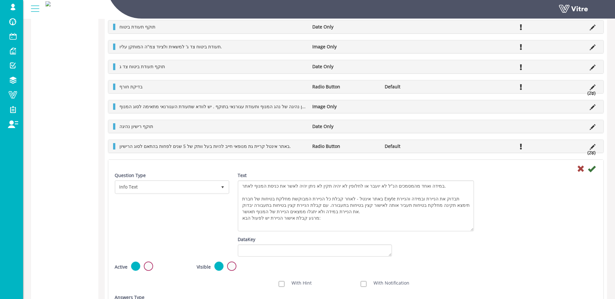
drag, startPoint x: 471, startPoint y: 189, endPoint x: 441, endPoint y: 212, distance: 38.1
click at [474, 228] on div "Text במידה ואחד מהמסמכים הנ"ל לא יועבר או לחלופין לא יהיה תקין לא ניתן יהיה לאש…" at bounding box center [356, 204] width 246 height 64
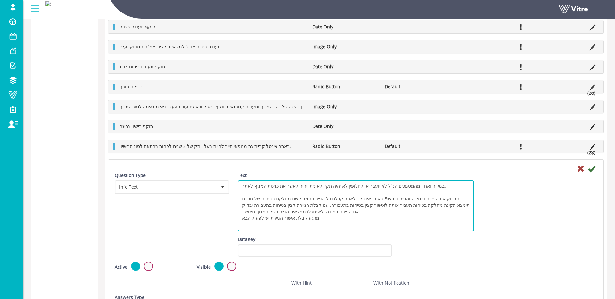
click at [392, 198] on textarea "במידה ואחד מהמסמכים הנ"ל לא יועבר או לחלופין לא יהיה תקין לא ניתן יהיה לאשר את …" at bounding box center [356, 205] width 236 height 51
type textarea "במידה ואחד מהמסמכים הנ"ל לא יועבר או לחלופין לא יהיה תקין לא ניתן יהיה לאשר את …"
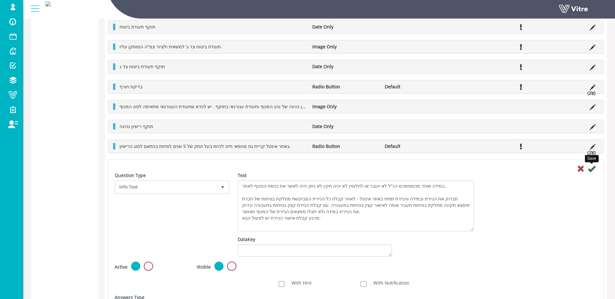
click at [592, 168] on icon at bounding box center [592, 169] width 8 height 8
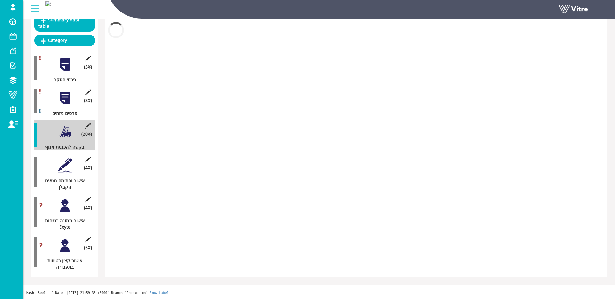
scroll to position [401, 0]
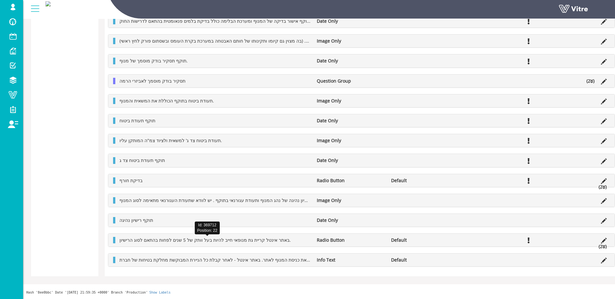
click at [233, 241] on span "באתר אינטל קריית גת מנופאי חייב להיות בעל וותק של 5 שנים לפחות בהתאם לסוג הרישי…" at bounding box center [204, 240] width 171 height 6
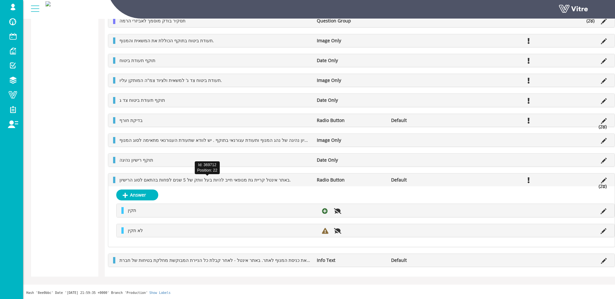
click at [229, 181] on span "באתר אינטל קריית גת מנופאי חייב להיות בעל וותק של 5 שנים לפחות בהתאם לסוג הרישי…" at bounding box center [204, 180] width 171 height 6
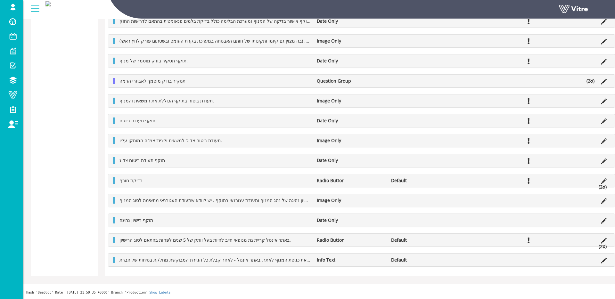
click at [597, 201] on li at bounding box center [603, 200] width 12 height 6
click at [603, 201] on icon at bounding box center [604, 201] width 6 height 6
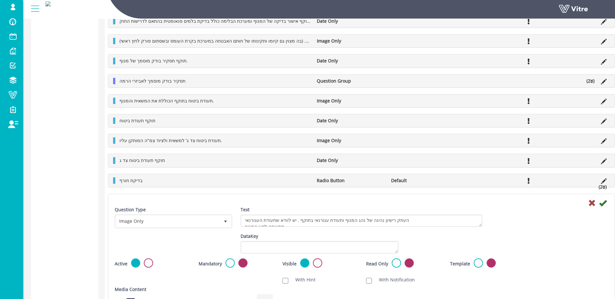
scroll to position [522, 0]
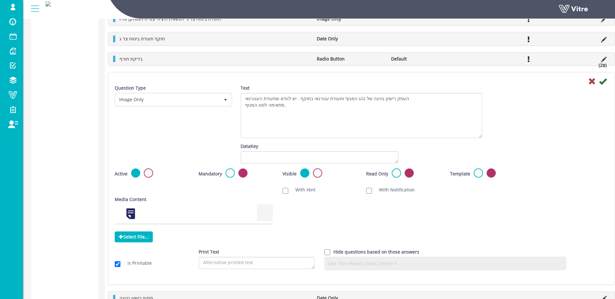
drag, startPoint x: 480, startPoint y: 102, endPoint x: 481, endPoint y: 141, distance: 38.4
click at [480, 138] on textarea "העתק רישיון נהיגה של נהג המנוף ותעודת עגורנאי בתוקף . יש לוודא שתעודת העגורנאי …" at bounding box center [361, 115] width 242 height 45
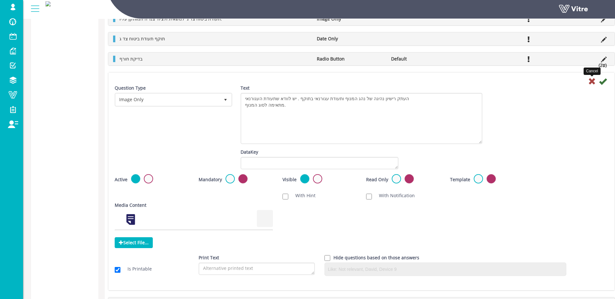
click at [589, 81] on icon at bounding box center [592, 81] width 8 height 8
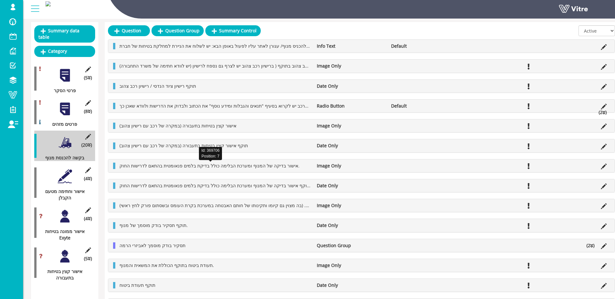
scroll to position [0, 0]
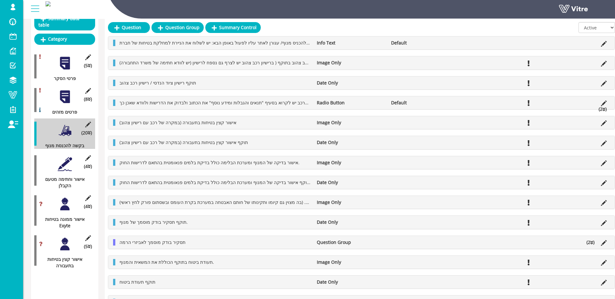
click at [66, 161] on div at bounding box center [65, 164] width 14 height 14
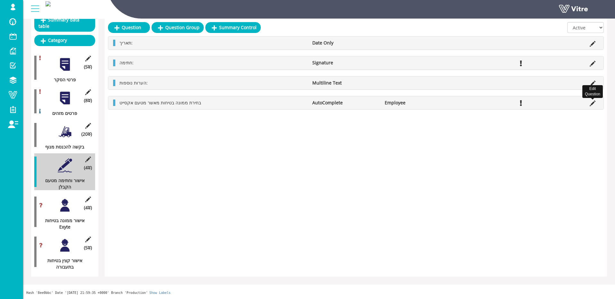
click at [591, 102] on icon at bounding box center [592, 104] width 6 height 6
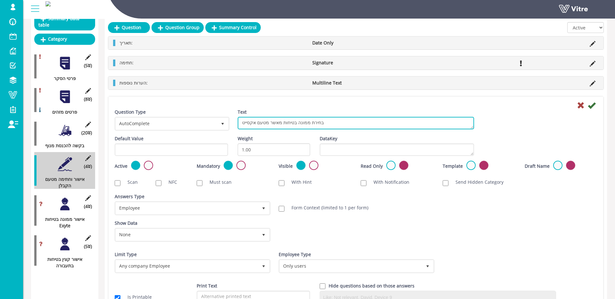
click at [249, 124] on textarea "בחירת ממונה בטיחות מאשר מטעם אקסייט" at bounding box center [356, 123] width 236 height 12
type textarea "בחירת ממונה בטיחות מאשר מטעם אינטל"
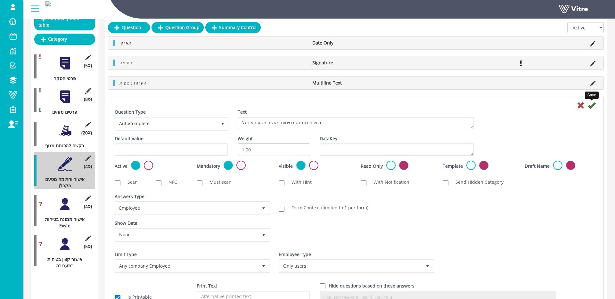
click at [589, 105] on icon at bounding box center [592, 106] width 8 height 8
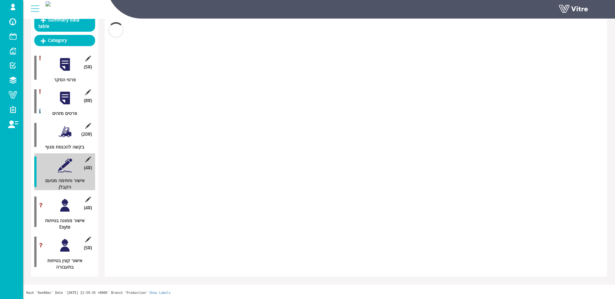
scroll to position [78, 0]
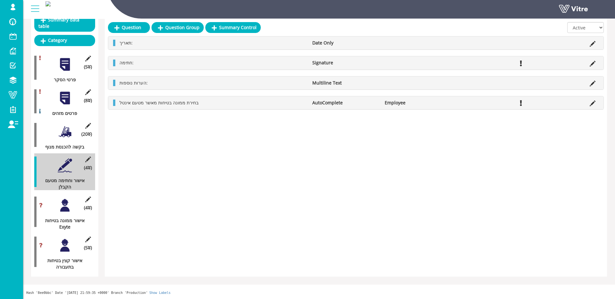
click at [58, 203] on div at bounding box center [65, 205] width 14 height 14
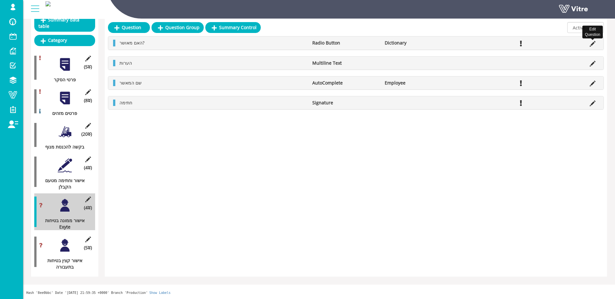
click at [589, 45] on icon at bounding box center [592, 44] width 6 height 6
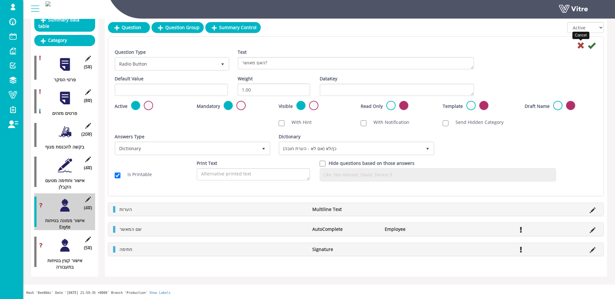
click at [581, 46] on icon at bounding box center [581, 46] width 8 height 8
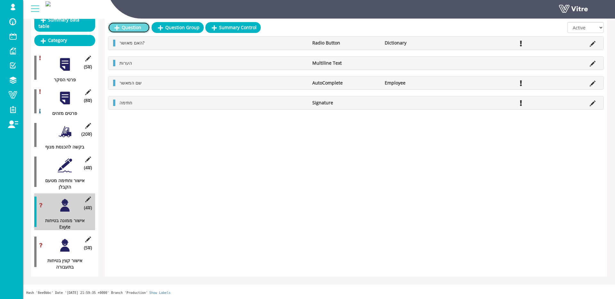
click at [137, 30] on link "Question" at bounding box center [129, 27] width 42 height 11
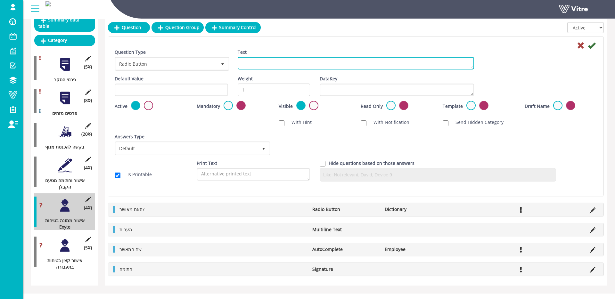
click at [305, 64] on textarea "Text" at bounding box center [356, 63] width 236 height 12
paste textarea "בחירת קצין בטיחות בתעבורה לאישור"
type textarea "בחירת קצין בטיחות בתעבורה לאישור"
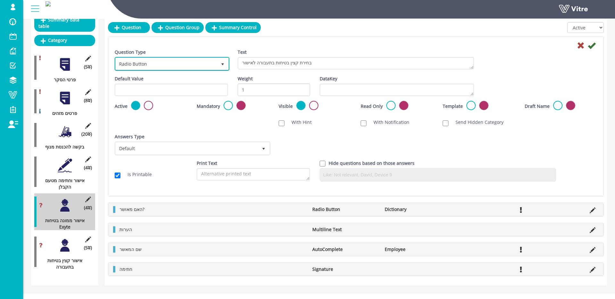
click at [178, 67] on span "Radio Button" at bounding box center [166, 64] width 101 height 12
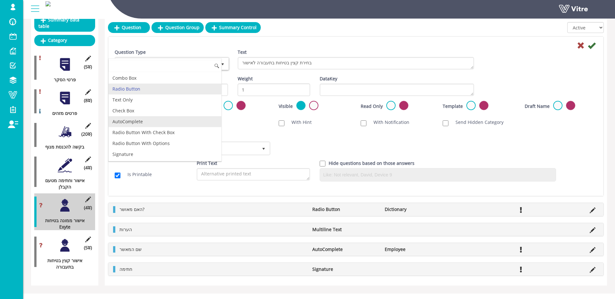
click at [146, 121] on li "AutoComplete" at bounding box center [165, 121] width 113 height 11
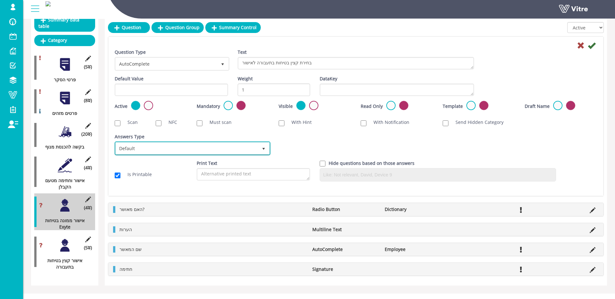
click at [197, 144] on span "Default" at bounding box center [187, 148] width 142 height 12
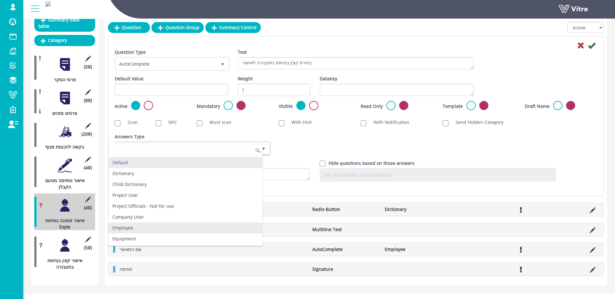
click at [170, 224] on li "Employee" at bounding box center [186, 228] width 154 height 11
checkbox input "true"
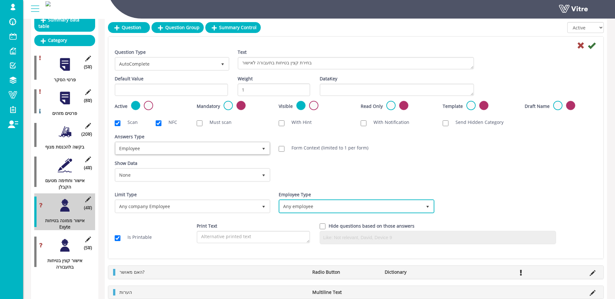
click at [311, 210] on span "Any employee" at bounding box center [351, 206] width 142 height 12
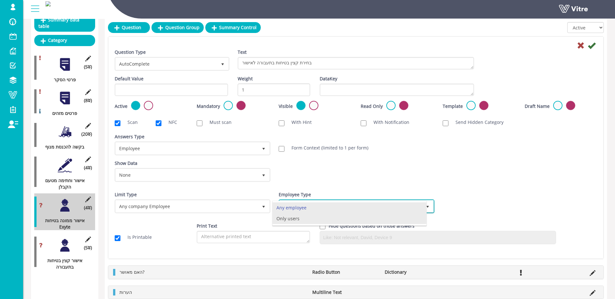
drag, startPoint x: 311, startPoint y: 220, endPoint x: 329, endPoint y: 208, distance: 21.8
click at [311, 220] on li "Only users" at bounding box center [349, 218] width 154 height 11
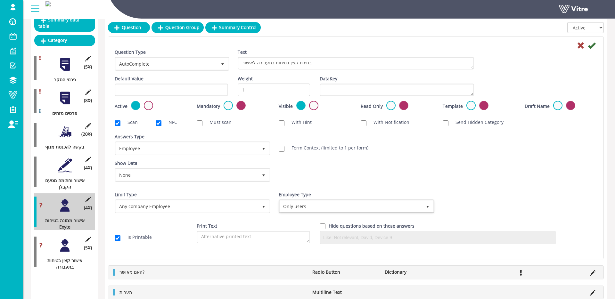
drag, startPoint x: 226, startPoint y: 105, endPoint x: 233, endPoint y: 105, distance: 7.4
click at [226, 105] on label at bounding box center [227, 105] width 9 height 9
click at [0, 0] on input "radio" at bounding box center [0, 0] width 0 height 0
click at [593, 45] on icon at bounding box center [592, 46] width 8 height 8
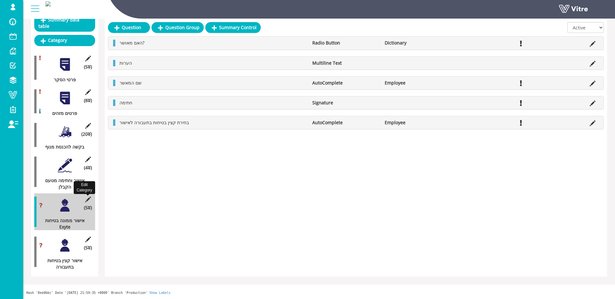
click at [85, 197] on icon at bounding box center [88, 200] width 8 height 6
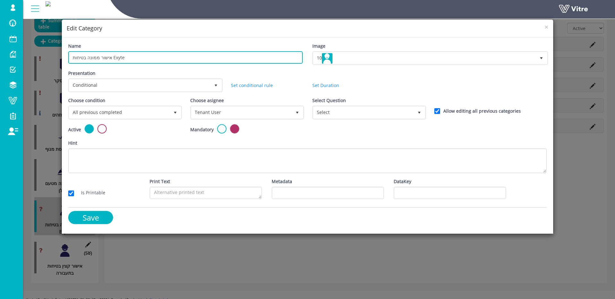
click at [119, 57] on input "אישור ממונה בטיחות Exyte" at bounding box center [185, 57] width 234 height 12
drag, startPoint x: 119, startPoint y: 57, endPoint x: 256, endPoint y: 66, distance: 137.4
click at [119, 57] on input "אישור ממונה בטיחות Exyte" at bounding box center [185, 57] width 234 height 12
type input "אישור ממונה בטיחות Intel"
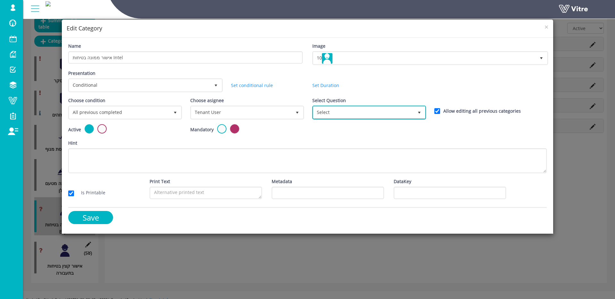
click at [360, 111] on span "Select" at bounding box center [363, 113] width 100 height 12
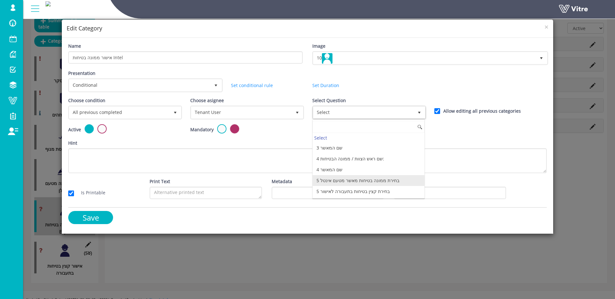
click at [401, 181] on li "5 בחירת ממונה בטיחות מאשר מטעם אינטל" at bounding box center [369, 180] width 112 height 11
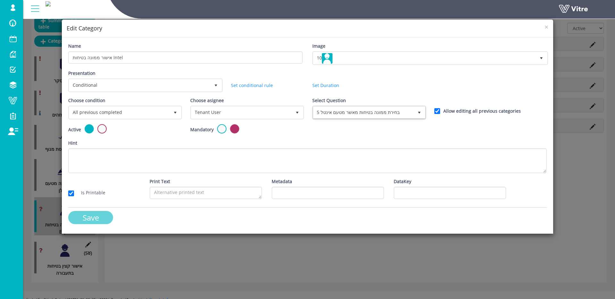
click at [93, 215] on input "Save" at bounding box center [90, 217] width 45 height 13
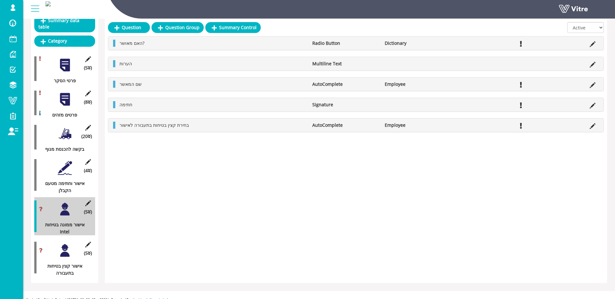
click at [64, 251] on div at bounding box center [65, 250] width 14 height 14
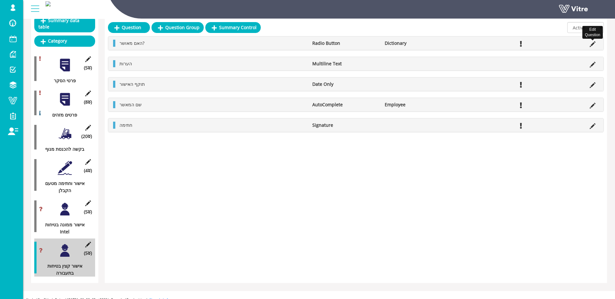
click at [595, 43] on icon at bounding box center [592, 44] width 6 height 6
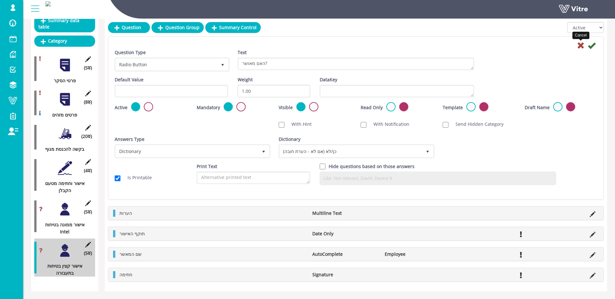
click at [581, 44] on icon at bounding box center [581, 46] width 8 height 8
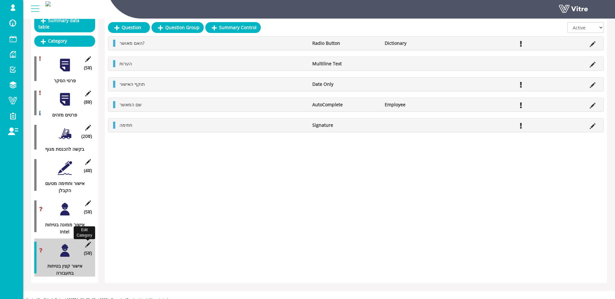
click at [90, 242] on icon at bounding box center [88, 245] width 8 height 6
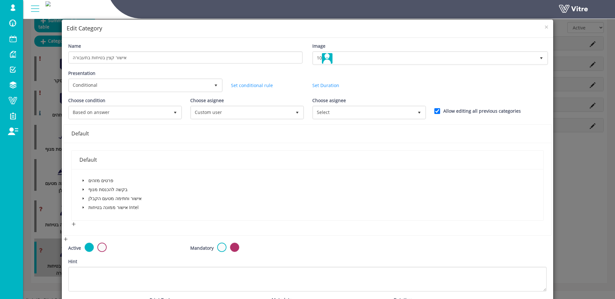
click at [82, 208] on icon "caret-down" at bounding box center [83, 207] width 3 height 3
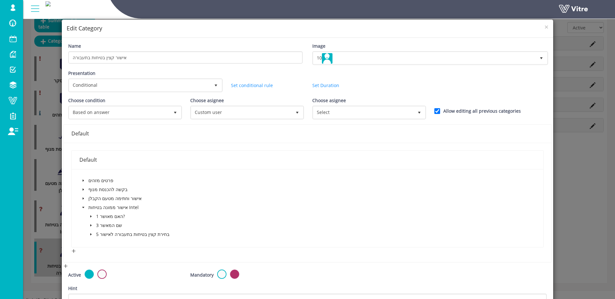
click at [90, 215] on icon "caret-down" at bounding box center [90, 216] width 3 height 3
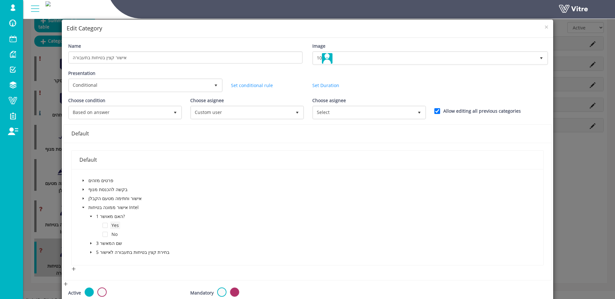
click at [103, 226] on span at bounding box center [104, 225] width 5 height 5
drag, startPoint x: 338, startPoint y: 110, endPoint x: 343, endPoint y: 113, distance: 5.7
click at [338, 110] on span "Select" at bounding box center [363, 113] width 100 height 12
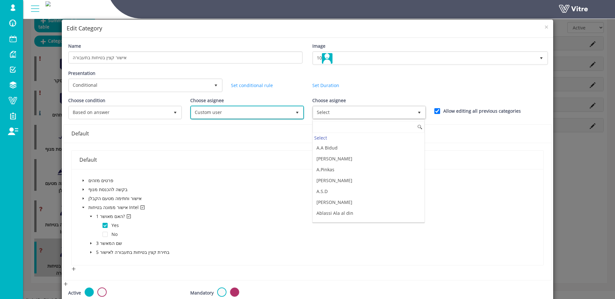
click at [279, 111] on span "Custom user" at bounding box center [241, 113] width 100 height 12
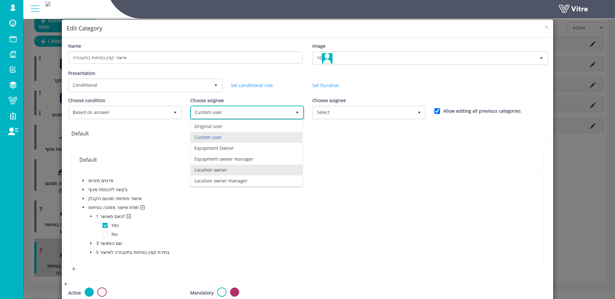
scroll to position [45, 0]
click at [240, 183] on li "Tenant User" at bounding box center [247, 179] width 112 height 11
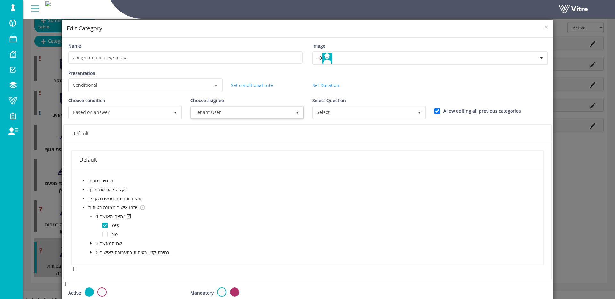
click at [354, 117] on div "Select Question Select" at bounding box center [368, 110] width 122 height 27
click at [354, 115] on span "Select" at bounding box center [363, 113] width 100 height 12
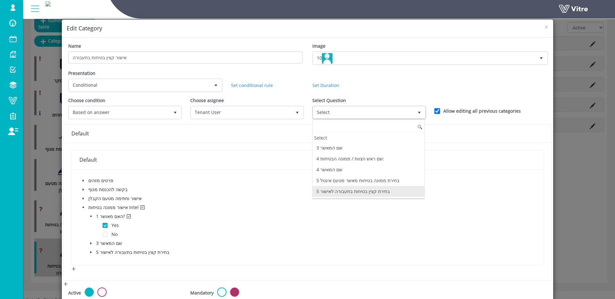
click at [399, 194] on li "5 בחירת קצין בטיחות בתעבורה לאישור" at bounding box center [369, 191] width 112 height 11
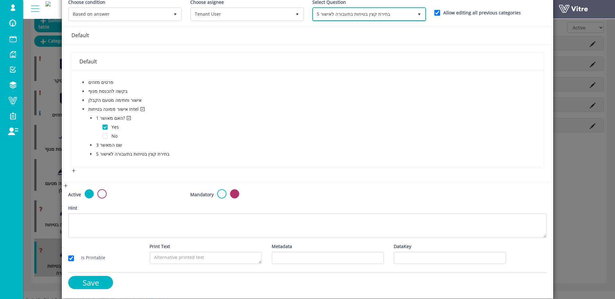
scroll to position [98, 0]
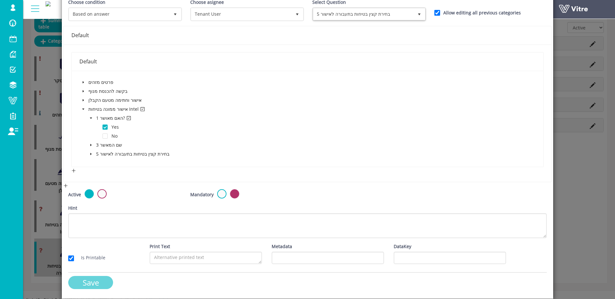
click at [91, 284] on input "Save" at bounding box center [90, 282] width 45 height 13
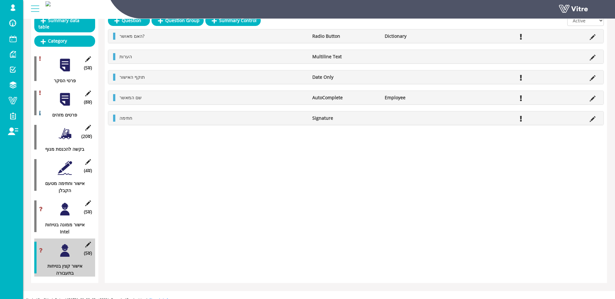
scroll to position [0, 0]
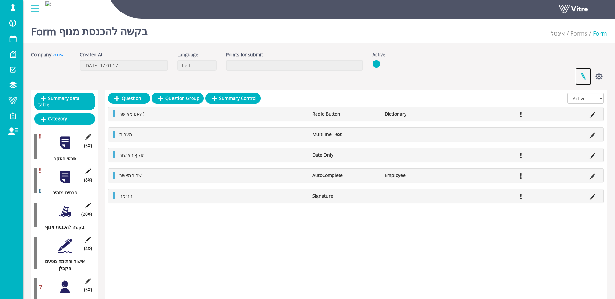
click at [582, 74] on link at bounding box center [583, 76] width 16 height 17
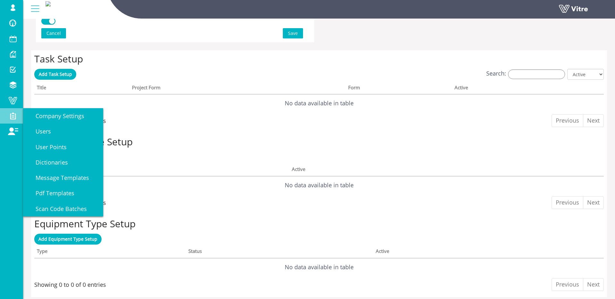
scroll to position [472, 0]
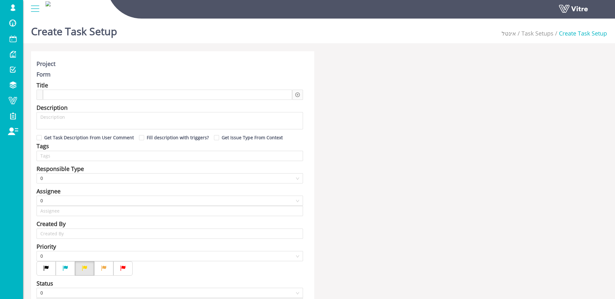
type input "[PERSON_NAME] SU"
click at [84, 93] on span at bounding box center [72, 94] width 49 height 7
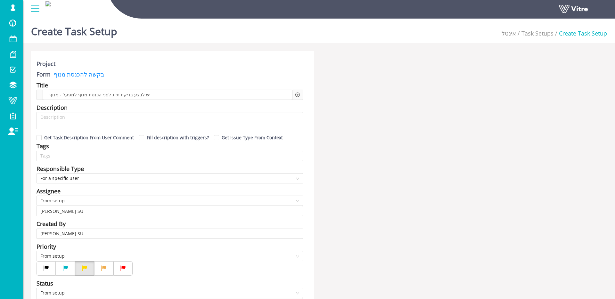
click at [297, 96] on icon "plus-circle" at bounding box center [297, 95] width 4 height 4
click at [327, 102] on input "search" at bounding box center [352, 100] width 78 height 10
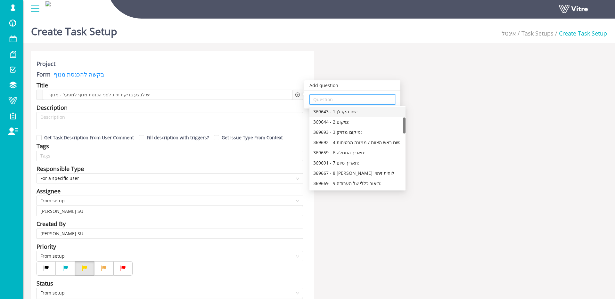
scroll to position [59, 0]
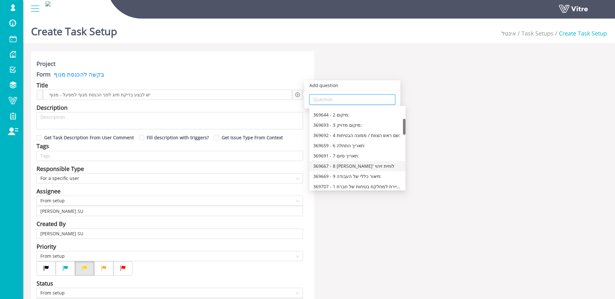
click at [368, 165] on div "369667 - 8 [PERSON_NAME]' לוחית זיהוי" at bounding box center [357, 166] width 88 height 7
type input "369667 - 8 [PERSON_NAME]' לוחית זיהוי"
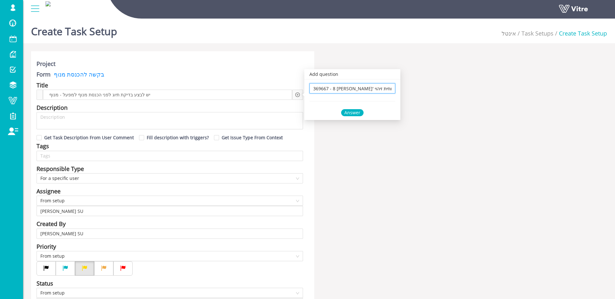
scroll to position [0, 0]
click at [352, 113] on div "Answer" at bounding box center [352, 112] width 22 height 7
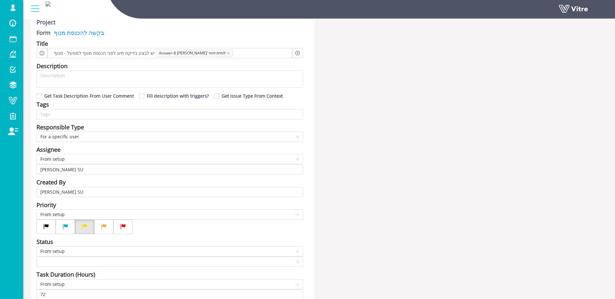
scroll to position [45, 0]
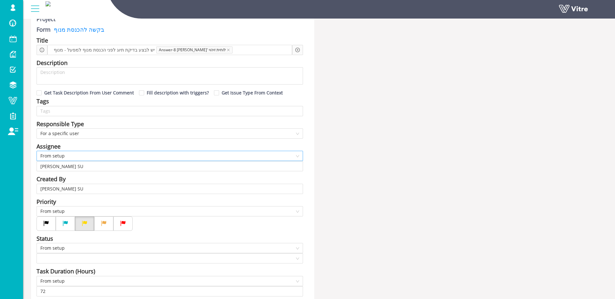
click at [72, 156] on span "From setup" at bounding box center [169, 156] width 259 height 10
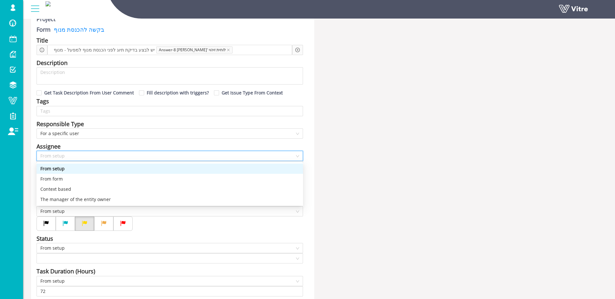
click at [74, 176] on div "From form" at bounding box center [169, 178] width 259 height 7
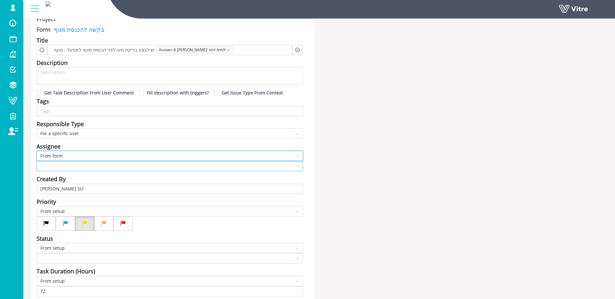
click at [72, 167] on input "search" at bounding box center [167, 166] width 254 height 10
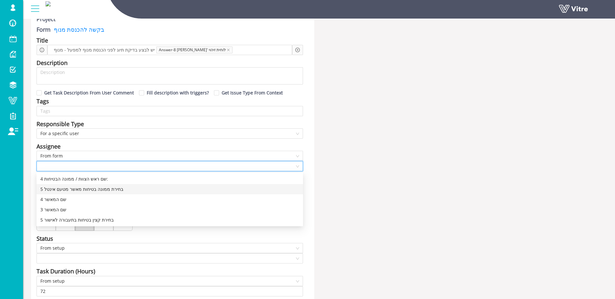
click at [89, 189] on div "5 בחירת ממונה בטיחות מאשר מטעם אינטל" at bounding box center [169, 189] width 259 height 7
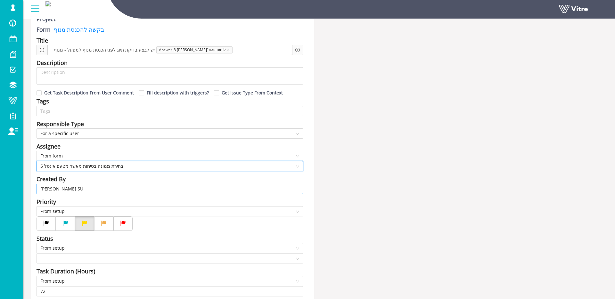
click at [113, 188] on input "[PERSON_NAME] SU" at bounding box center [169, 189] width 259 height 10
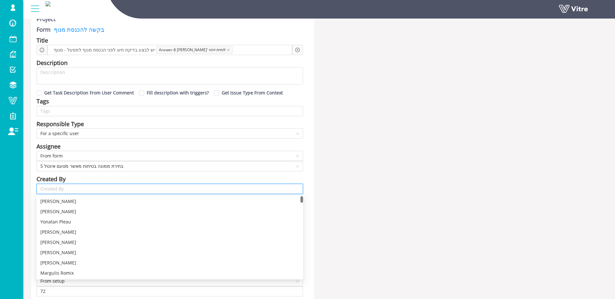
click at [22, 177] on div "[DOMAIN_NAME] Profile Notification Change Company English עברית English Español…" at bounding box center [11, 149] width 23 height 299
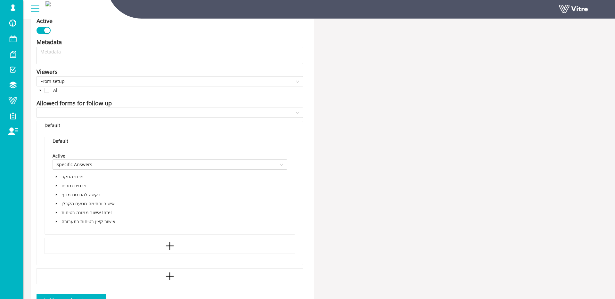
scroll to position [334, 0]
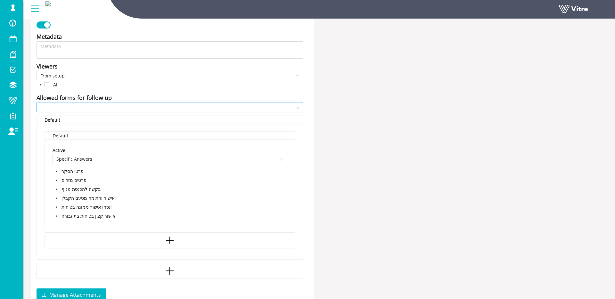
click at [92, 104] on input "search" at bounding box center [167, 107] width 254 height 10
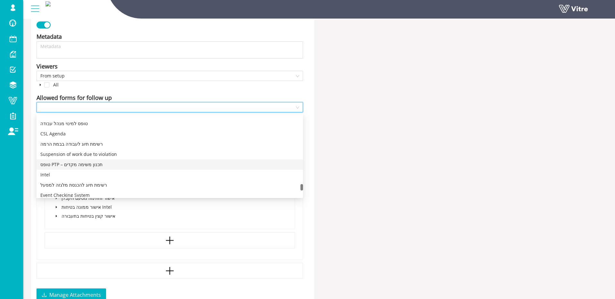
scroll to position [2449, 0]
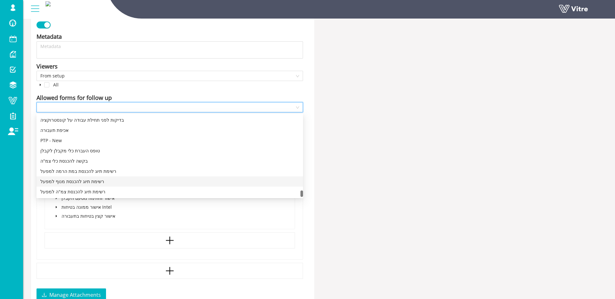
click at [105, 180] on div "רשימת תיוג להכנסת מנוף למפעל" at bounding box center [169, 181] width 259 height 7
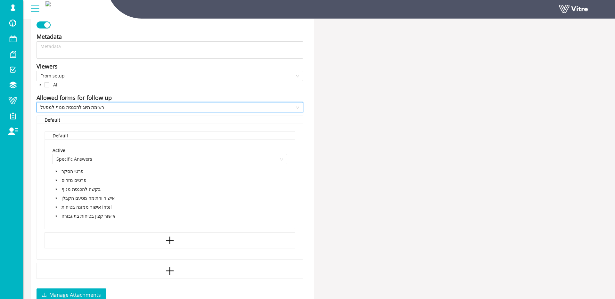
click at [55, 217] on icon "caret-down" at bounding box center [56, 216] width 3 height 3
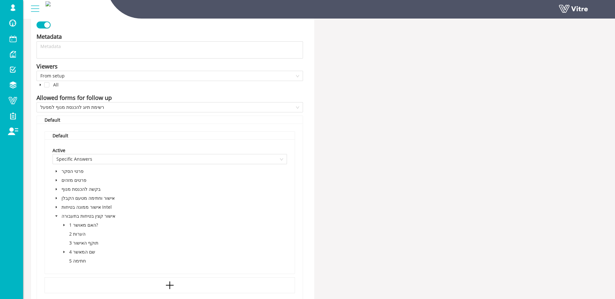
click at [64, 227] on span at bounding box center [64, 225] width 8 height 8
click at [79, 234] on span at bounding box center [78, 234] width 5 height 5
click at [40, 127] on div "Default Active Specific Answers פרטי הסקר פרטים מזהים בקשה להכנסת מנוף אישור וח…" at bounding box center [170, 223] width 266 height 199
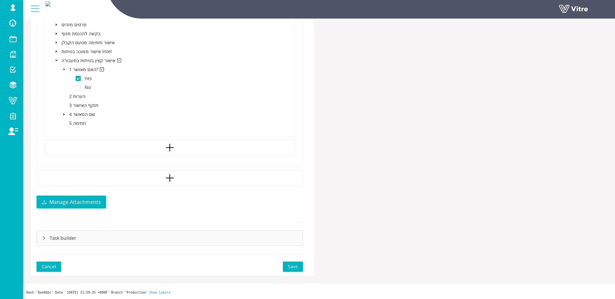
click at [295, 266] on span "Save" at bounding box center [293, 266] width 10 height 7
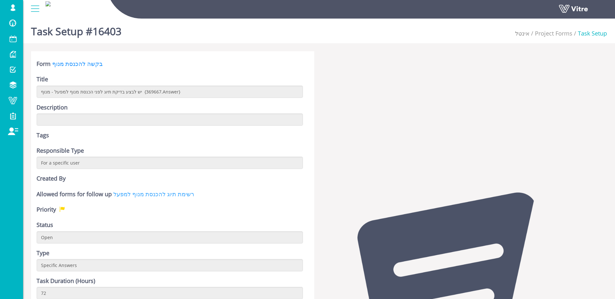
click at [173, 192] on link "רשימת תיוג להכנסת מנוף למפעל" at bounding box center [153, 194] width 81 height 8
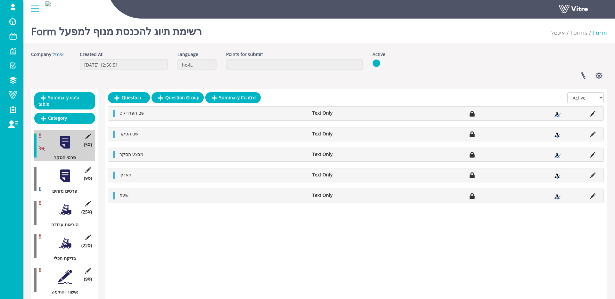
click at [63, 170] on div at bounding box center [65, 176] width 14 height 14
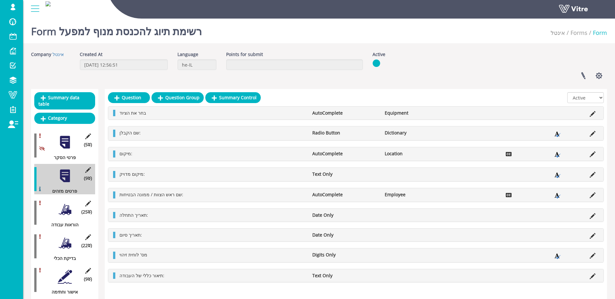
click at [589, 114] on icon at bounding box center [592, 114] width 6 height 6
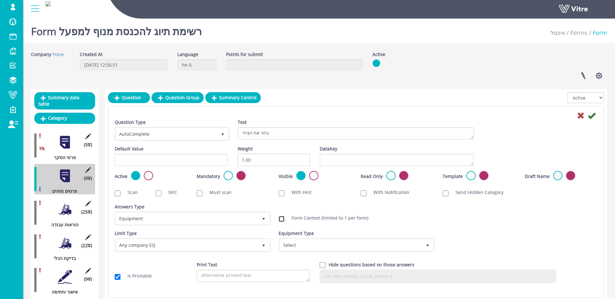
click at [282, 219] on input "Form Context (limited to 1 per form)" at bounding box center [282, 219] width 6 height 6
checkbox input "true"
click at [591, 116] on icon at bounding box center [592, 116] width 8 height 8
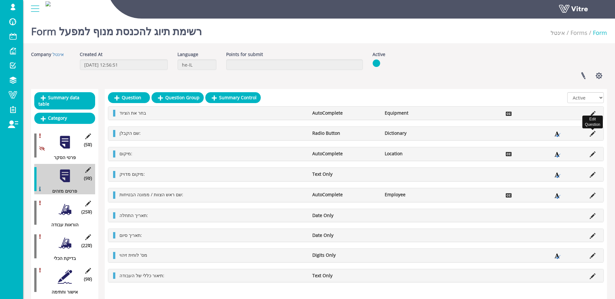
click at [591, 133] on icon at bounding box center [592, 134] width 6 height 6
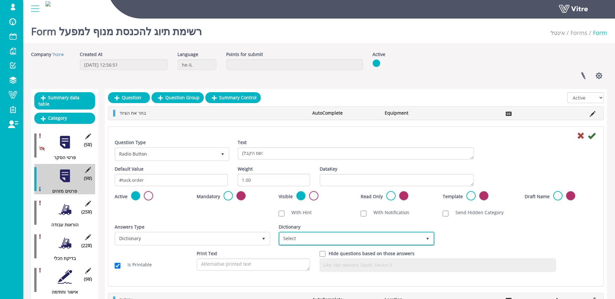
click at [341, 239] on span "Select" at bounding box center [351, 239] width 142 height 12
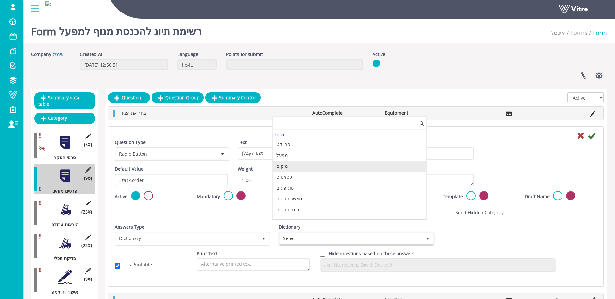
type input "ד"
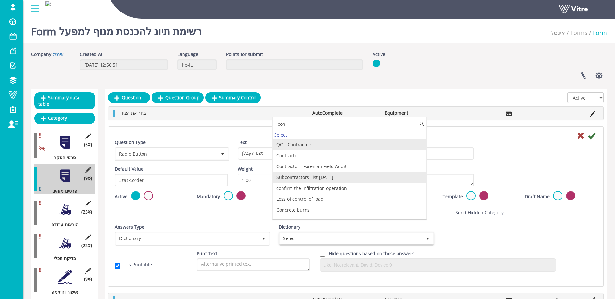
click at [355, 175] on li "Subcontractors List 20.04.25" at bounding box center [349, 177] width 154 height 11
type input "con"
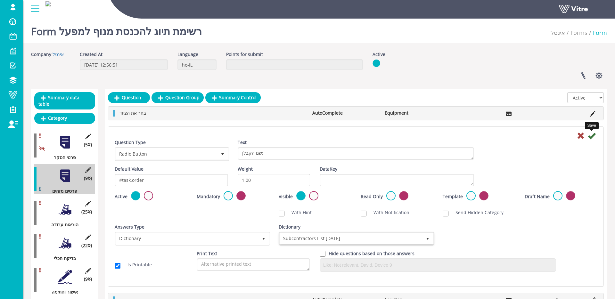
click at [592, 136] on icon at bounding box center [592, 136] width 8 height 8
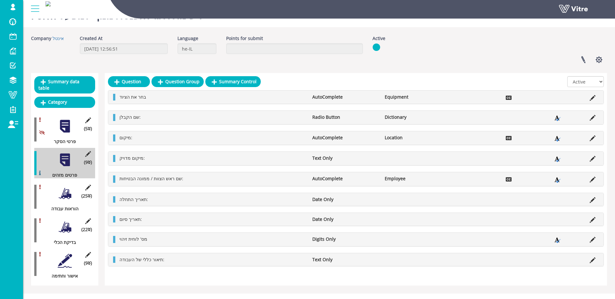
scroll to position [25, 0]
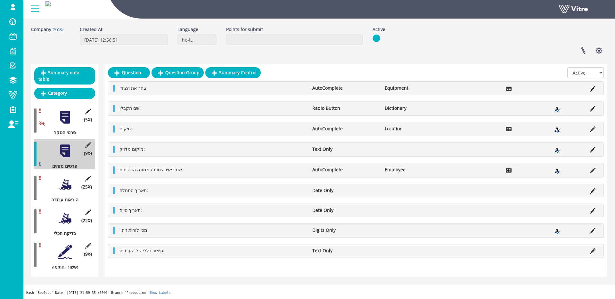
click at [63, 182] on div at bounding box center [65, 184] width 14 height 14
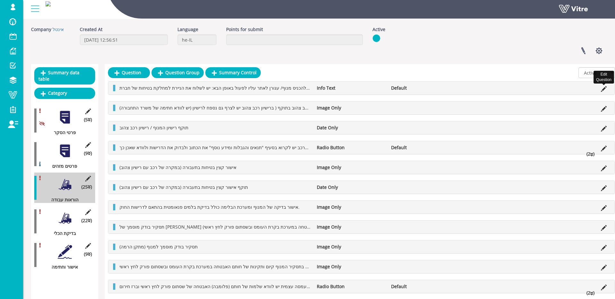
click at [604, 86] on icon at bounding box center [604, 89] width 6 height 6
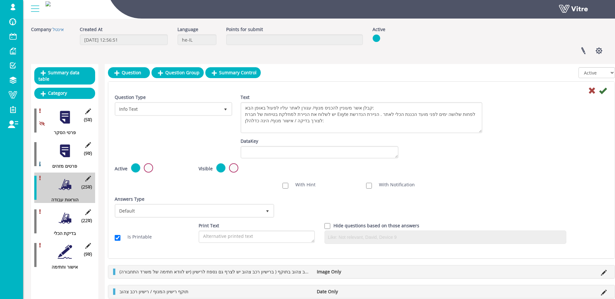
drag, startPoint x: 479, startPoint y: 112, endPoint x: 436, endPoint y: 130, distance: 46.3
click at [478, 131] on textarea "קבלן אשר מעוניין להכניס מנוף/ עגורן לאתר עליו לפעול באופן הבא: יש לשלוח את הניי…" at bounding box center [361, 117] width 242 height 31
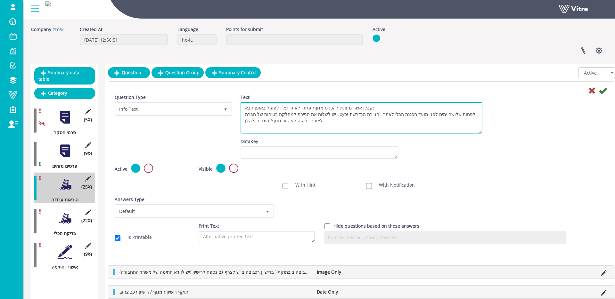
click at [347, 116] on textarea "קבלן אשר מעוניין להכניס מנוף/ עגורן לאתר עליו לפעול באופן הבא: יש לשלוח את הניי…" at bounding box center [361, 117] width 242 height 31
type textarea "קבלן אשר מעוניין להכניס מנוף/ עגורן לאתר עליו לפעול באופן הבא: יש לשלוח את הניי…"
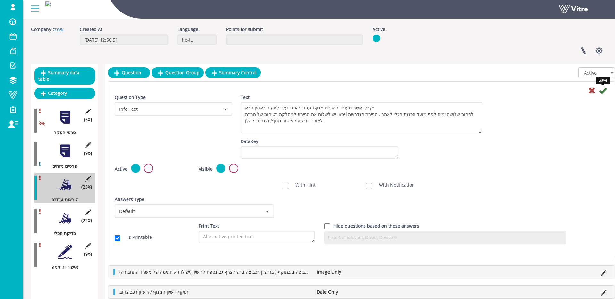
click at [604, 91] on icon at bounding box center [603, 91] width 8 height 8
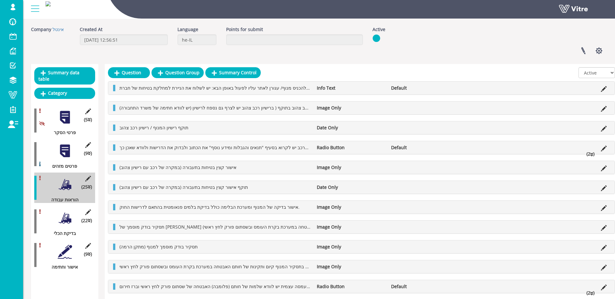
click at [605, 147] on icon at bounding box center [604, 149] width 6 height 6
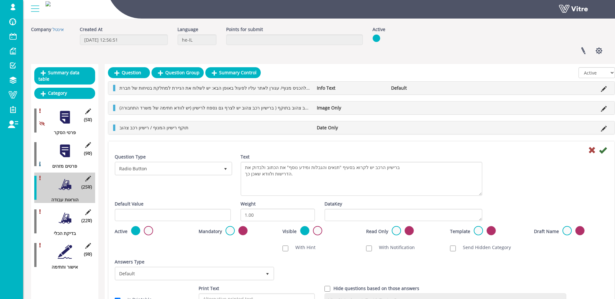
drag, startPoint x: 478, startPoint y: 174, endPoint x: 535, endPoint y: 172, distance: 56.7
click at [478, 192] on textarea "ברישיון הרכב יש לקרוא בסעיף "תנאים והגבלות ומידע נוסף" את הכתוב ולבדוק את הדריש…" at bounding box center [361, 179] width 242 height 34
click at [590, 152] on icon at bounding box center [592, 150] width 8 height 8
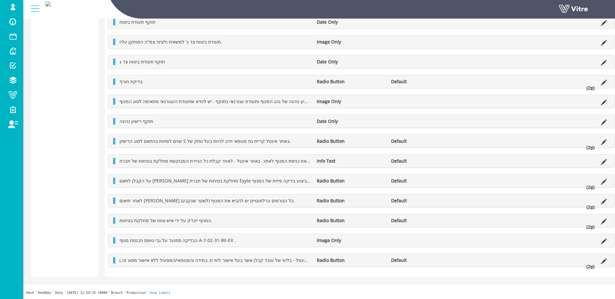
scroll to position [474, 0]
click at [604, 179] on icon at bounding box center [604, 182] width 6 height 6
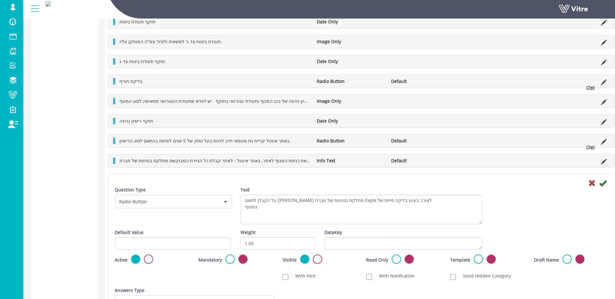
drag, startPoint x: 479, startPoint y: 205, endPoint x: 460, endPoint y: 224, distance: 26.9
click at [479, 224] on textarea "על הקבלן לתאם מול מחלקת בטיחות של חברת Exyte לצורך ביצוע בדיקה פיזית של המנוף." at bounding box center [361, 210] width 242 height 30
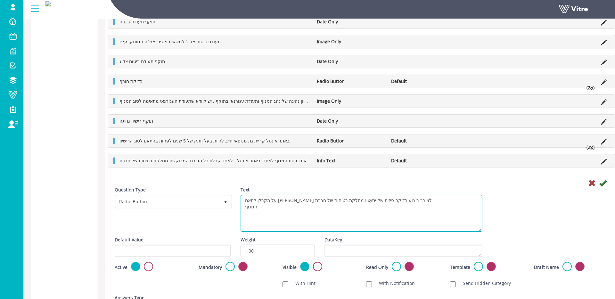
click at [345, 201] on textarea "על הקבלן לתאם מול מחלקת בטיחות של חברת Exyte לצורך ביצוע בדיקה פיזית של המנוף." at bounding box center [361, 213] width 242 height 37
type textarea "על הקבלן לתאם מול מחלקת בטיחות של חברת Intel לצורך ביצוע בדיקה פיזית של המנוף."
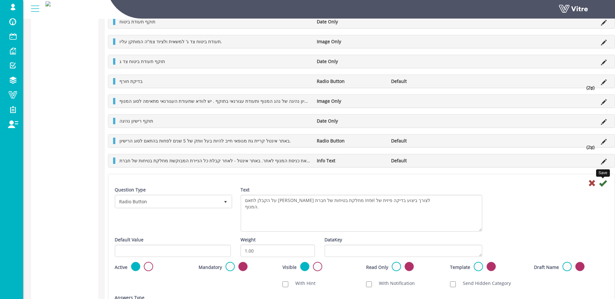
click at [604, 184] on icon at bounding box center [603, 183] width 8 height 8
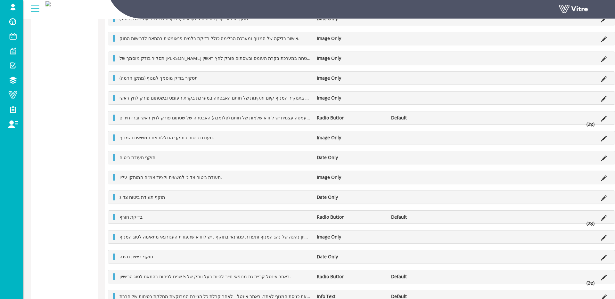
scroll to position [425, 0]
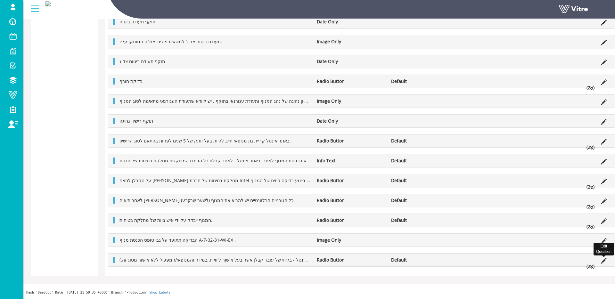
click at [605, 260] on icon at bounding box center [604, 261] width 6 height 6
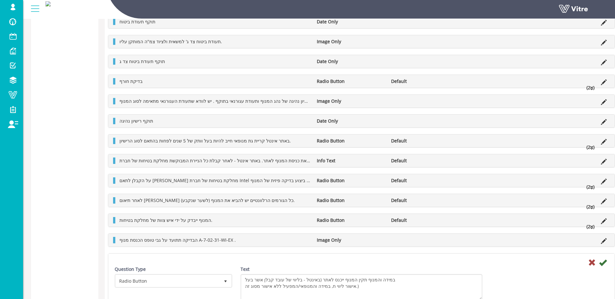
click at [478, 295] on textarea "במידה והמנוף תקין המנוף ייכנס לאתר (באינטל - בליווי של עובד קבלן אשר בעל אישור …" at bounding box center [361, 287] width 242 height 27
click at [592, 261] on icon at bounding box center [592, 263] width 8 height 8
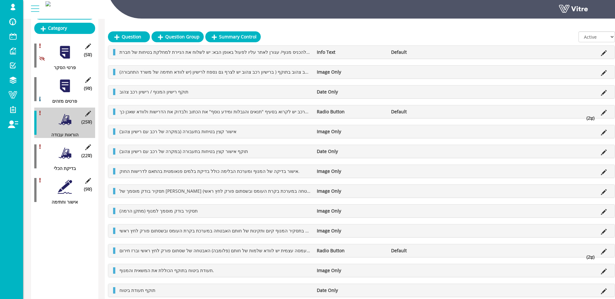
scroll to position [116, 0]
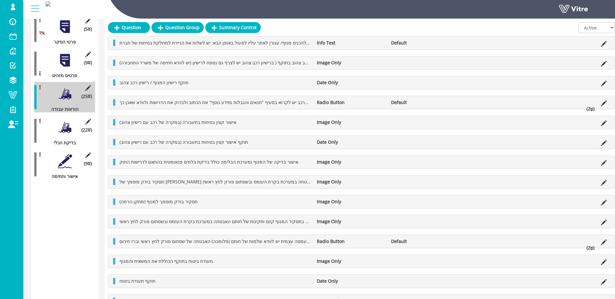
drag, startPoint x: 73, startPoint y: 131, endPoint x: 70, endPoint y: 129, distance: 3.4
click at [73, 131] on div "(22 ) בדיקת הכלי" at bounding box center [64, 131] width 61 height 30
click at [69, 128] on div at bounding box center [65, 127] width 14 height 14
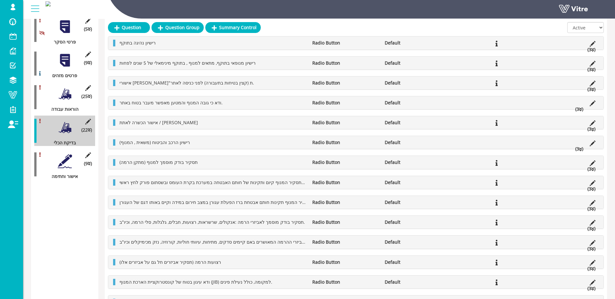
click at [240, 102] on li "ודא כי גובה המנוף והמטען מאפשר מעבר בטוח באתר." at bounding box center [212, 103] width 193 height 6
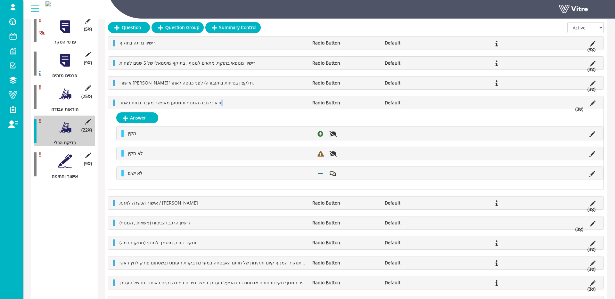
click at [240, 102] on li "ודא כי גובה המנוף והמטען מאפשר מעבר בטוח באתר." at bounding box center [212, 103] width 193 height 6
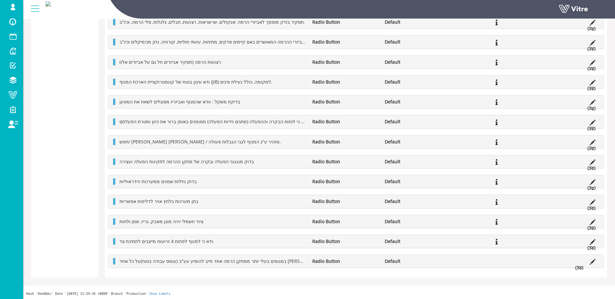
scroll to position [413, 0]
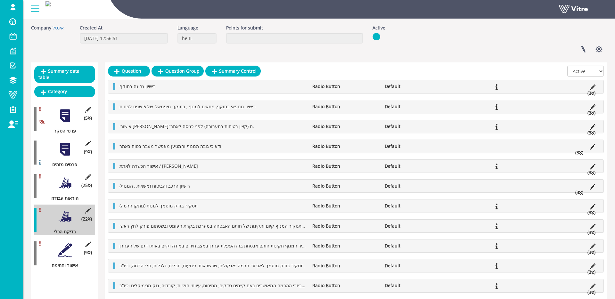
click at [58, 247] on div at bounding box center [65, 250] width 14 height 14
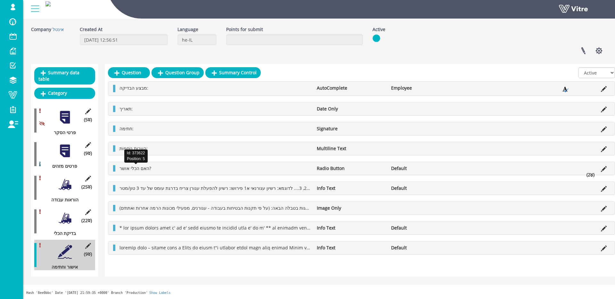
click at [134, 169] on span "האם הכלי אושר?" at bounding box center [135, 168] width 32 height 6
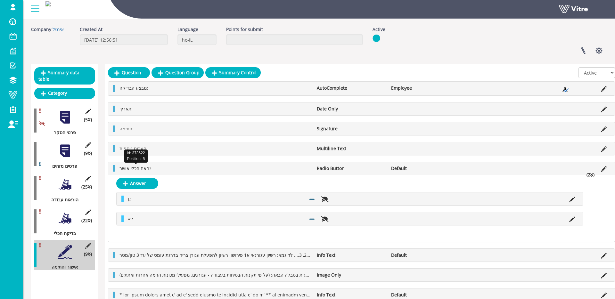
scroll to position [27, 0]
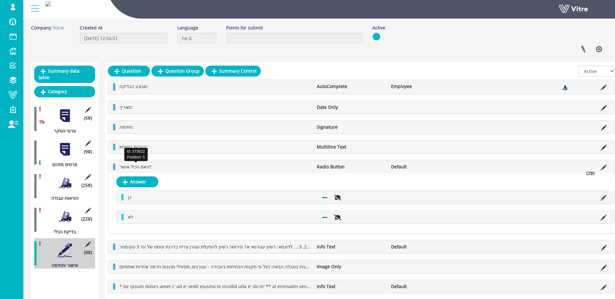
click at [137, 168] on span "האם הכלי אושר?" at bounding box center [135, 167] width 32 height 6
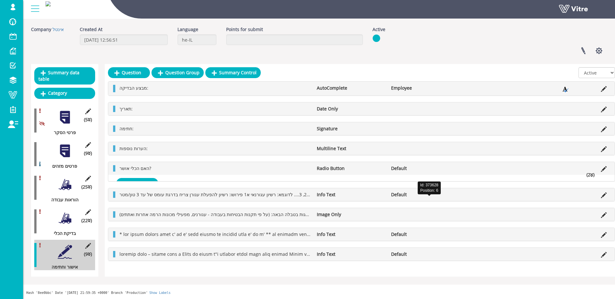
scroll to position [25, 0]
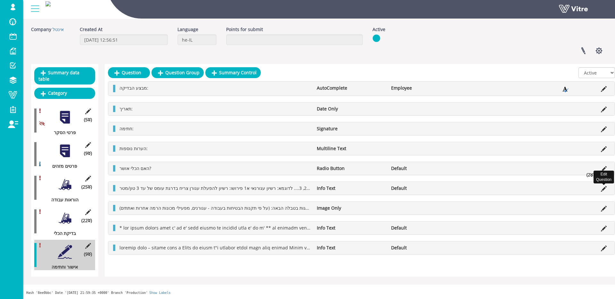
click at [602, 189] on icon at bounding box center [604, 189] width 6 height 6
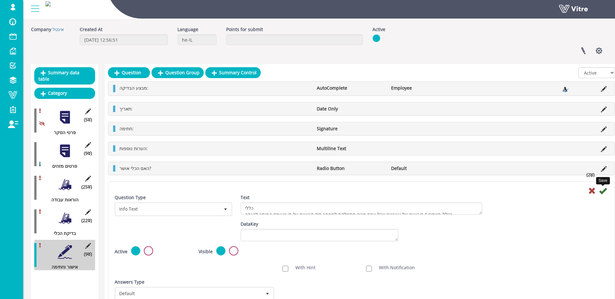
scroll to position [27, 0]
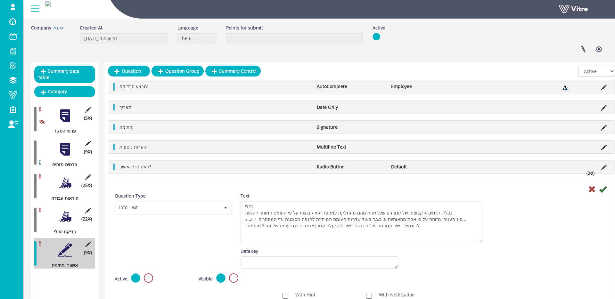
drag, startPoint x: 479, startPoint y: 210, endPoint x: 482, endPoint y: 240, distance: 30.2
click at [482, 240] on textarea "כללי ככלל, קיימים 4 קבוצות של עגורנים שכל אחת מהם מתחלקת למספר תתי קבוצות על פי…" at bounding box center [361, 222] width 242 height 43
click at [589, 188] on icon at bounding box center [592, 189] width 8 height 8
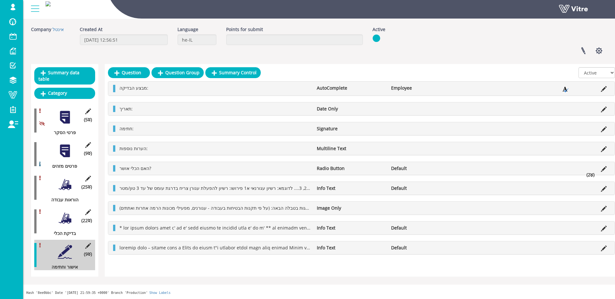
scroll to position [25, 0]
click at [601, 228] on icon at bounding box center [604, 229] width 6 height 6
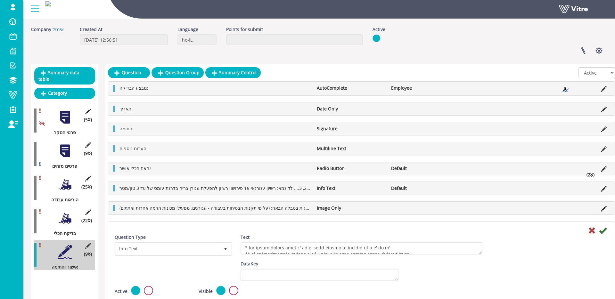
scroll to position [27, 0]
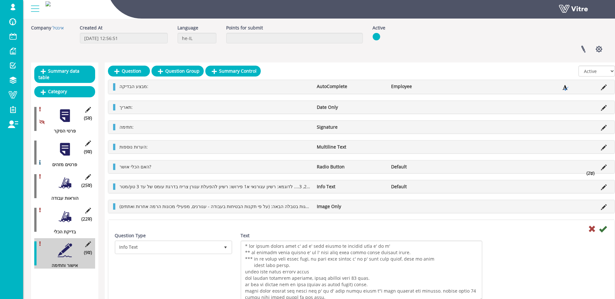
drag, startPoint x: 479, startPoint y: 250, endPoint x: 497, endPoint y: 264, distance: 22.5
click at [482, 298] on div "Text" at bounding box center [361, 266] width 242 height 69
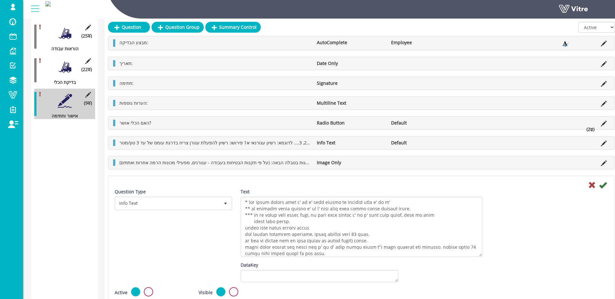
scroll to position [179, 0]
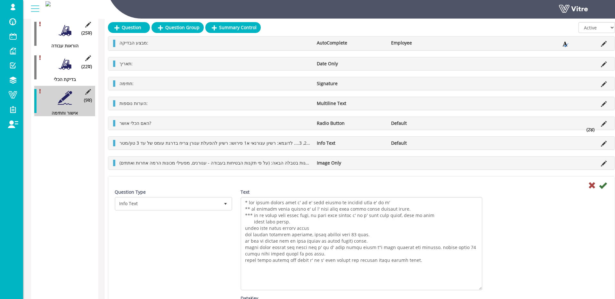
drag, startPoint x: 478, startPoint y: 256, endPoint x: 479, endPoint y: 288, distance: 32.0
click at [479, 288] on textarea "Text" at bounding box center [361, 243] width 242 height 93
click at [589, 185] on icon at bounding box center [592, 186] width 8 height 8
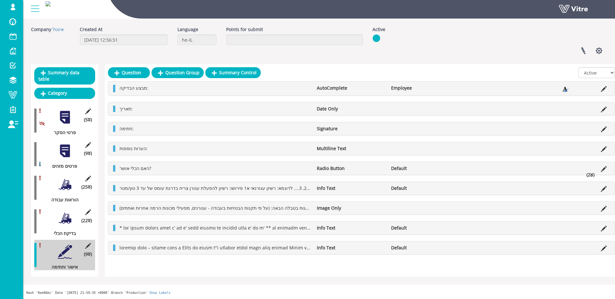
scroll to position [25, 0]
click at [605, 248] on icon at bounding box center [604, 249] width 6 height 6
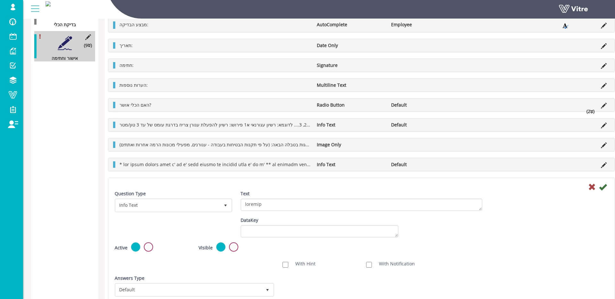
scroll to position [246, 0]
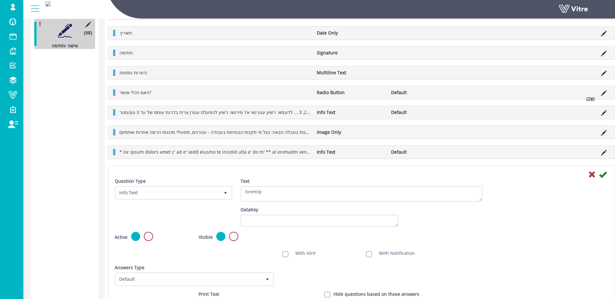
drag, startPoint x: 481, startPoint y: 198, endPoint x: 481, endPoint y: 203, distance: 5.1
click at [481, 202] on textarea "Text" at bounding box center [361, 194] width 242 height 16
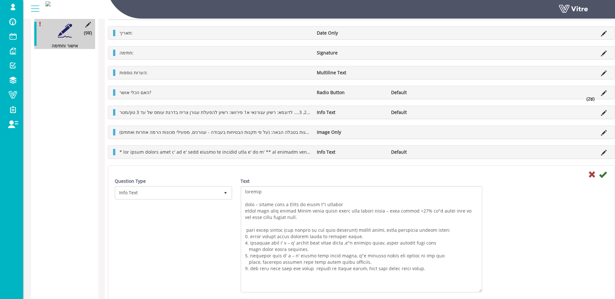
drag, startPoint x: 481, startPoint y: 203, endPoint x: 369, endPoint y: 250, distance: 121.3
click at [469, 290] on textarea "Text" at bounding box center [361, 239] width 242 height 107
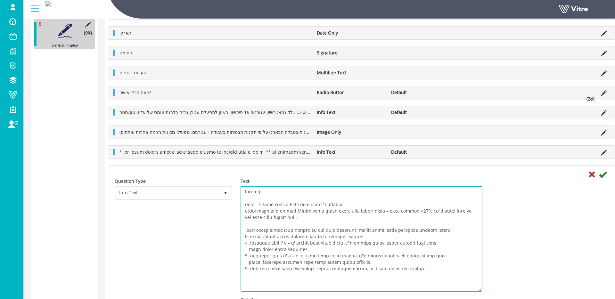
click at [294, 203] on textarea "Text" at bounding box center [361, 239] width 242 height 106
click at [303, 210] on textarea "Text" at bounding box center [361, 239] width 242 height 106
type textarea "מתלמדים ככלל – פעילות הנפה ב Intel לא תבוצע ע"י מתלמדים מומחה תוכן מטעם בטיחות …"
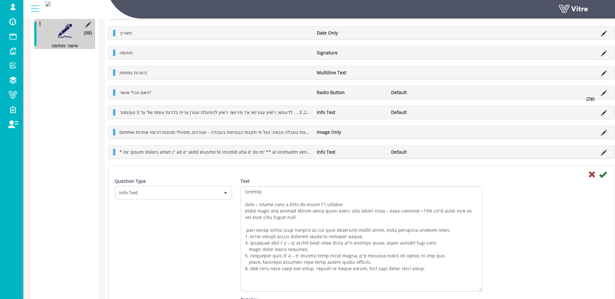
click at [603, 176] on icon at bounding box center [603, 175] width 8 height 8
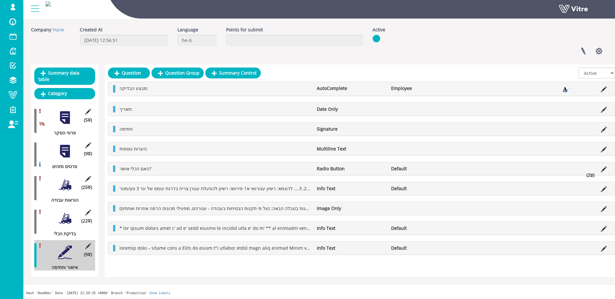
scroll to position [0, 0]
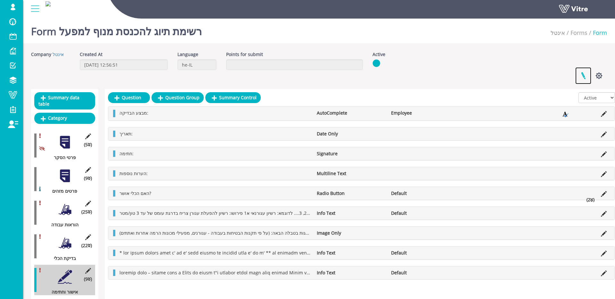
click at [586, 76] on link at bounding box center [583, 75] width 16 height 17
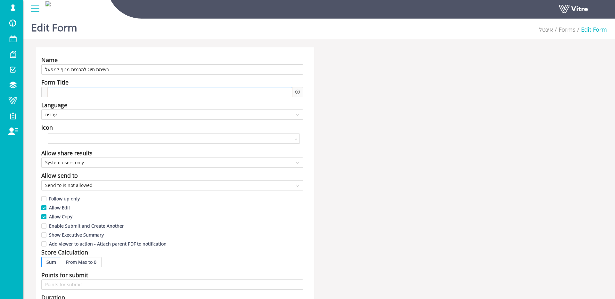
click at [148, 93] on div at bounding box center [170, 92] width 244 height 10
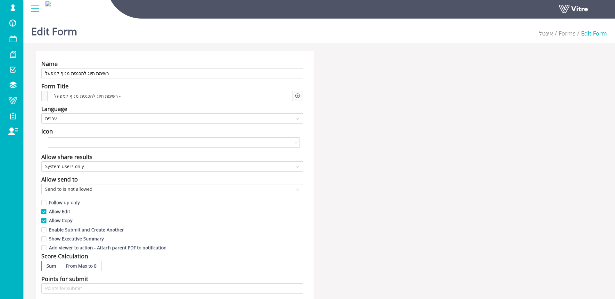
click at [161, 89] on div "Form Title" at bounding box center [172, 86] width 262 height 9
click at [160, 94] on div "רשימת תיוג להכנסת מנוף למפעל -" at bounding box center [170, 96] width 244 height 10
click at [301, 94] on div at bounding box center [297, 96] width 11 height 10
click at [300, 95] on div at bounding box center [297, 96] width 11 height 10
click at [299, 95] on icon "plus-circle" at bounding box center [297, 95] width 4 height 4
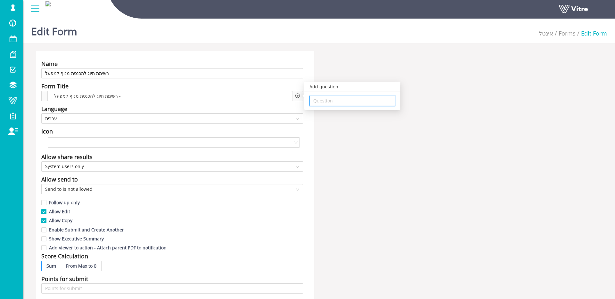
click at [326, 98] on input "search" at bounding box center [352, 101] width 78 height 10
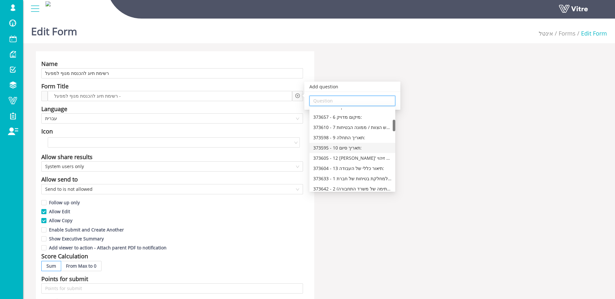
scroll to position [80, 0]
click at [346, 157] on div "373605 - 12 [PERSON_NAME]' לוחית זיהוי" at bounding box center [352, 156] width 78 height 7
type input "373605 - 12 [PERSON_NAME]' לוחית זיהוי"
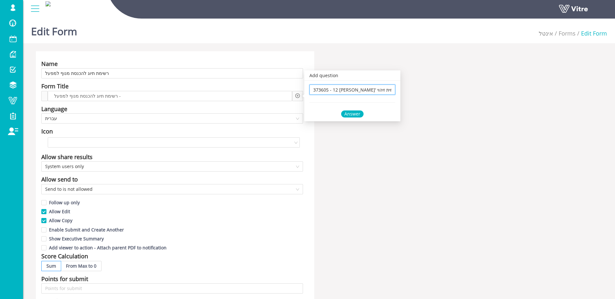
click at [353, 110] on div "373605 - 12 [PERSON_NAME]' לוחית זיהוי 373605 - 12 [PERSON_NAME]' לוחית זיהוי A…" at bounding box center [352, 101] width 96 height 41
click at [352, 112] on div "Answer" at bounding box center [352, 113] width 22 height 7
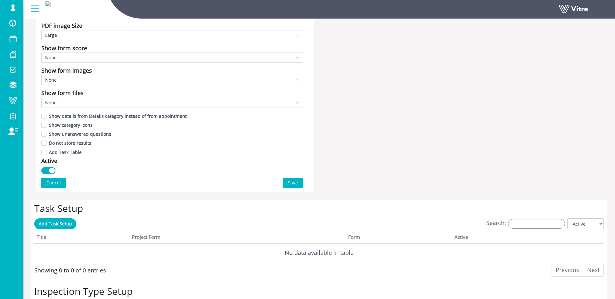
scroll to position [330, 0]
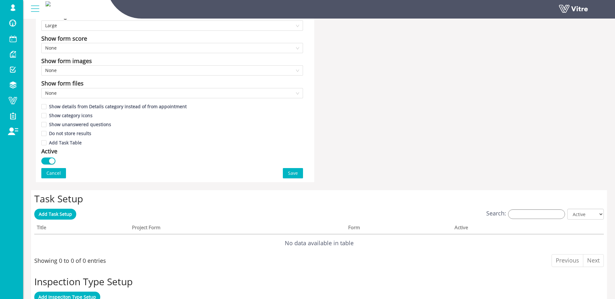
click at [297, 172] on span "Save" at bounding box center [293, 173] width 10 height 7
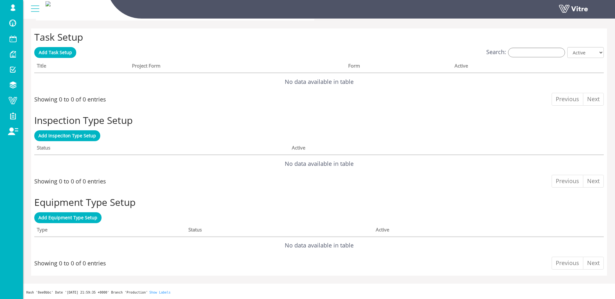
scroll to position [0, 0]
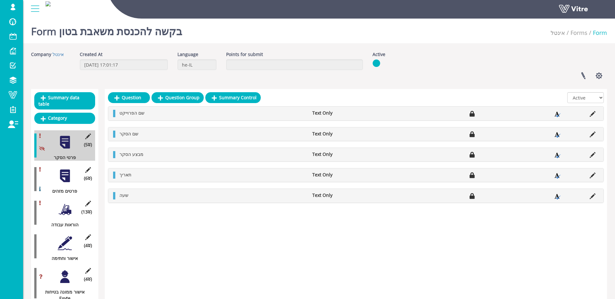
click at [63, 178] on div at bounding box center [65, 176] width 14 height 14
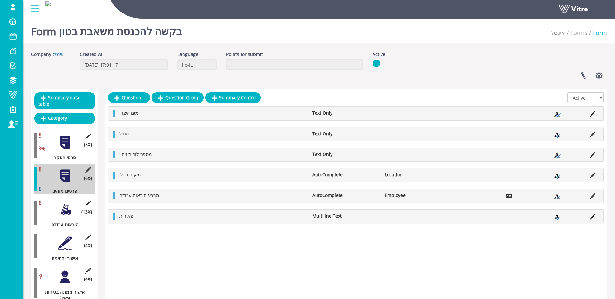
click at [586, 176] on li at bounding box center [592, 175] width 12 height 6
click at [590, 174] on icon at bounding box center [592, 176] width 6 height 6
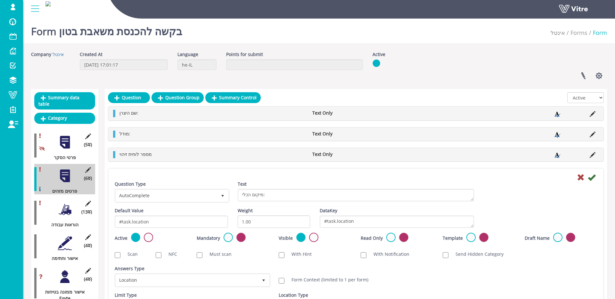
click at [309, 277] on label "Form Context (limited to 1 per form)" at bounding box center [326, 280] width 83 height 6
click at [284, 278] on input "Form Context (limited to 1 per form)" at bounding box center [282, 281] width 6 height 6
checkbox input "true"
click at [594, 177] on icon at bounding box center [592, 178] width 8 height 8
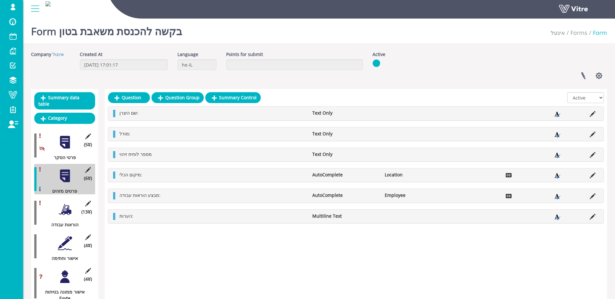
click at [65, 208] on div at bounding box center [65, 209] width 14 height 14
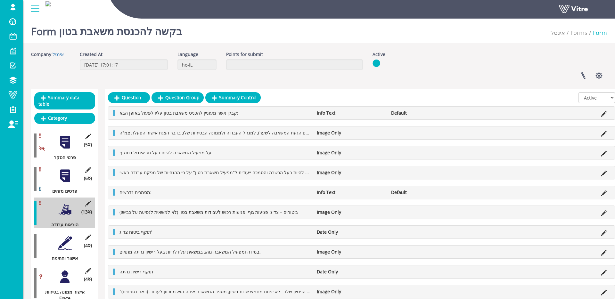
click at [605, 136] on icon at bounding box center [604, 134] width 6 height 6
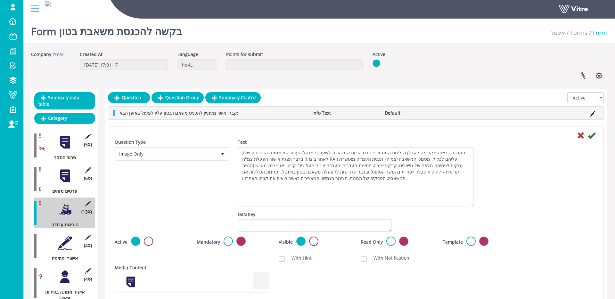
drag, startPoint x: 471, startPoint y: 156, endPoint x: 470, endPoint y: 203, distance: 47.1
click at [470, 203] on textarea "העברת דרישה מקדימה לקבלן (שליחת המסמכים טרם הגעת המשאבה לשער), למנהל העבודה ולמ…" at bounding box center [356, 177] width 236 height 60
click at [577, 133] on icon at bounding box center [581, 136] width 8 height 8
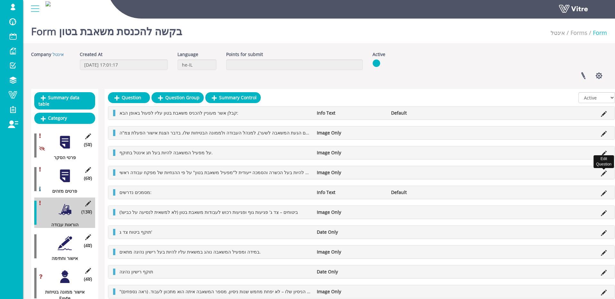
click at [602, 173] on icon at bounding box center [604, 174] width 6 height 6
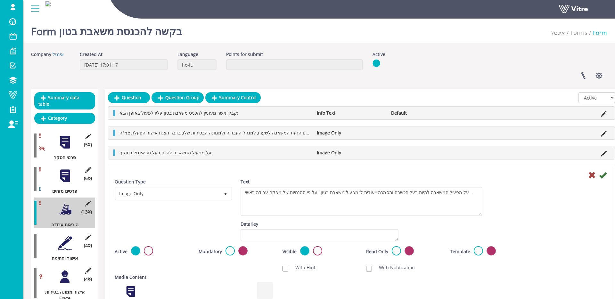
drag, startPoint x: 479, startPoint y: 196, endPoint x: 493, endPoint y: 225, distance: 32.7
click at [481, 216] on textarea "על מפעיל המשאבה להיות בעל הכשרה והסמכה ייעודית ל"מפעיל משאבת בטון" על פי ההנחיו…" at bounding box center [361, 201] width 242 height 29
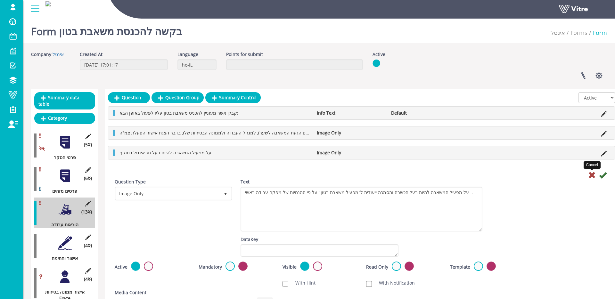
click at [591, 174] on icon at bounding box center [592, 175] width 8 height 8
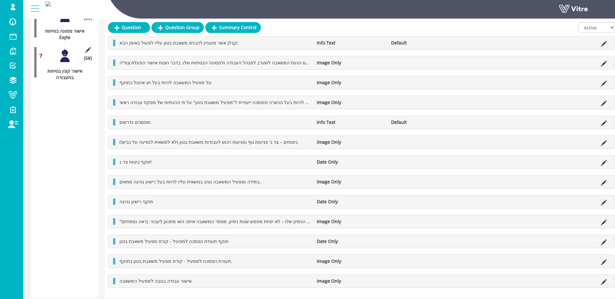
scroll to position [282, 0]
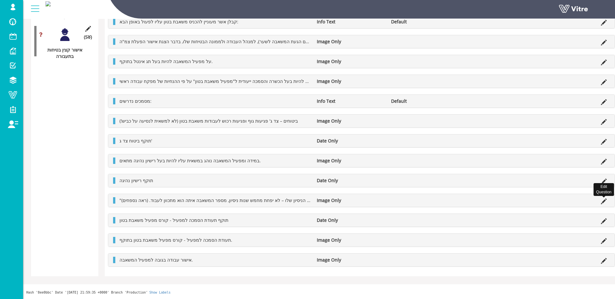
click at [605, 200] on icon at bounding box center [604, 202] width 6 height 6
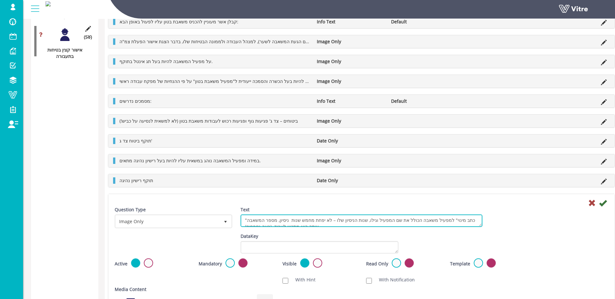
click at [480, 230] on div "Text "כתב מינוי" למפעיל משאבה הכולל את שם המפעיל וגילו, שנות הניסיון שלו – לא י…" at bounding box center [362, 219] width 252 height 25
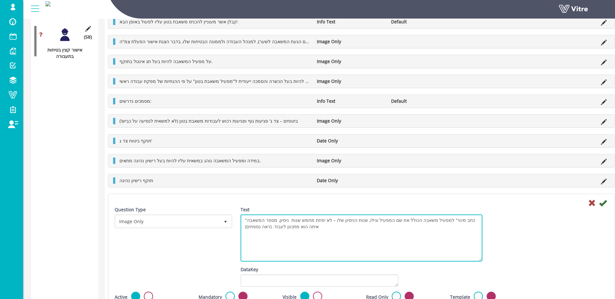
drag, startPoint x: 480, startPoint y: 226, endPoint x: 500, endPoint y: 242, distance: 25.8
click at [479, 259] on textarea ""כתב מינוי" למפעיל משאבה הכולל את שם המפעיל וגילו, שנות הניסיון שלו – לא יפחת מ…" at bounding box center [361, 238] width 242 height 47
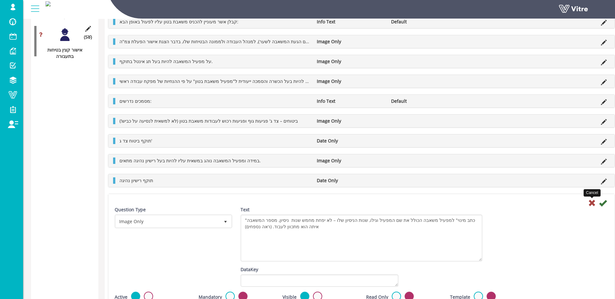
click at [590, 204] on icon at bounding box center [592, 203] width 8 height 8
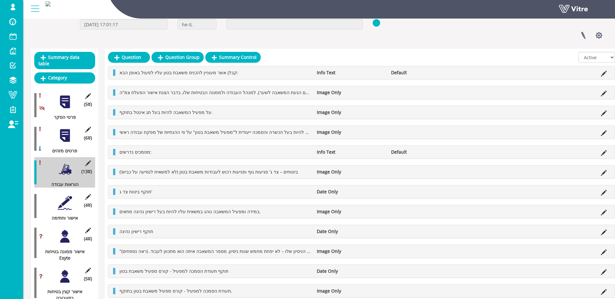
scroll to position [35, 0]
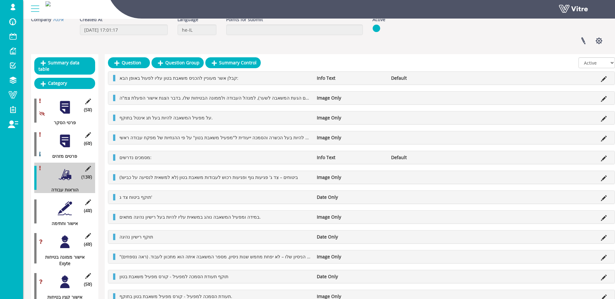
click at [63, 205] on div at bounding box center [65, 208] width 14 height 14
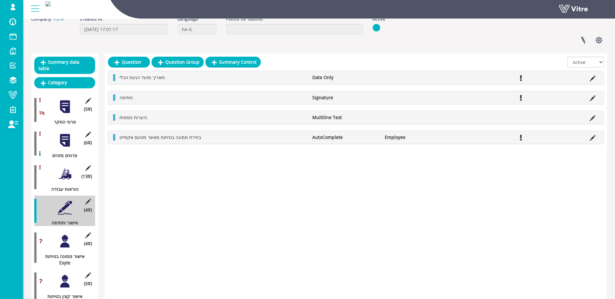
scroll to position [36, 0]
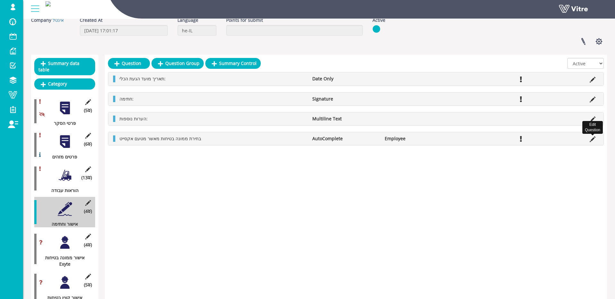
click at [591, 136] on icon at bounding box center [592, 139] width 6 height 6
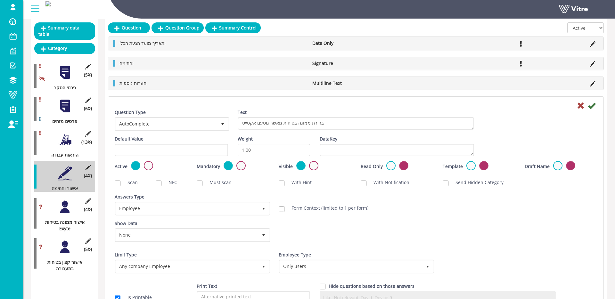
scroll to position [71, 0]
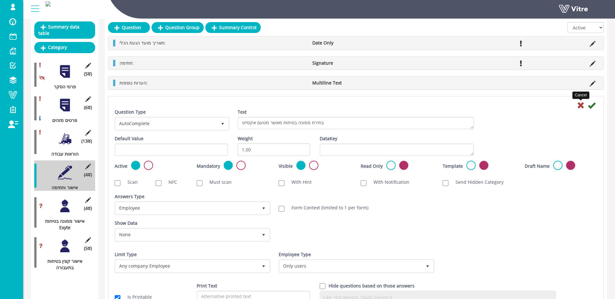
click at [582, 104] on icon at bounding box center [581, 106] width 8 height 8
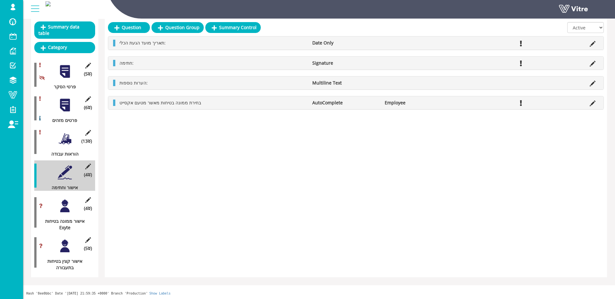
click at [63, 203] on div at bounding box center [65, 206] width 14 height 14
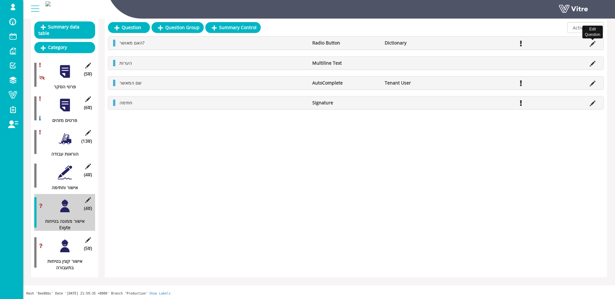
click at [593, 44] on icon at bounding box center [592, 44] width 6 height 6
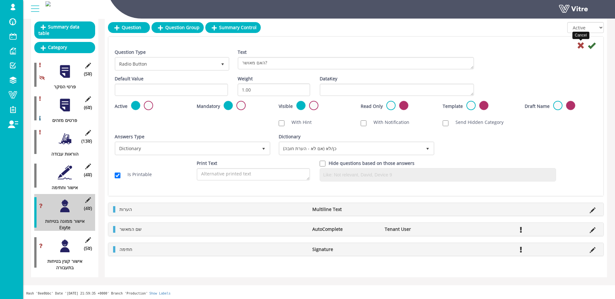
click at [577, 45] on icon at bounding box center [581, 46] width 8 height 8
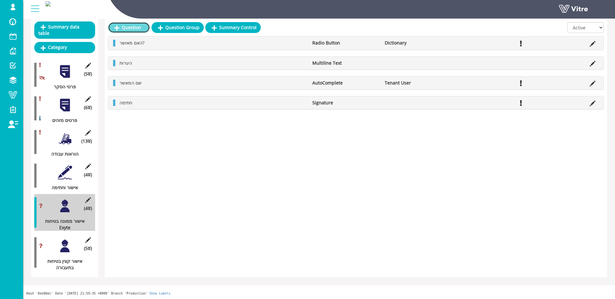
click at [135, 29] on link "Question" at bounding box center [129, 27] width 42 height 11
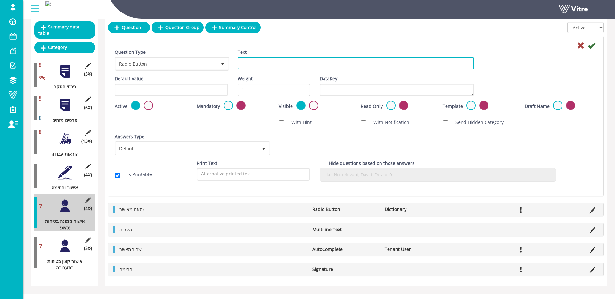
click at [313, 66] on textarea "Text" at bounding box center [356, 63] width 236 height 12
paste textarea "בחירת קצין בטיחות בתעבורה לאישור"
type textarea "בחירת קצין בטיחות בתעבורה לאישור"
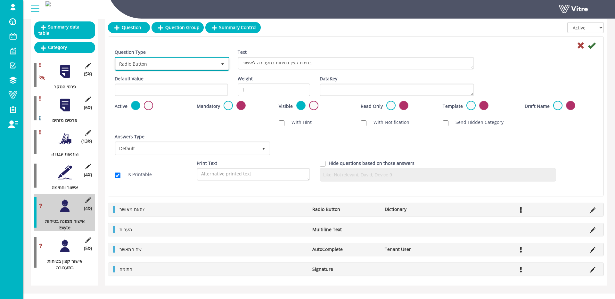
click at [167, 69] on span "Radio Button" at bounding box center [166, 64] width 101 height 12
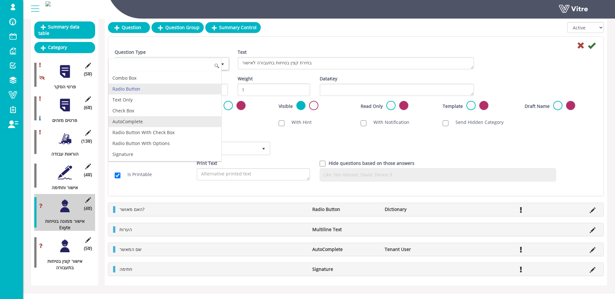
click at [140, 120] on li "AutoComplete" at bounding box center [165, 121] width 113 height 11
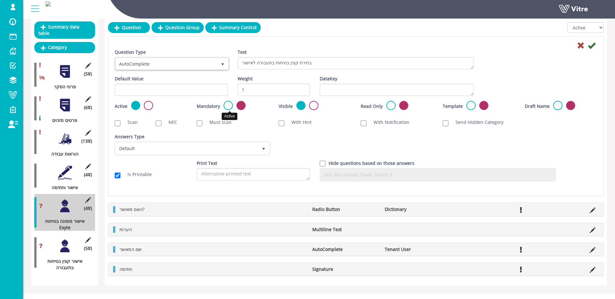
click at [231, 107] on label at bounding box center [227, 105] width 9 height 9
click at [0, 0] on input "radio" at bounding box center [0, 0] width 0 height 0
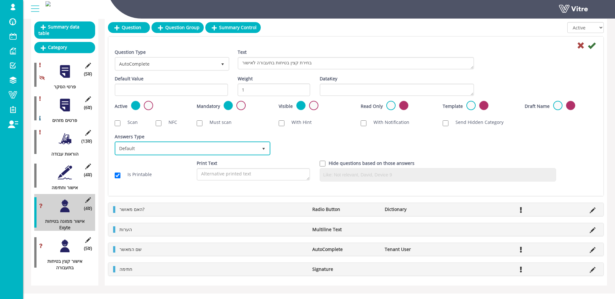
click at [187, 144] on span "Default" at bounding box center [187, 148] width 142 height 12
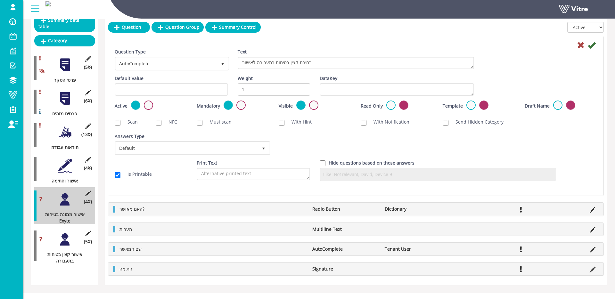
scroll to position [77, 0]
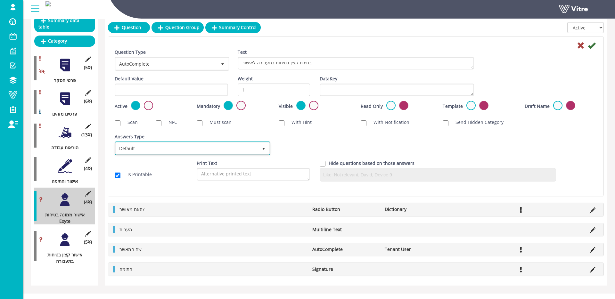
click at [157, 149] on span "Default" at bounding box center [187, 148] width 142 height 12
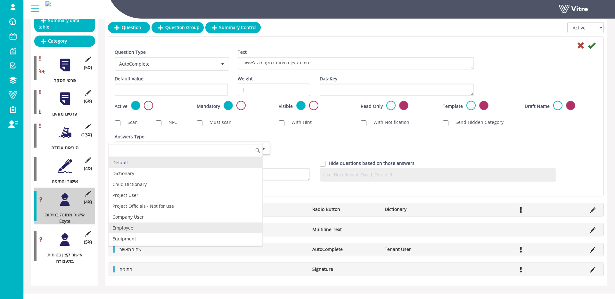
click at [135, 229] on li "Employee" at bounding box center [186, 228] width 154 height 11
checkbox input "true"
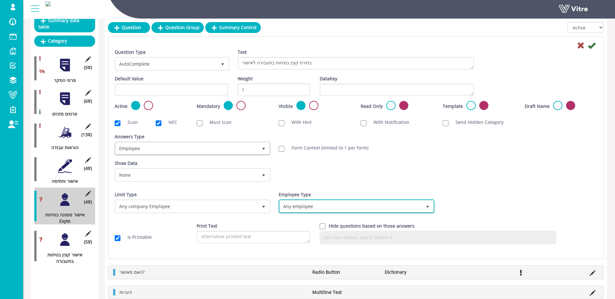
click at [306, 207] on span "Any employee" at bounding box center [351, 206] width 142 height 12
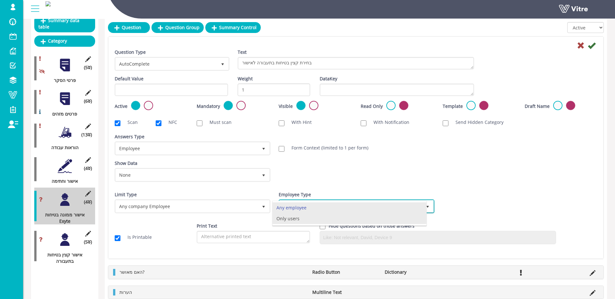
click at [309, 217] on li "Only users" at bounding box center [349, 218] width 154 height 11
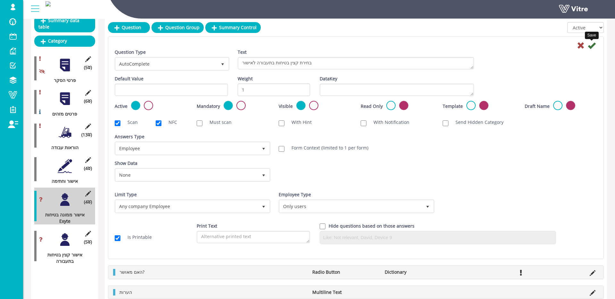
click at [589, 44] on icon at bounding box center [592, 46] width 8 height 8
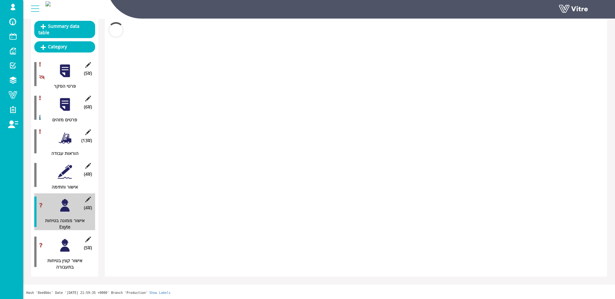
scroll to position [71, 0]
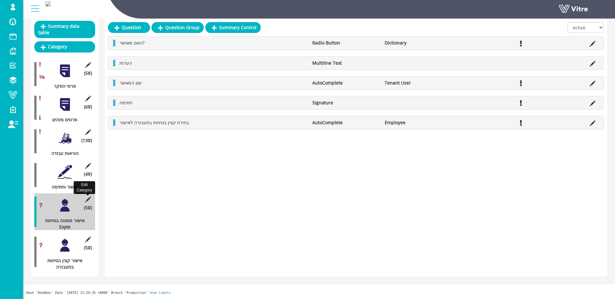
click at [88, 198] on icon at bounding box center [88, 200] width 8 height 6
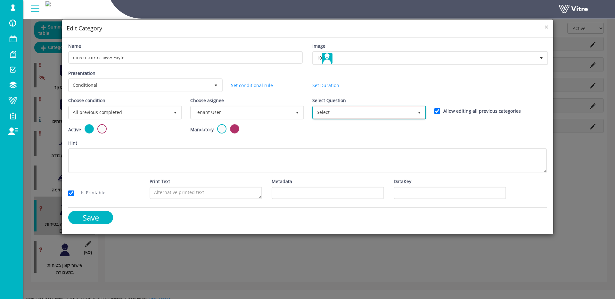
click at [329, 111] on span "Select" at bounding box center [363, 113] width 100 height 12
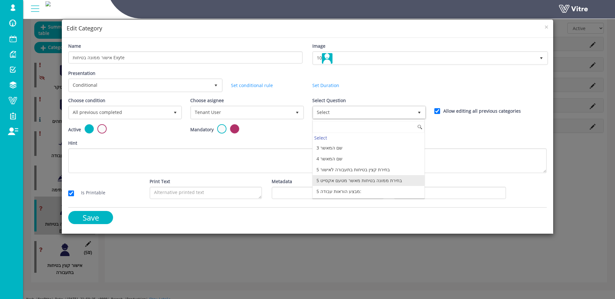
click at [375, 182] on li "5 בחירת ממונה בטיחות מאשר מטעם אקסייט" at bounding box center [369, 180] width 112 height 11
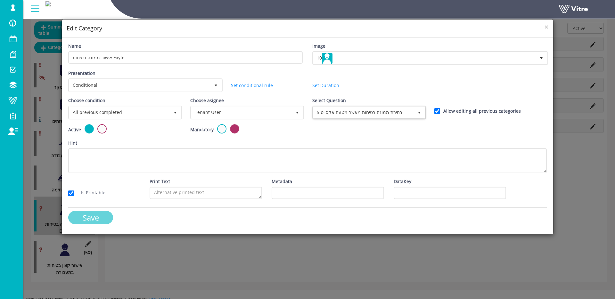
click at [93, 220] on input "Save" at bounding box center [90, 217] width 45 height 13
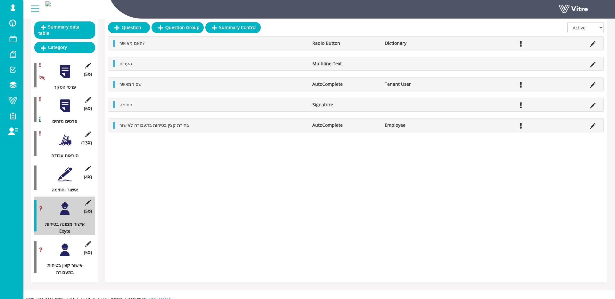
click at [64, 170] on div at bounding box center [65, 174] width 14 height 14
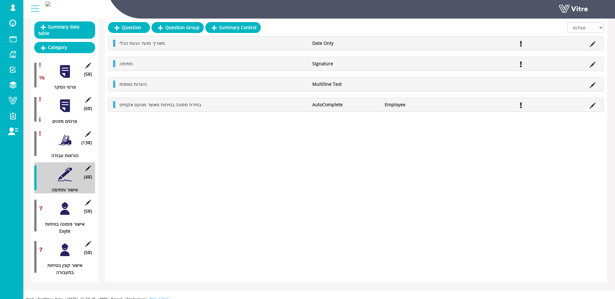
click at [588, 106] on li at bounding box center [592, 104] width 12 height 7
click at [590, 105] on icon at bounding box center [592, 106] width 6 height 6
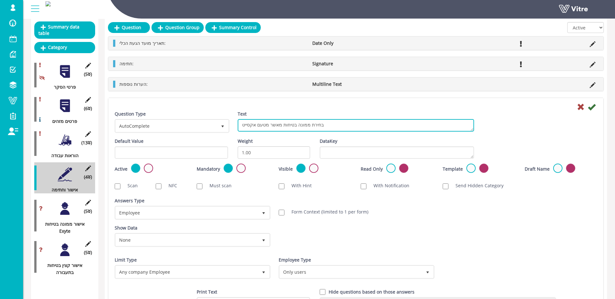
click at [251, 125] on textarea "בחירת ממונה בטיחות מאשר מטעם אקסייט" at bounding box center [356, 125] width 236 height 12
type textarea "בחירת ממונה בטיחות מאשר מטעם אינטל"
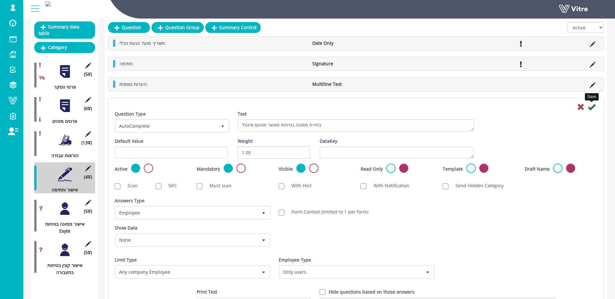
click at [589, 109] on icon at bounding box center [592, 107] width 8 height 8
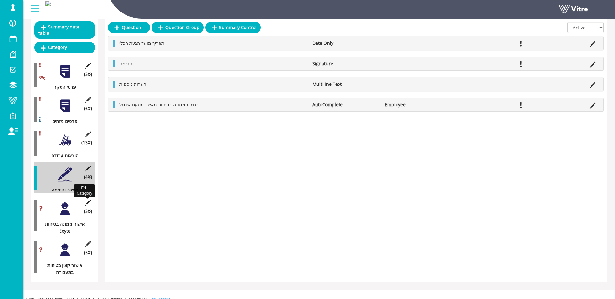
drag, startPoint x: 85, startPoint y: 200, endPoint x: 101, endPoint y: 195, distance: 16.8
click at [85, 201] on icon at bounding box center [88, 203] width 8 height 6
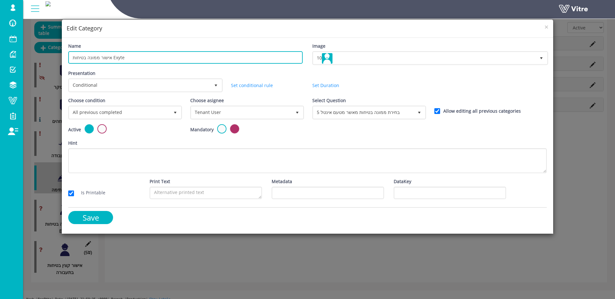
click at [118, 57] on input "אישור ממונה בטיחות Exyte" at bounding box center [185, 57] width 234 height 12
type input "אישור ממונה בטיחות Intel"
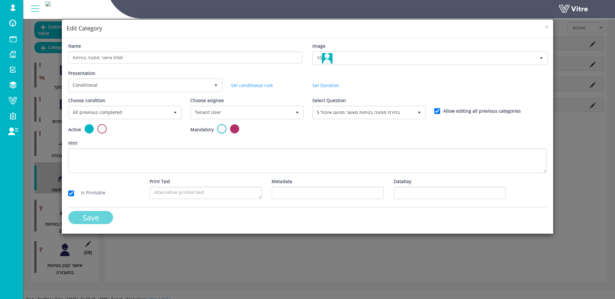
click at [79, 217] on input "Save" at bounding box center [90, 217] width 45 height 13
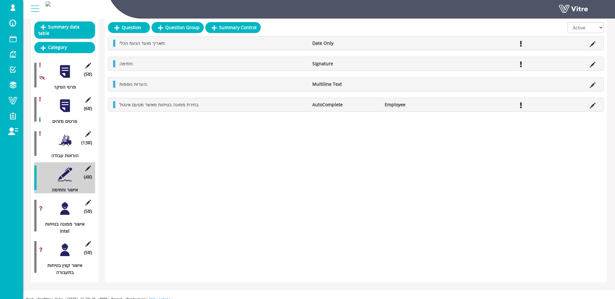
click at [64, 251] on div at bounding box center [65, 250] width 14 height 14
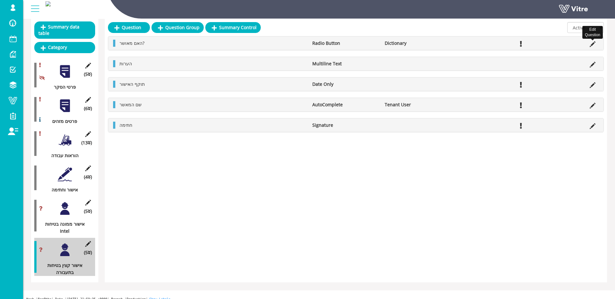
click at [594, 42] on icon at bounding box center [592, 44] width 6 height 6
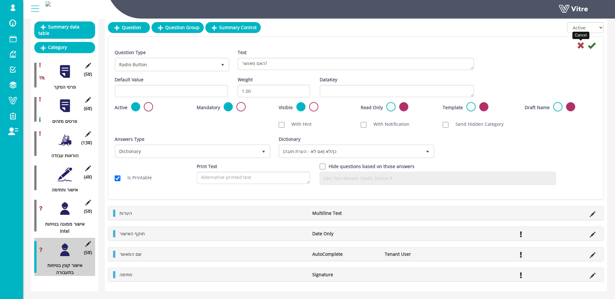
click at [580, 46] on icon at bounding box center [581, 46] width 8 height 8
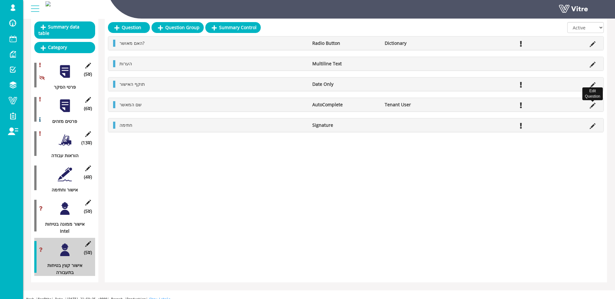
click at [591, 108] on icon at bounding box center [592, 106] width 6 height 6
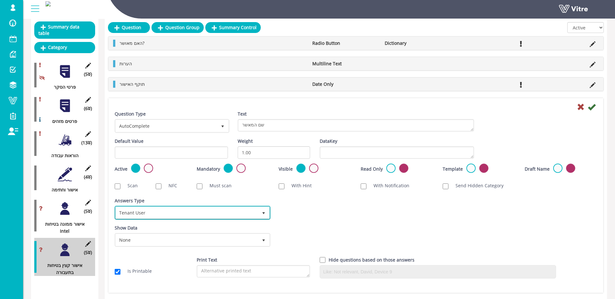
click at [145, 209] on span "Tenant User" at bounding box center [187, 213] width 142 height 12
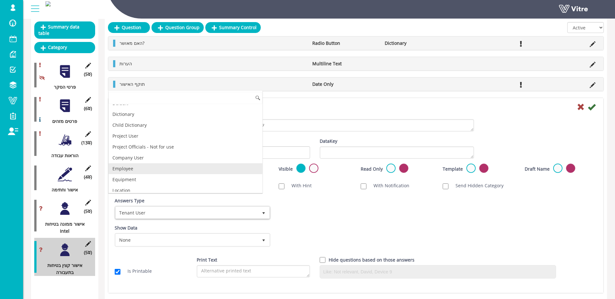
scroll to position [0, 0]
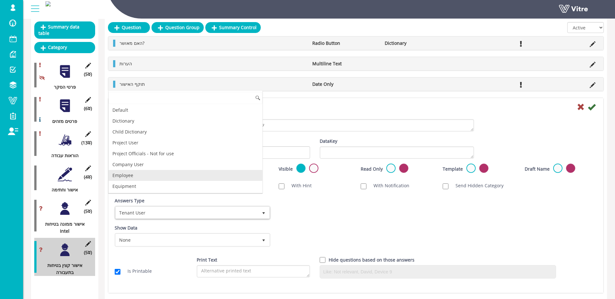
click at [142, 177] on li "Employee" at bounding box center [186, 175] width 154 height 11
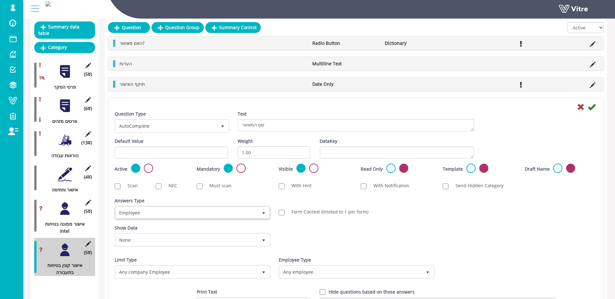
click at [586, 106] on div "Save" at bounding box center [356, 107] width 492 height 8
click at [591, 106] on icon at bounding box center [592, 107] width 8 height 8
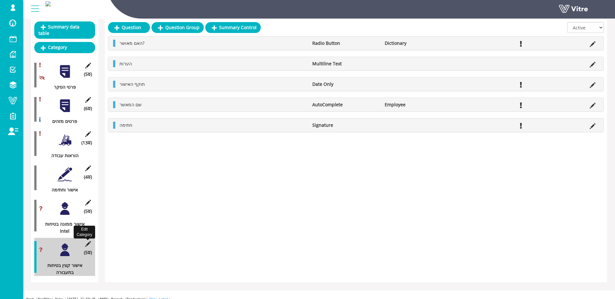
click at [90, 242] on icon at bounding box center [88, 244] width 8 height 6
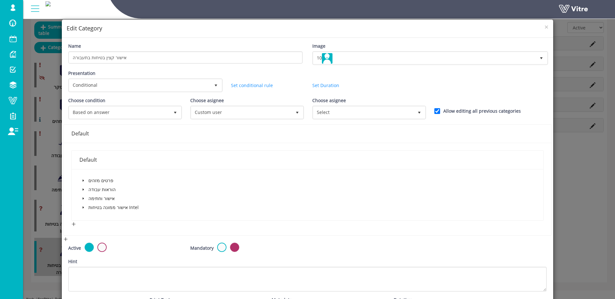
click at [85, 207] on span at bounding box center [83, 208] width 8 height 8
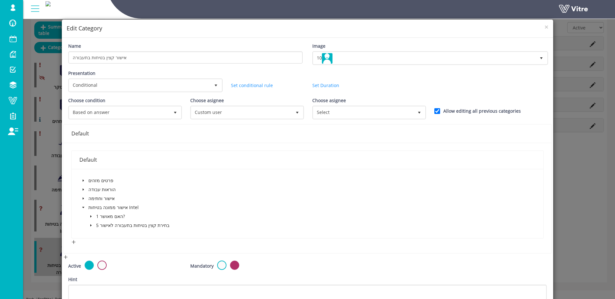
click at [93, 216] on span at bounding box center [91, 217] width 8 height 8
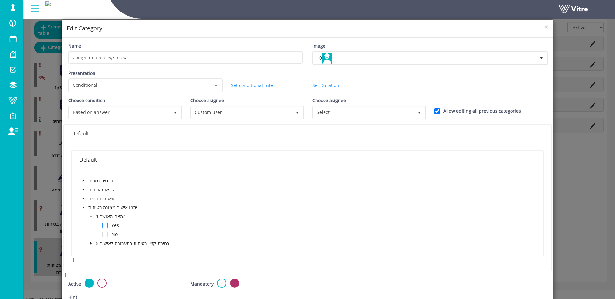
click at [103, 225] on span at bounding box center [104, 225] width 5 height 5
click at [342, 111] on span "Select" at bounding box center [363, 113] width 100 height 12
drag, startPoint x: 250, startPoint y: 102, endPoint x: 249, endPoint y: 108, distance: 6.2
click at [250, 102] on div "Choose asignee Custom user 7" at bounding box center [246, 108] width 112 height 22
click at [249, 109] on span "Custom user" at bounding box center [241, 113] width 100 height 12
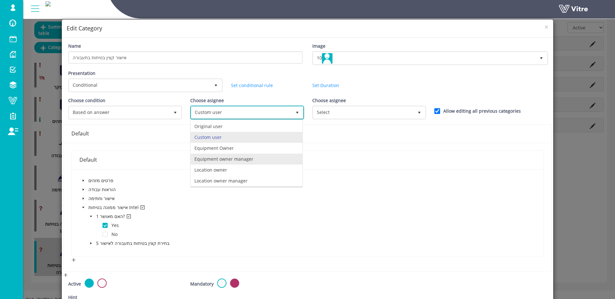
scroll to position [45, 0]
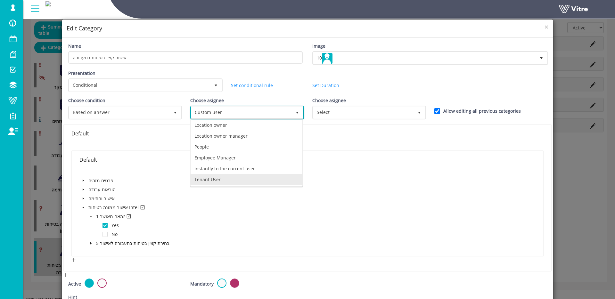
click at [235, 183] on li "Tenant User" at bounding box center [247, 179] width 112 height 11
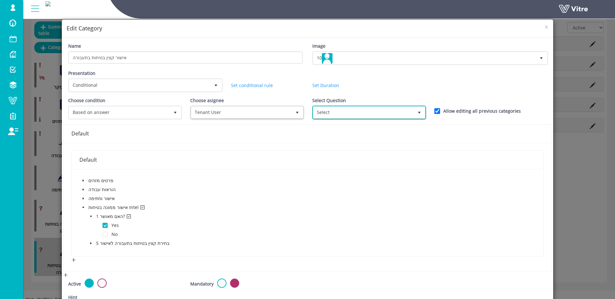
click at [370, 111] on span "Select" at bounding box center [363, 113] width 100 height 12
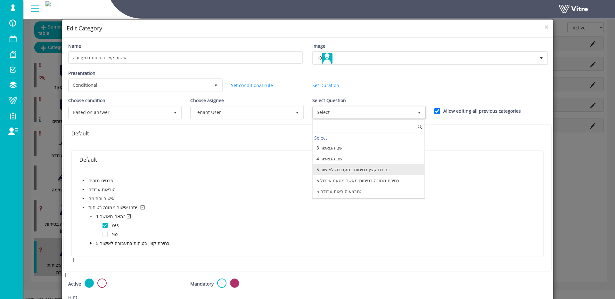
click at [380, 167] on li "5 בחירת קצין בטיחות בתעבורה לאישור" at bounding box center [369, 169] width 112 height 11
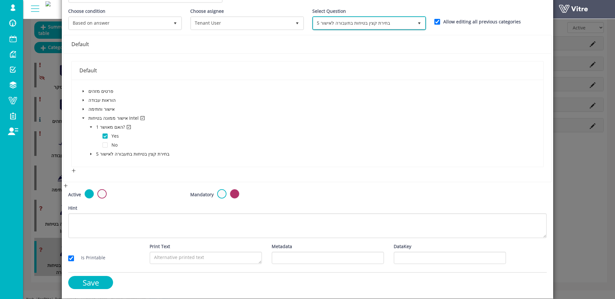
scroll to position [89, 0]
click at [89, 280] on input "Save" at bounding box center [90, 282] width 45 height 13
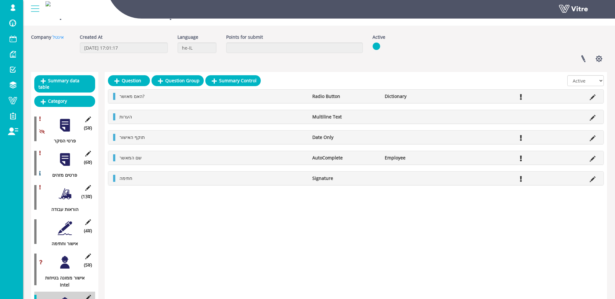
scroll to position [0, 0]
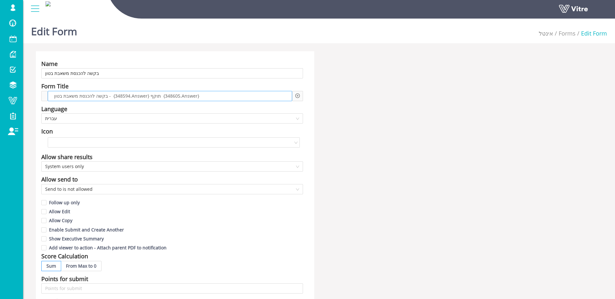
click at [230, 97] on div "בקשה להכנסת משאבת בטון - {348594.Answer} תוקף {348605.Answer}" at bounding box center [170, 96] width 244 height 10
click at [142, 95] on div "בקשה להכנסת משאבת בטון" at bounding box center [170, 96] width 244 height 10
click at [296, 96] on icon "plus-circle" at bounding box center [297, 95] width 4 height 4
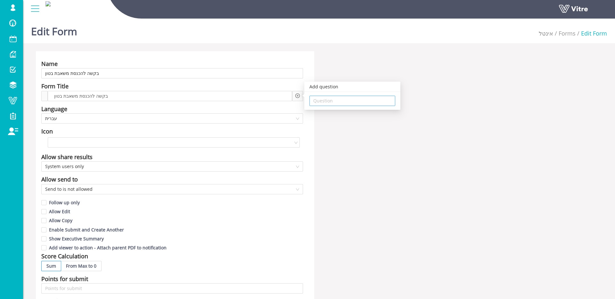
click at [324, 105] on input "search" at bounding box center [352, 101] width 78 height 10
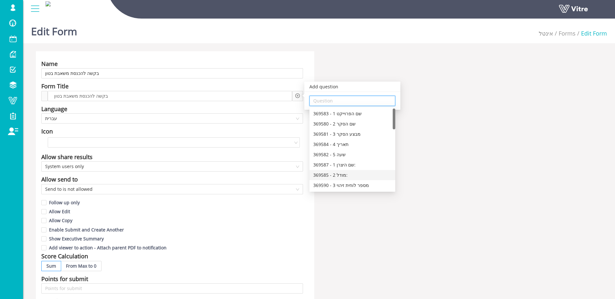
click at [366, 175] on div "369585 - 2 מודל:" at bounding box center [352, 175] width 78 height 7
type input "369585 - 2 מודל:"
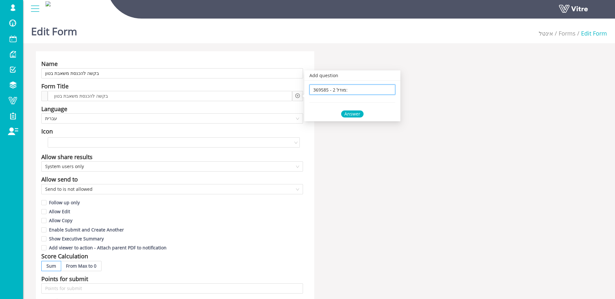
click at [355, 118] on div "369585 - 2 מודל: 369585 - 2 מודל: Answer" at bounding box center [352, 101] width 96 height 41
click at [352, 116] on div "Answer" at bounding box center [352, 113] width 22 height 7
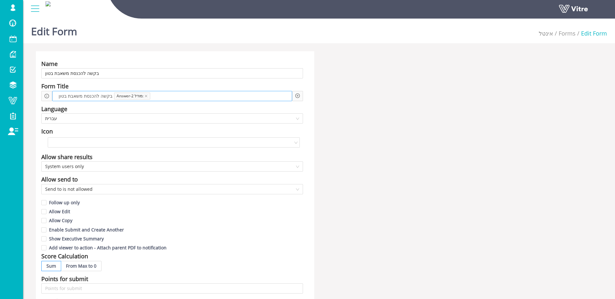
click at [218, 95] on div "בקשה להכנסת משאבת בטון Answer-2 מודל:" at bounding box center [172, 96] width 240 height 10
click at [249, 97] on div "בקשה להכנסת משאבת בטון Answer-2 מודל: מס׳ -" at bounding box center [172, 96] width 240 height 10
click at [298, 95] on icon "plus-circle" at bounding box center [297, 95] width 4 height 4
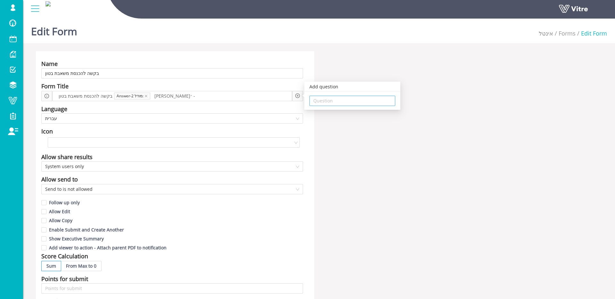
click at [335, 99] on input "search" at bounding box center [352, 101] width 78 height 10
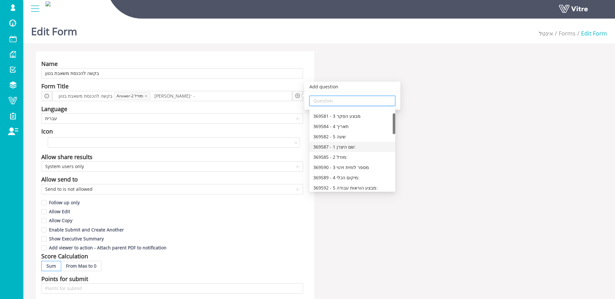
scroll to position [20, 0]
click at [361, 164] on div "369590 - 3 מספר לוחית זיהוי" at bounding box center [352, 164] width 78 height 7
type input "369590 - 3 מספר לוחית זיהוי"
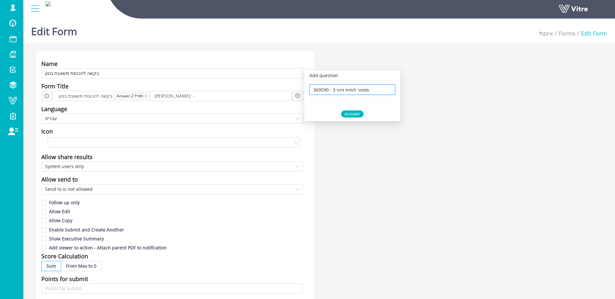
scroll to position [0, 0]
click at [345, 113] on div "Answer" at bounding box center [352, 113] width 22 height 7
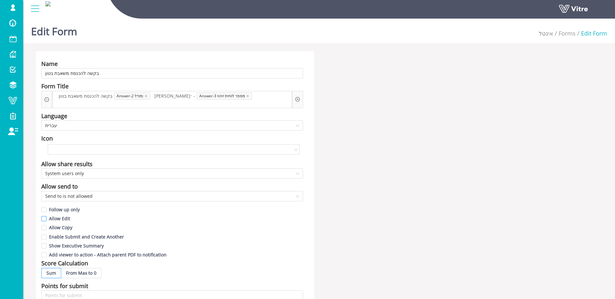
click at [62, 215] on span "Allow Edit" at bounding box center [59, 218] width 26 height 6
click at [47, 217] on input "Allow Edit" at bounding box center [44, 220] width 6 height 6
checkbox input "true"
click at [62, 224] on span "Allow Copy" at bounding box center [60, 227] width 28 height 6
click at [47, 226] on input "Allow Copy" at bounding box center [44, 229] width 6 height 6
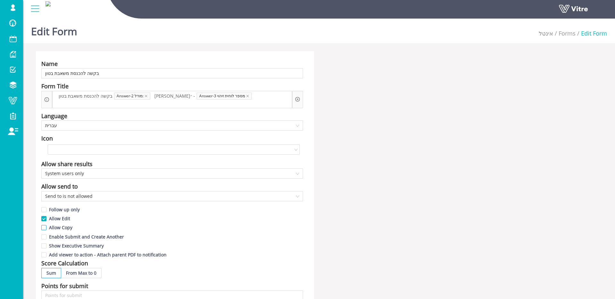
checkbox input "true"
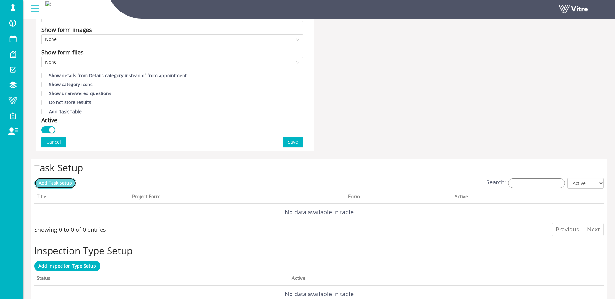
scroll to position [369, 0]
drag, startPoint x: 289, startPoint y: 135, endPoint x: 288, endPoint y: 123, distance: 12.2
click at [289, 138] on span "Save" at bounding box center [293, 141] width 10 height 7
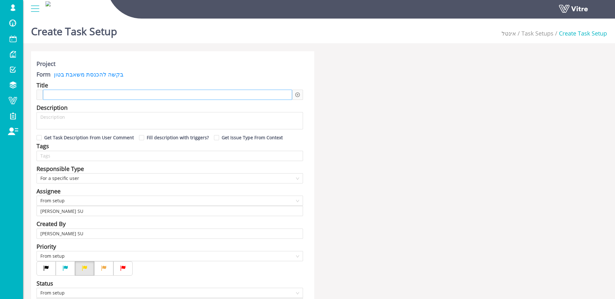
click at [119, 92] on div at bounding box center [167, 95] width 249 height 10
click at [68, 95] on span "יש לבצע בדיקת תיוג לפני הכנסת מאשבת בטון" at bounding box center [93, 94] width 90 height 7
click at [297, 94] on icon "plus-circle" at bounding box center [298, 95] width 2 height 2
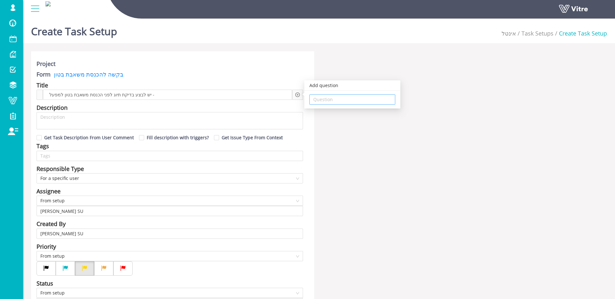
click at [314, 102] on input "search" at bounding box center [352, 100] width 78 height 10
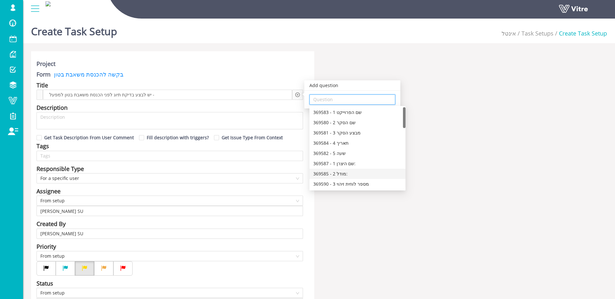
click at [355, 175] on div "369585 - 2 מודל:" at bounding box center [357, 173] width 88 height 7
type input "369585 - 2 מודל:"
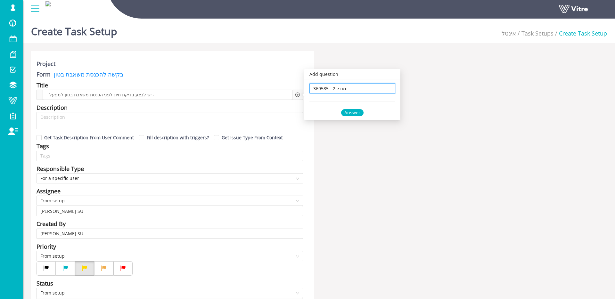
click at [351, 110] on div "Answer" at bounding box center [352, 112] width 22 height 7
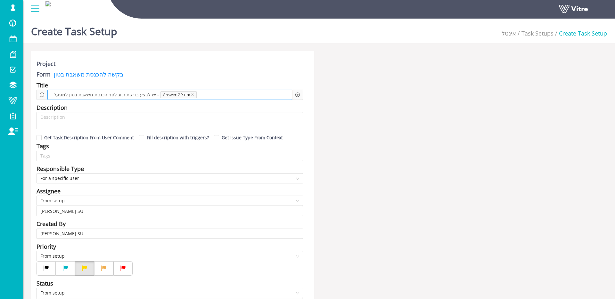
click at [247, 96] on span at bounding box center [223, 94] width 48 height 7
drag, startPoint x: 297, startPoint y: 93, endPoint x: 302, endPoint y: 94, distance: 5.8
click at [296, 94] on icon "plus-circle" at bounding box center [297, 95] width 4 height 4
click at [322, 100] on input "search" at bounding box center [352, 100] width 78 height 10
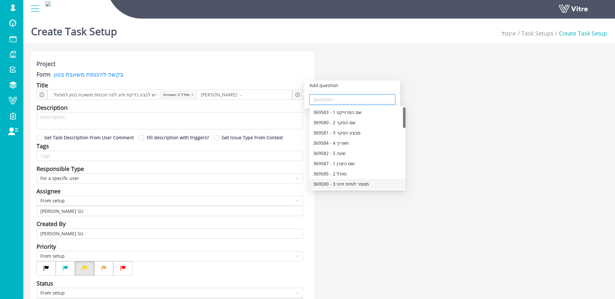
click at [377, 184] on div "369590 - 3 מספר לוחית זיהוי" at bounding box center [357, 184] width 88 height 7
type input "369590 - 3 מספר לוחית זיהוי"
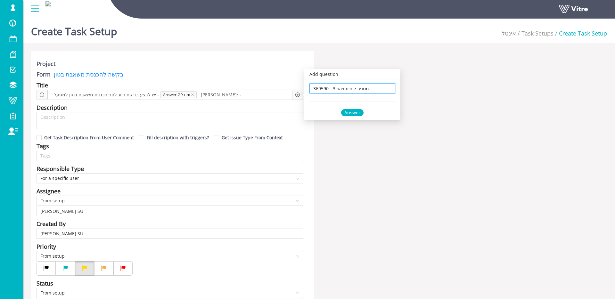
click at [353, 112] on div "Answer" at bounding box center [352, 112] width 22 height 7
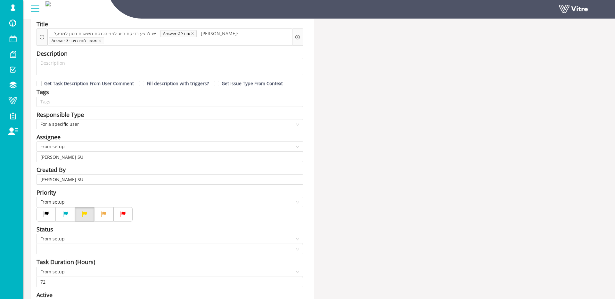
scroll to position [65, 0]
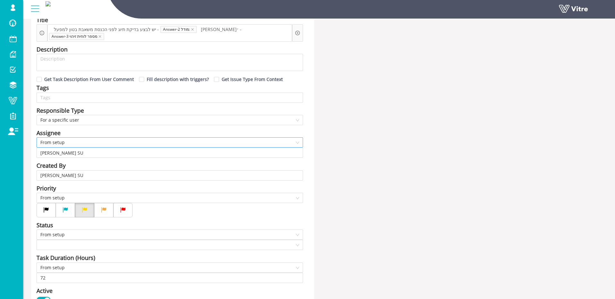
click at [74, 143] on span "From setup" at bounding box center [169, 143] width 259 height 10
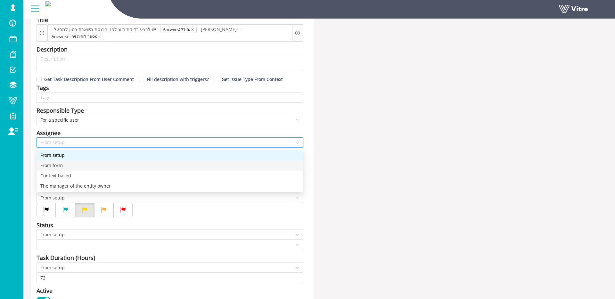
click at [70, 164] on div "From form" at bounding box center [169, 165] width 259 height 7
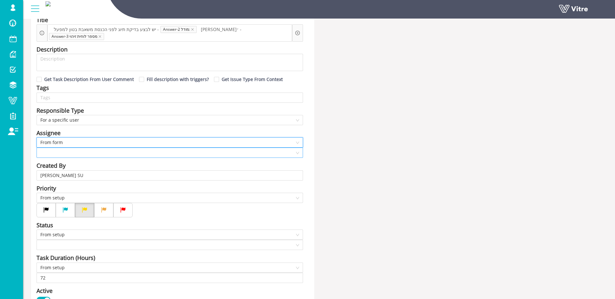
click at [75, 155] on input "search" at bounding box center [167, 153] width 254 height 10
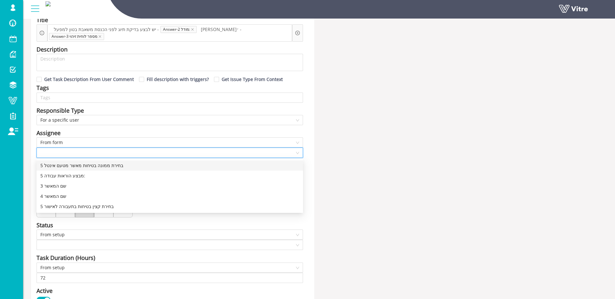
click at [89, 166] on div "5 בחירת ממונה בטיחות מאשר מטעם אינטל" at bounding box center [169, 165] width 259 height 7
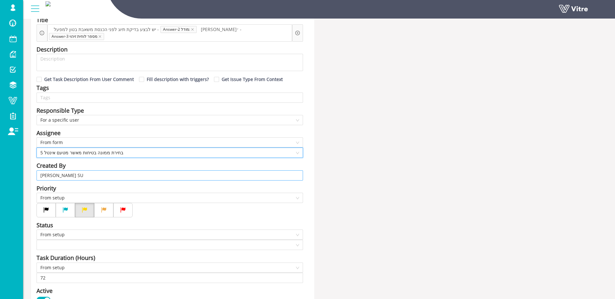
click at [102, 171] on input "Shir Moreno SU" at bounding box center [169, 176] width 259 height 10
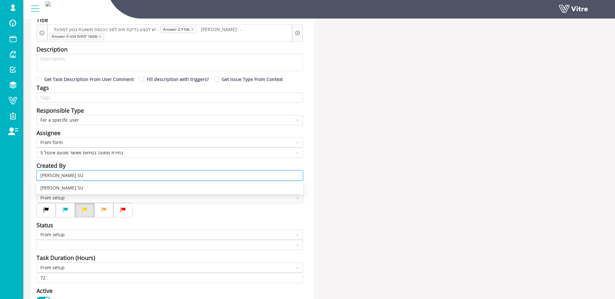
click at [102, 171] on input "Shir Moreno SU" at bounding box center [169, 176] width 259 height 10
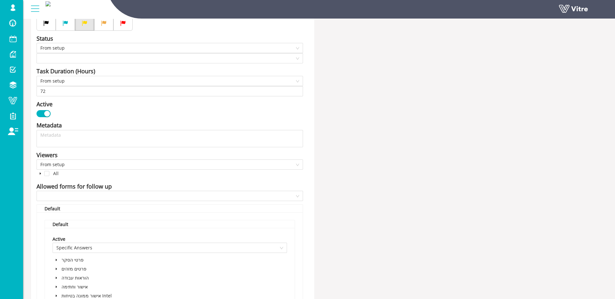
scroll to position [256, 0]
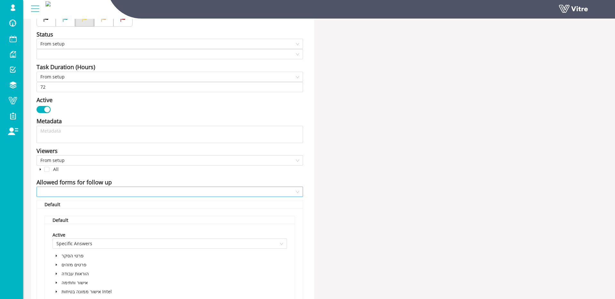
click at [48, 192] on input "search" at bounding box center [167, 192] width 254 height 10
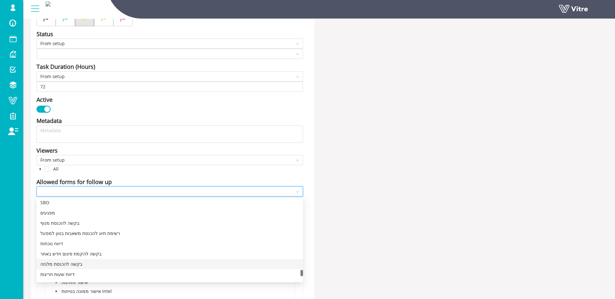
scroll to position [2286, 0]
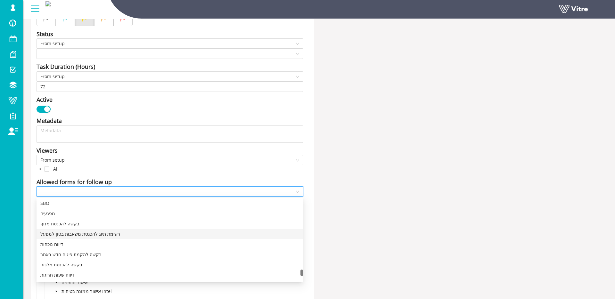
click at [100, 234] on div "רשימת תיוג להכנסת משאבות בטון למפעל" at bounding box center [169, 234] width 259 height 7
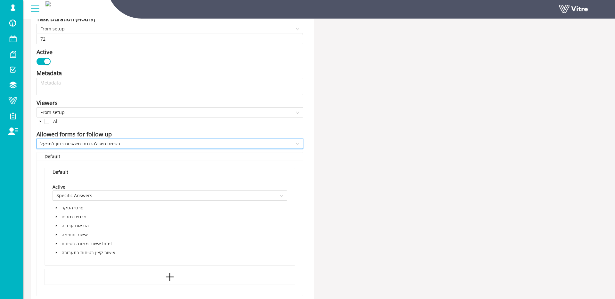
scroll to position [350, 0]
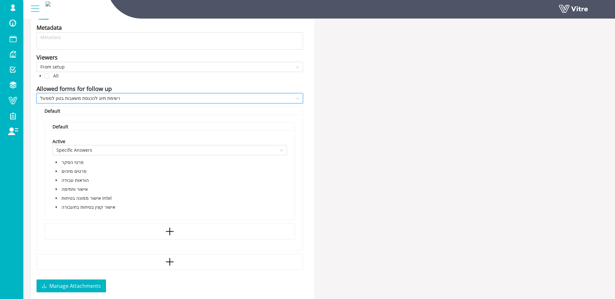
click at [54, 206] on span at bounding box center [57, 207] width 8 height 8
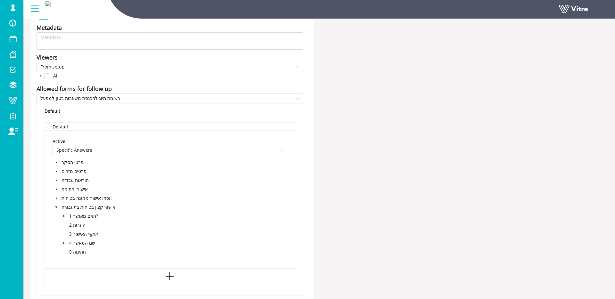
click at [65, 217] on icon "caret-down" at bounding box center [63, 216] width 3 height 3
click at [77, 224] on span at bounding box center [78, 225] width 5 height 5
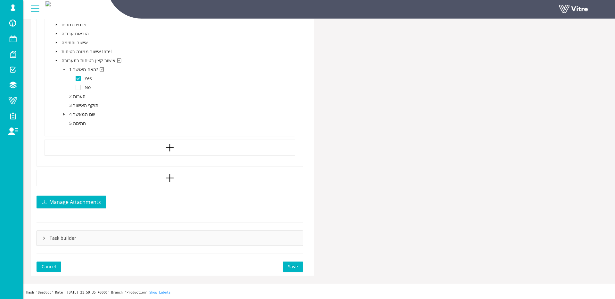
scroll to position [495, 0]
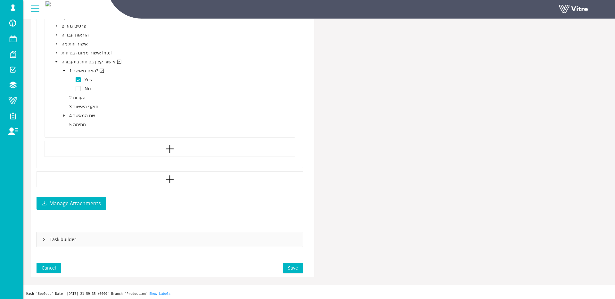
click at [294, 268] on span "Save" at bounding box center [293, 267] width 10 height 7
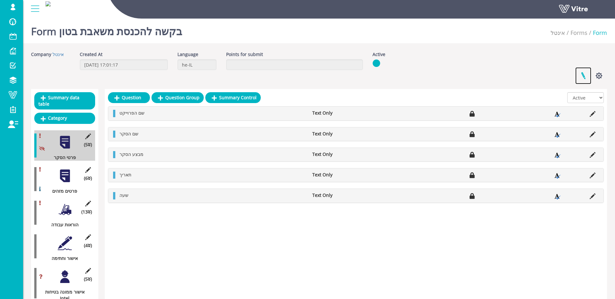
click at [580, 73] on link at bounding box center [583, 75] width 16 height 17
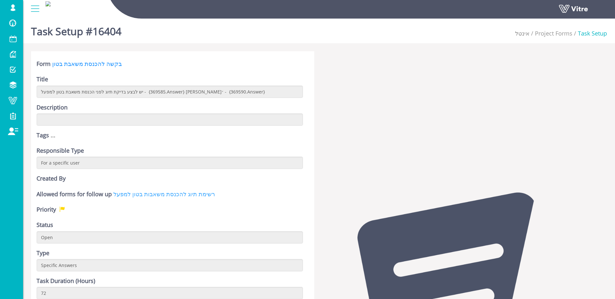
click at [160, 194] on link "רשימת תיוג להכנסת משאבות בטון למפעל" at bounding box center [164, 194] width 102 height 8
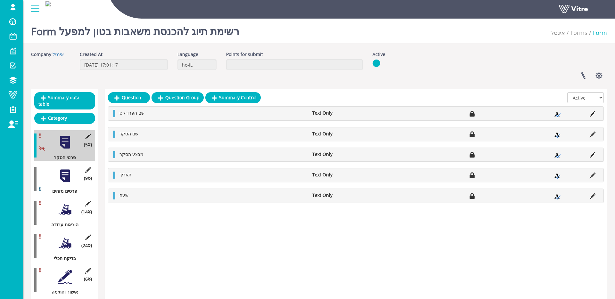
click at [69, 178] on div at bounding box center [65, 176] width 14 height 14
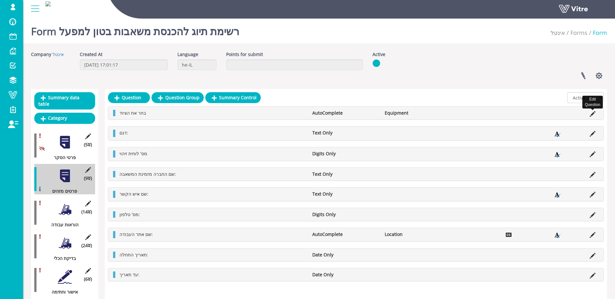
click at [592, 111] on icon at bounding box center [592, 114] width 6 height 6
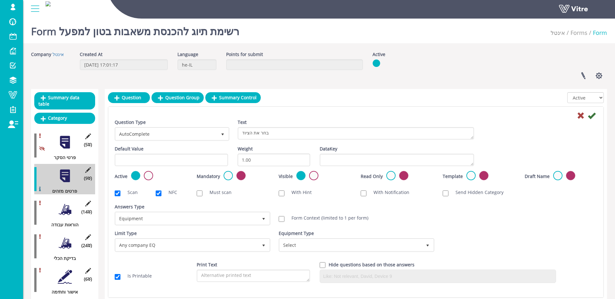
click at [301, 220] on label "Form Context (limited to 1 per form)" at bounding box center [326, 218] width 83 height 6
click at [284, 220] on input "Form Context (limited to 1 per form)" at bounding box center [282, 219] width 6 height 6
checkbox input "true"
click at [591, 112] on icon at bounding box center [592, 116] width 8 height 8
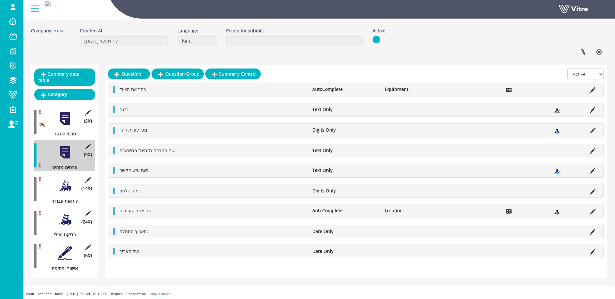
scroll to position [18, 0]
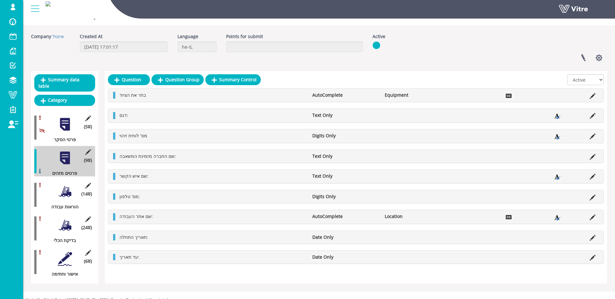
click at [62, 187] on div at bounding box center [65, 191] width 14 height 14
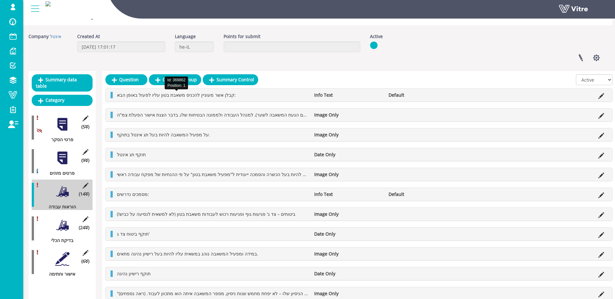
scroll to position [18, 3]
click at [599, 114] on icon at bounding box center [600, 116] width 6 height 6
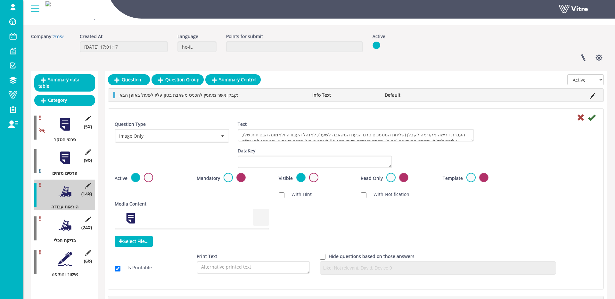
scroll to position [18, 0]
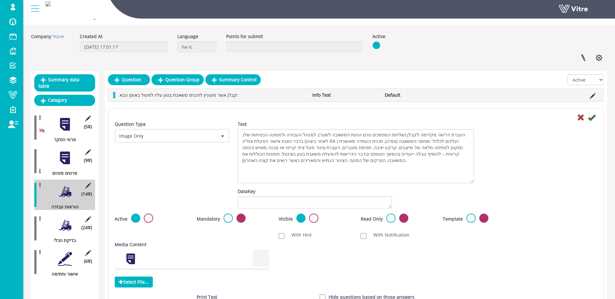
drag, startPoint x: 469, startPoint y: 139, endPoint x: 471, endPoint y: 181, distance: 41.7
click at [471, 181] on textarea "העברת דרישה מקדימה לקבלן (שליחת המסמכים טרם הגעת המשאבה לשער), למנהל העבודה ולמ…" at bounding box center [356, 156] width 236 height 54
click at [575, 117] on div at bounding box center [356, 117] width 492 height 8
click at [578, 117] on icon at bounding box center [581, 118] width 8 height 8
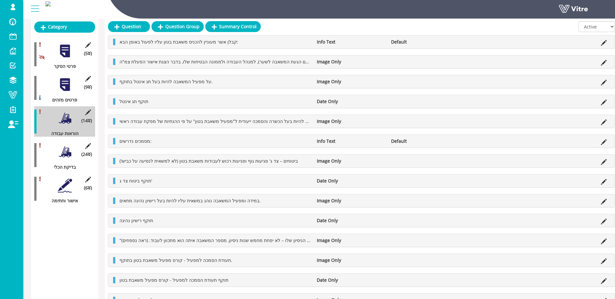
scroll to position [90, 0]
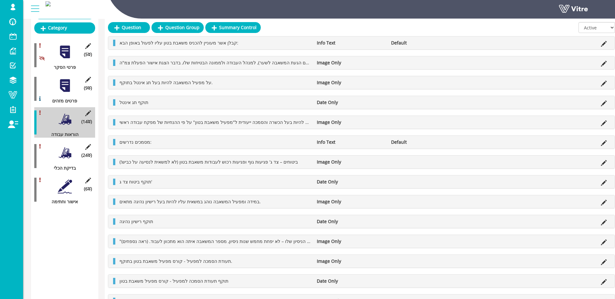
click at [65, 150] on div at bounding box center [65, 153] width 14 height 14
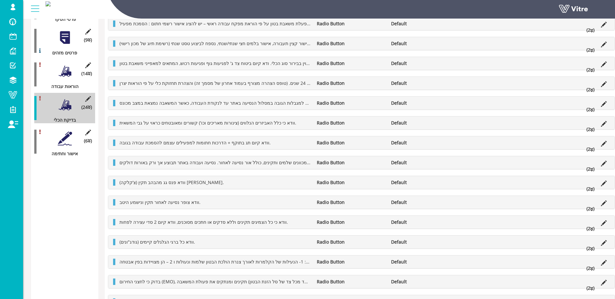
scroll to position [169, 0]
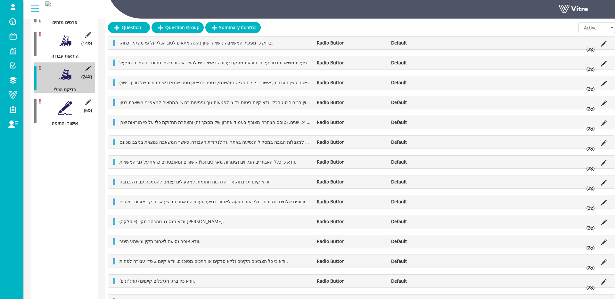
click at [62, 105] on div at bounding box center [65, 108] width 14 height 14
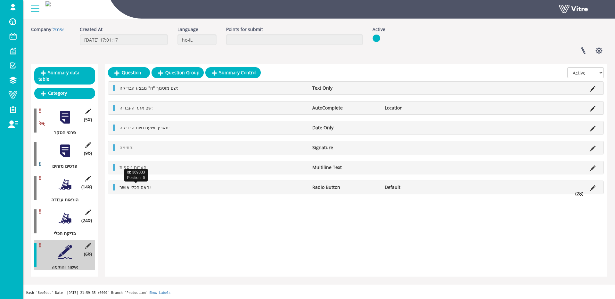
click at [134, 187] on span "האם הכלי אושר?" at bounding box center [135, 187] width 32 height 6
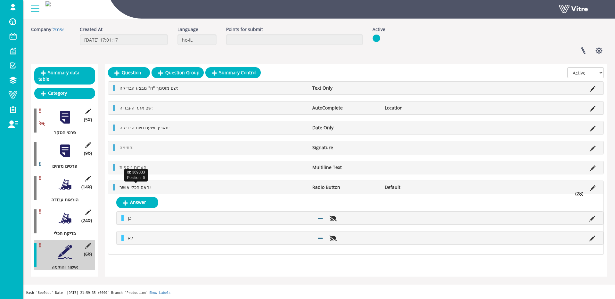
click at [134, 187] on span "האם הכלי אושר?" at bounding box center [135, 187] width 32 height 6
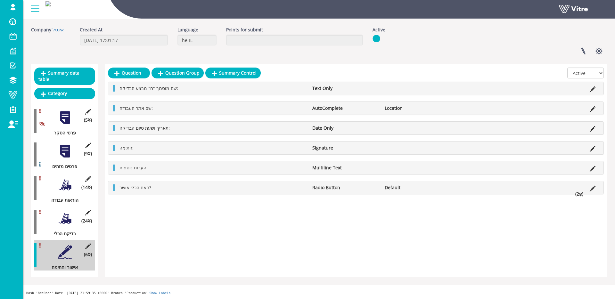
scroll to position [0, 0]
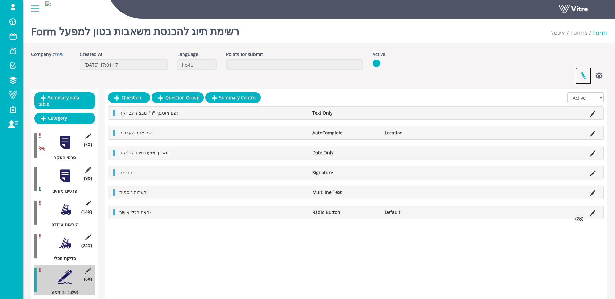
click at [580, 77] on link at bounding box center [583, 75] width 16 height 17
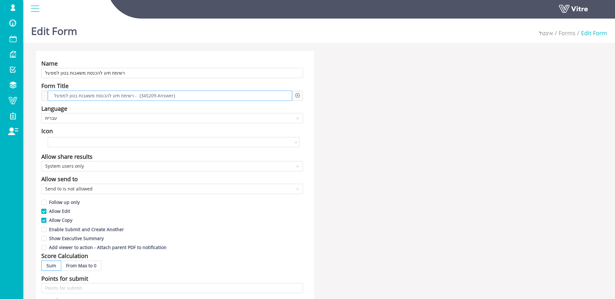
scroll to position [2, 0]
click at [195, 96] on div "רשימת תיוג להכנסת משאבות בטון למפעל - {345209.Answer}" at bounding box center [170, 94] width 244 height 10
drag, startPoint x: 186, startPoint y: 95, endPoint x: 142, endPoint y: 96, distance: 44.2
click at [142, 96] on div "רשימת תיוג להכנסת משאבות בטון למפעל - {345209.Answer}" at bounding box center [170, 94] width 244 height 10
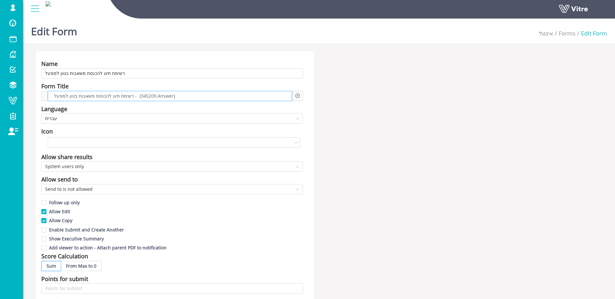
drag, startPoint x: 178, startPoint y: 94, endPoint x: 166, endPoint y: 94, distance: 11.9
click at [166, 94] on div "רשימת תיוג להכנסת משאבות בטון למפעל - {345209.Answer}" at bounding box center [170, 96] width 244 height 10
drag, startPoint x: 175, startPoint y: 94, endPoint x: 202, endPoint y: 88, distance: 27.4
click at [139, 95] on span "רשימת תיוג להכנסת משאבות בטון למפעל - {345209.Answer}" at bounding box center [115, 95] width 124 height 7
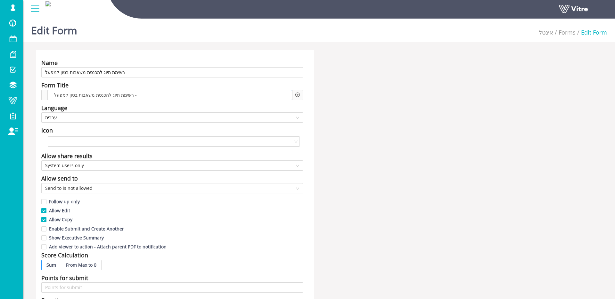
click at [183, 93] on div "רשימת תיוג להכנסת משאבות בטון למפעל -" at bounding box center [170, 95] width 244 height 10
click at [295, 93] on icon "plus-circle" at bounding box center [297, 95] width 4 height 4
click at [314, 102] on input "search" at bounding box center [352, 100] width 78 height 10
type input "209"
click at [334, 101] on input "209" at bounding box center [352, 100] width 78 height 10
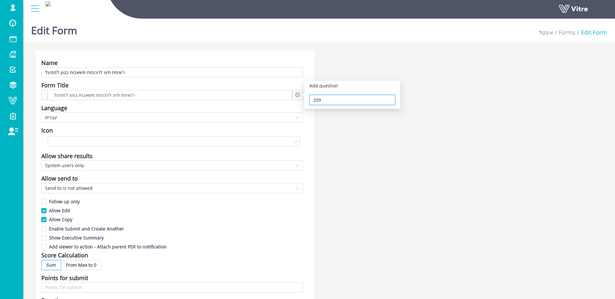
click at [334, 101] on input "209" at bounding box center [352, 100] width 78 height 10
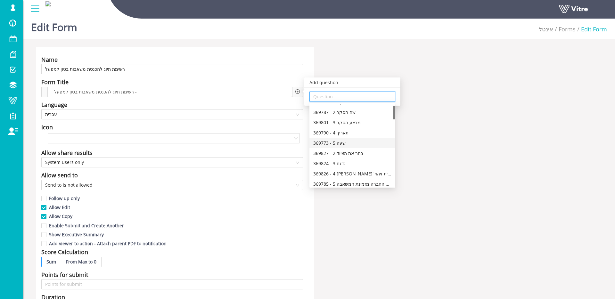
scroll to position [8, 0]
drag, startPoint x: 347, startPoint y: 172, endPoint x: 344, endPoint y: 170, distance: 3.7
click at [346, 172] on div "369826 - 4 [PERSON_NAME]' לוחית זיהוי" at bounding box center [352, 173] width 78 height 7
type input "369826 - 4 [PERSON_NAME]' לוחית זיהוי"
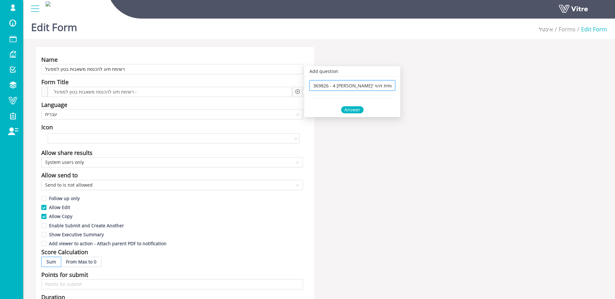
click at [356, 109] on div "Answer" at bounding box center [352, 109] width 22 height 7
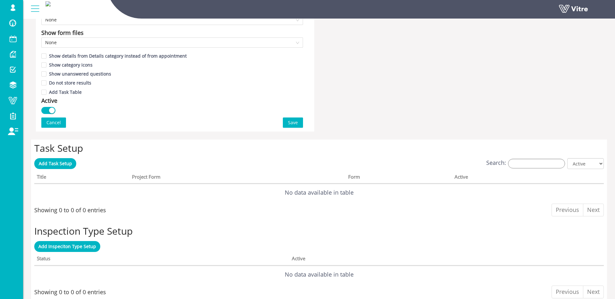
scroll to position [411, 0]
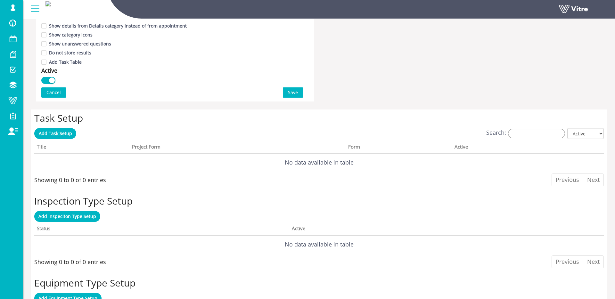
click at [293, 92] on span "Save" at bounding box center [293, 92] width 10 height 7
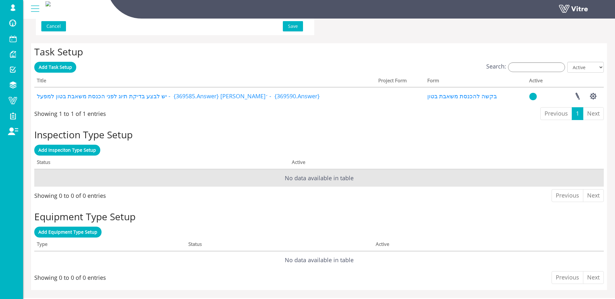
scroll to position [485, 0]
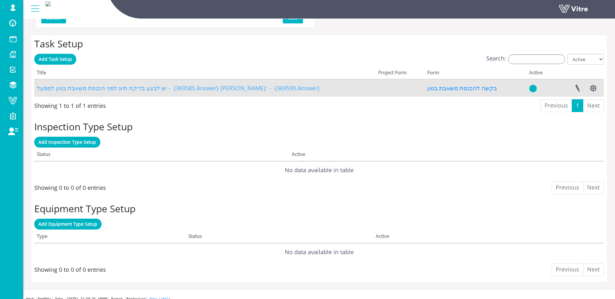
click at [263, 90] on link "יש לבצע בדיקת תיוג לפני הכנסת משאבת בטון למפעל - {369585.Answer} [PERSON_NAME]׳…" at bounding box center [178, 88] width 283 height 8
